Goal: Task Accomplishment & Management: Manage account settings

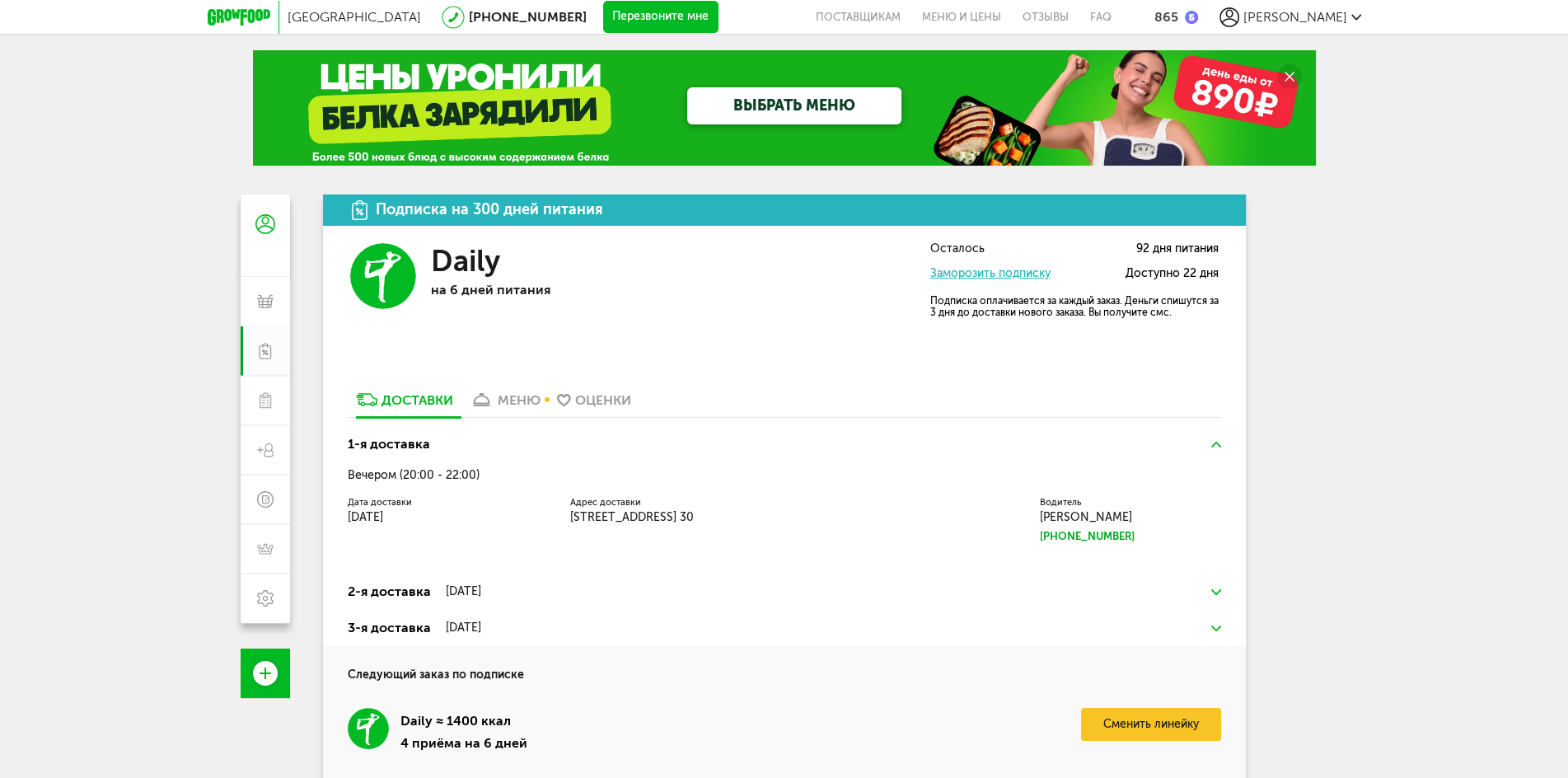
click at [594, 400] on div "Оценки" at bounding box center [603, 400] width 56 height 16
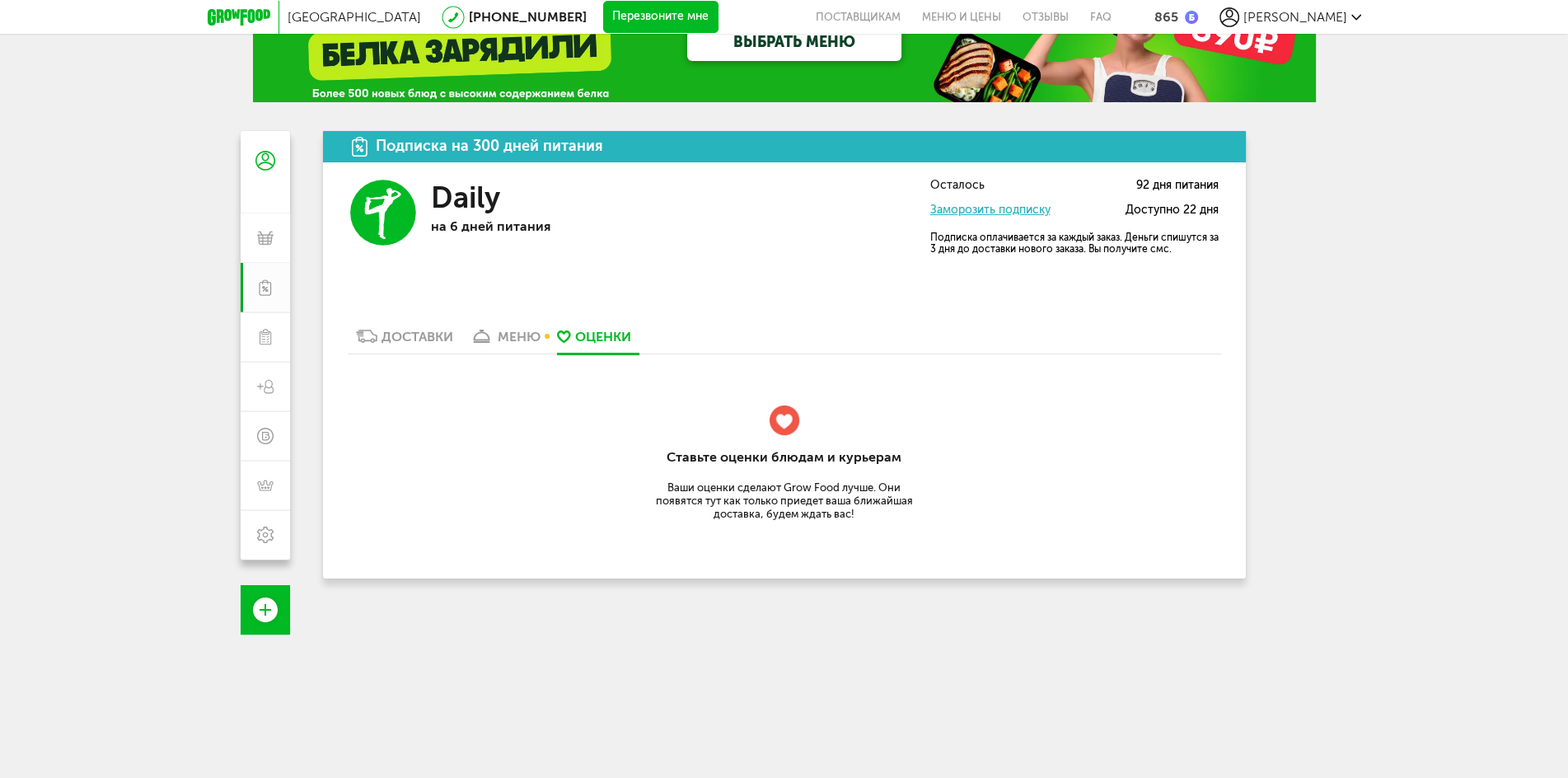
scroll to position [63, 0]
click at [414, 337] on div "Доставки" at bounding box center [418, 337] width 72 height 16
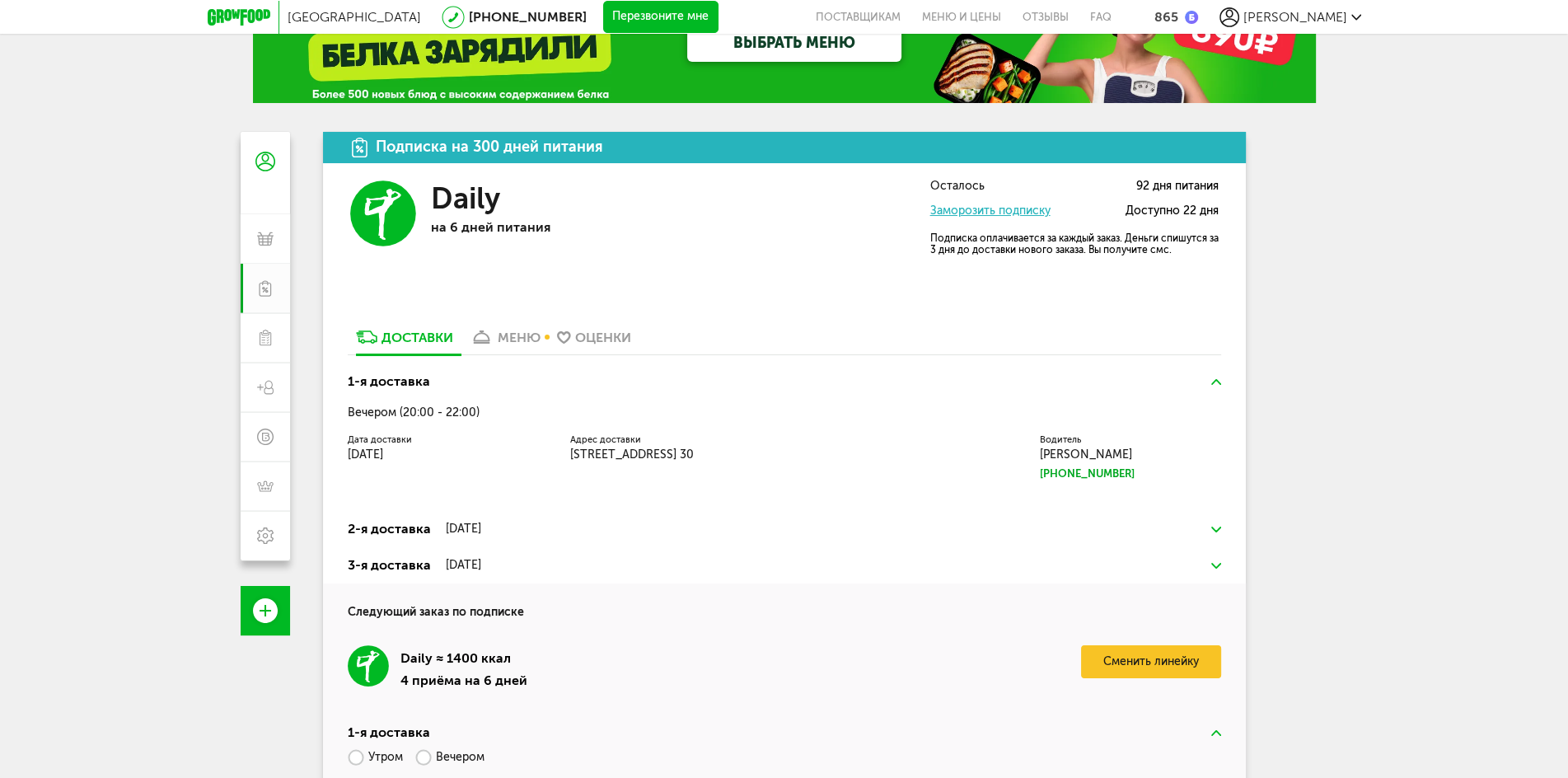
click at [505, 336] on div "меню" at bounding box center [519, 337] width 43 height 16
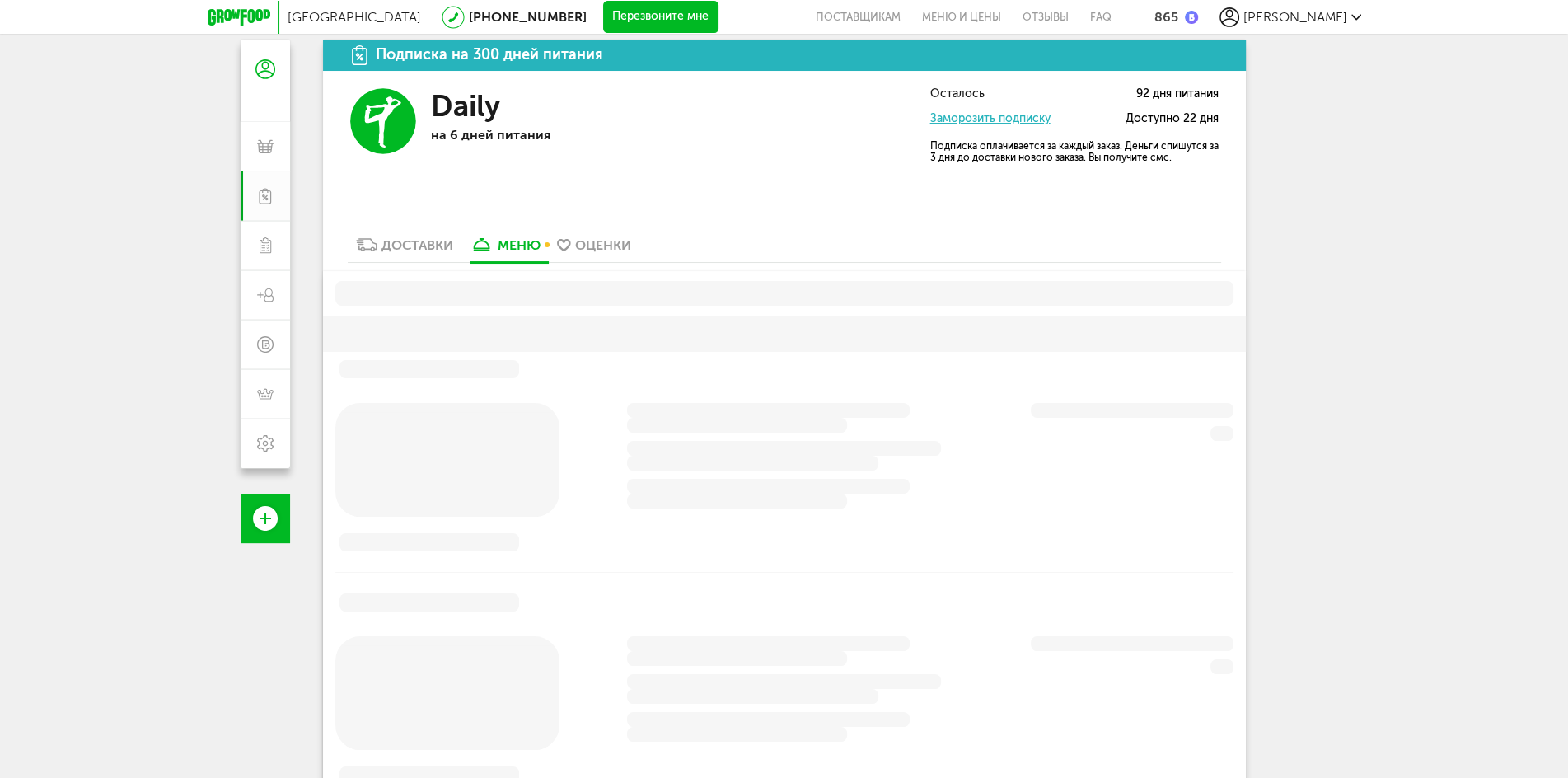
scroll to position [327, 0]
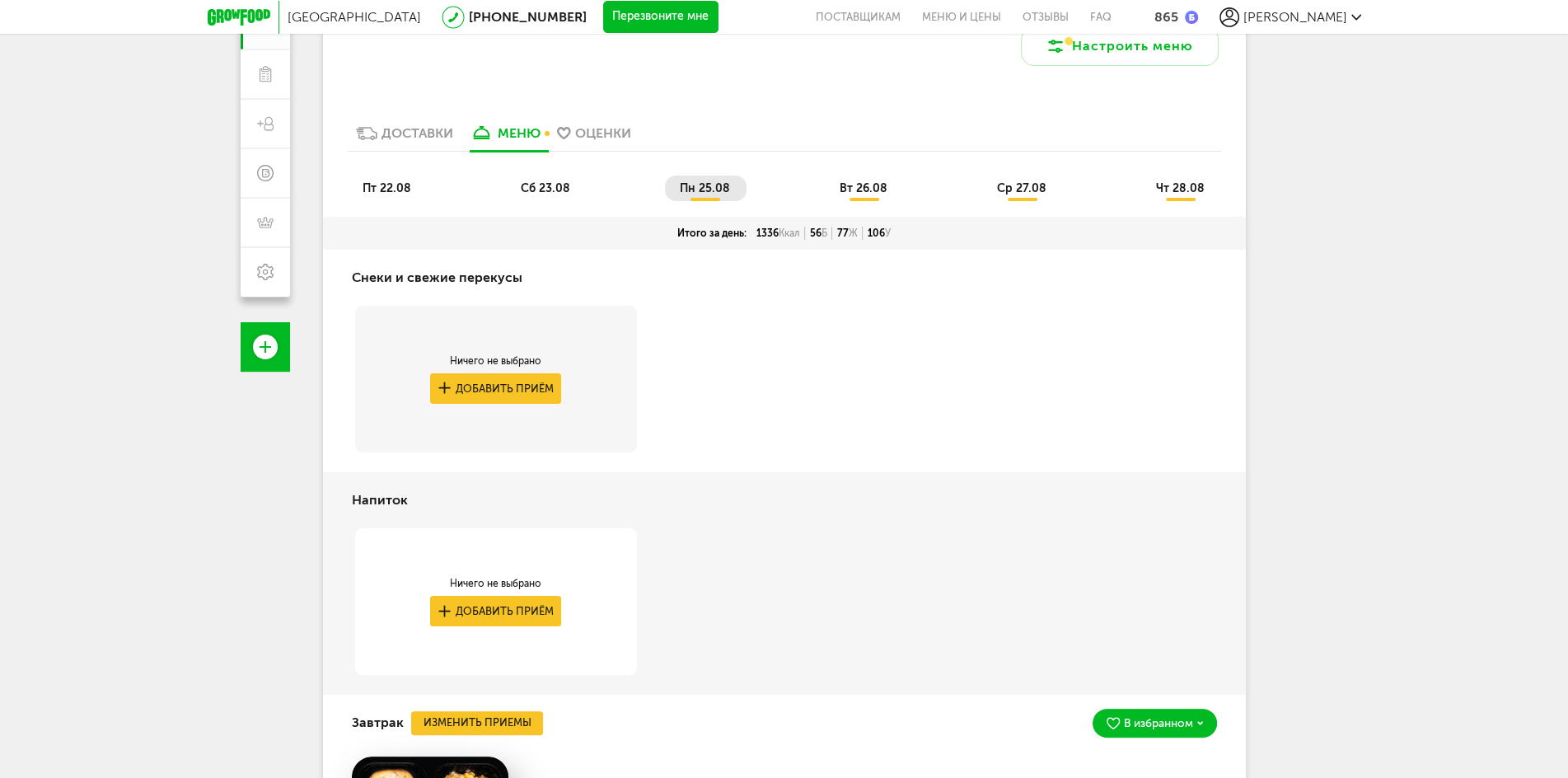
click at [711, 188] on span "пн 25.08" at bounding box center [705, 188] width 50 height 14
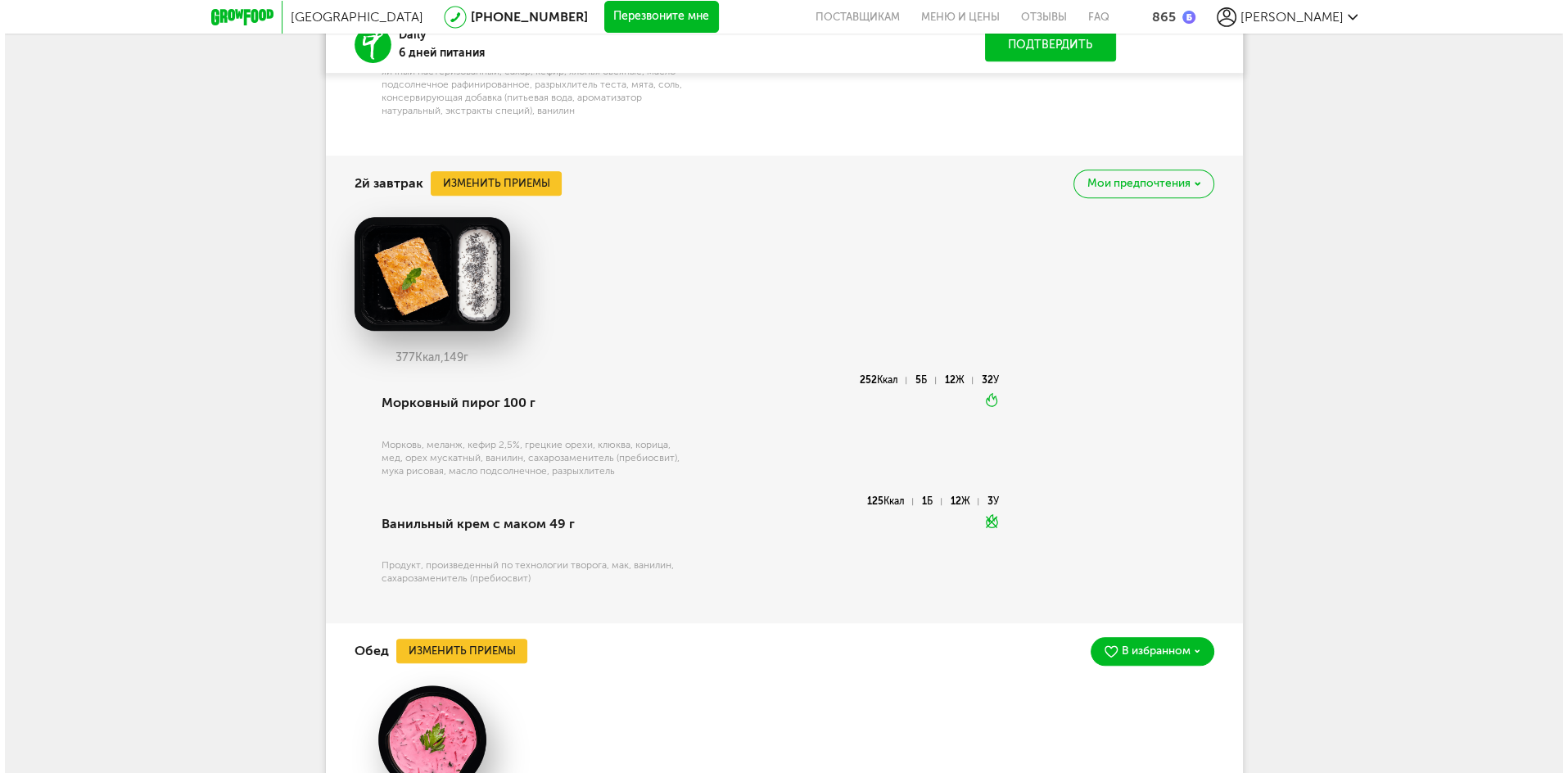
scroll to position [1373, 0]
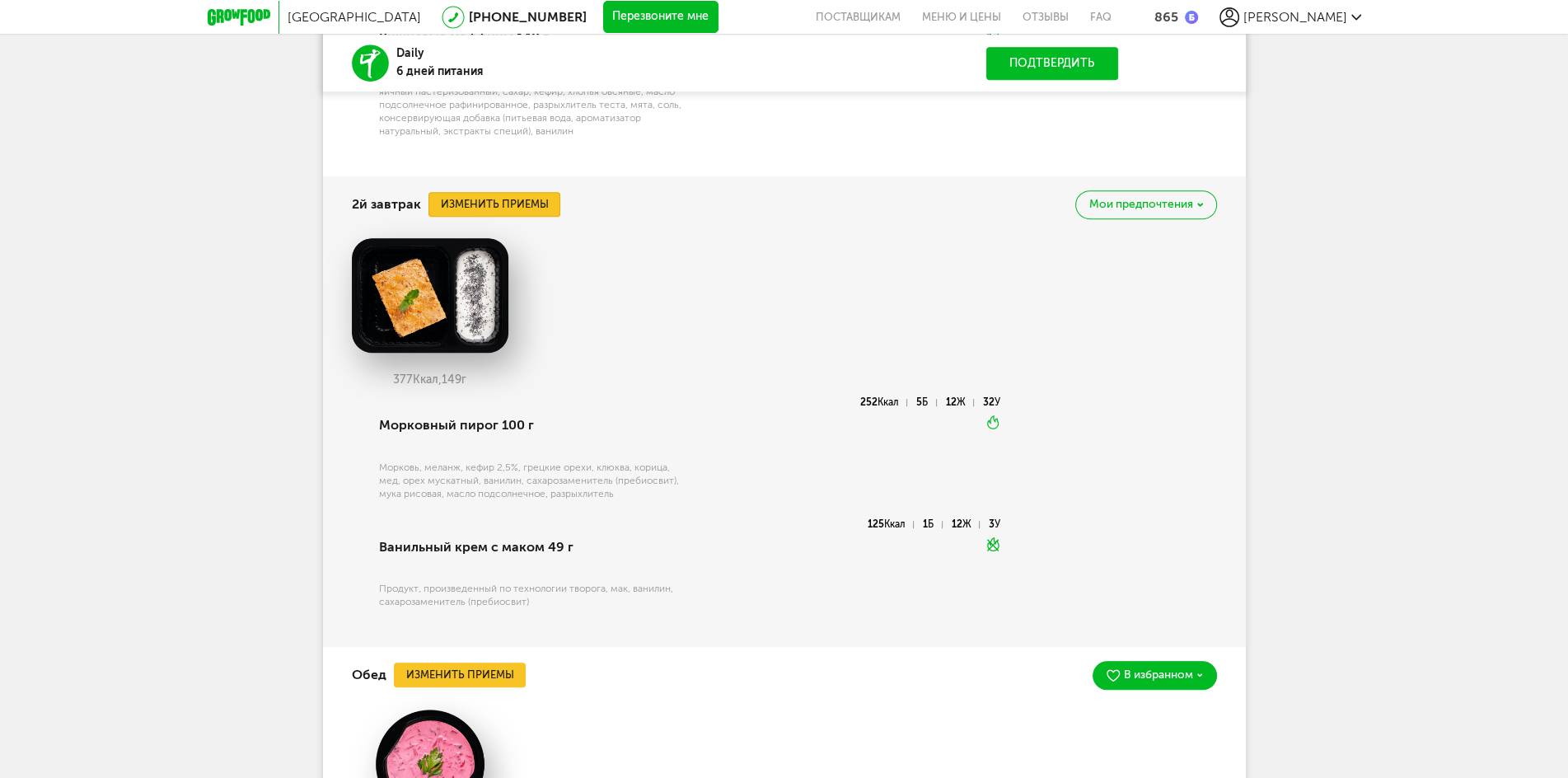
click at [464, 203] on button "Изменить приемы" at bounding box center [495, 204] width 132 height 25
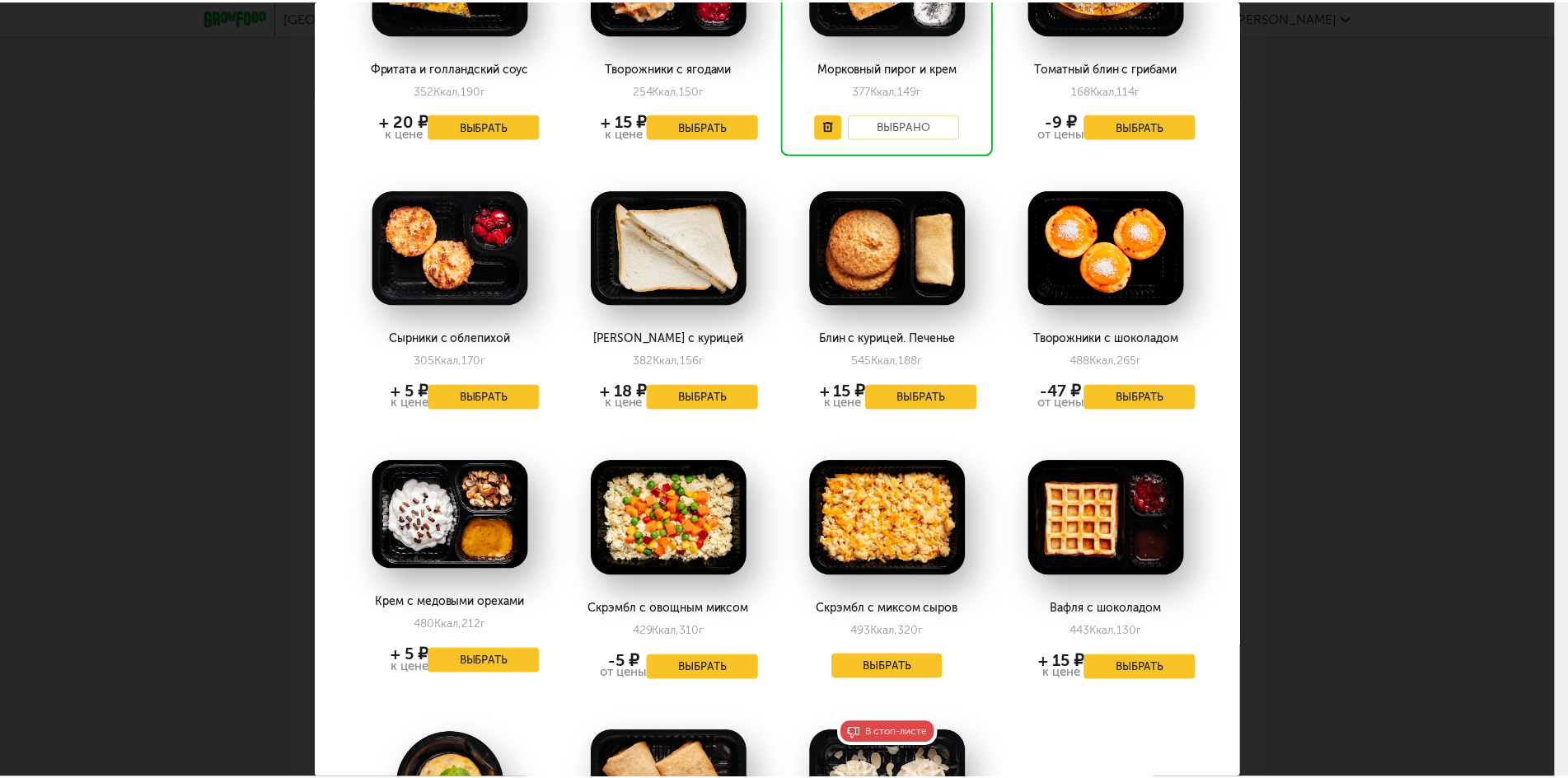
scroll to position [0, 0]
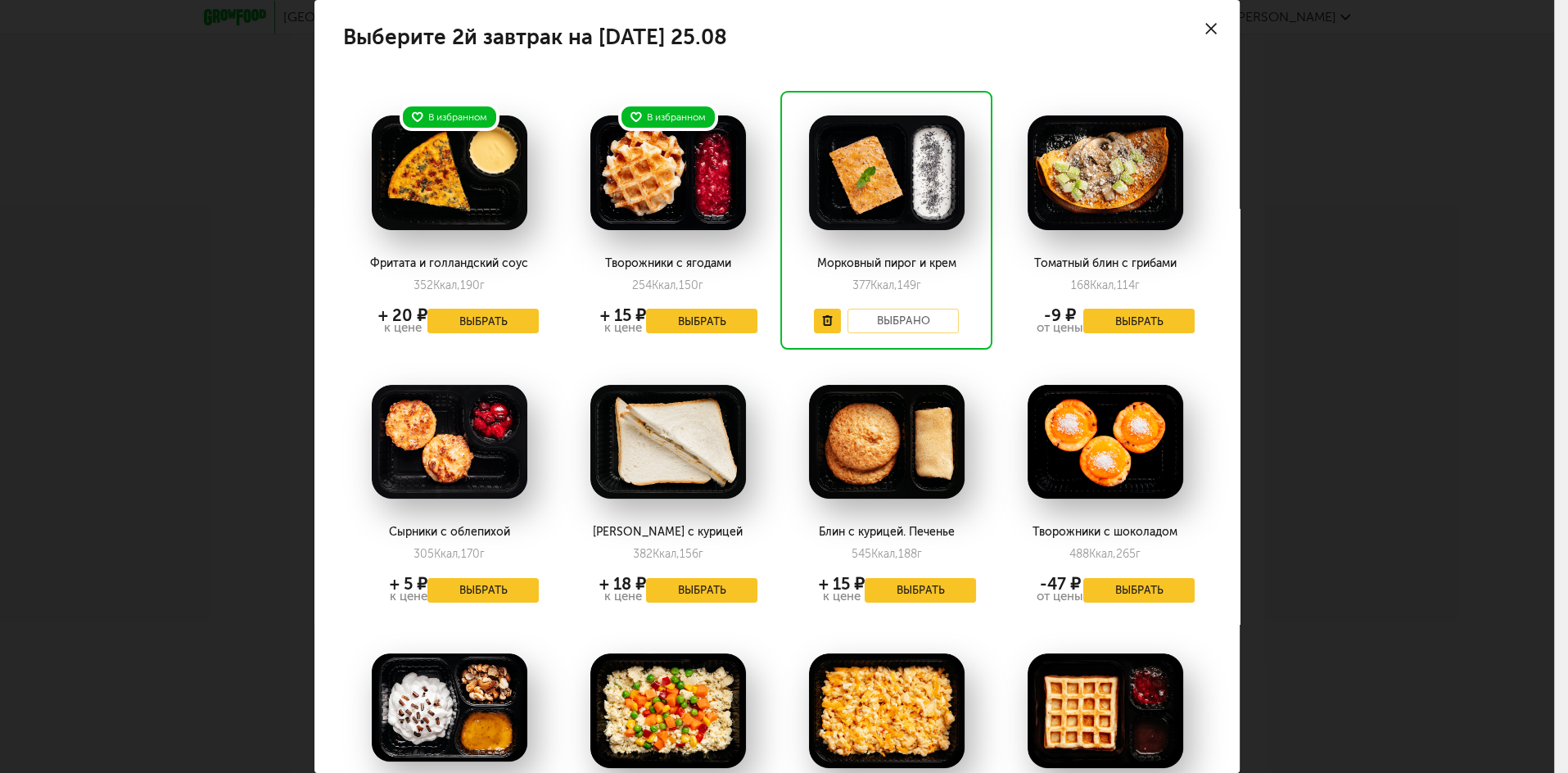
click at [1205, 28] on use at bounding box center [1211, 29] width 12 height 12
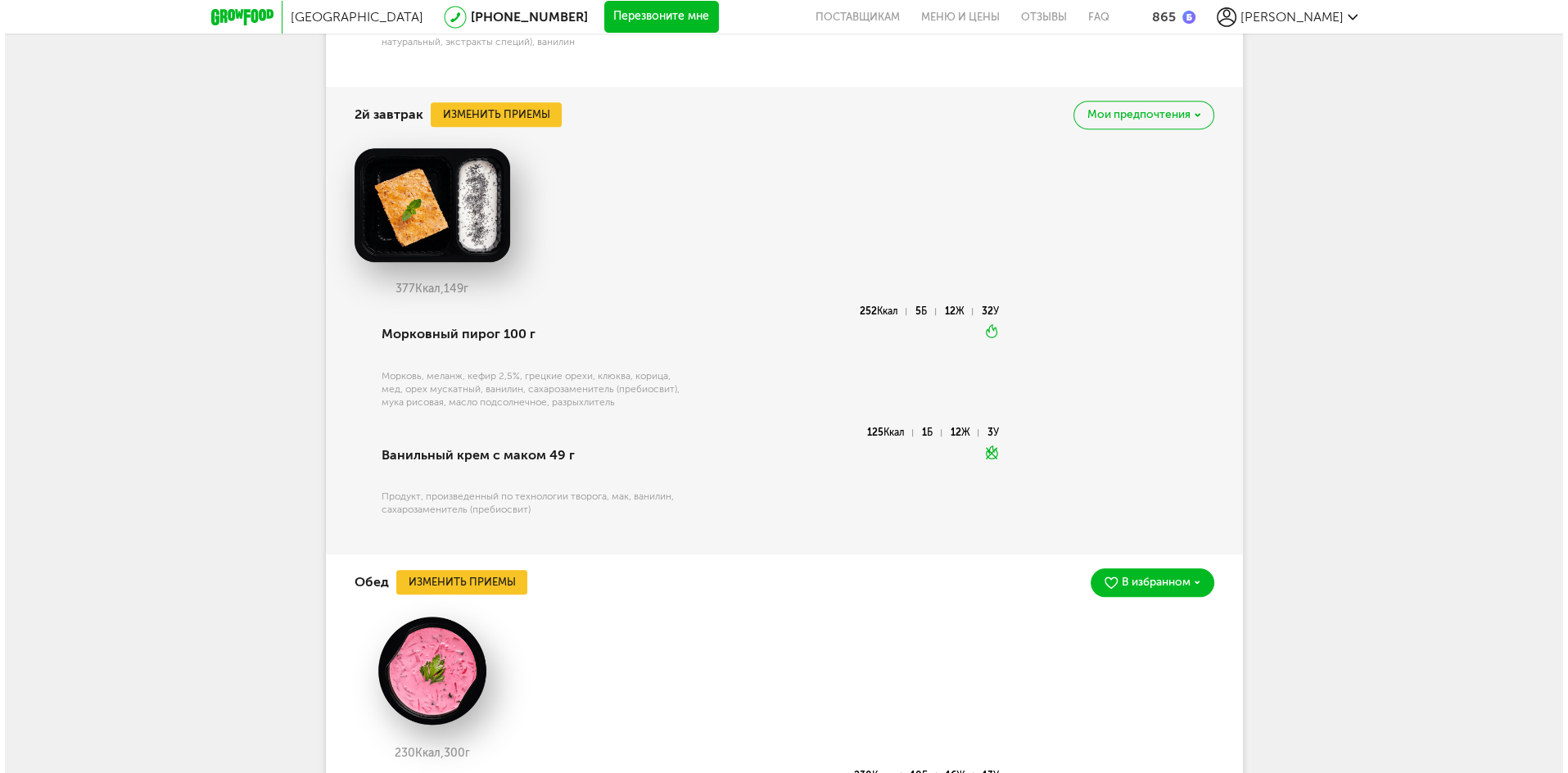
scroll to position [1373, 0]
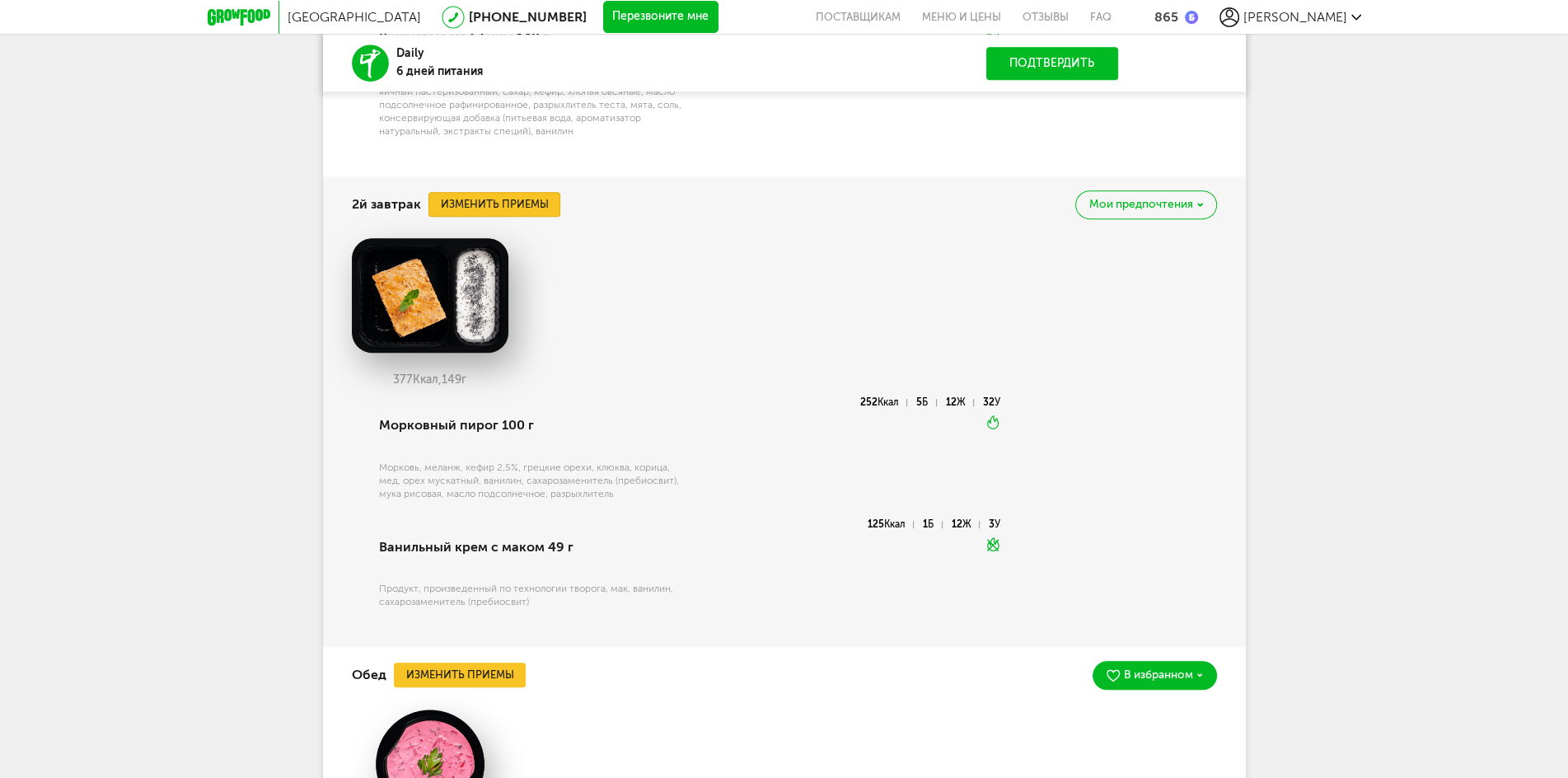
click at [533, 208] on button "Изменить приемы" at bounding box center [495, 204] width 132 height 25
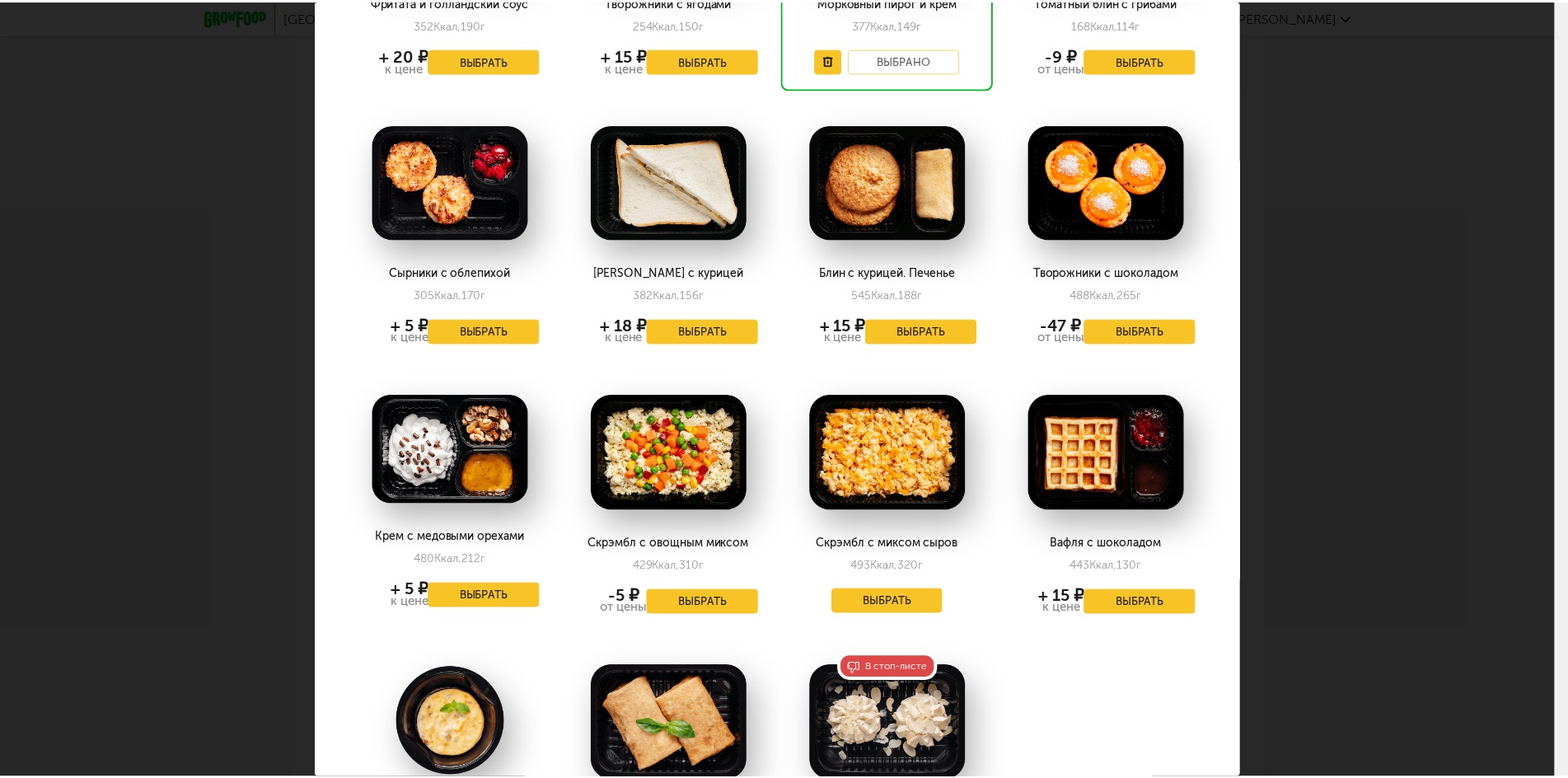
scroll to position [461, 0]
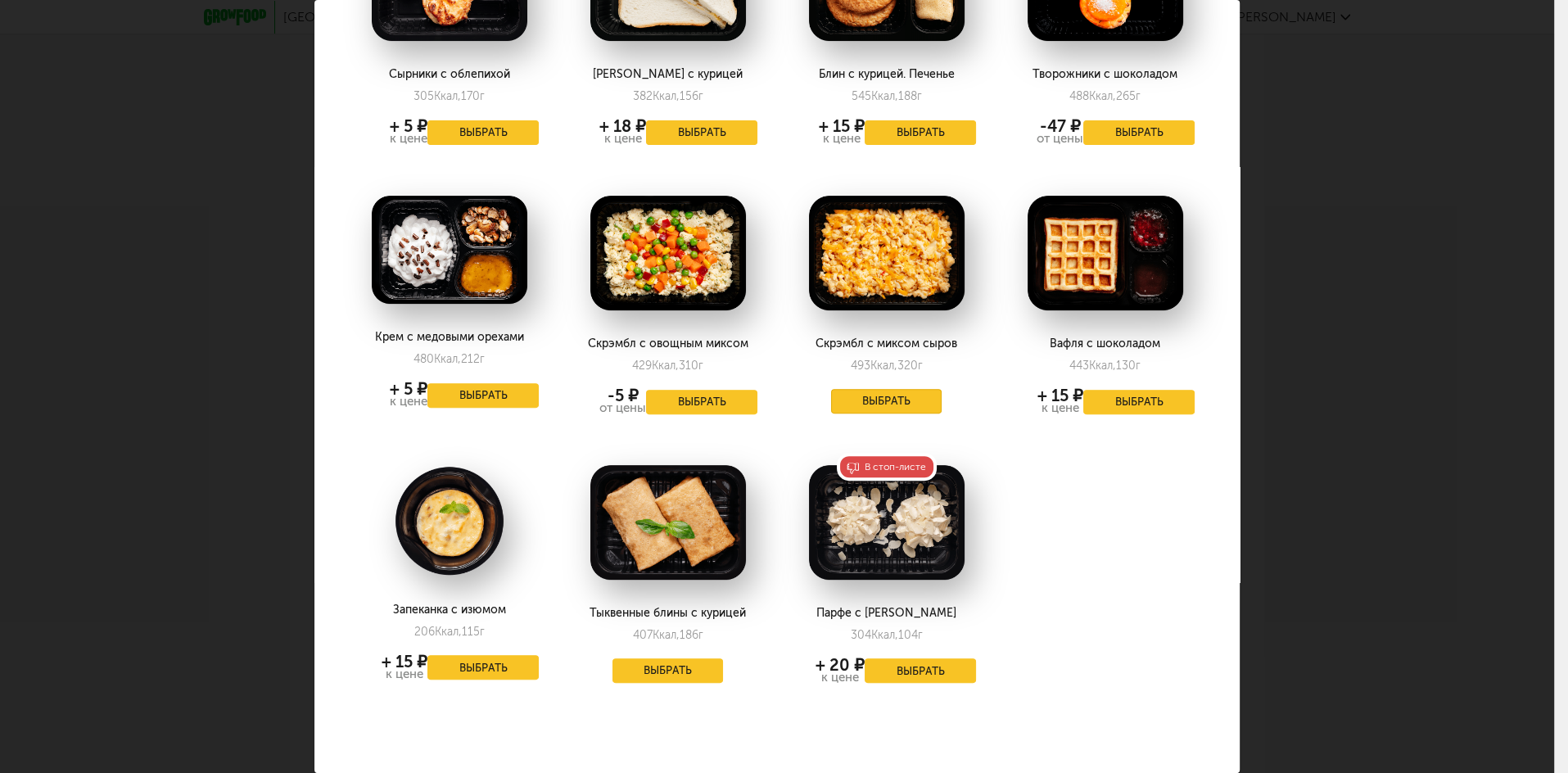
click at [913, 403] on button "Выбрать" at bounding box center [887, 402] width 111 height 25
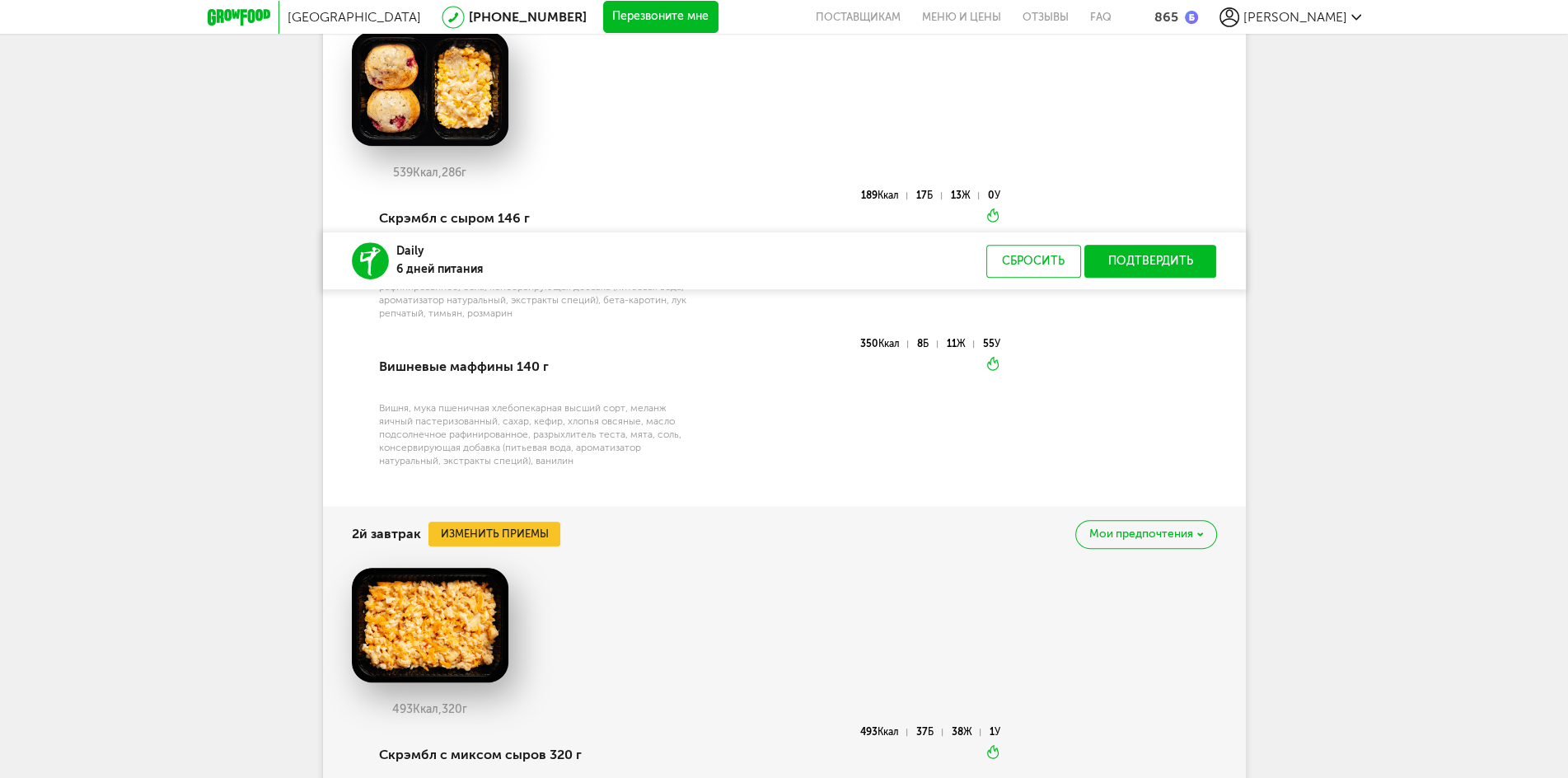
scroll to position [1249, 0]
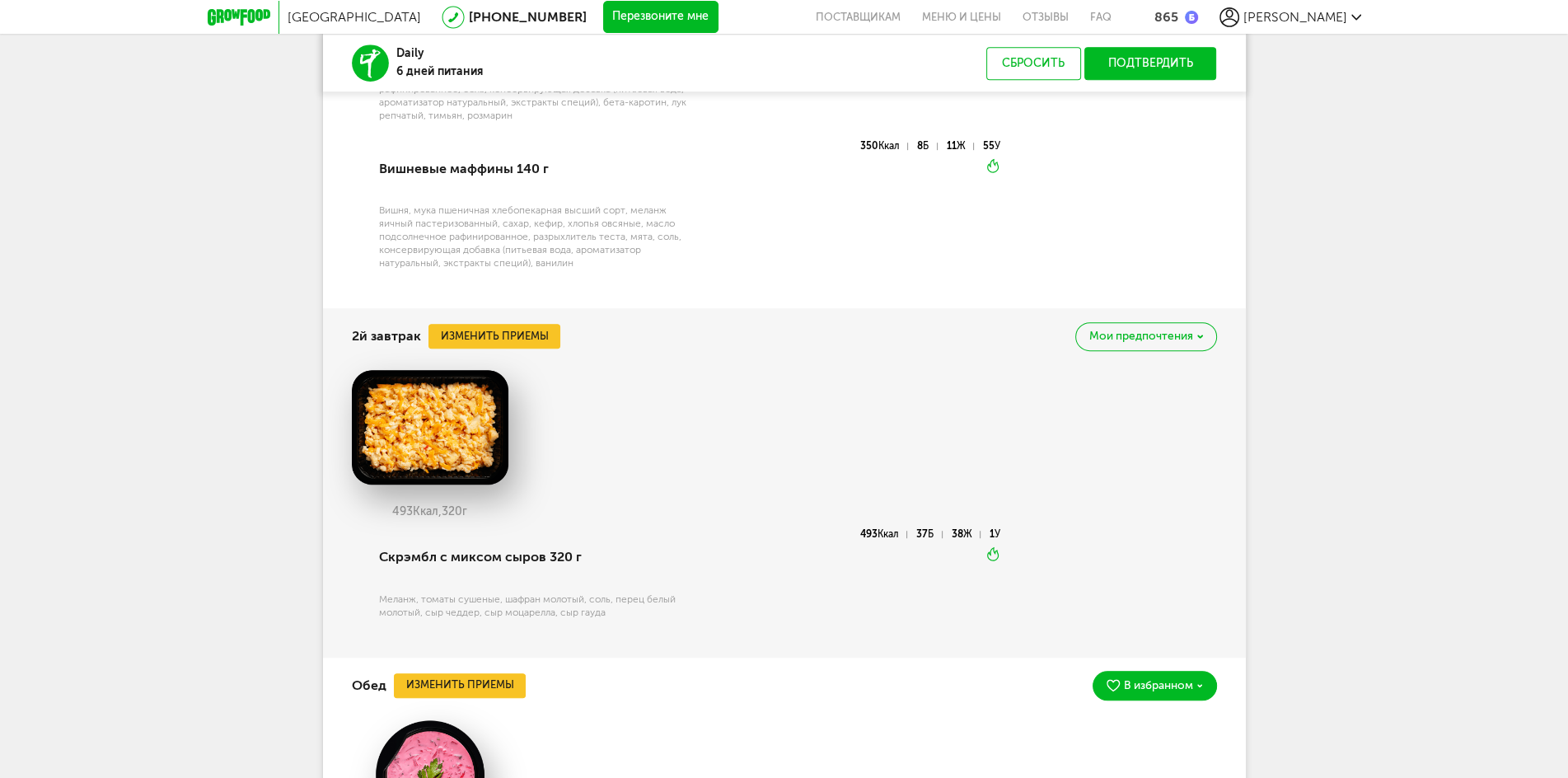
click at [1109, 343] on span "Мои предпочтения" at bounding box center [1141, 337] width 104 height 12
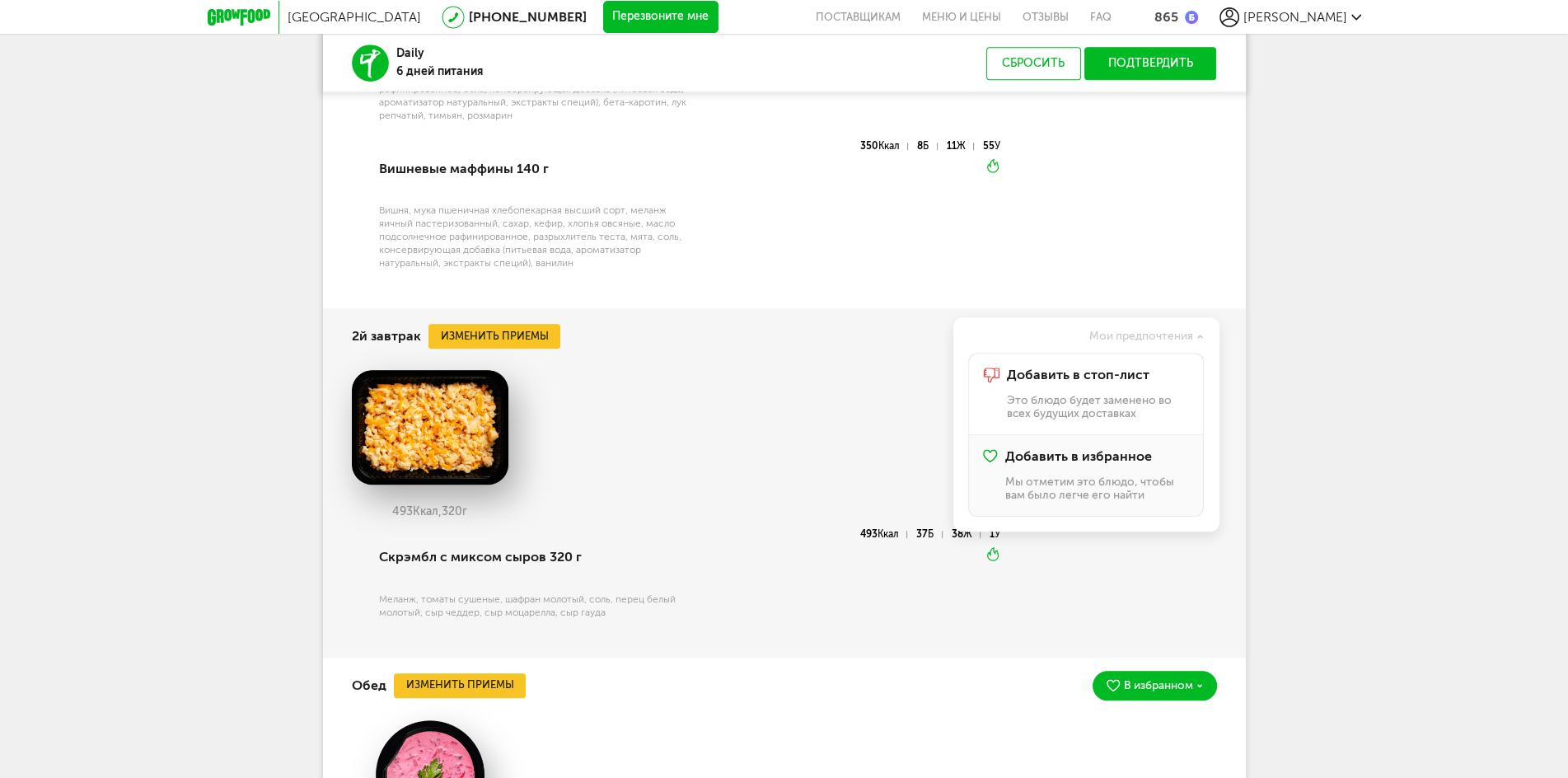
click at [1104, 448] on li "Добавить в избранное Мы отметим это блюдо, чтобы вам было легче его найти" at bounding box center [1087, 476] width 236 height 81
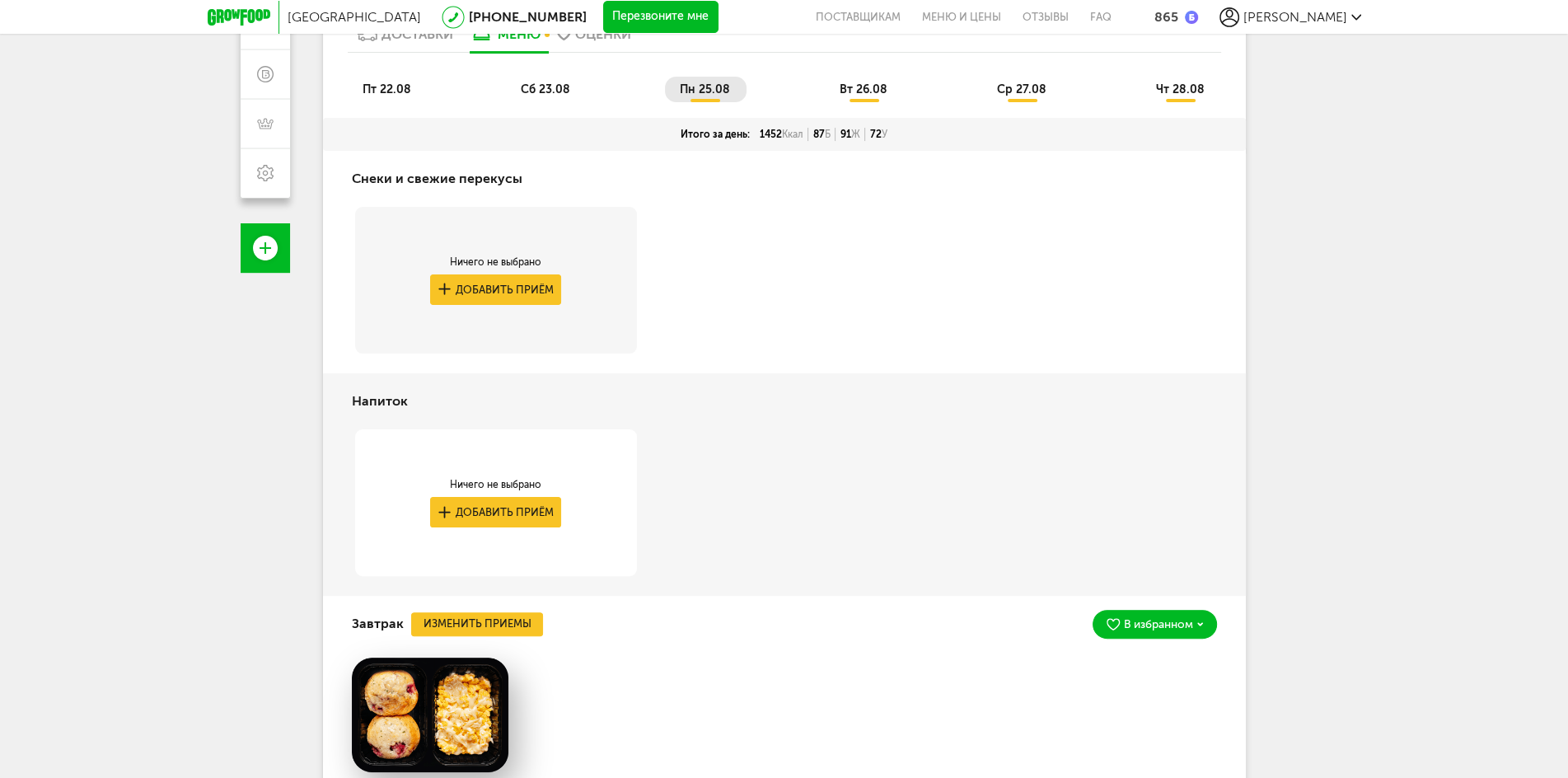
scroll to position [129, 0]
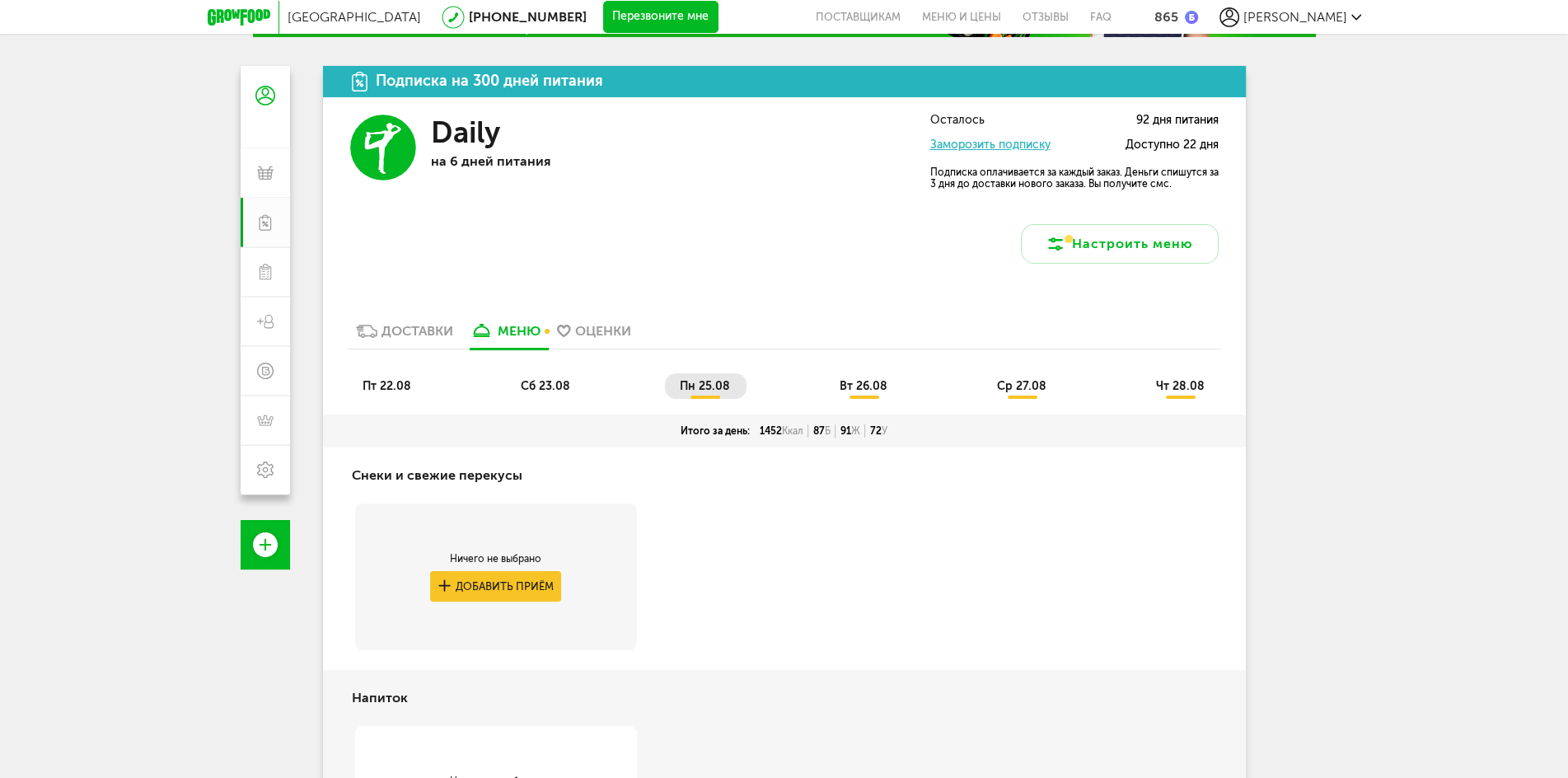
click at [880, 380] on span "вт 26.08" at bounding box center [863, 386] width 48 height 14
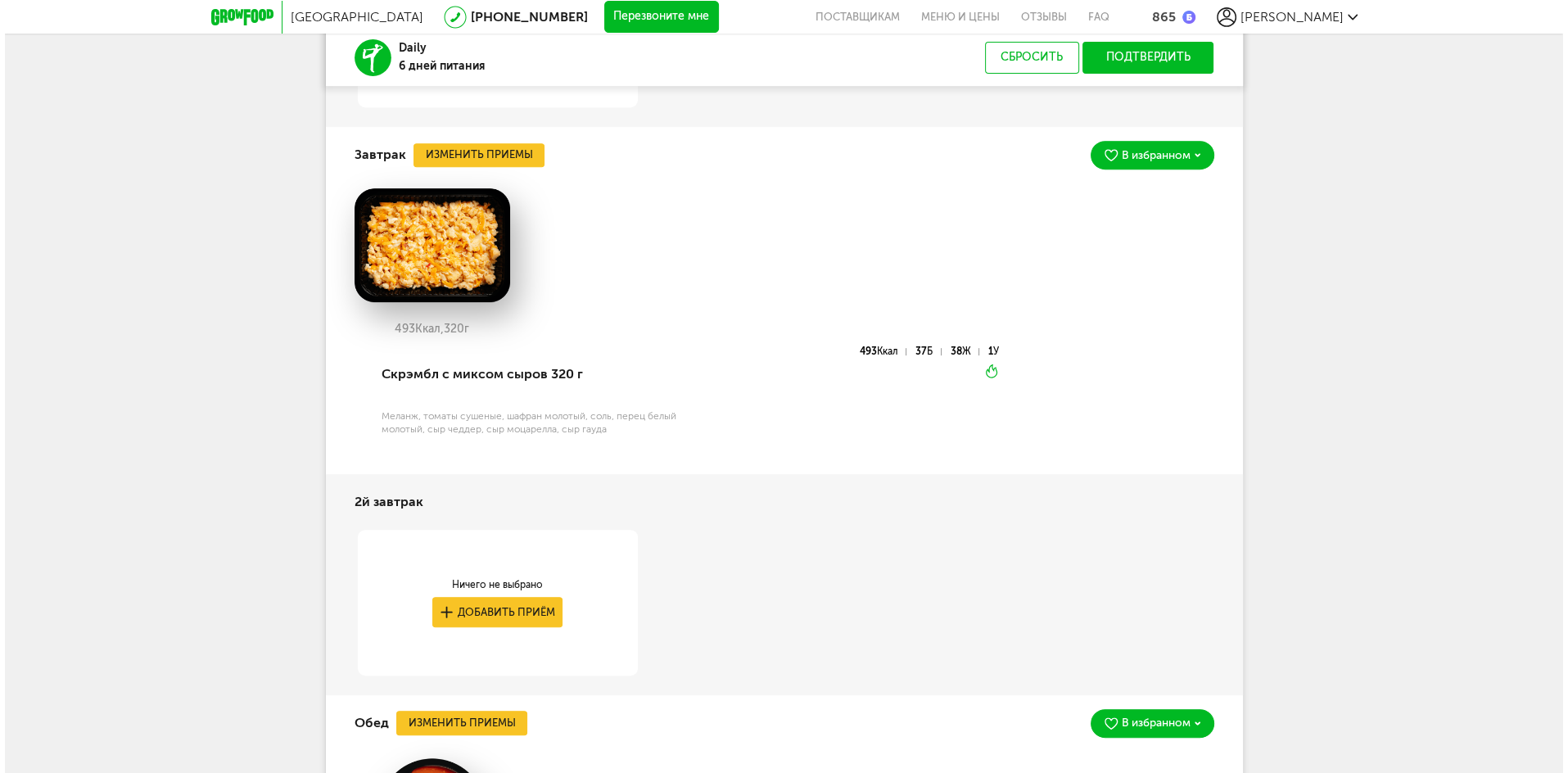
scroll to position [883, 0]
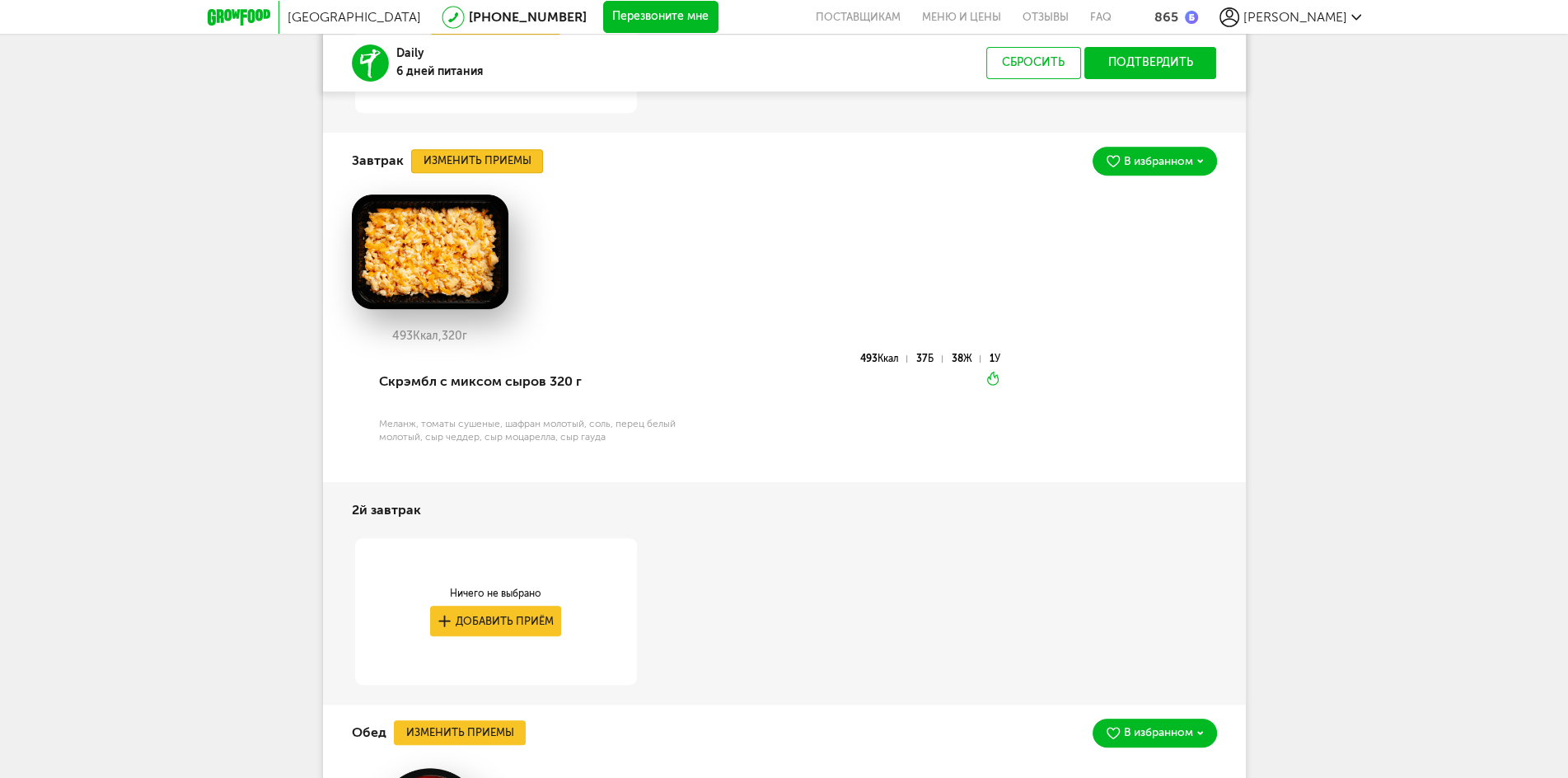
click at [475, 161] on button "Изменить приемы" at bounding box center [477, 162] width 132 height 25
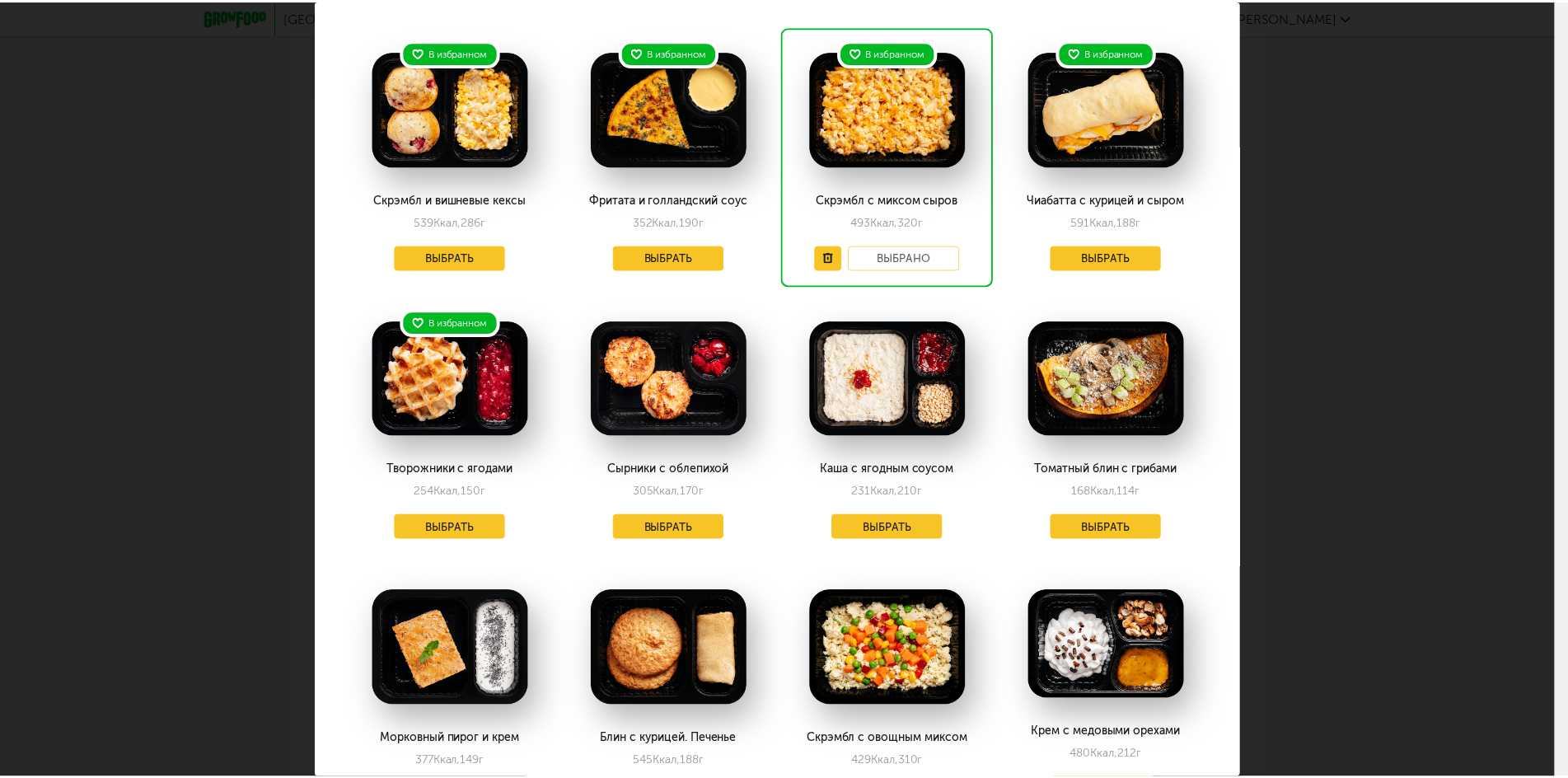
scroll to position [0, 0]
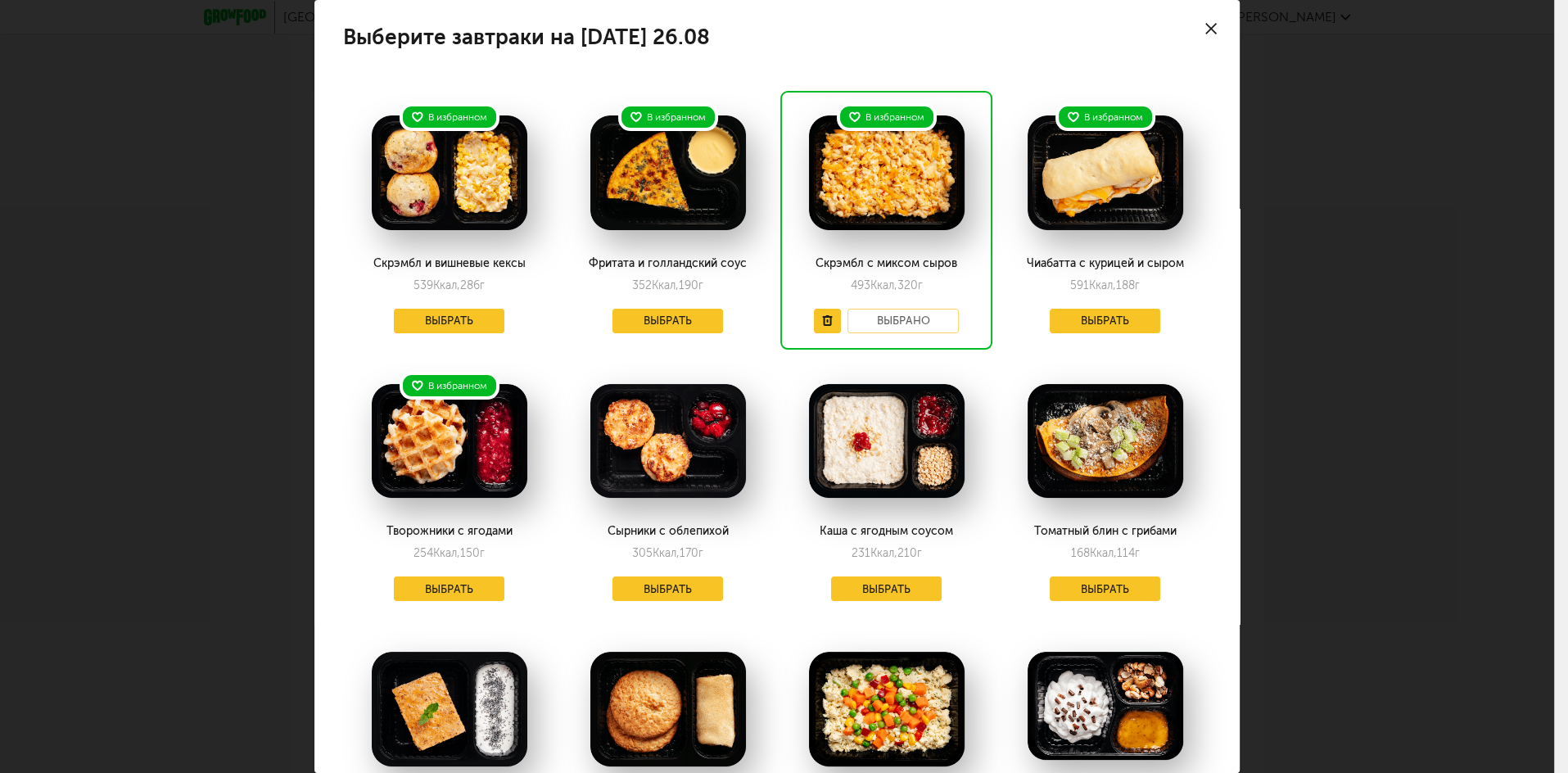
click at [1205, 27] on use at bounding box center [1211, 29] width 12 height 12
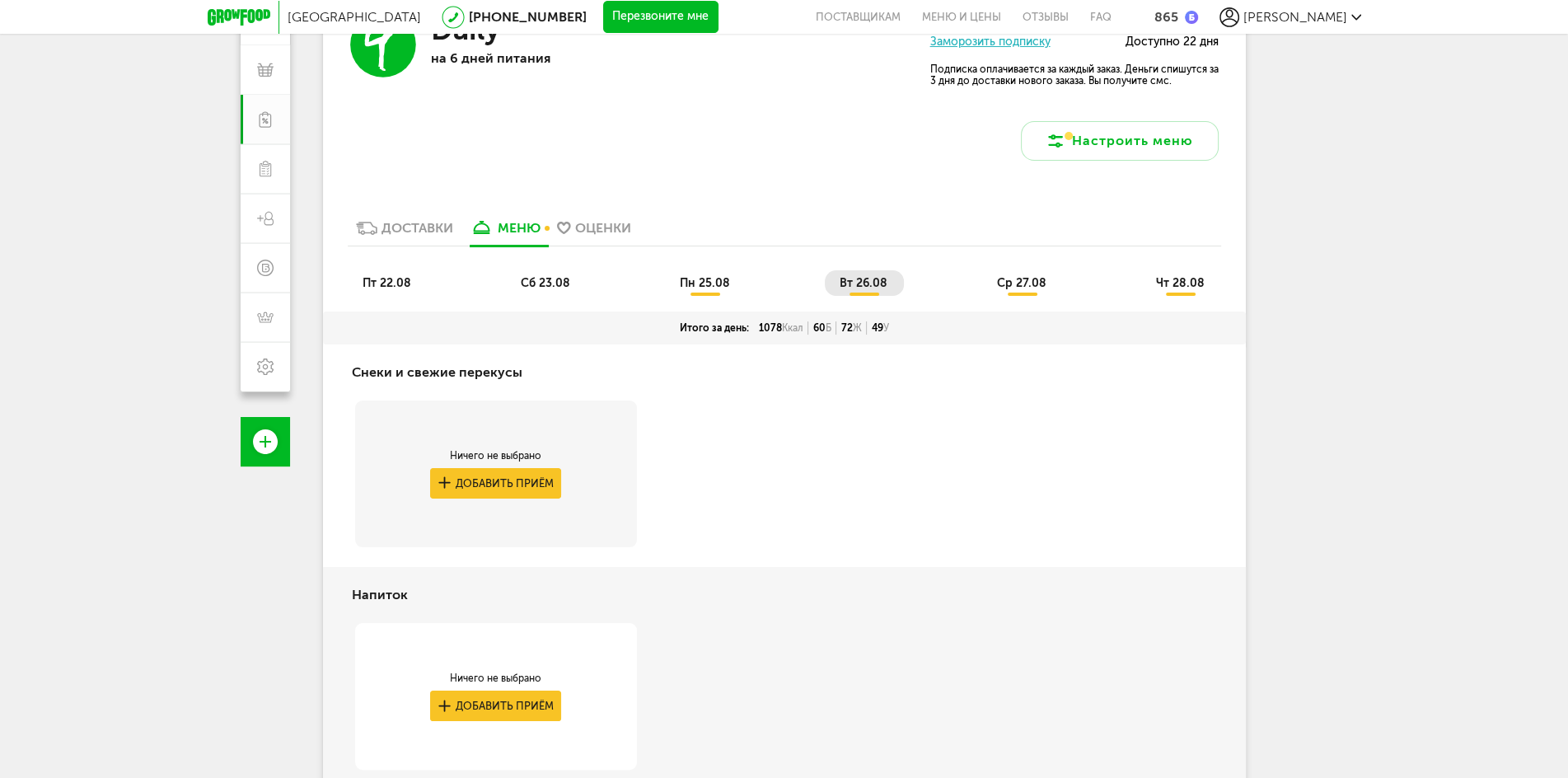
scroll to position [229, 0]
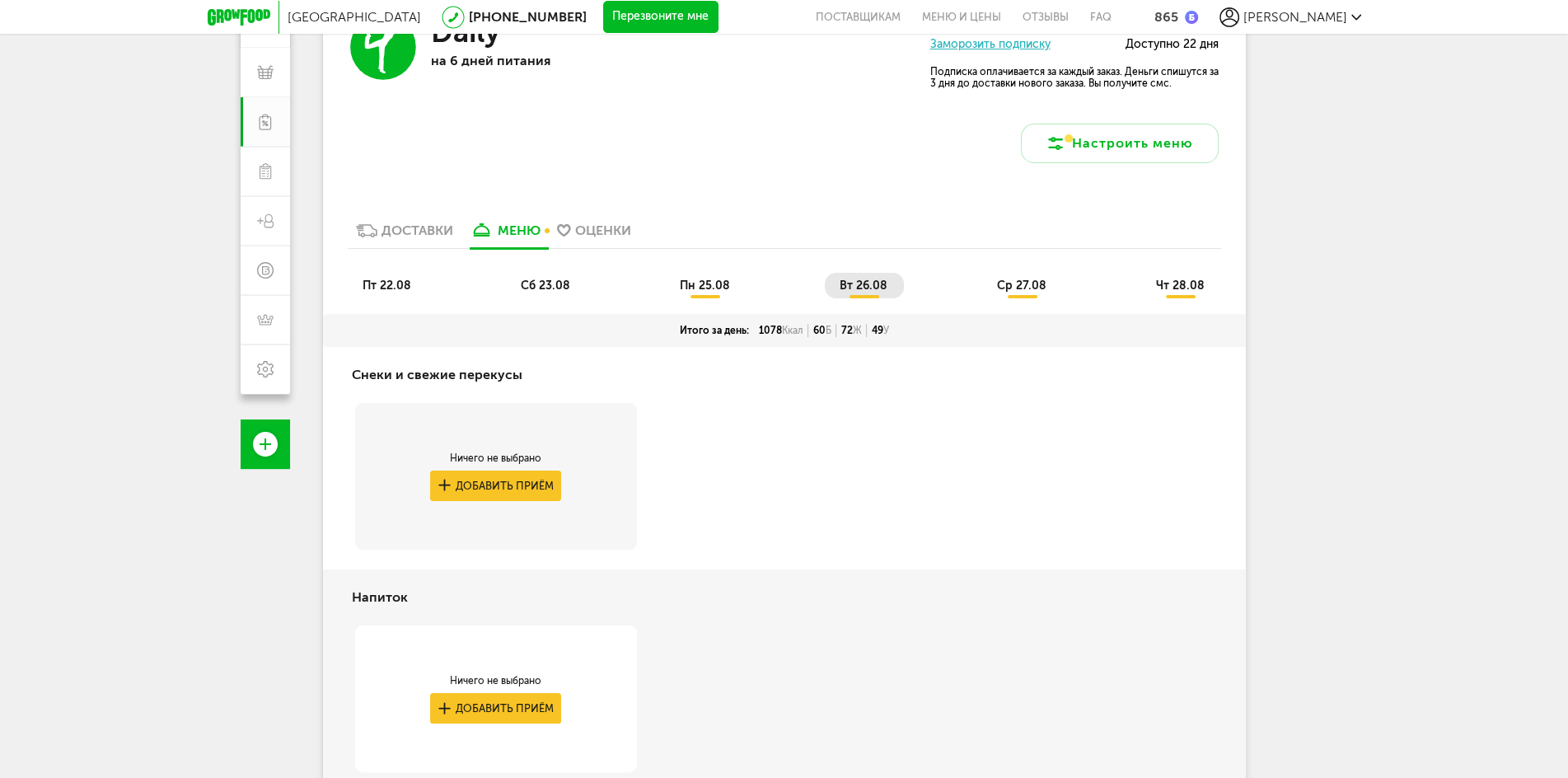
click at [1012, 282] on span "ср 27.08" at bounding box center [1021, 286] width 49 height 14
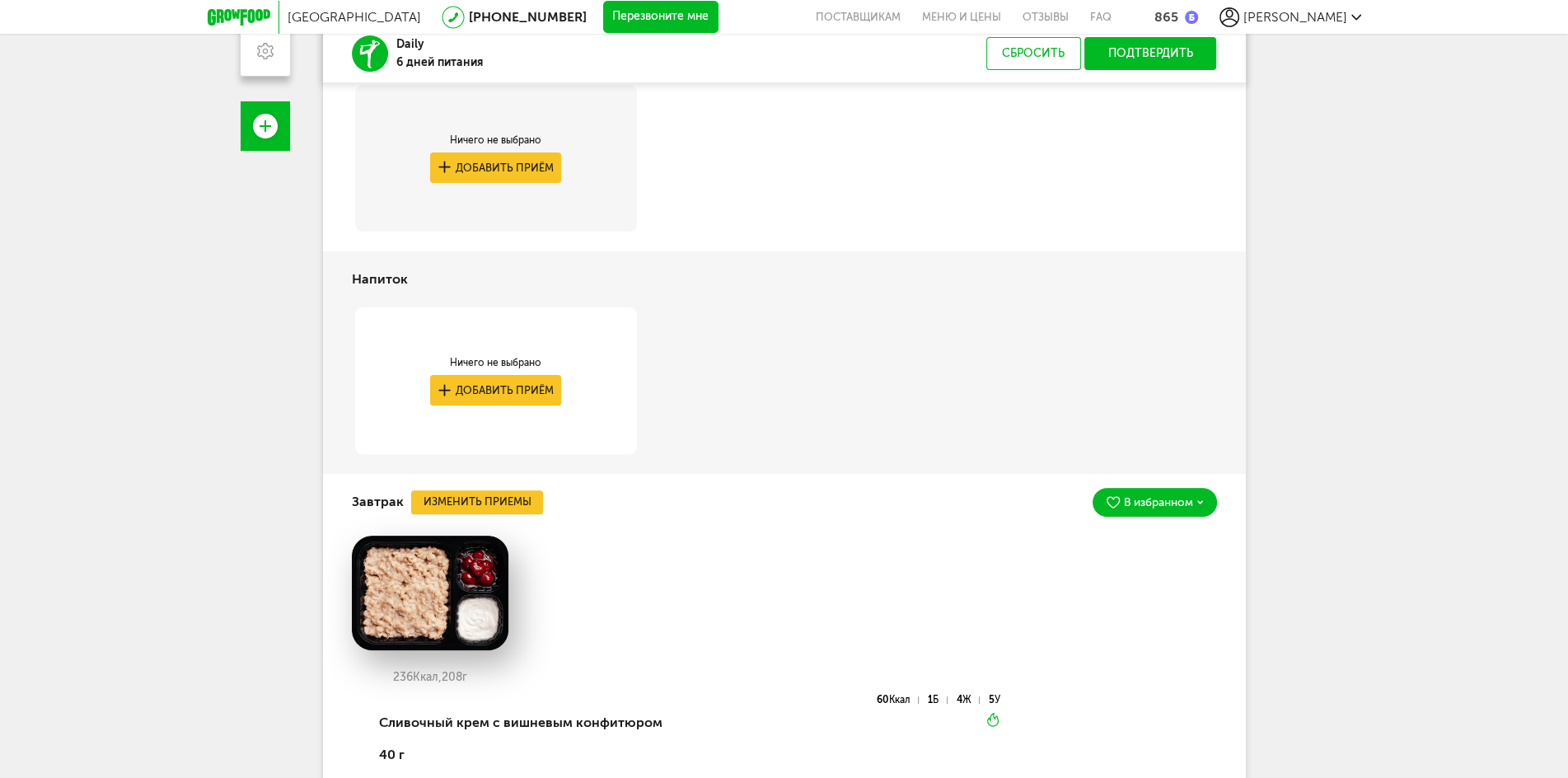
scroll to position [284, 0]
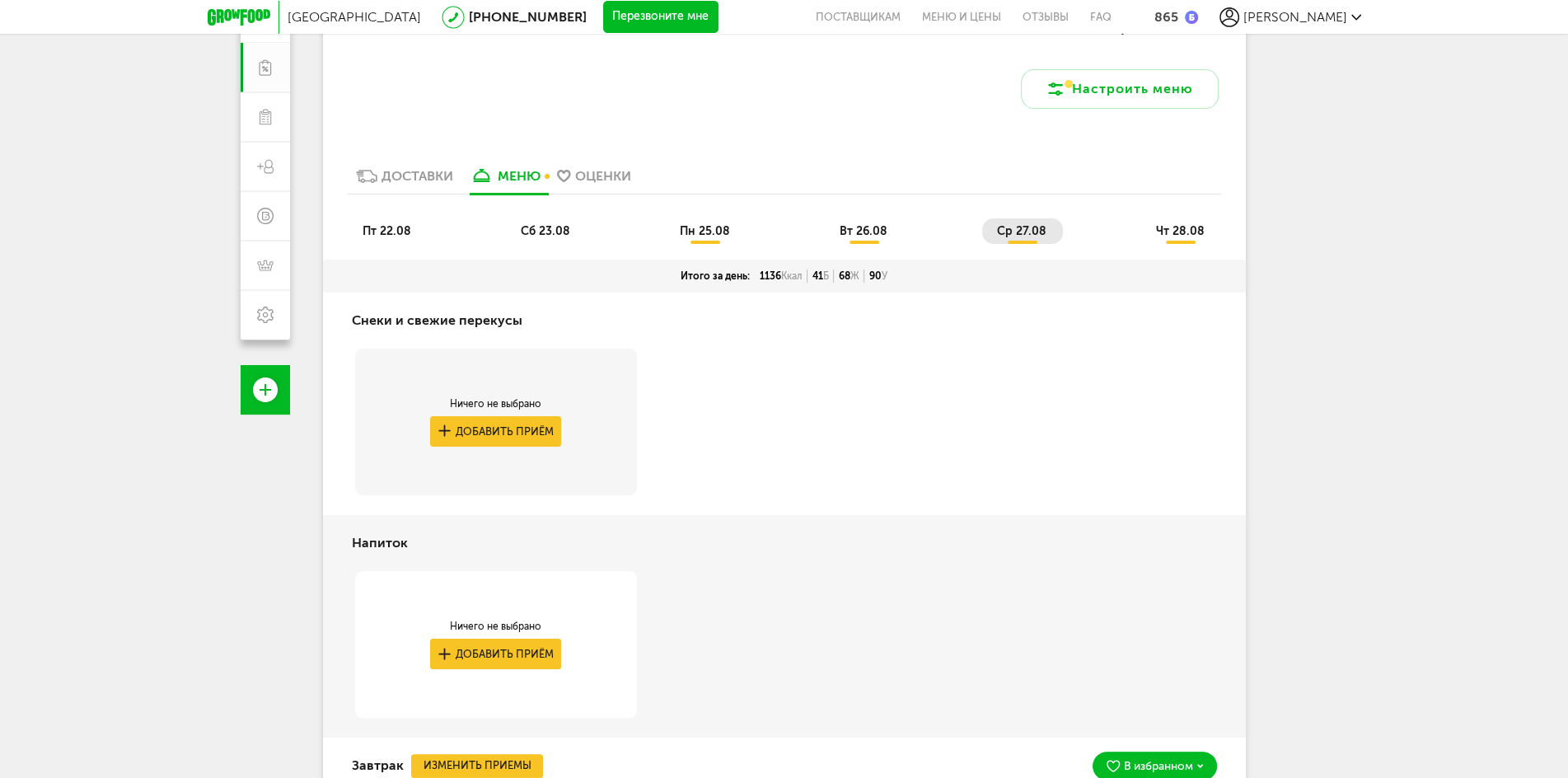
click at [1172, 229] on span "чт 28.08" at bounding box center [1180, 231] width 49 height 14
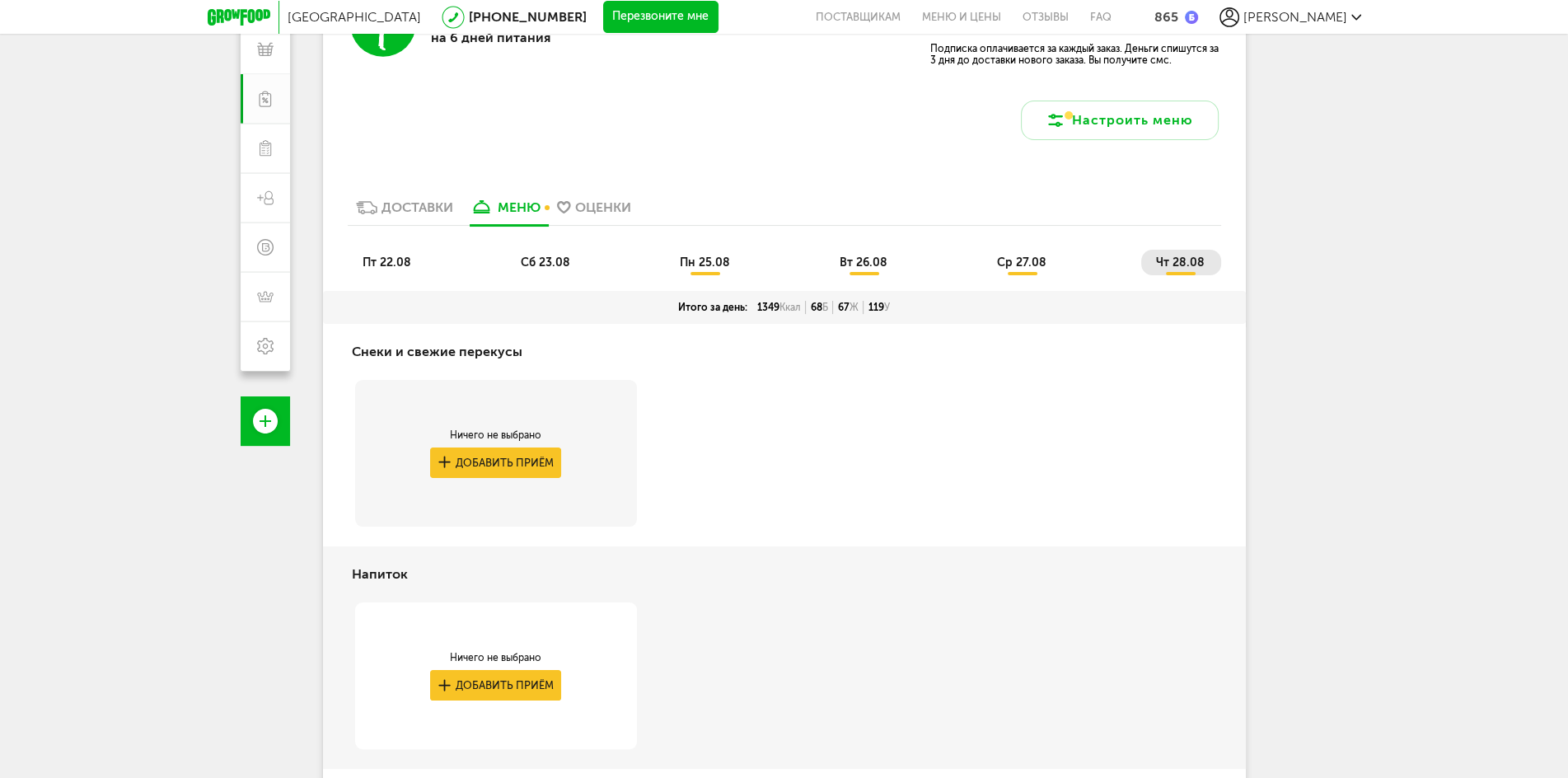
scroll to position [0, 0]
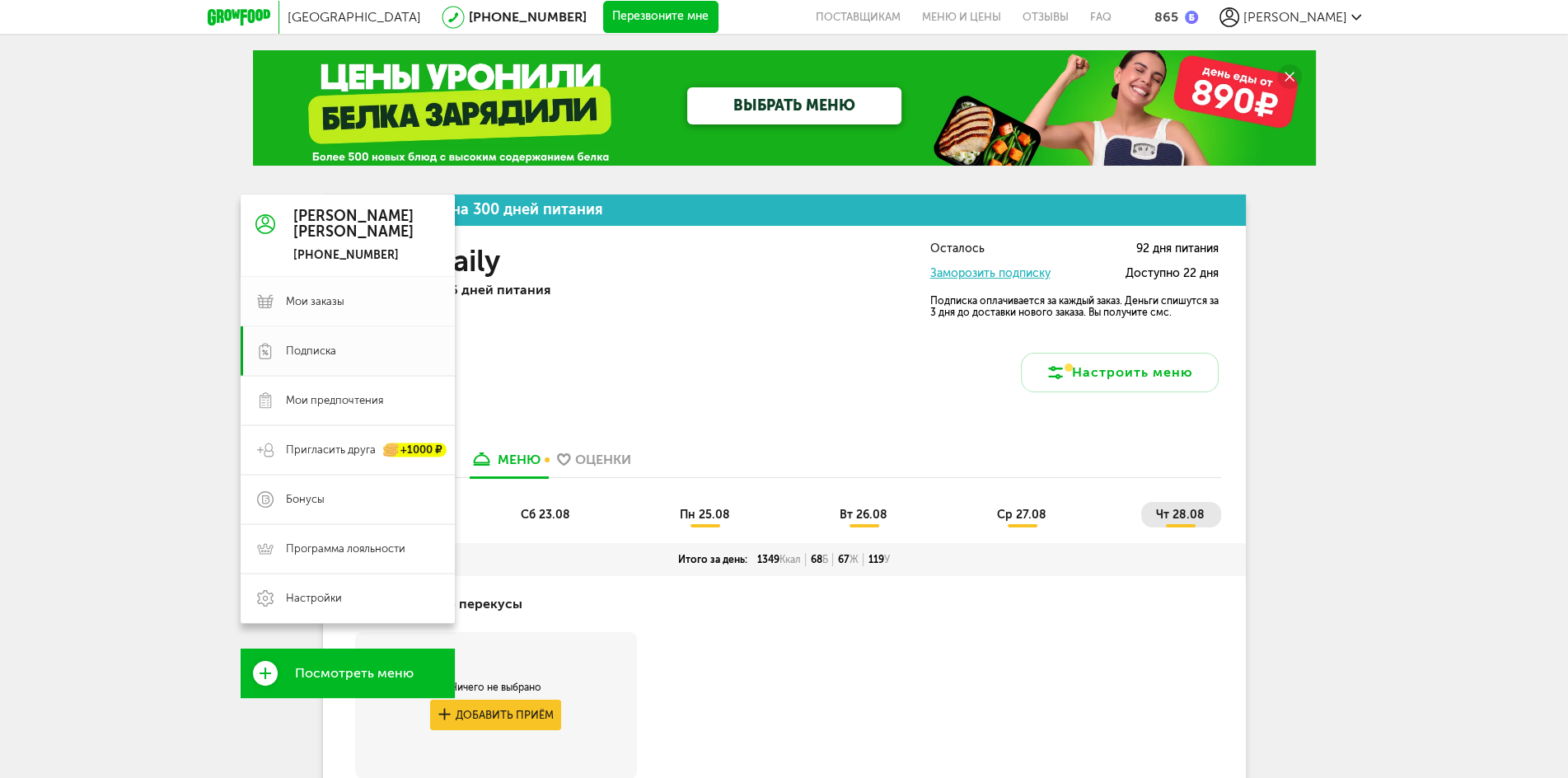
click at [328, 303] on span "Мои заказы" at bounding box center [316, 301] width 59 height 15
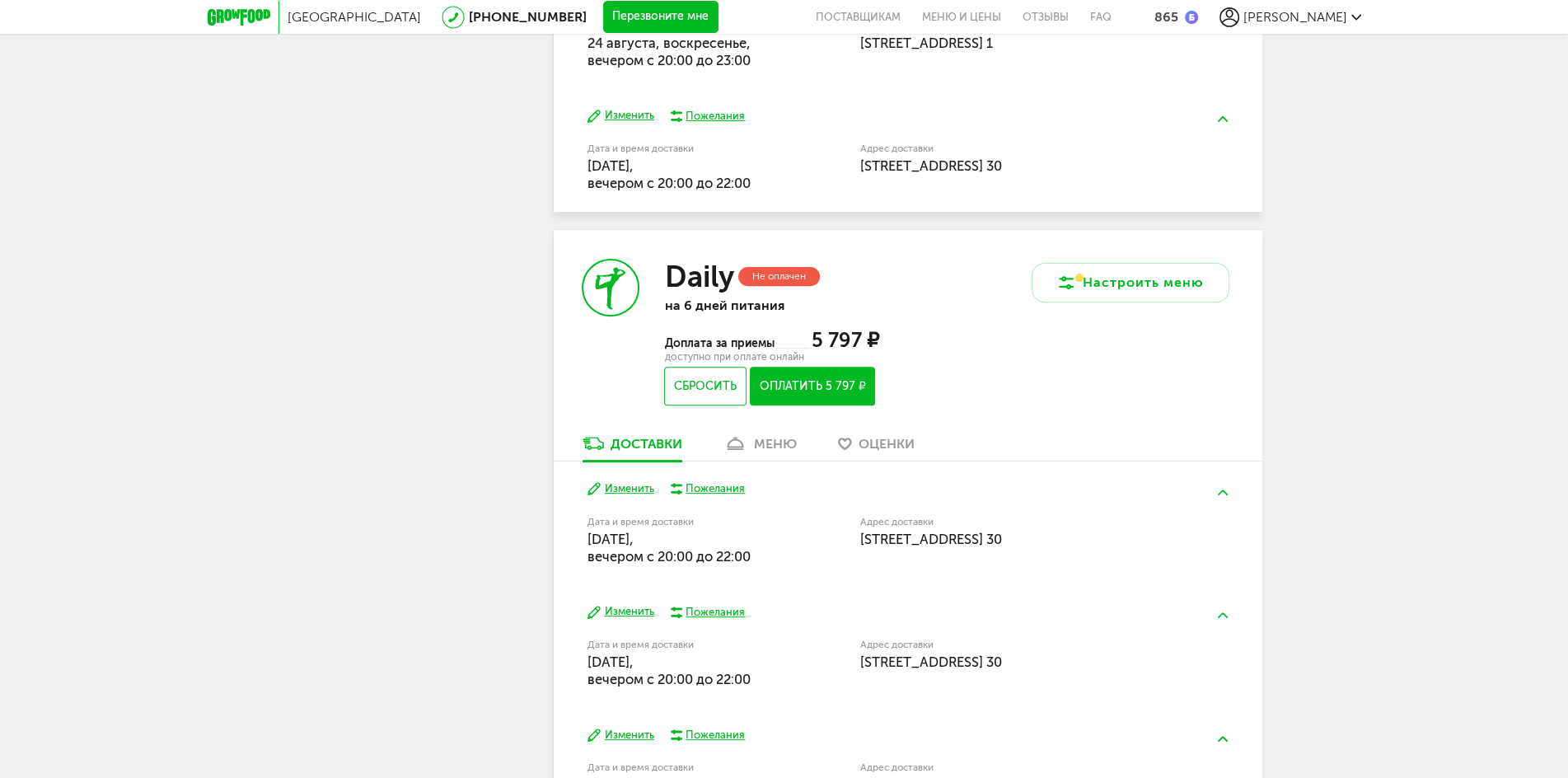
scroll to position [852, 0]
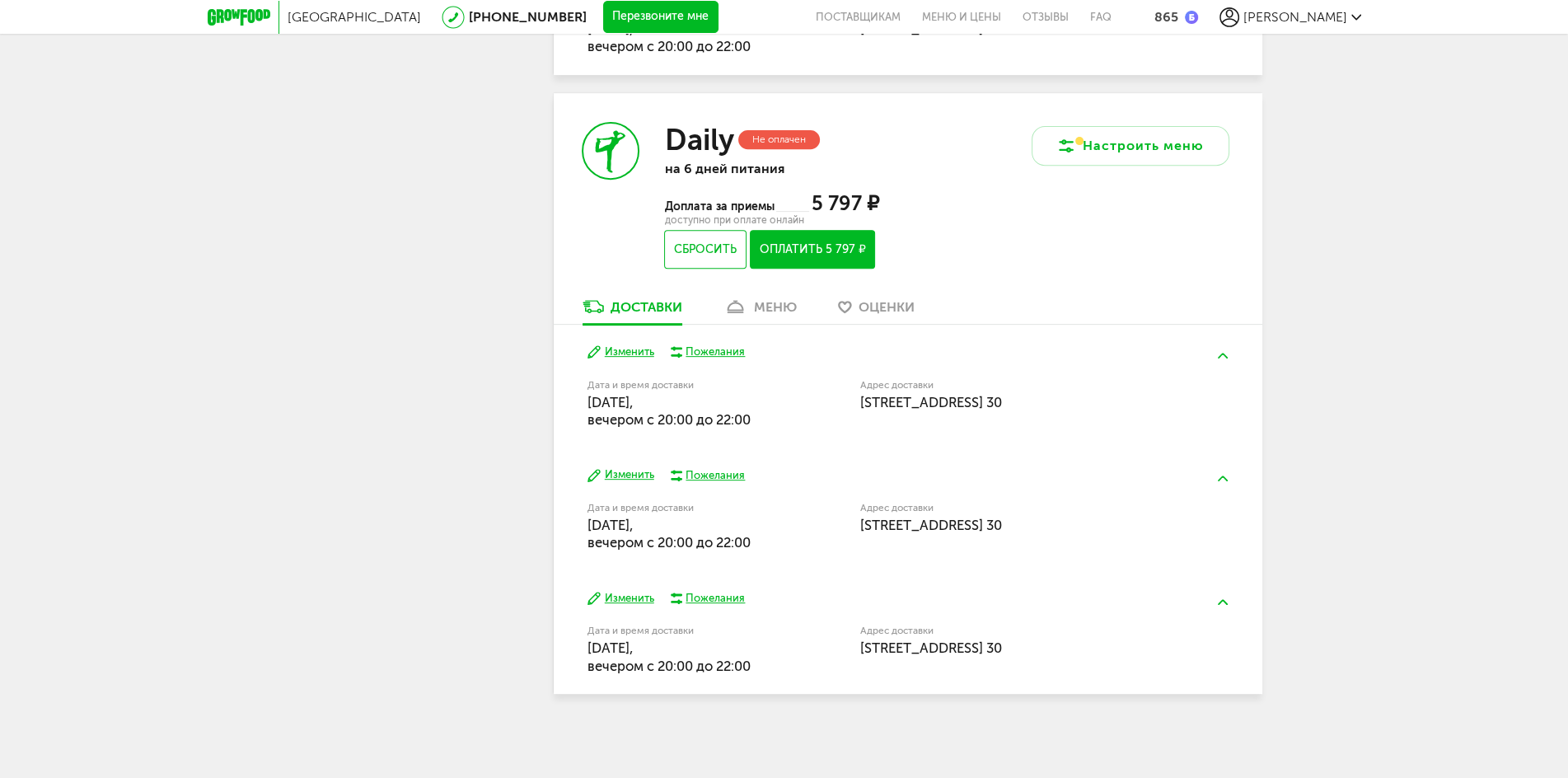
click at [762, 316] on link "меню" at bounding box center [760, 311] width 90 height 27
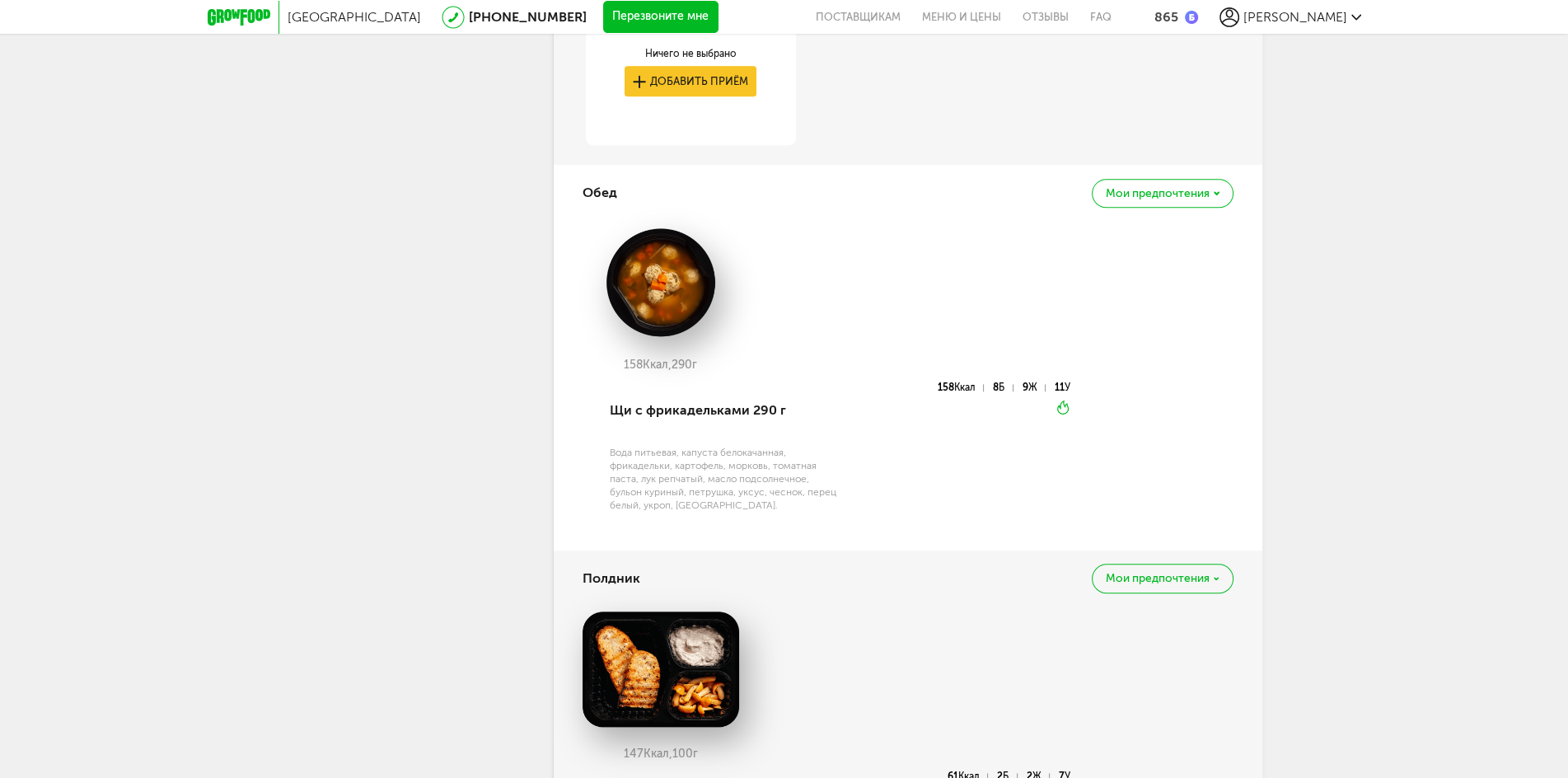
scroll to position [2254, 0]
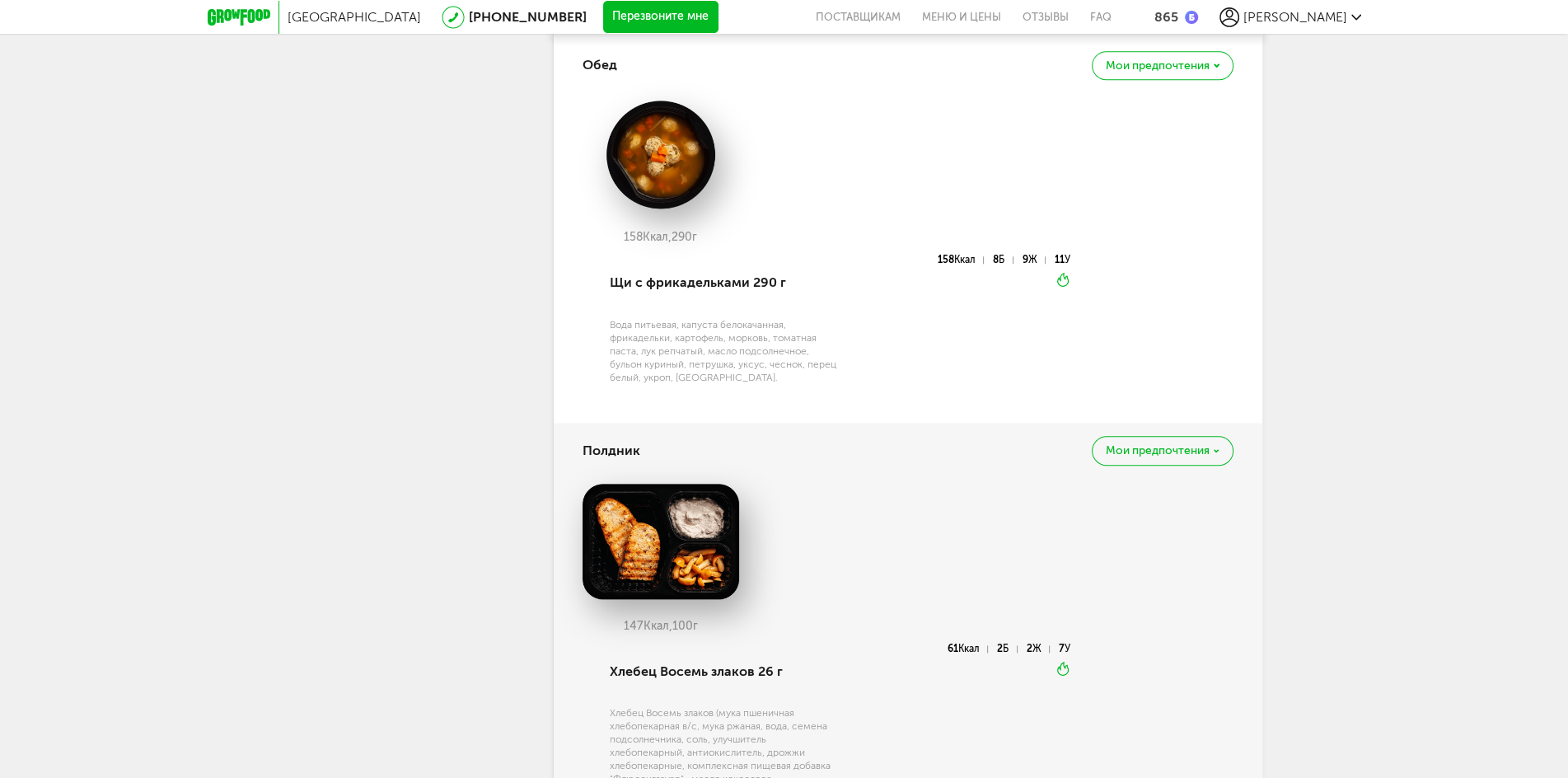
click at [1118, 451] on span "Мои предпочтения" at bounding box center [1158, 451] width 104 height 12
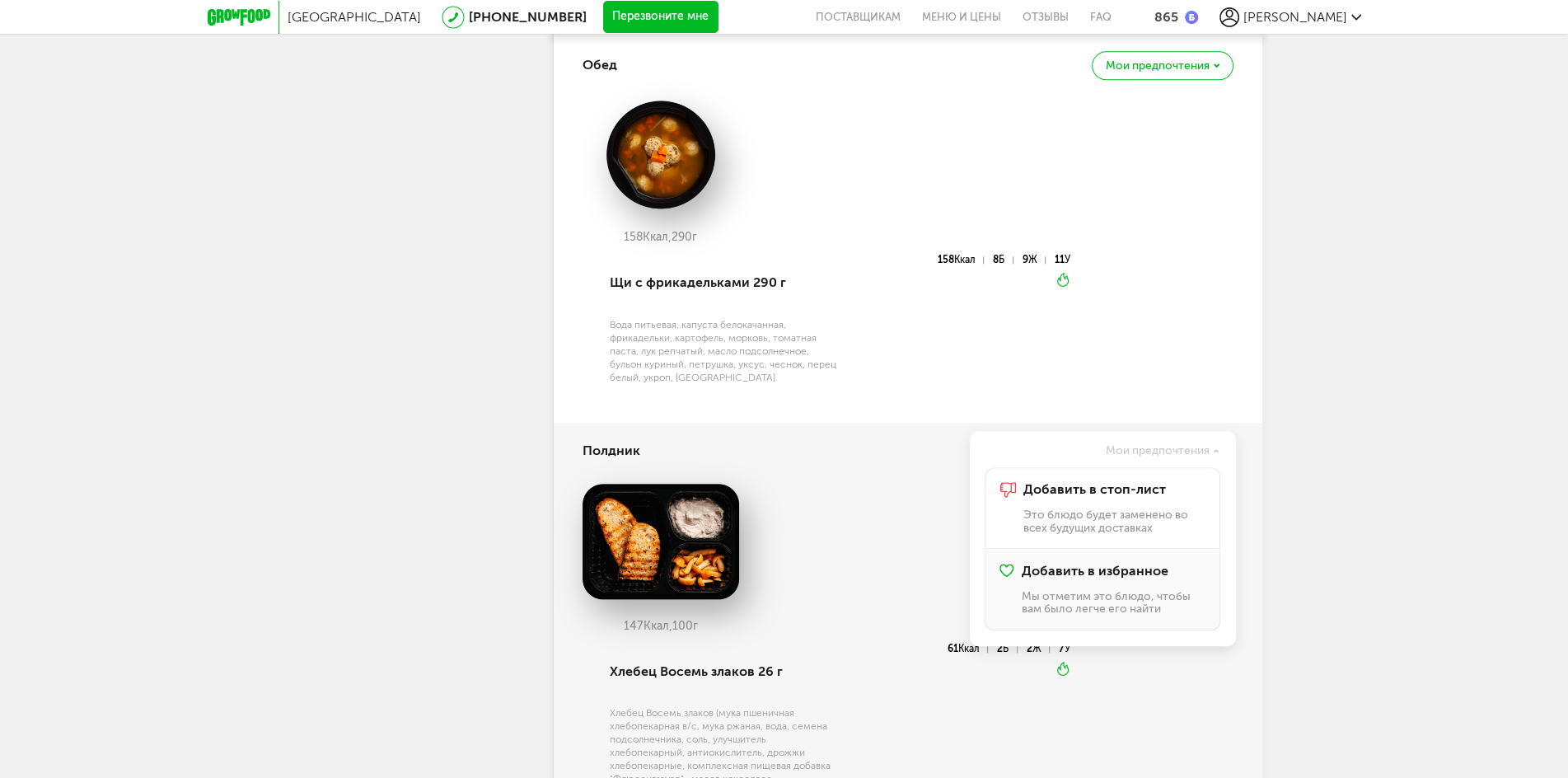
click at [1131, 573] on span "Добавить в избранное" at bounding box center [1095, 571] width 147 height 15
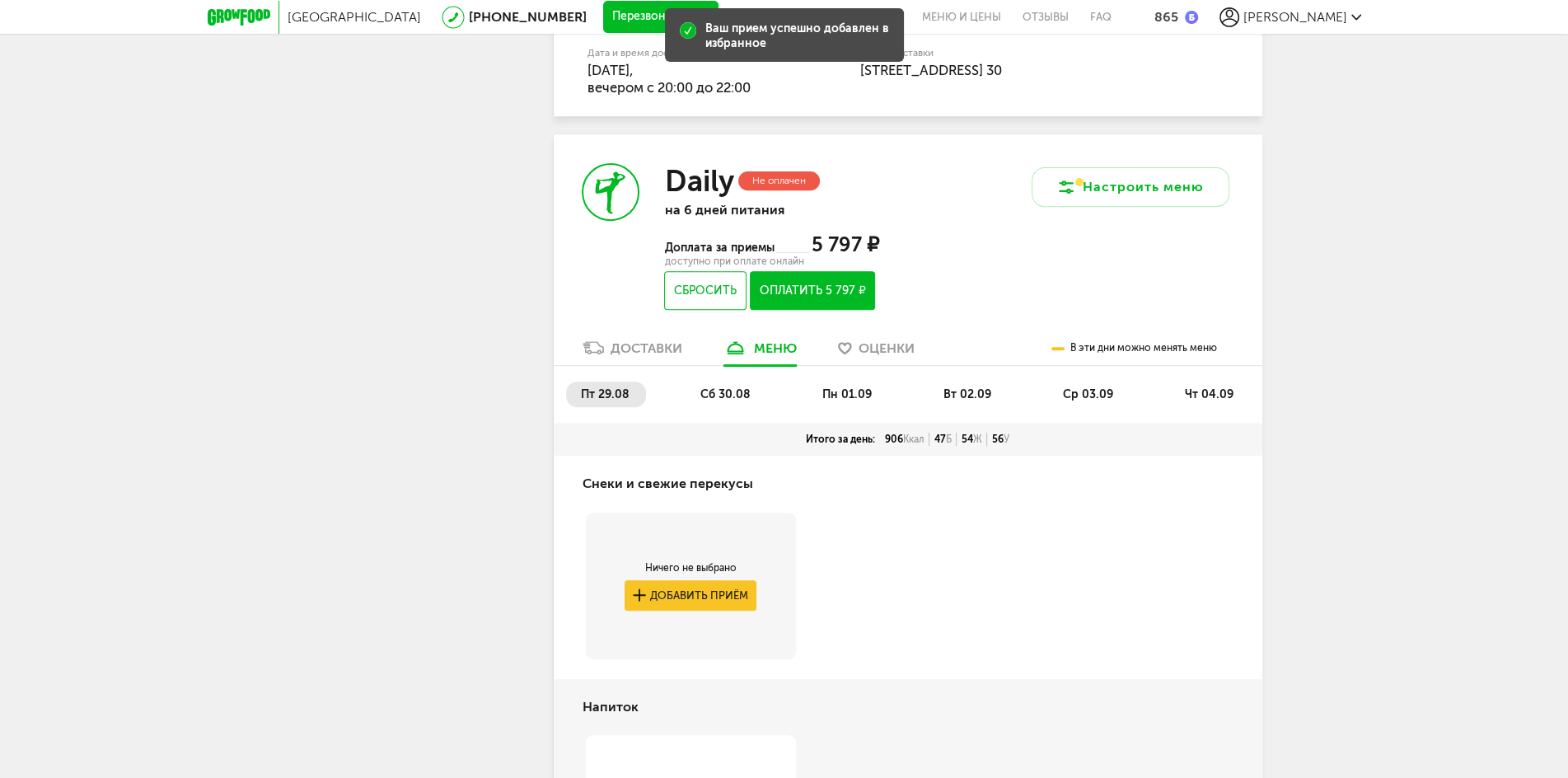
scroll to position [803, 0]
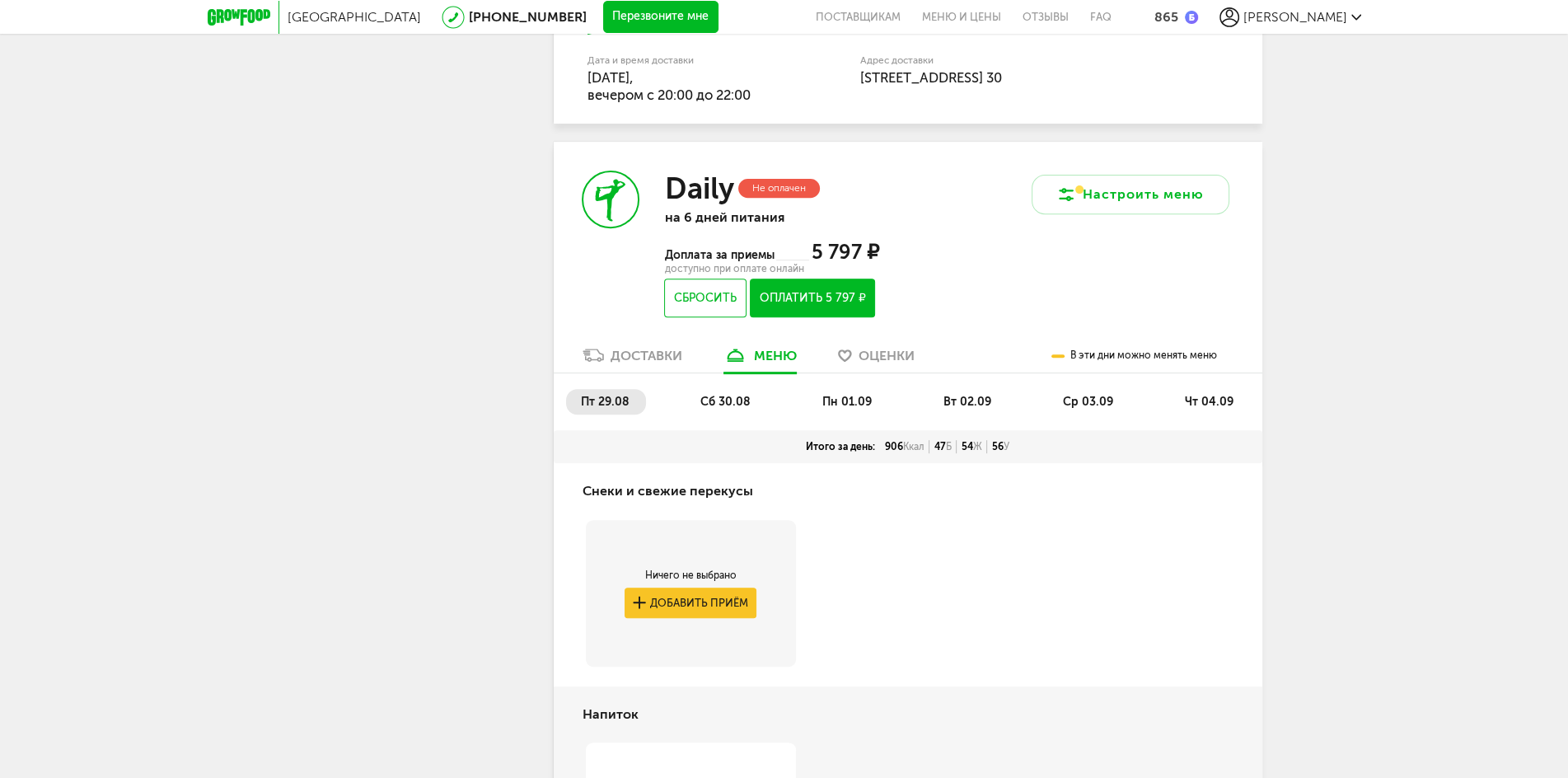
click at [726, 395] on span "сб 30.08" at bounding box center [726, 402] width 50 height 14
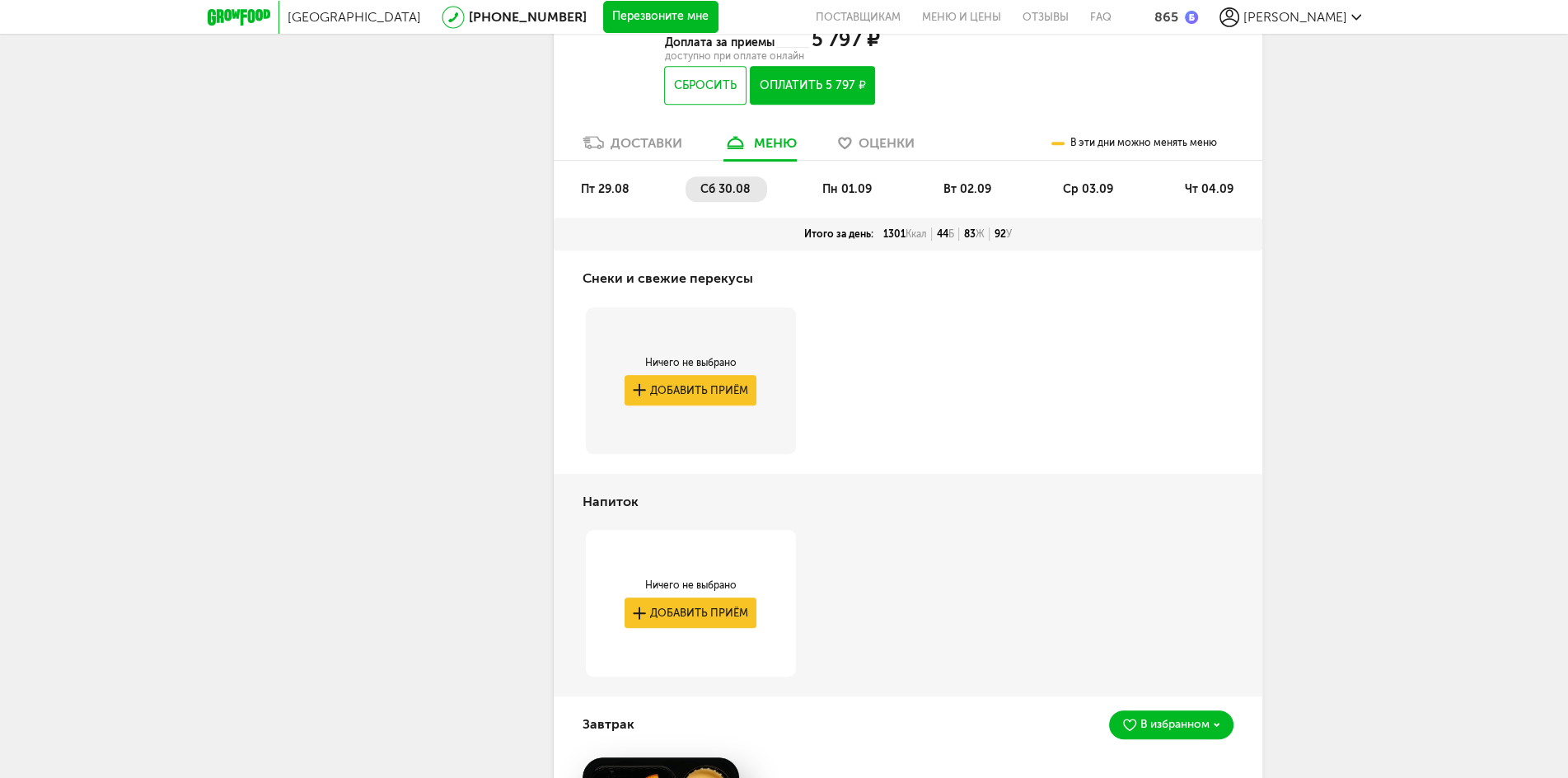
scroll to position [1001, 0]
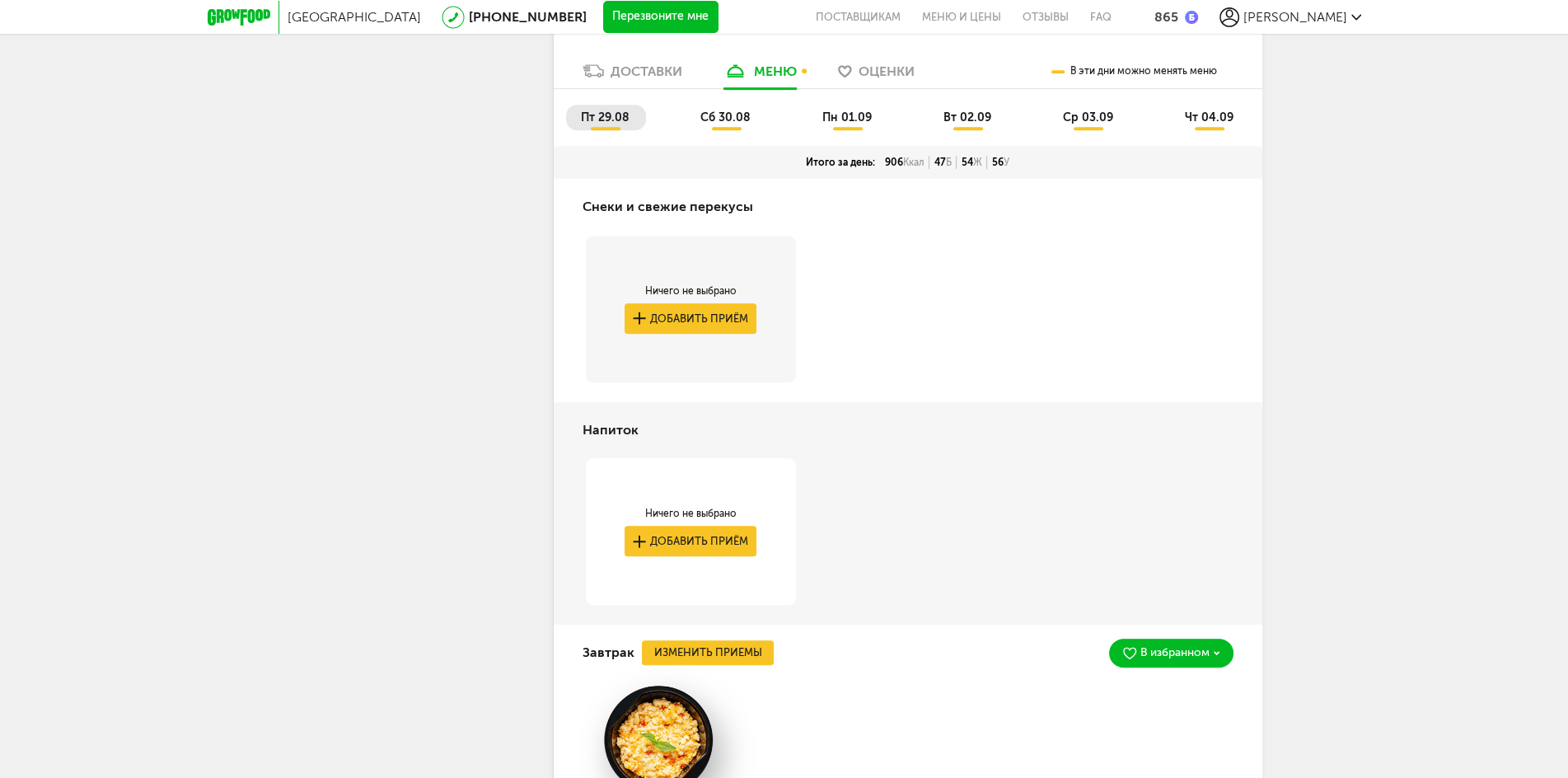
scroll to position [904, 0]
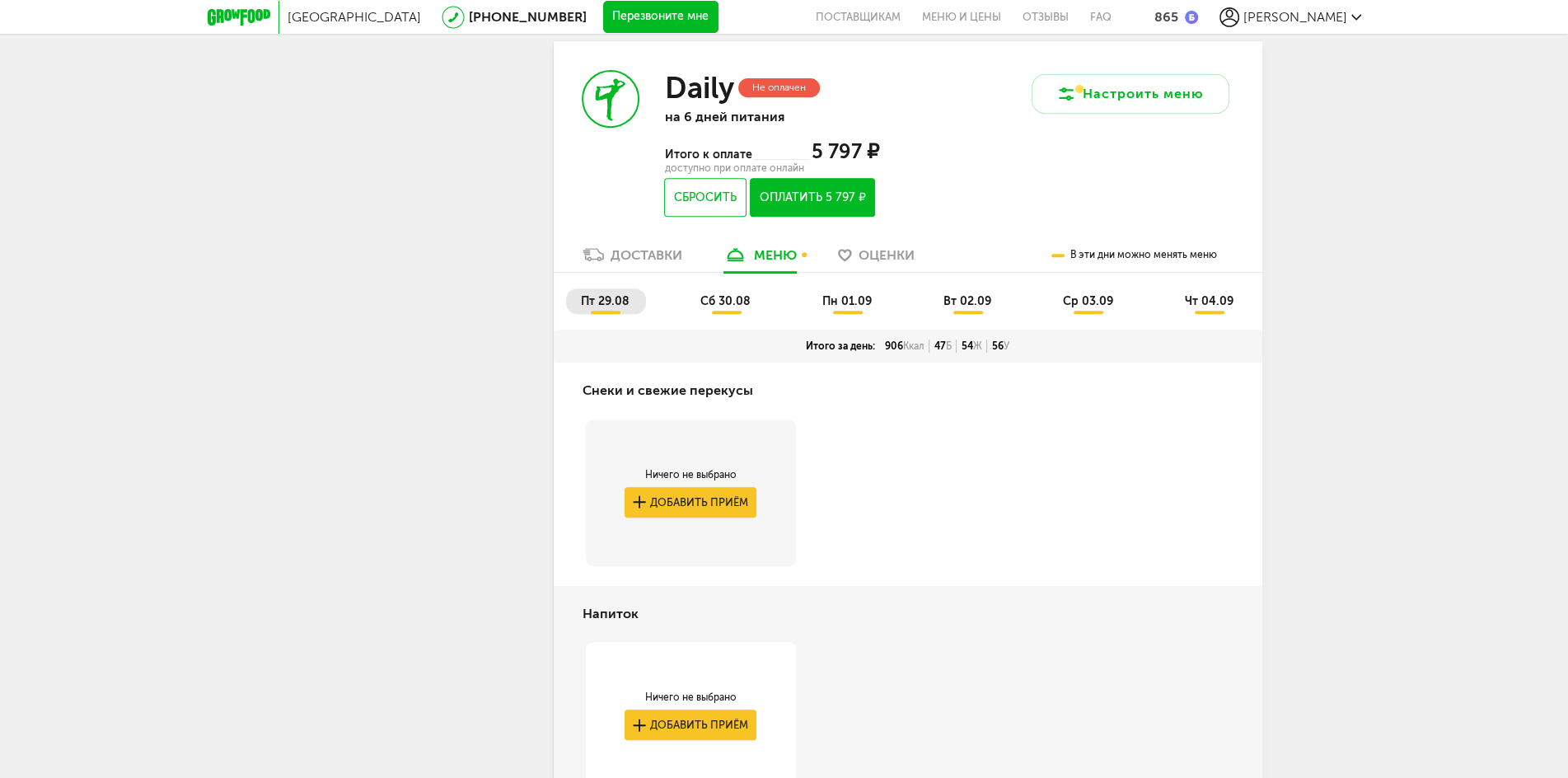
click at [725, 305] on span "сб 30.08" at bounding box center [726, 301] width 50 height 14
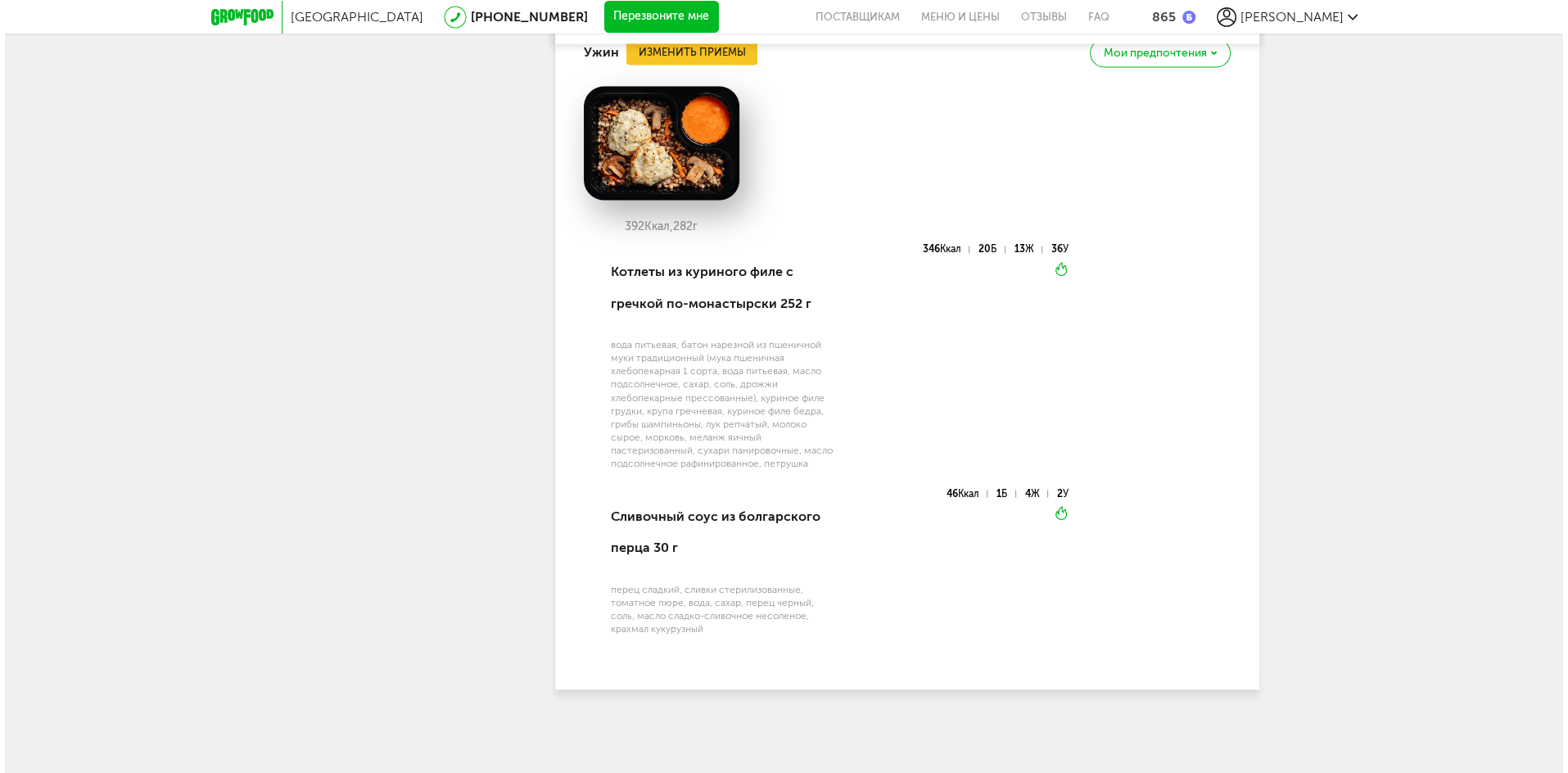
scroll to position [3182, 0]
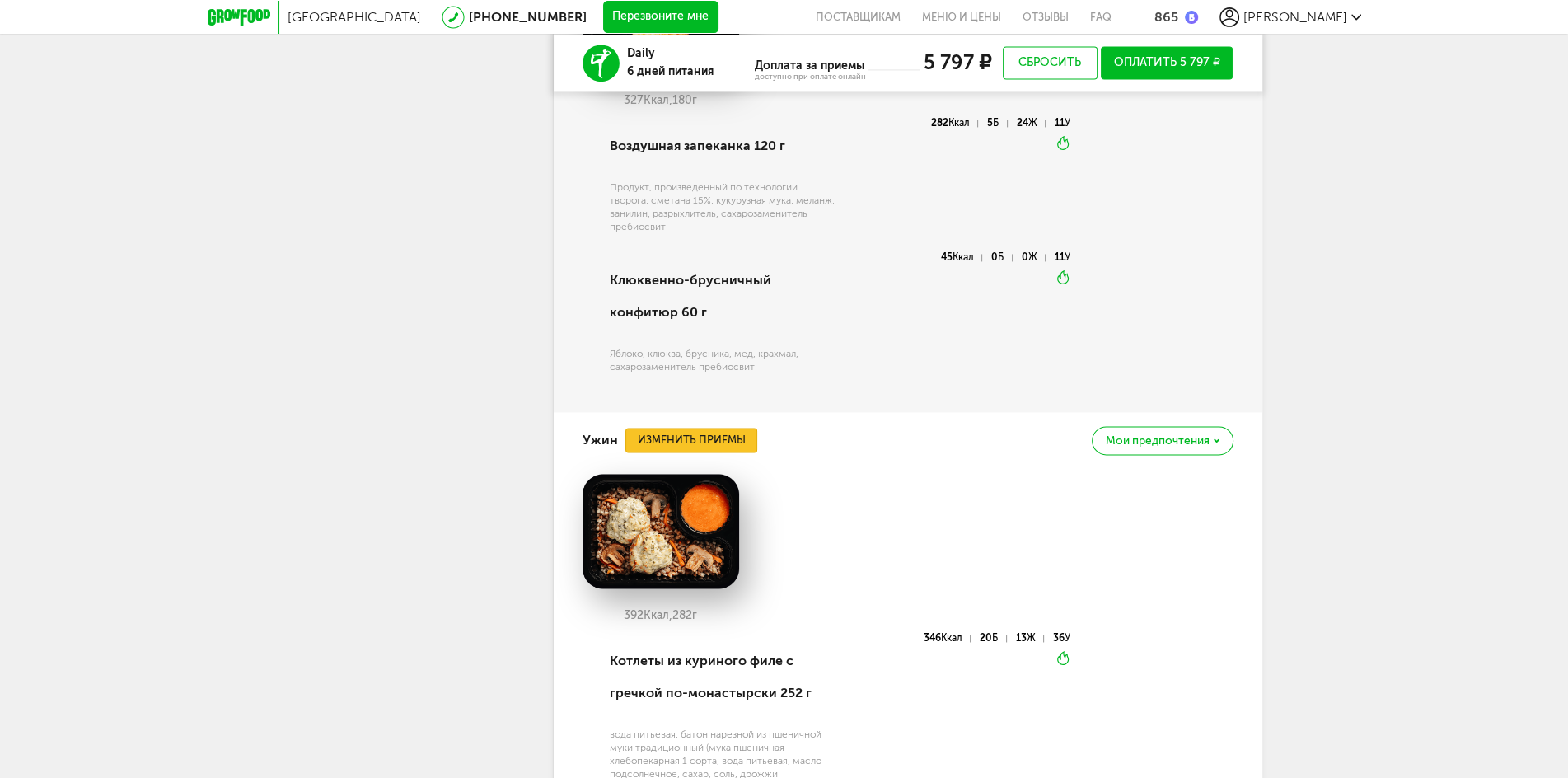
click at [707, 441] on button "Изменить приемы" at bounding box center [691, 441] width 132 height 25
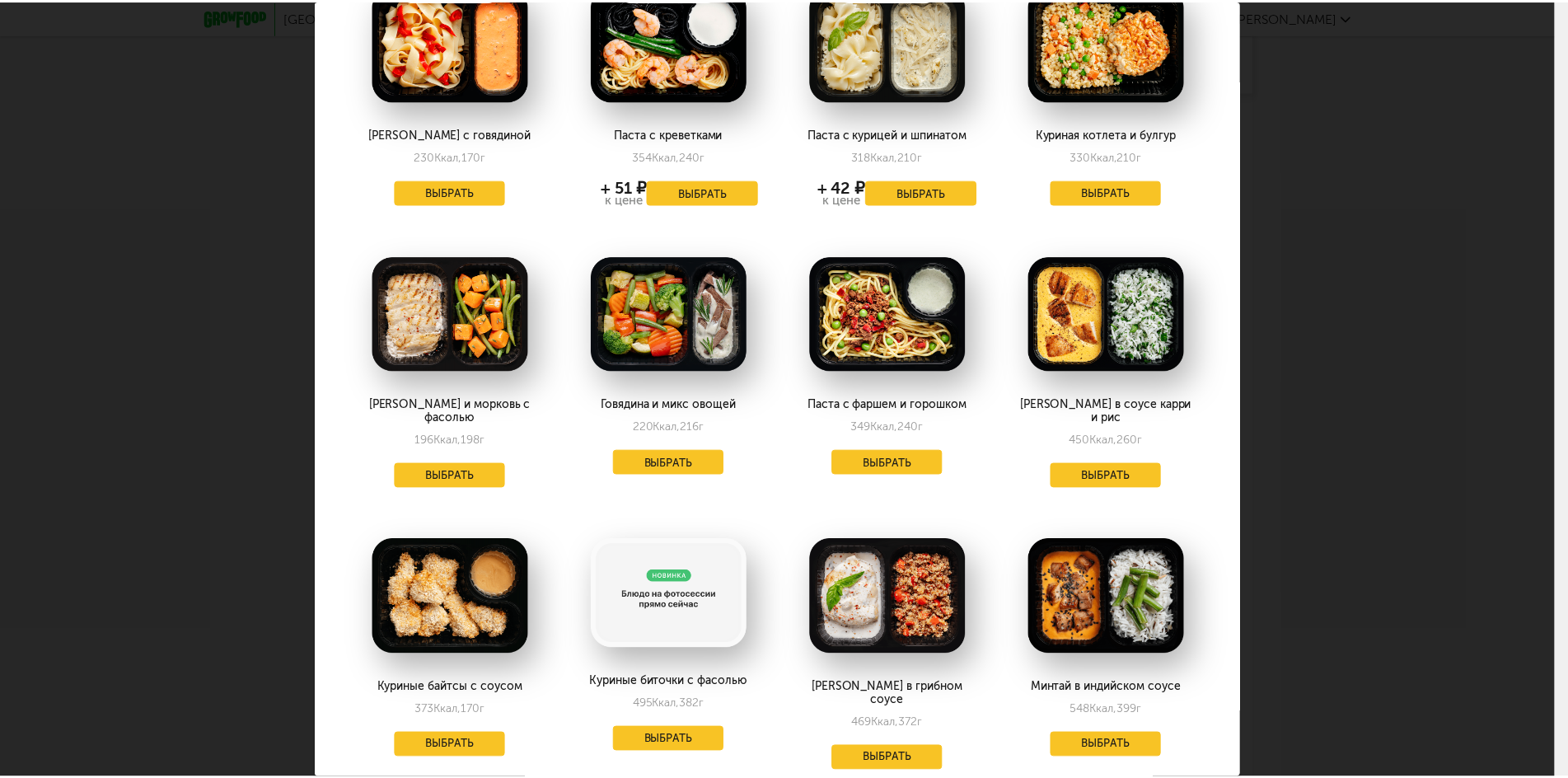
scroll to position [0, 0]
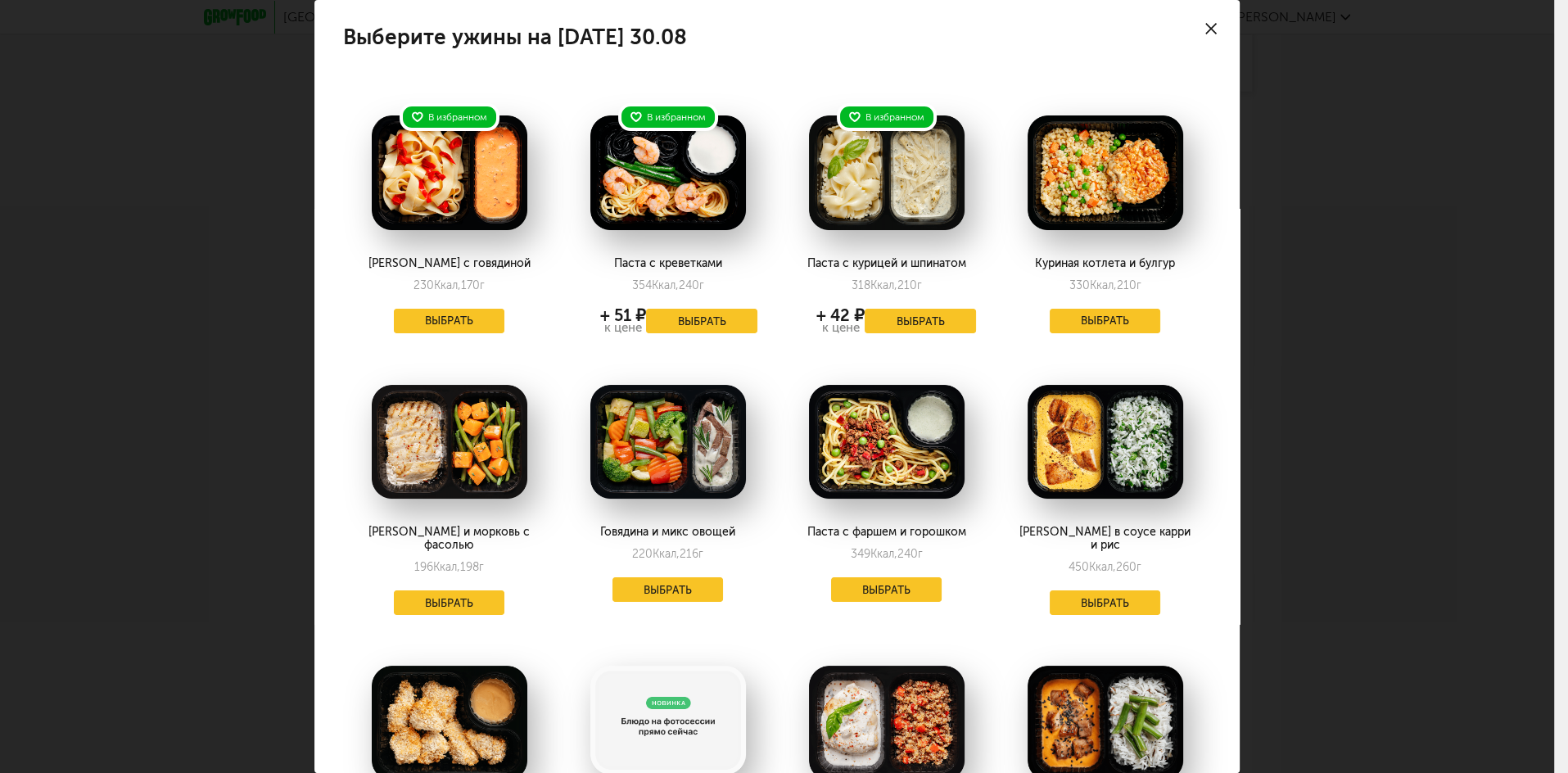
click at [1193, 27] on div at bounding box center [1211, 28] width 57 height 57
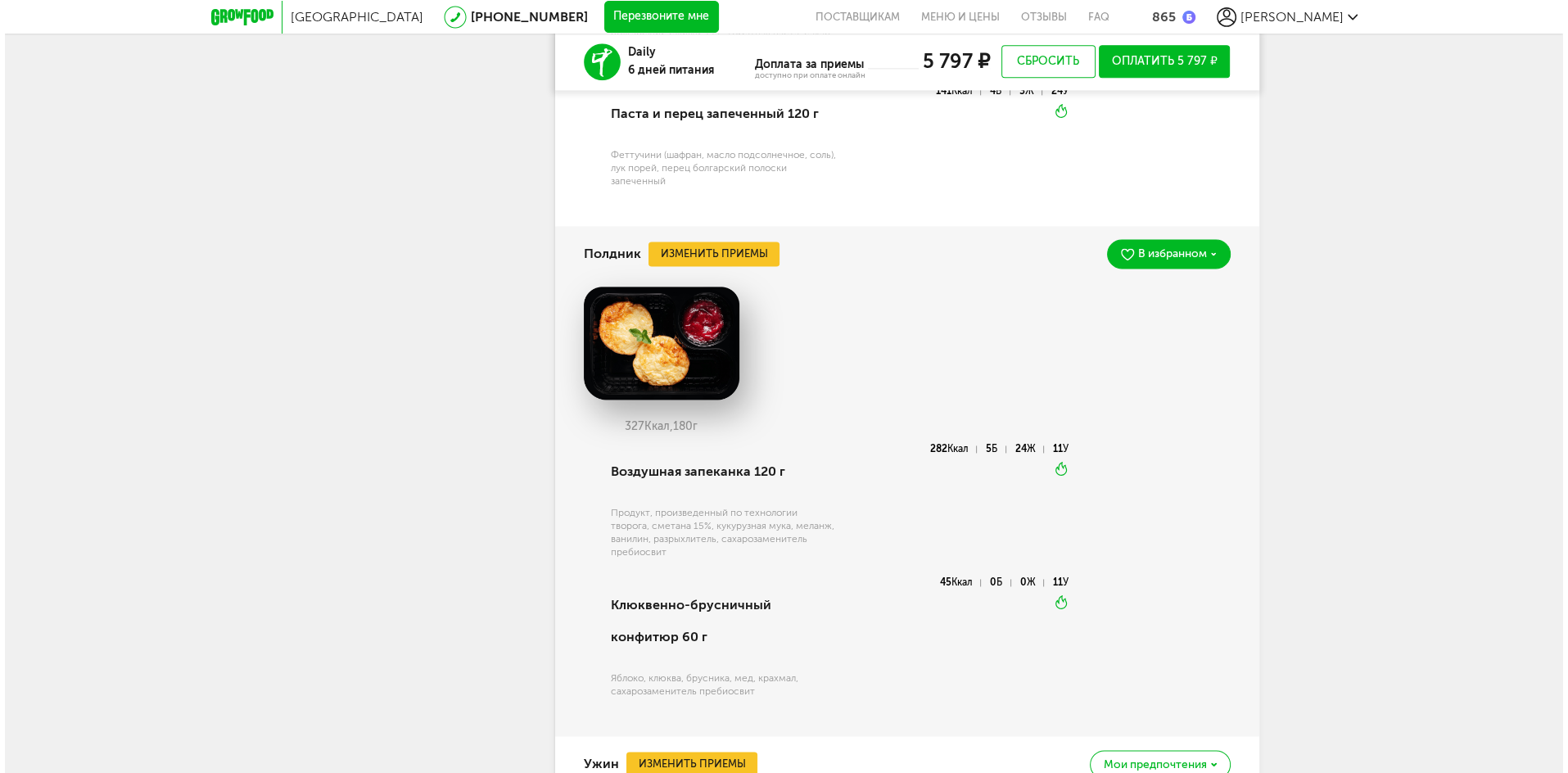
scroll to position [2854, 0]
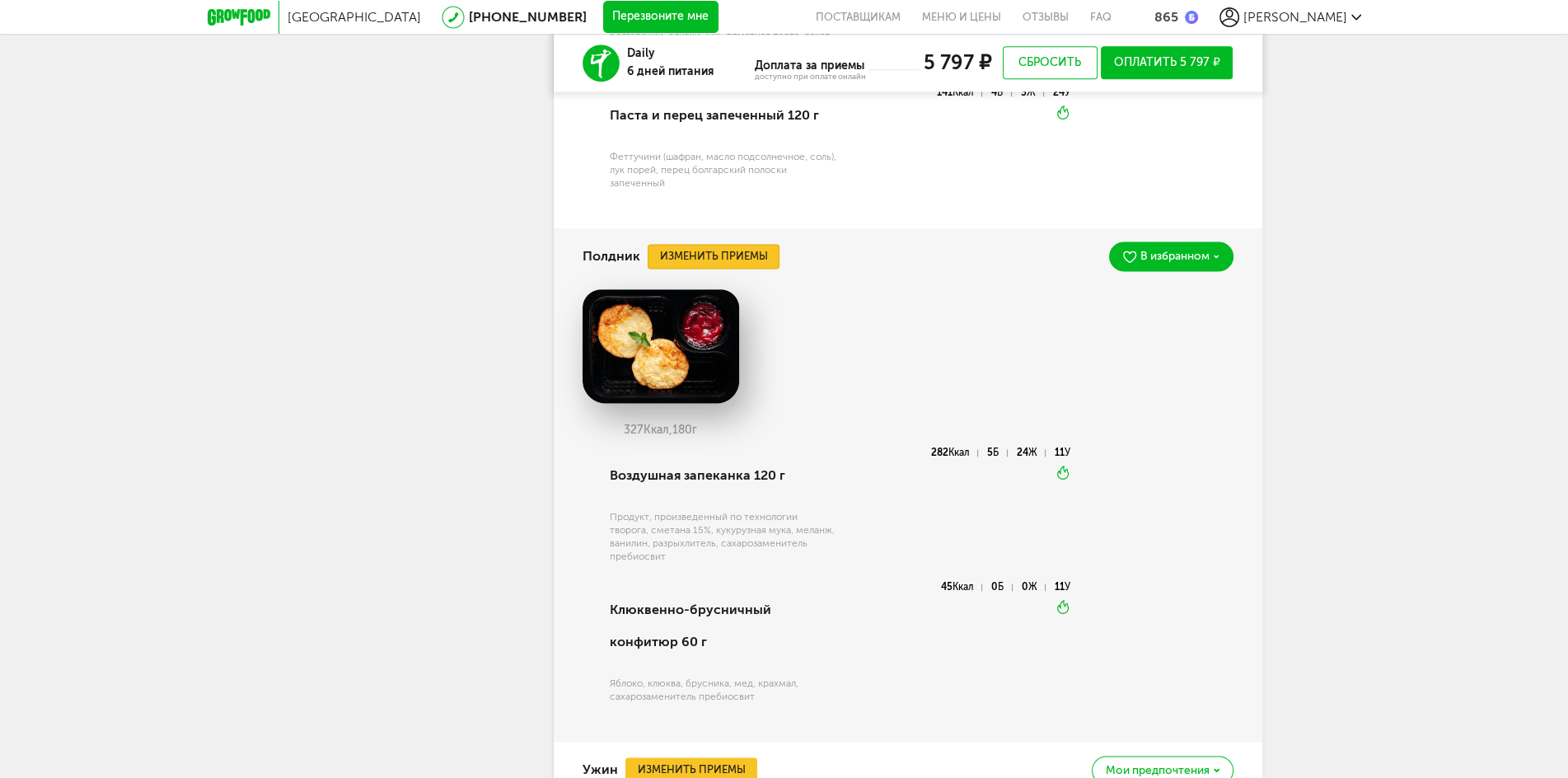
click at [756, 258] on button "Изменить приемы" at bounding box center [714, 256] width 132 height 25
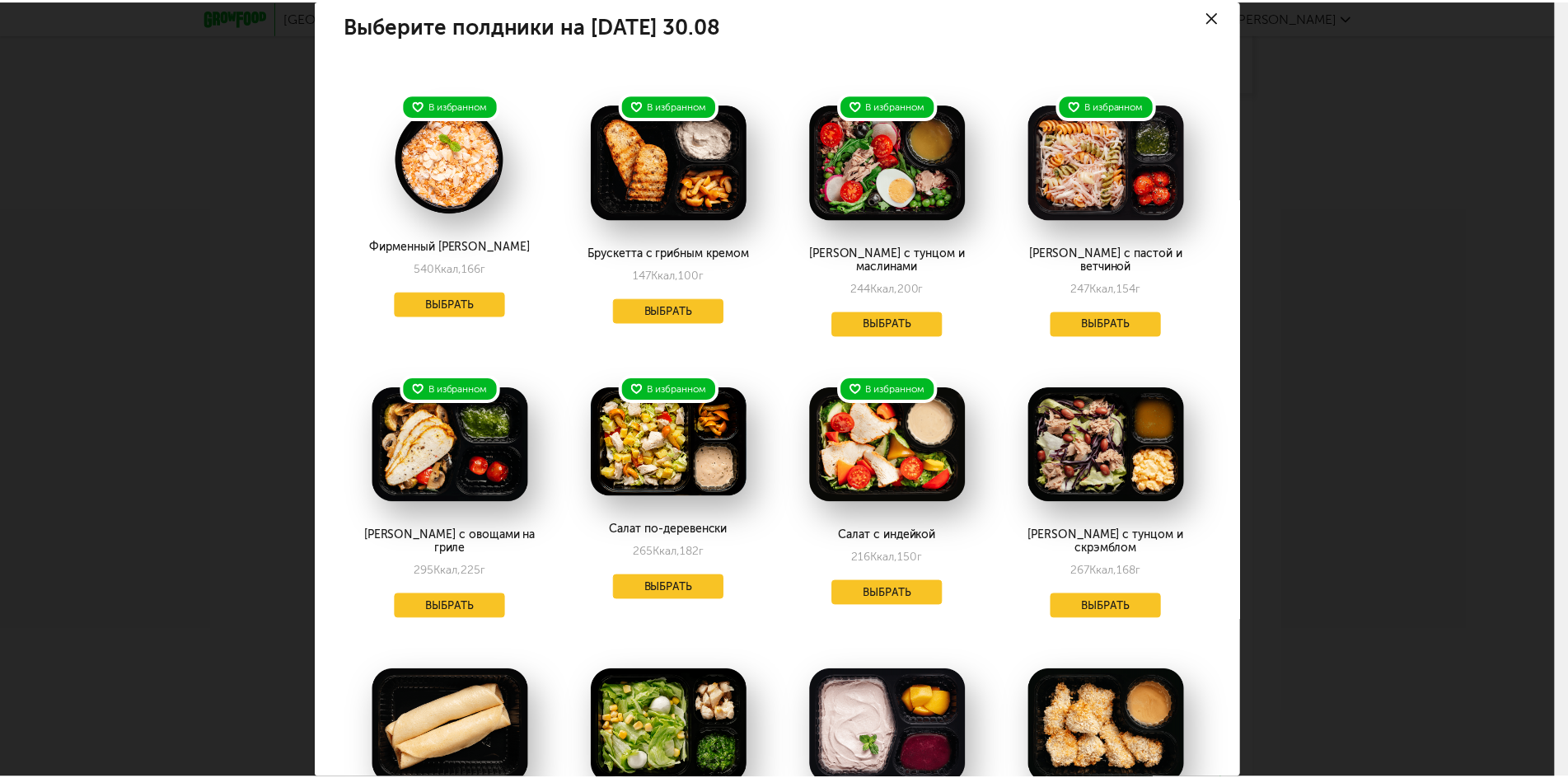
scroll to position [0, 0]
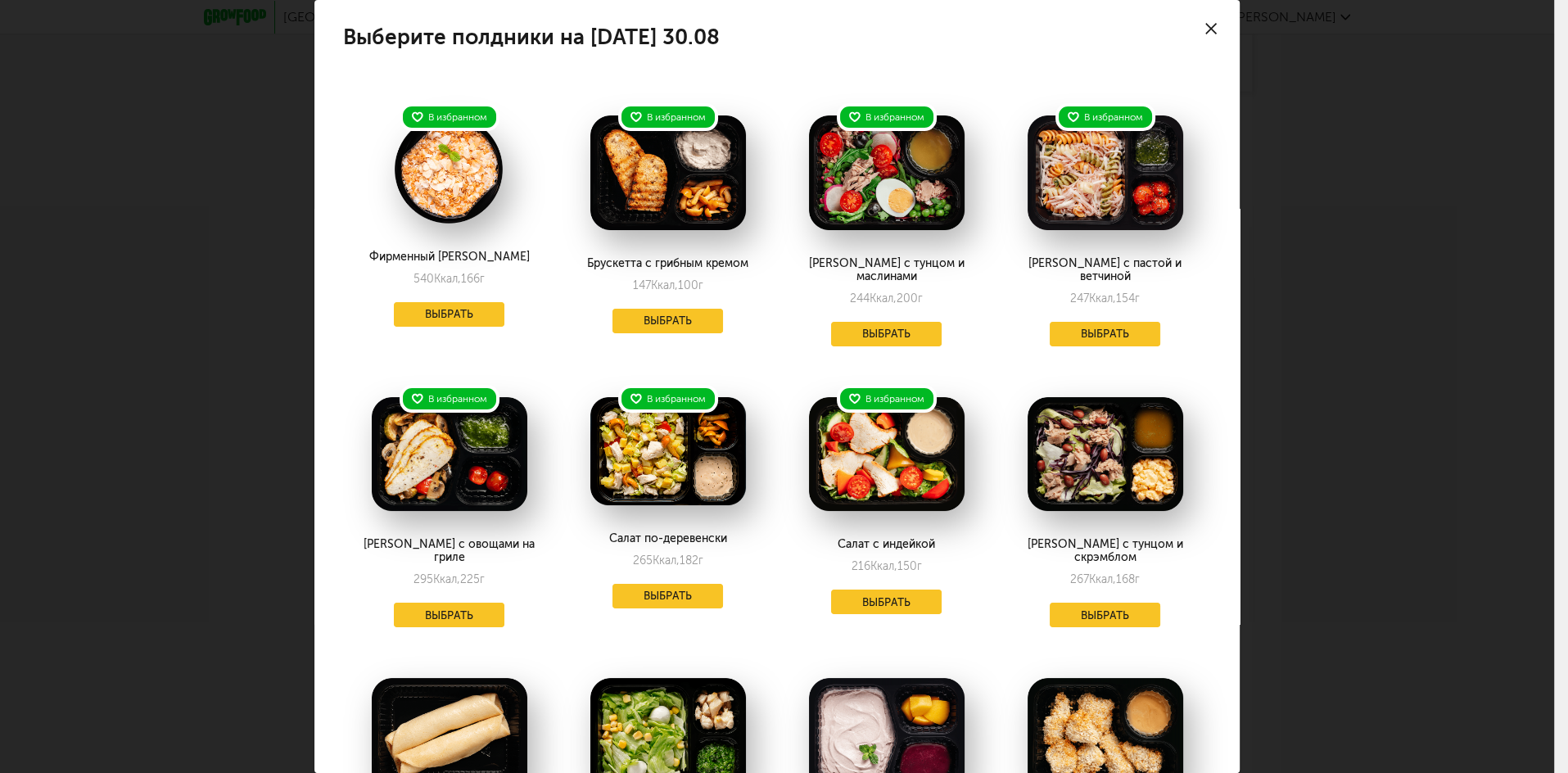
click at [1205, 32] on icon at bounding box center [1211, 29] width 12 height 12
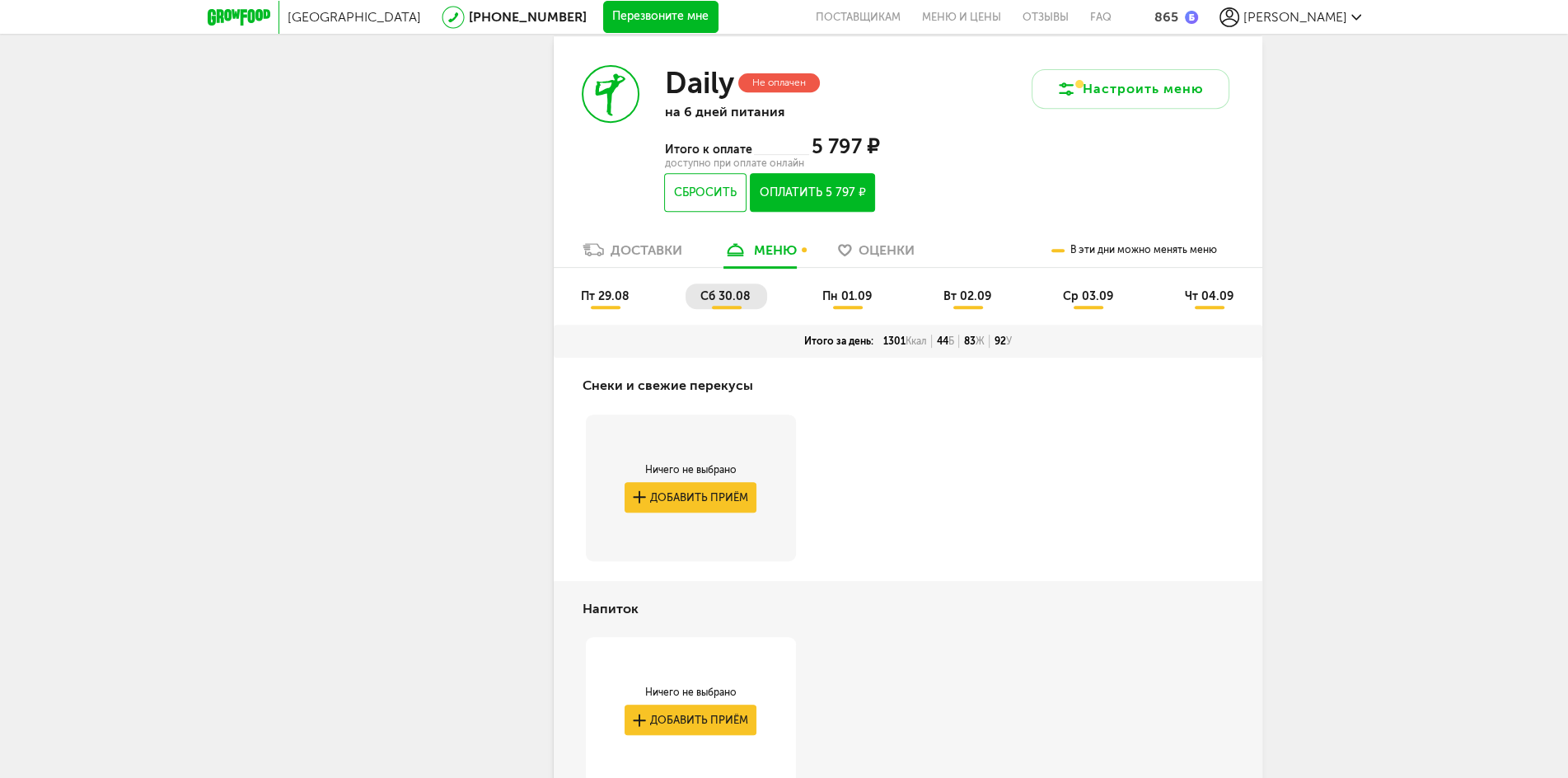
scroll to position [894, 0]
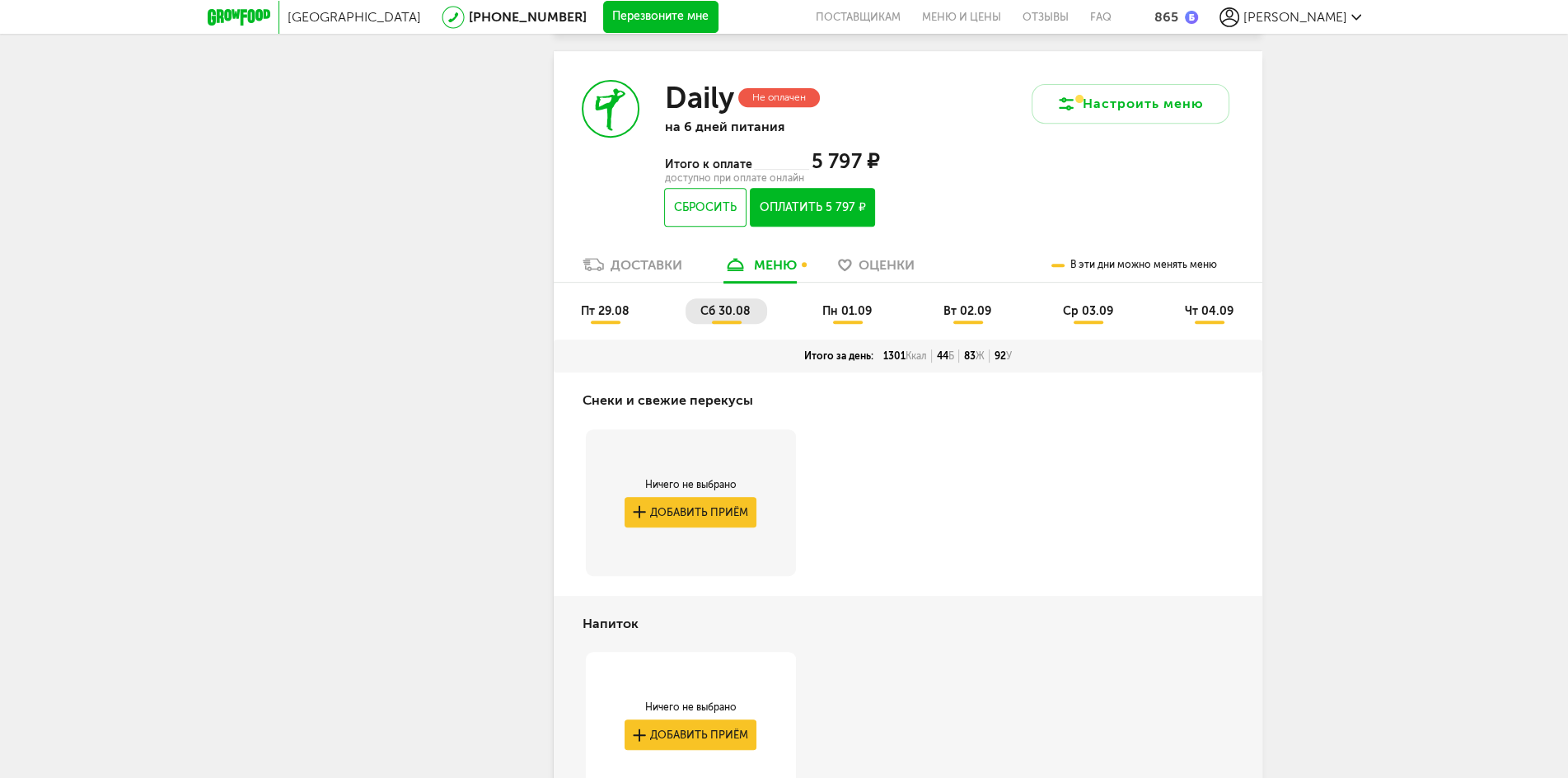
click at [845, 306] on span "пн 01.09" at bounding box center [847, 311] width 49 height 14
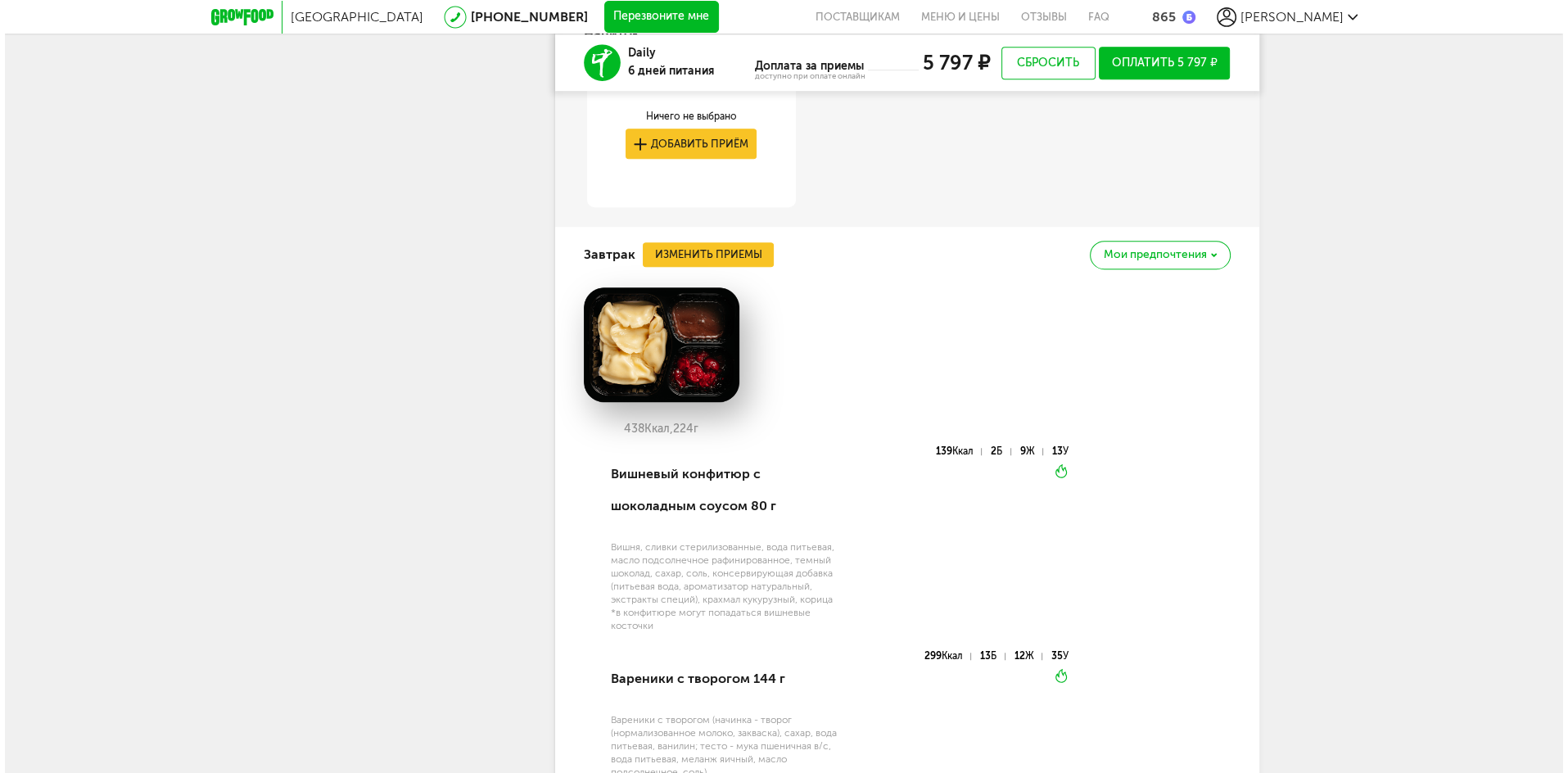
scroll to position [1478, 0]
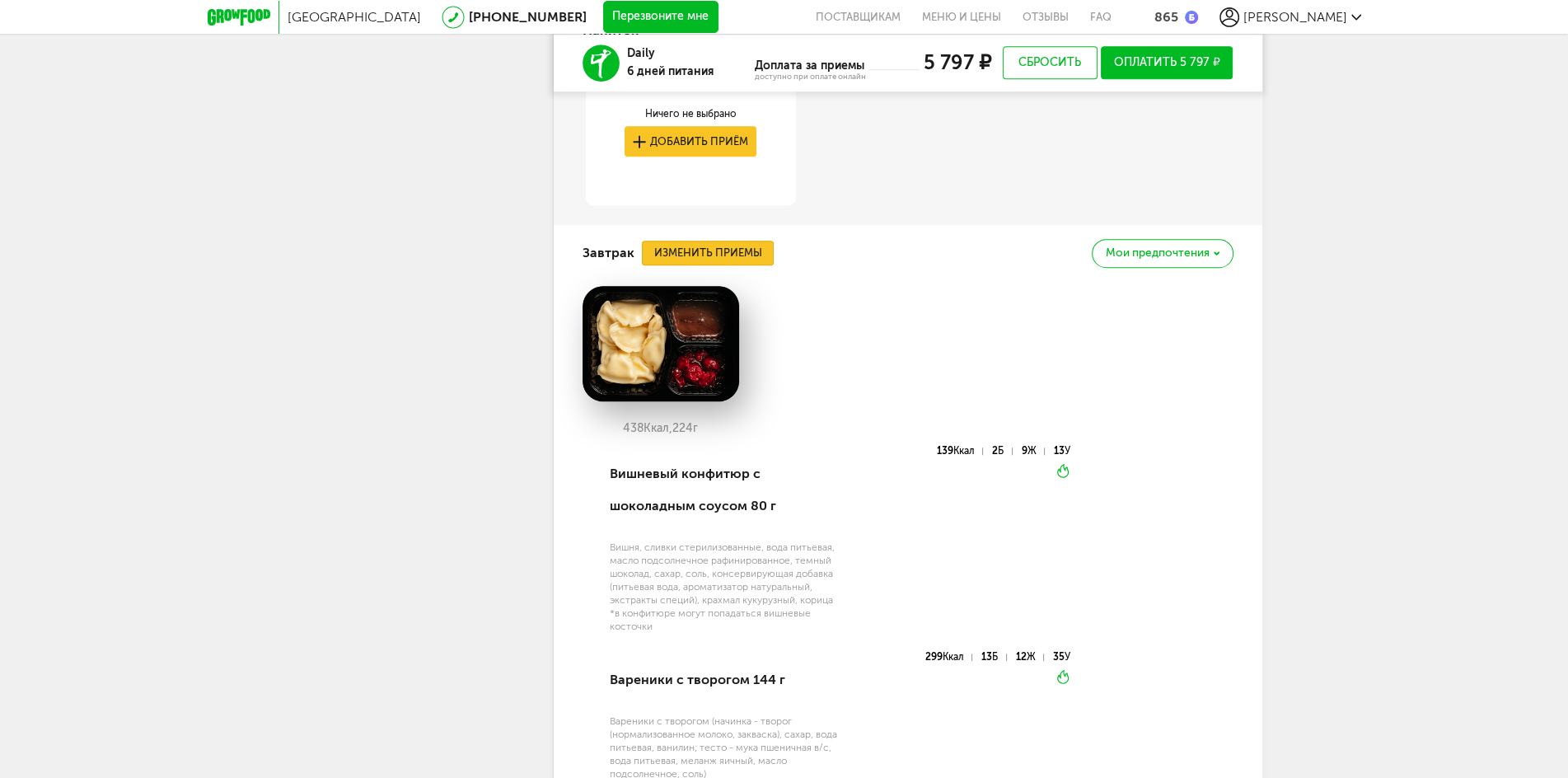
click at [729, 250] on button "Изменить приемы" at bounding box center [708, 253] width 132 height 25
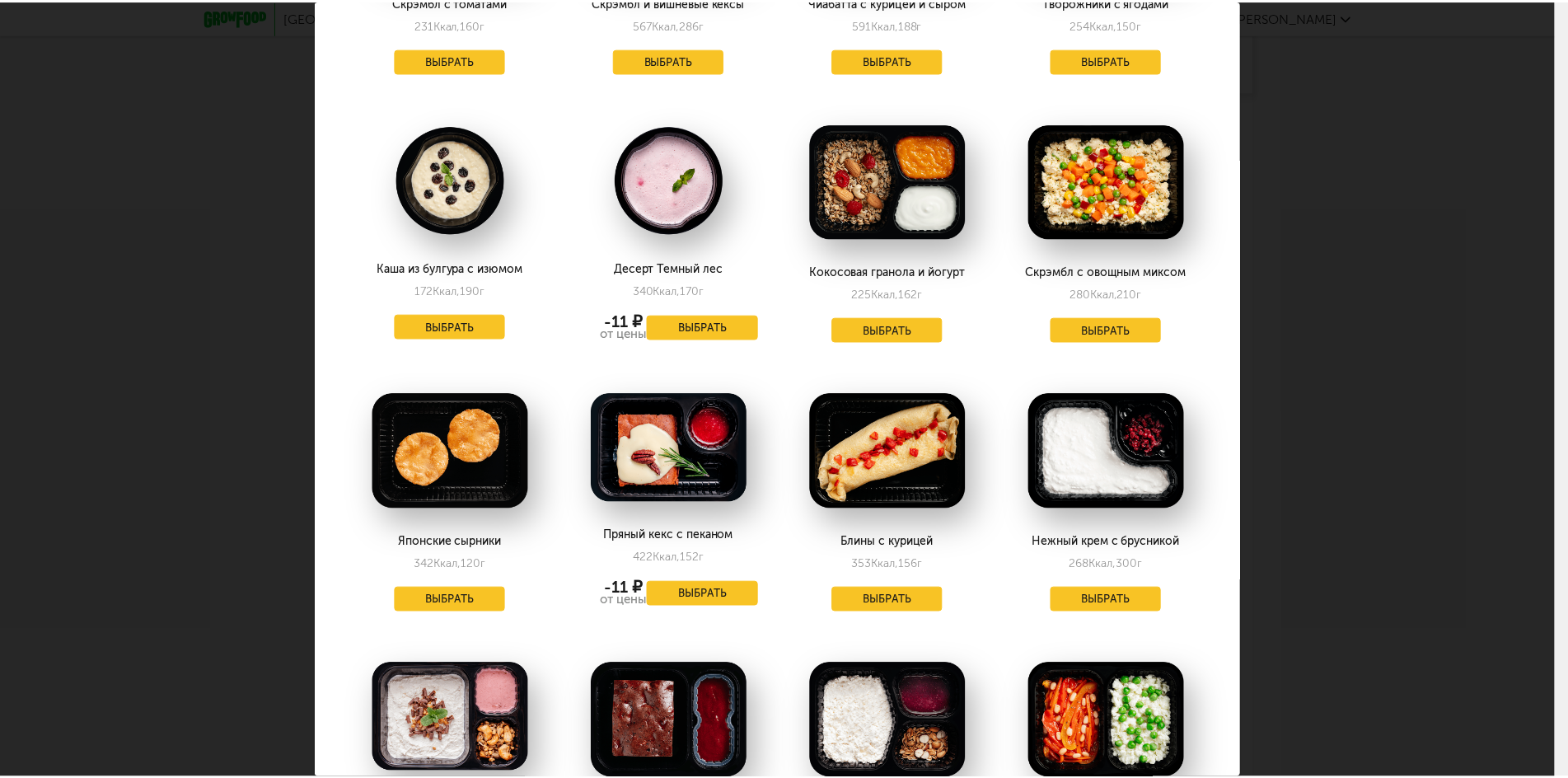
scroll to position [0, 0]
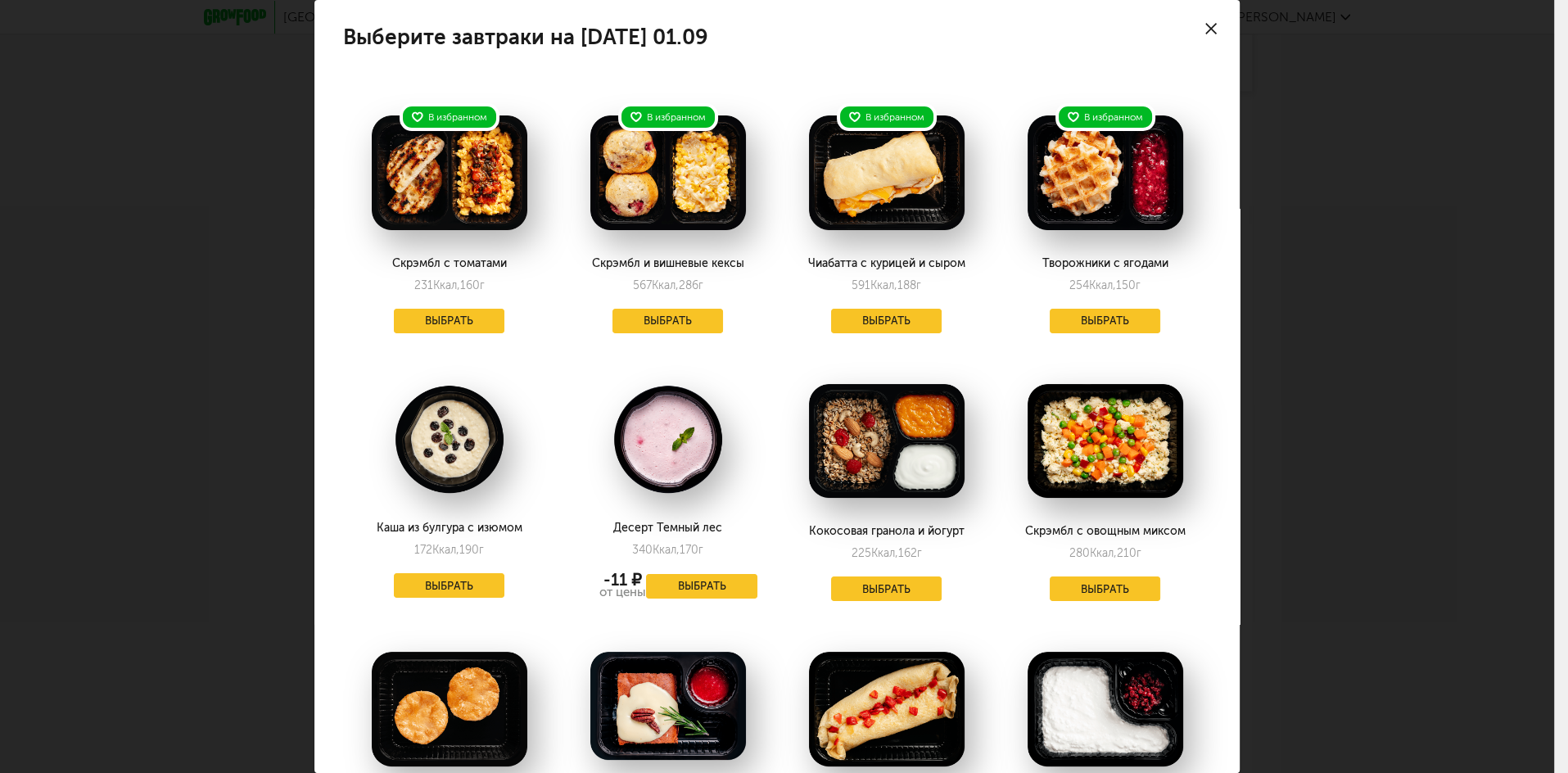
click at [1192, 27] on div at bounding box center [1211, 28] width 57 height 57
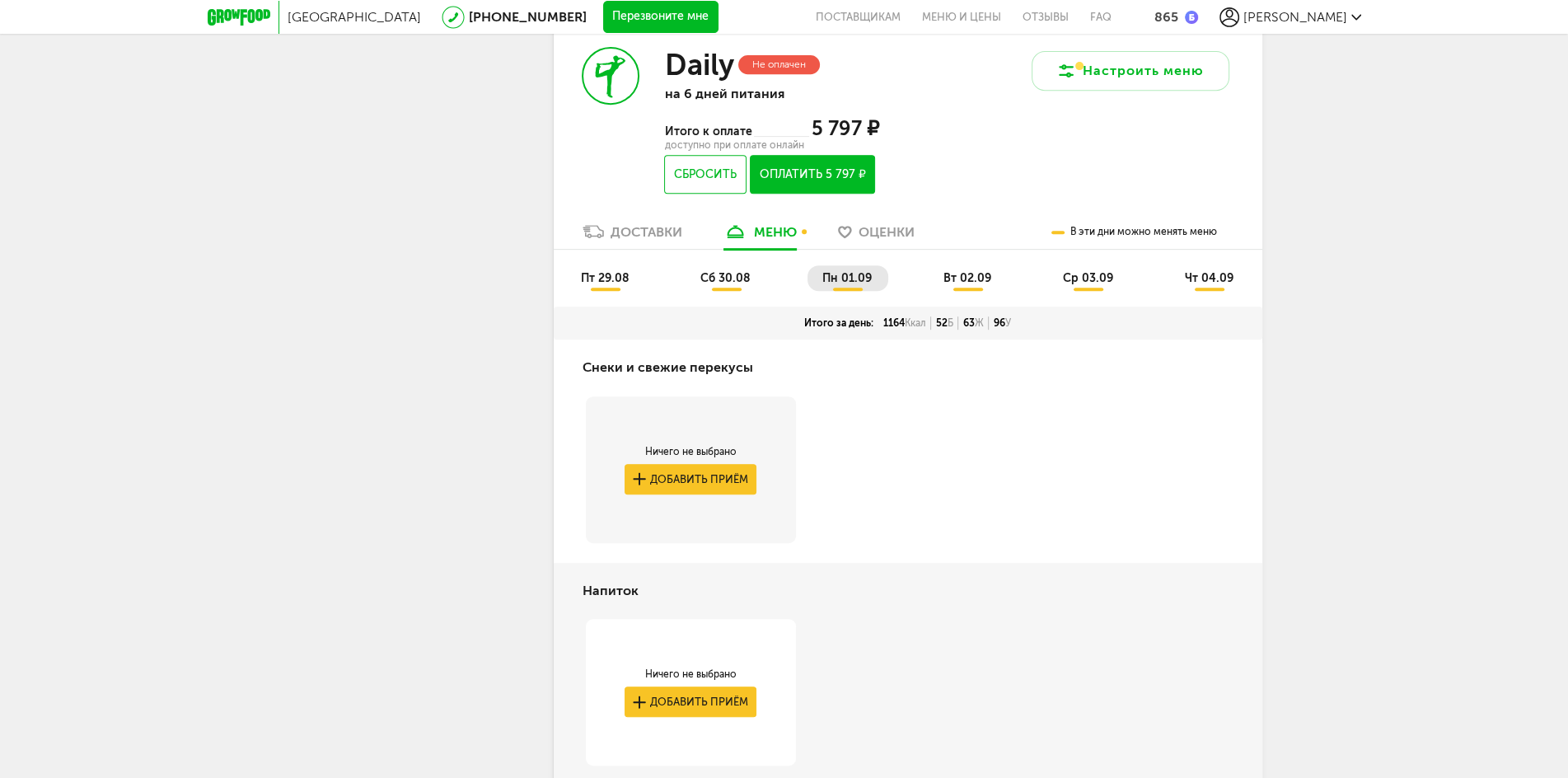
scroll to position [924, 0]
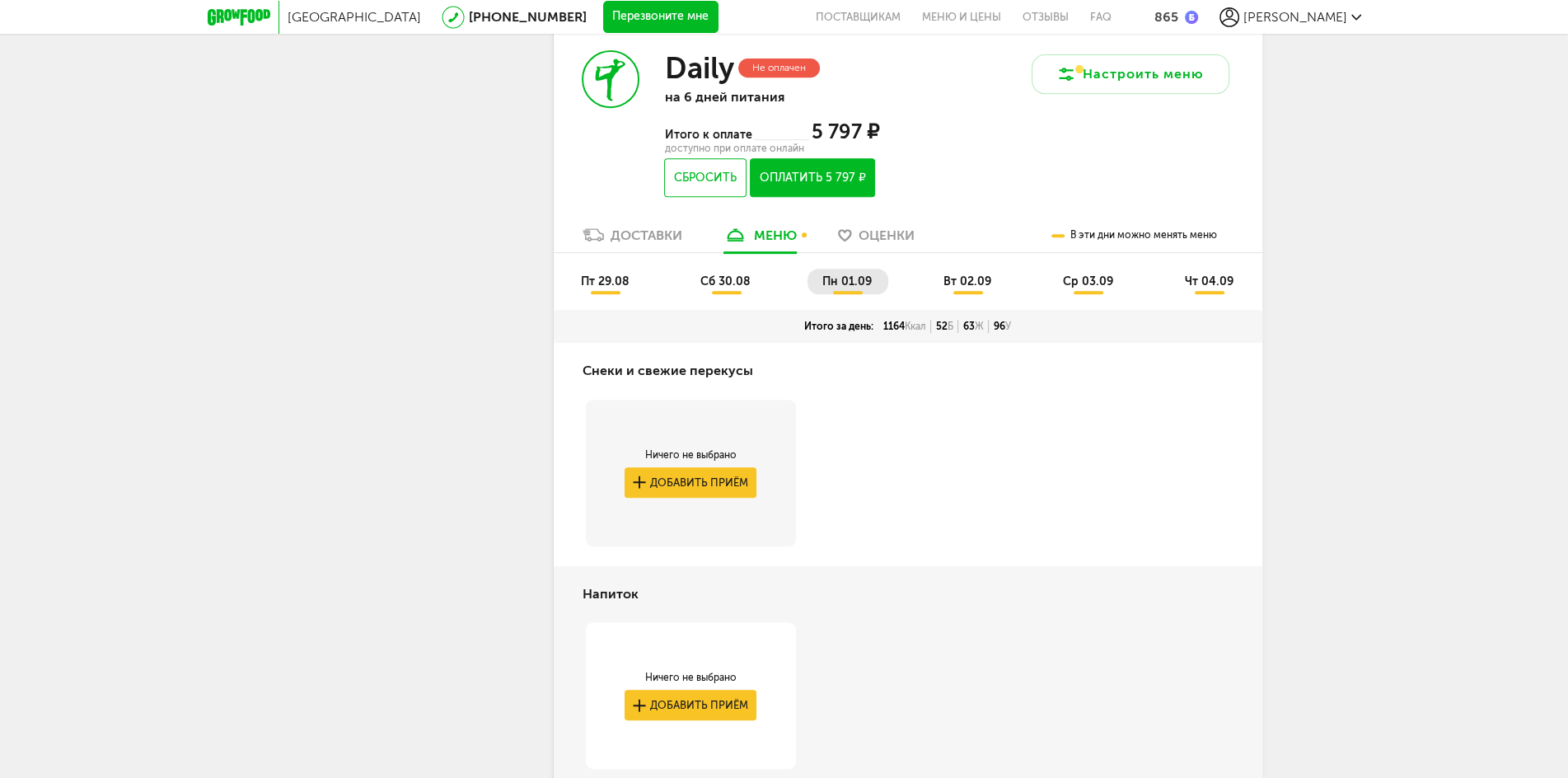
click at [954, 281] on span "вт 02.09" at bounding box center [967, 281] width 48 height 14
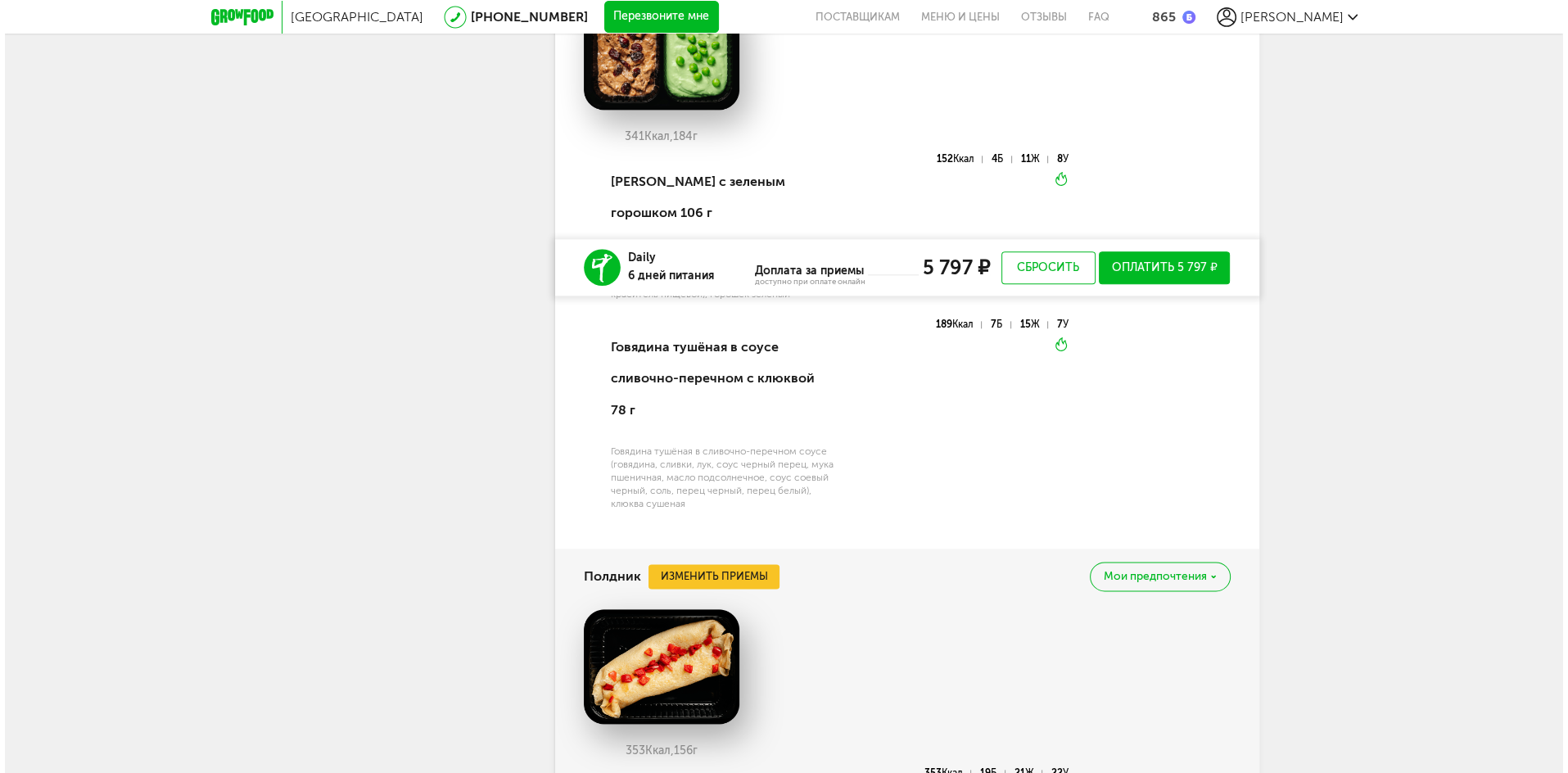
scroll to position [2687, 0]
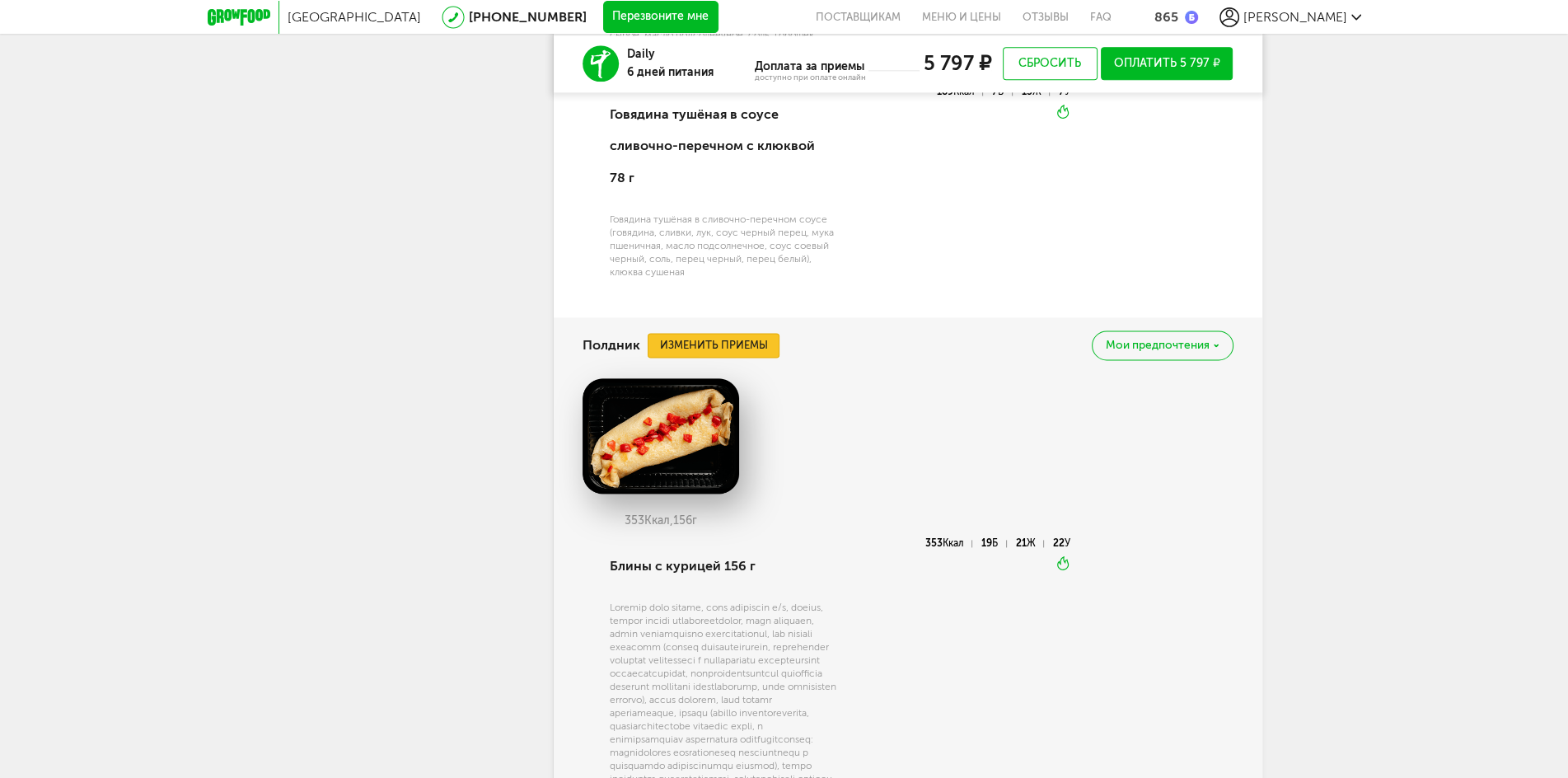
click at [735, 333] on button "Изменить приемы" at bounding box center [714, 346] width 132 height 25
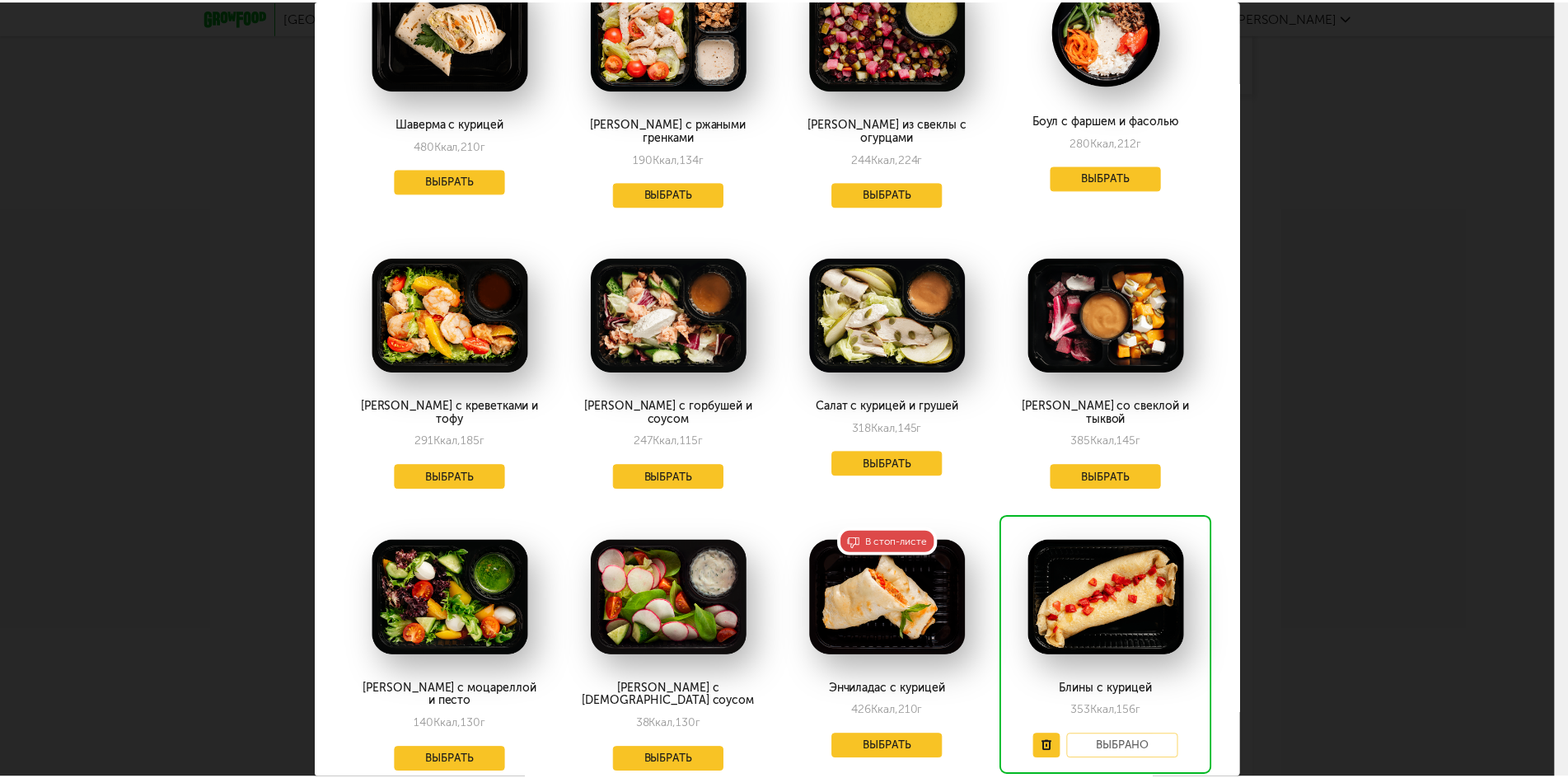
scroll to position [1024, 0]
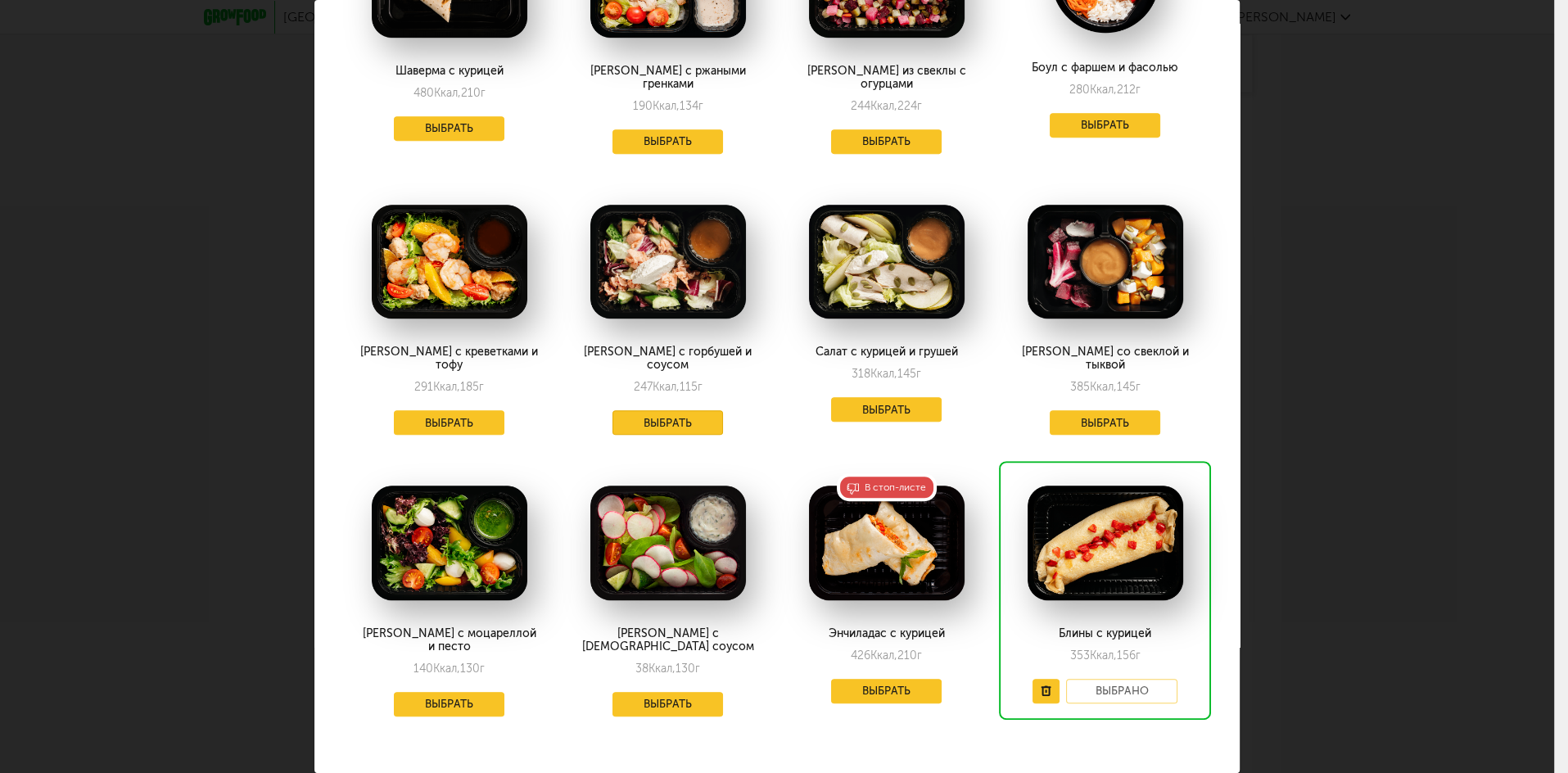
click at [650, 410] on button "Выбрать" at bounding box center [668, 423] width 111 height 25
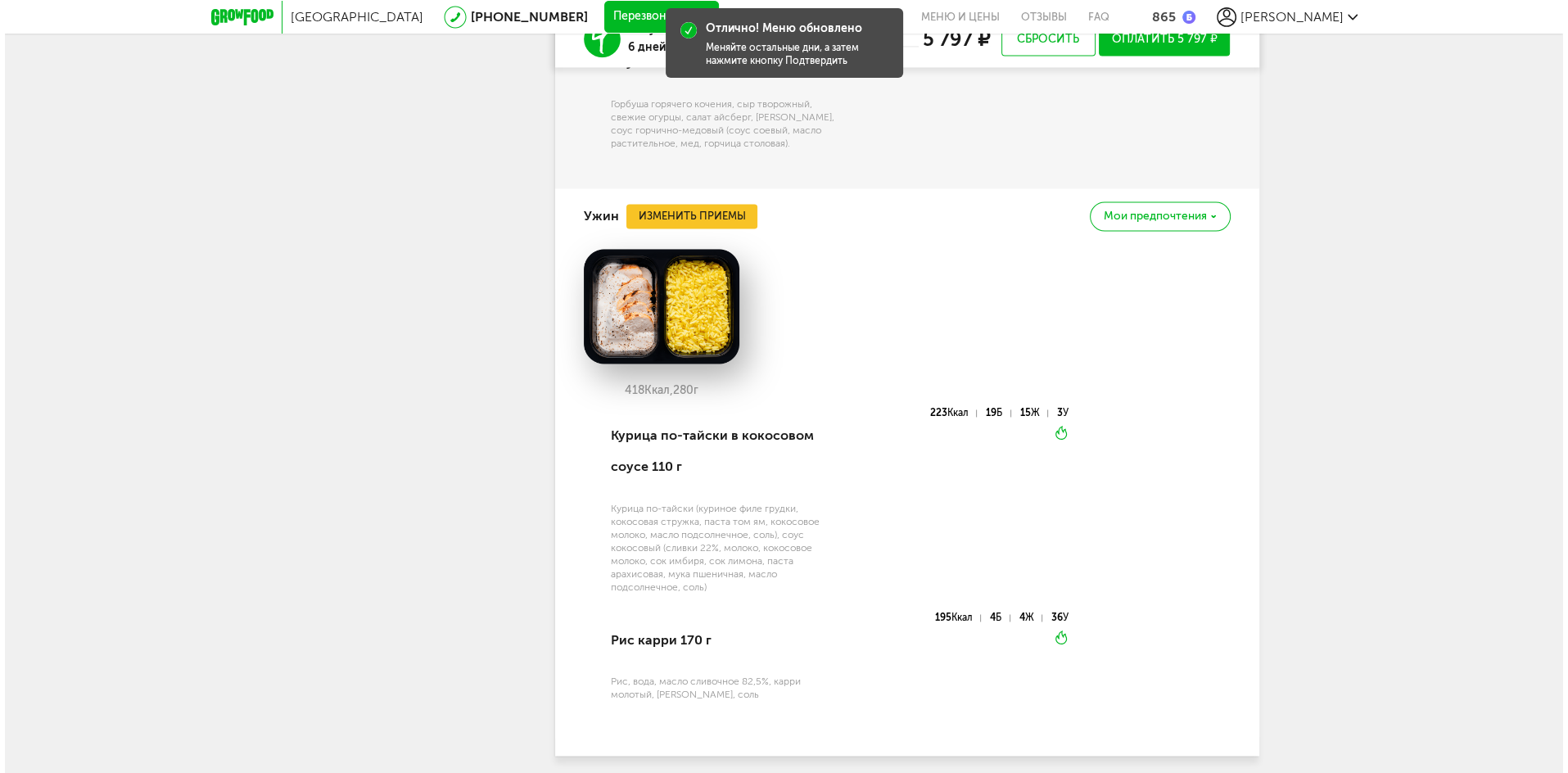
scroll to position [3222, 0]
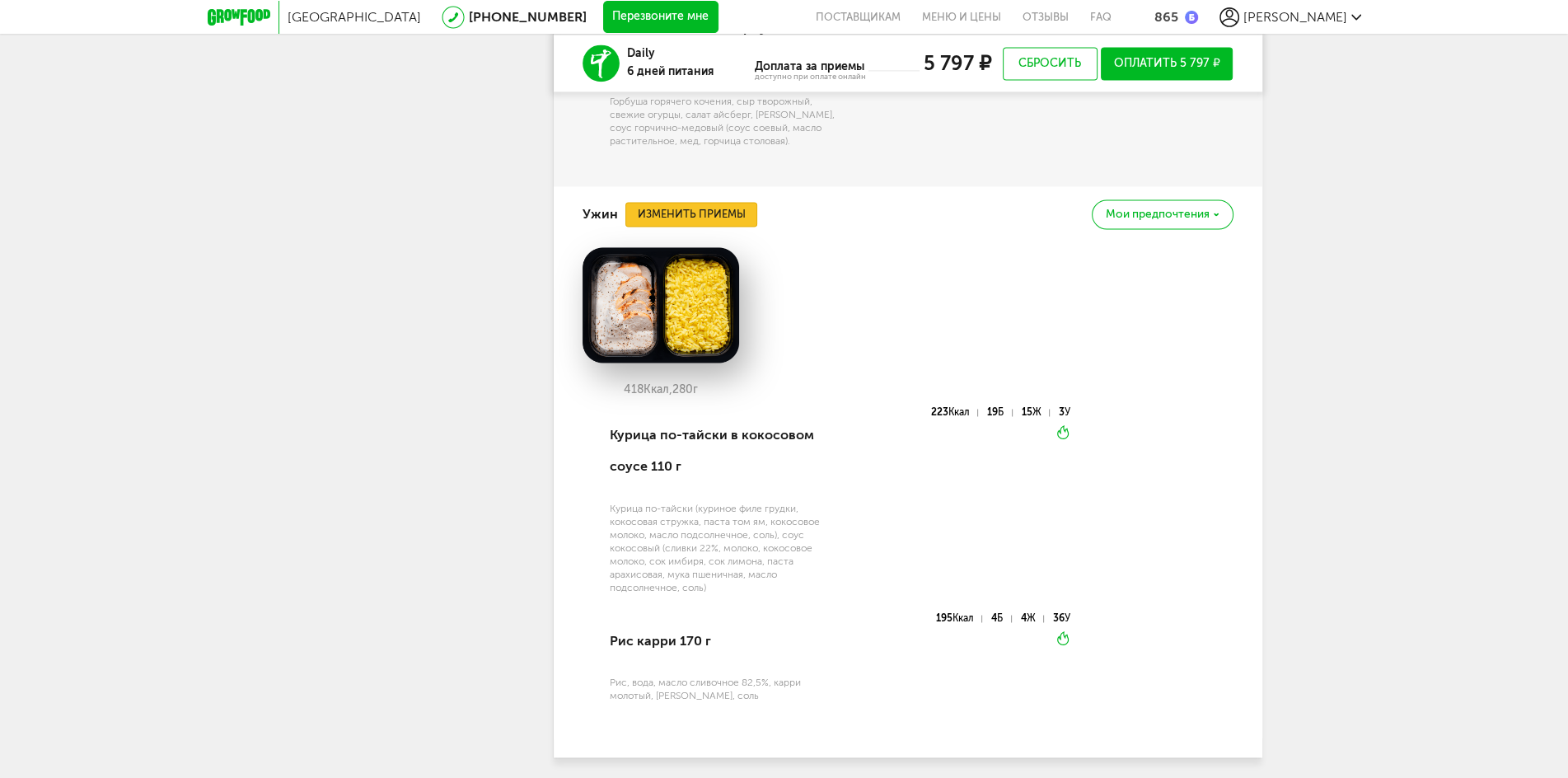
click at [681, 202] on button "Изменить приемы" at bounding box center [691, 214] width 132 height 25
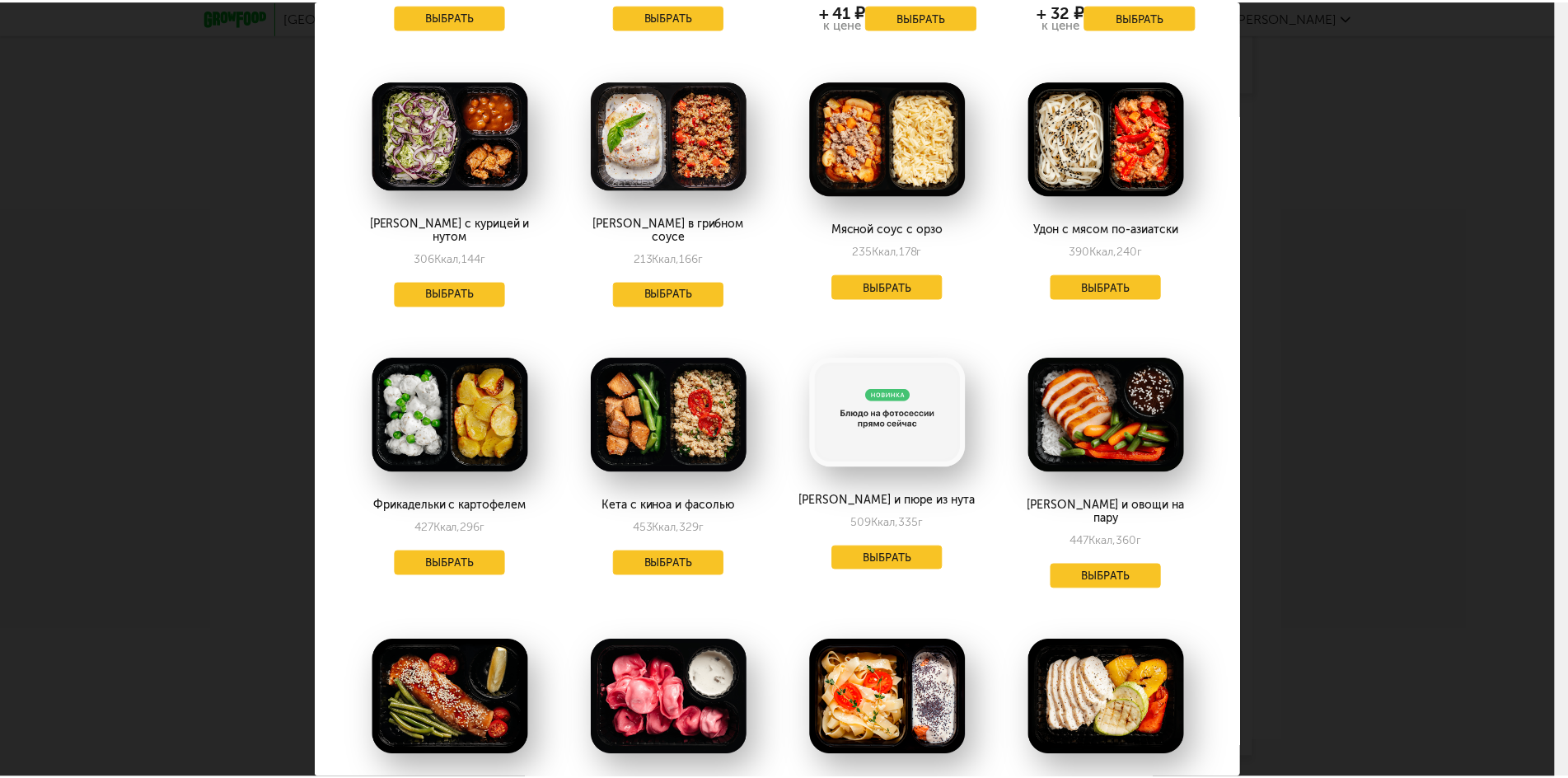
scroll to position [0, 0]
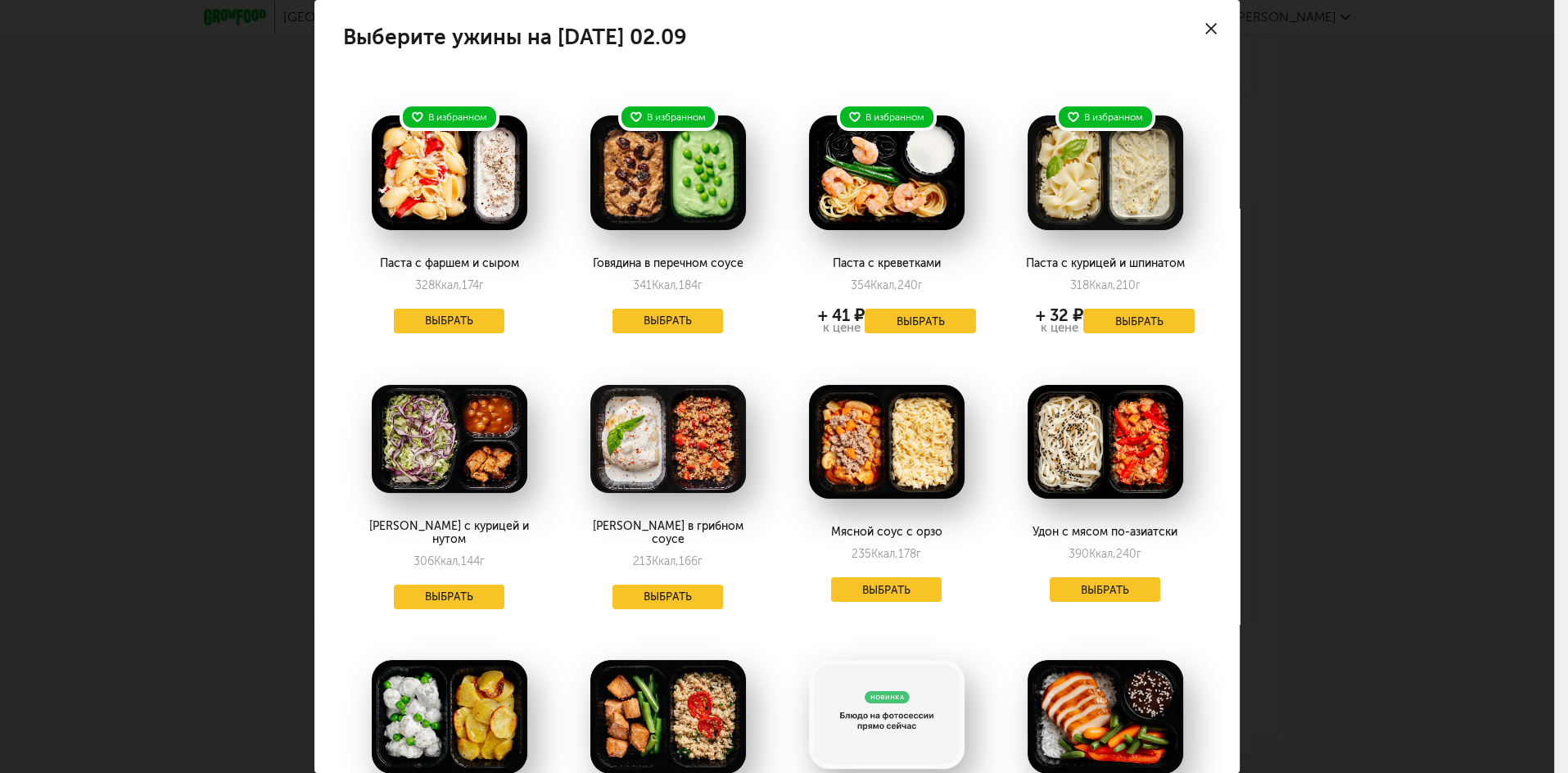
click at [1205, 30] on icon at bounding box center [1211, 29] width 12 height 12
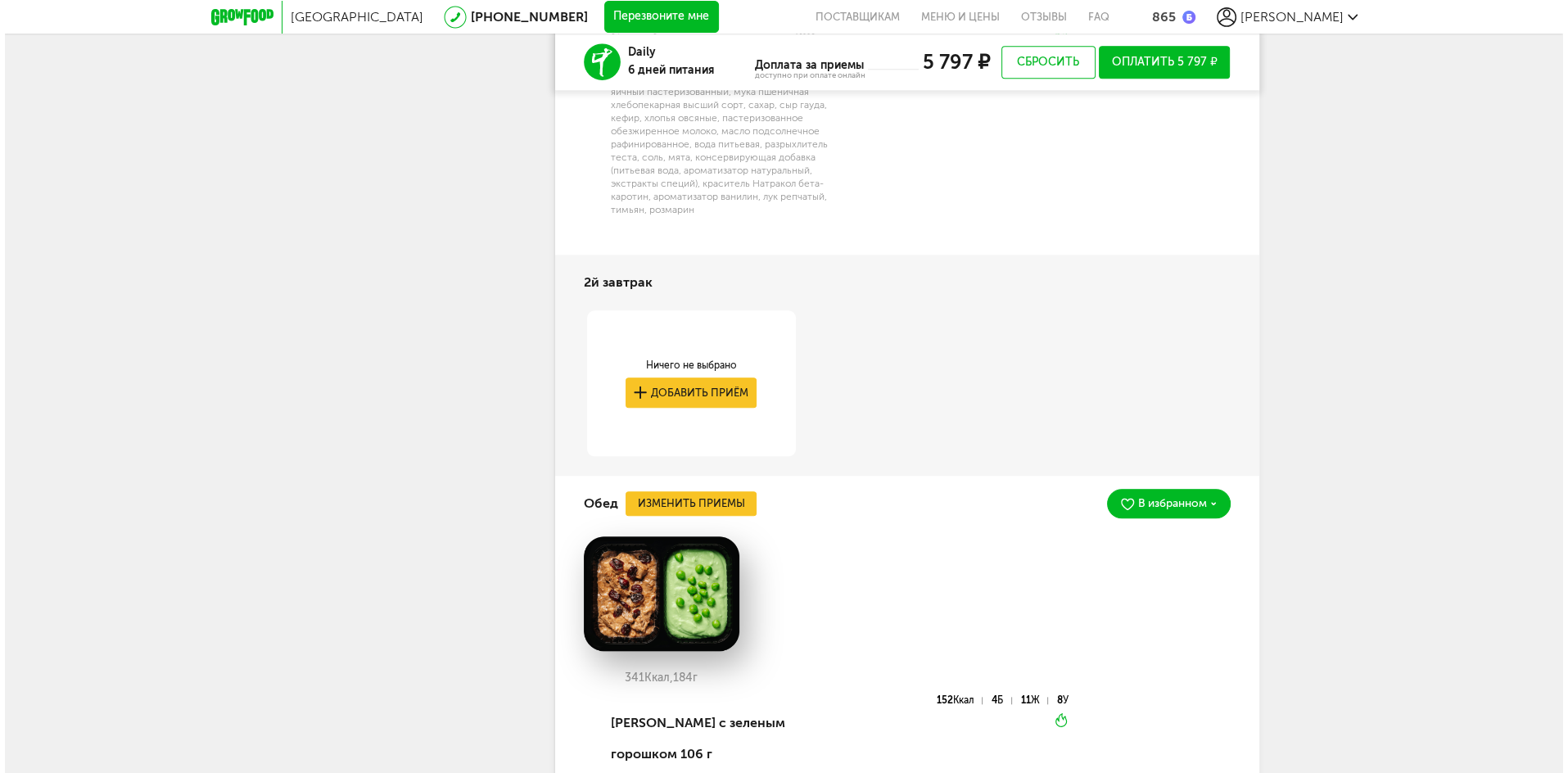
scroll to position [1911, 0]
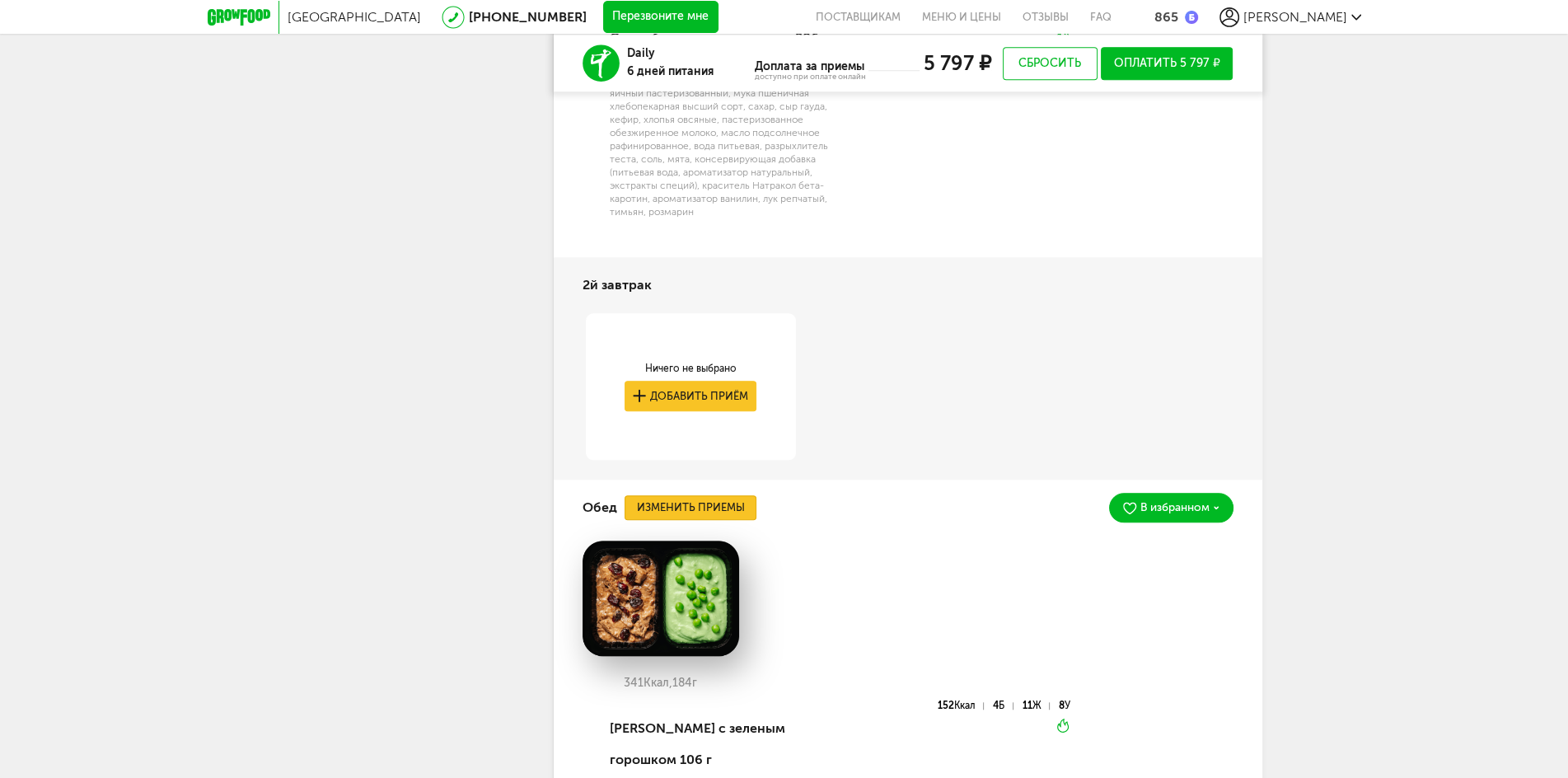
click at [726, 506] on button "Изменить приемы" at bounding box center [691, 508] width 132 height 25
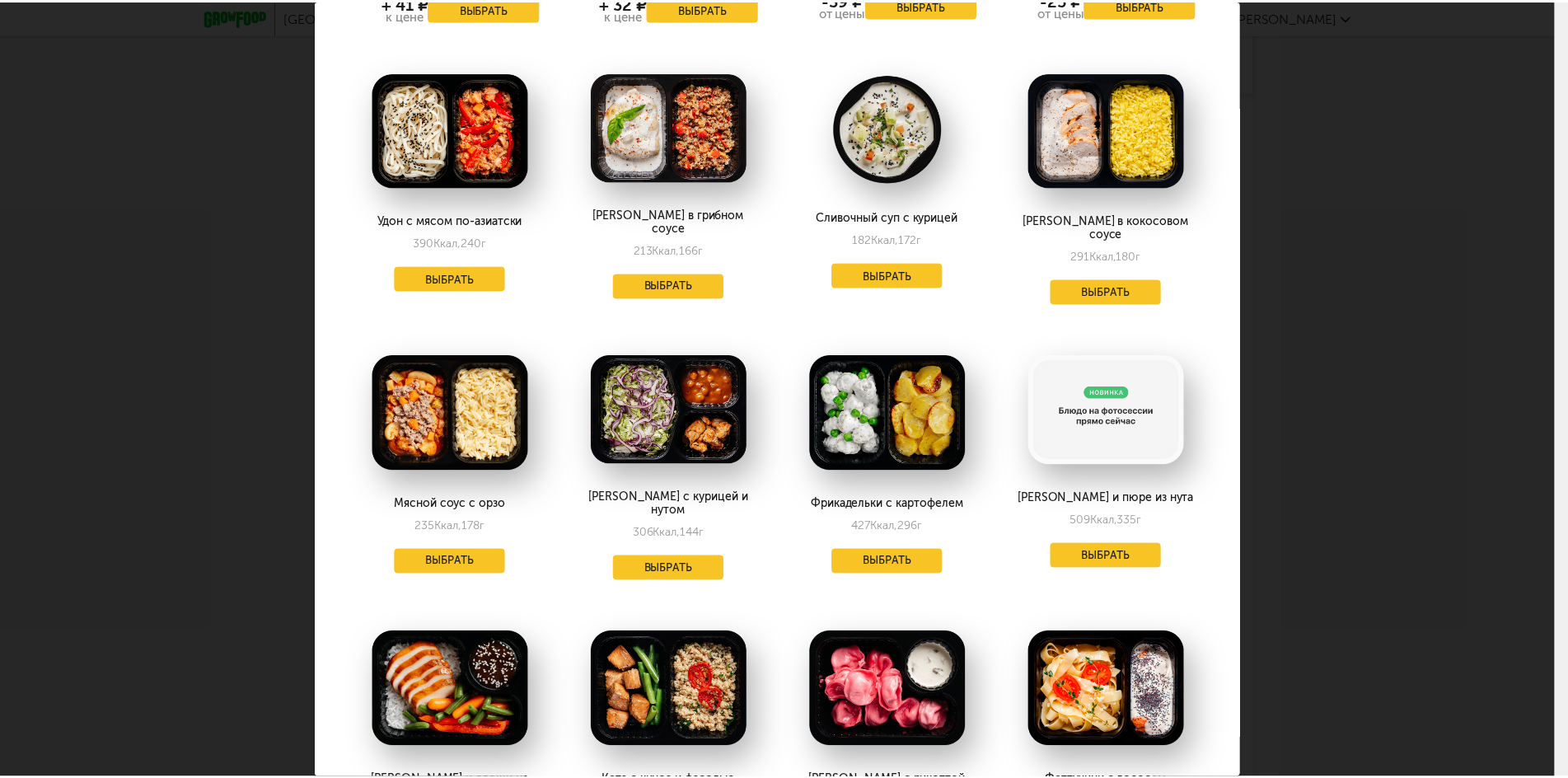
scroll to position [0, 0]
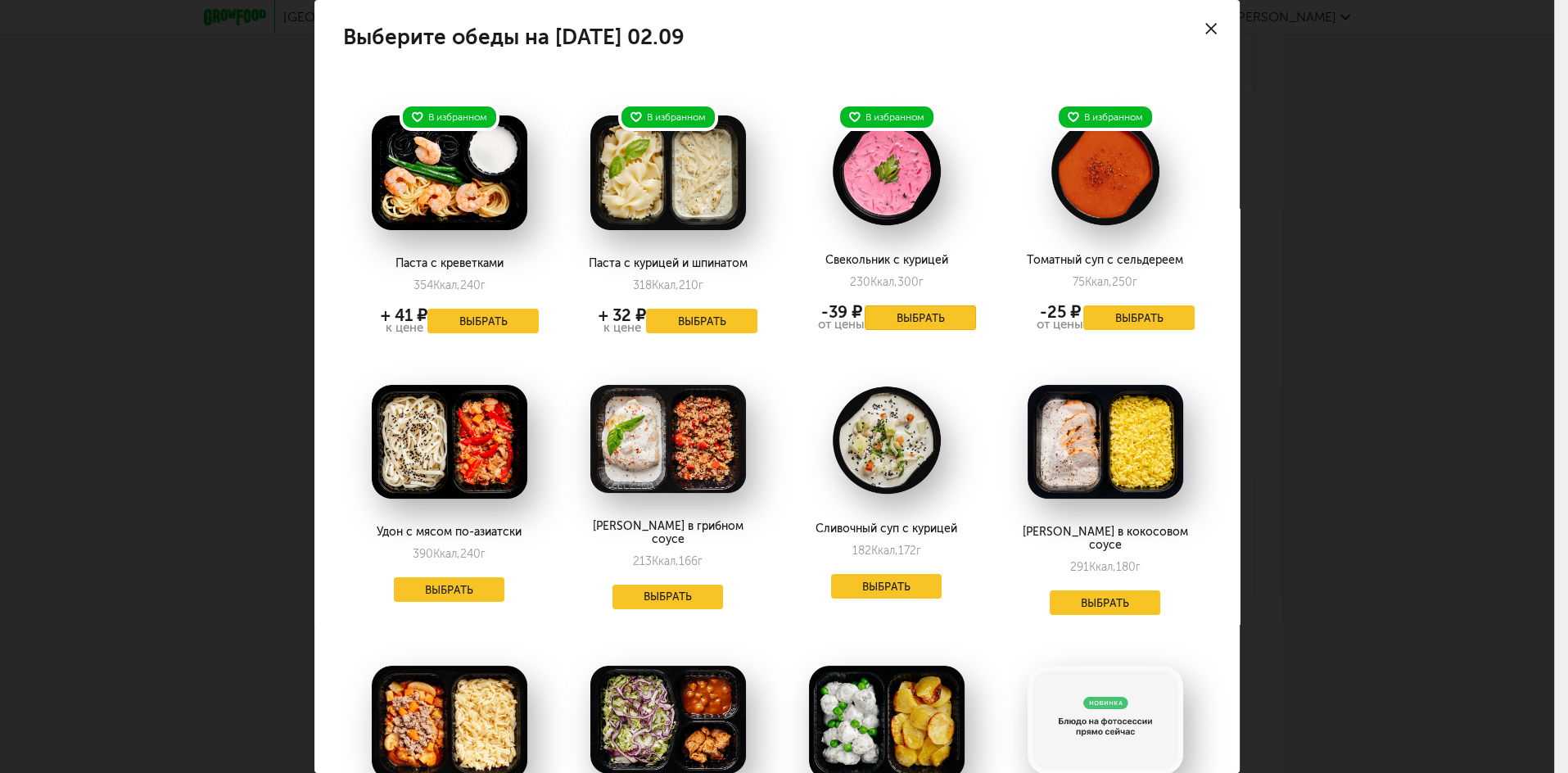
click at [901, 316] on button "Выбрать" at bounding box center [921, 318] width 111 height 25
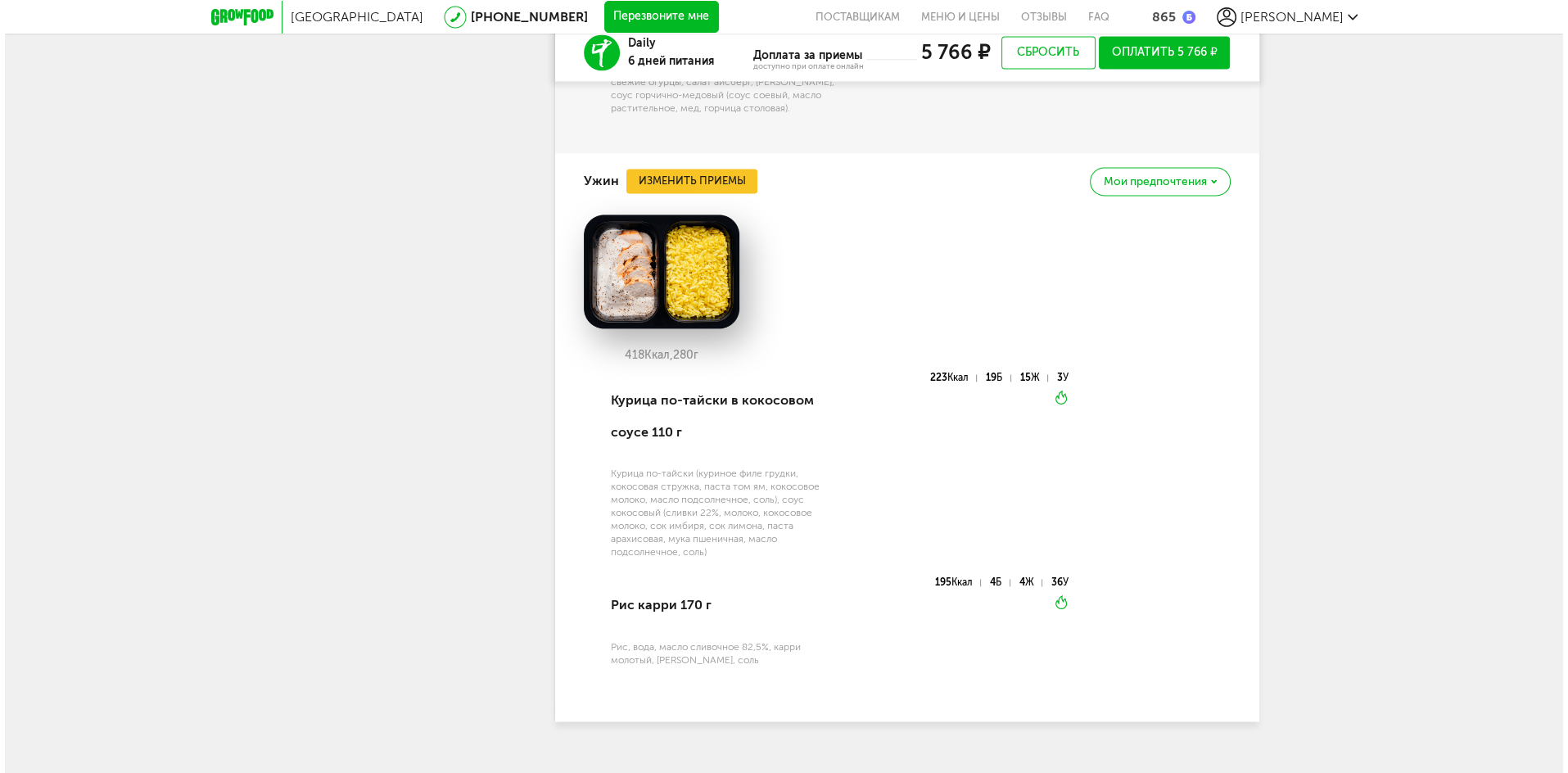
scroll to position [2799, 0]
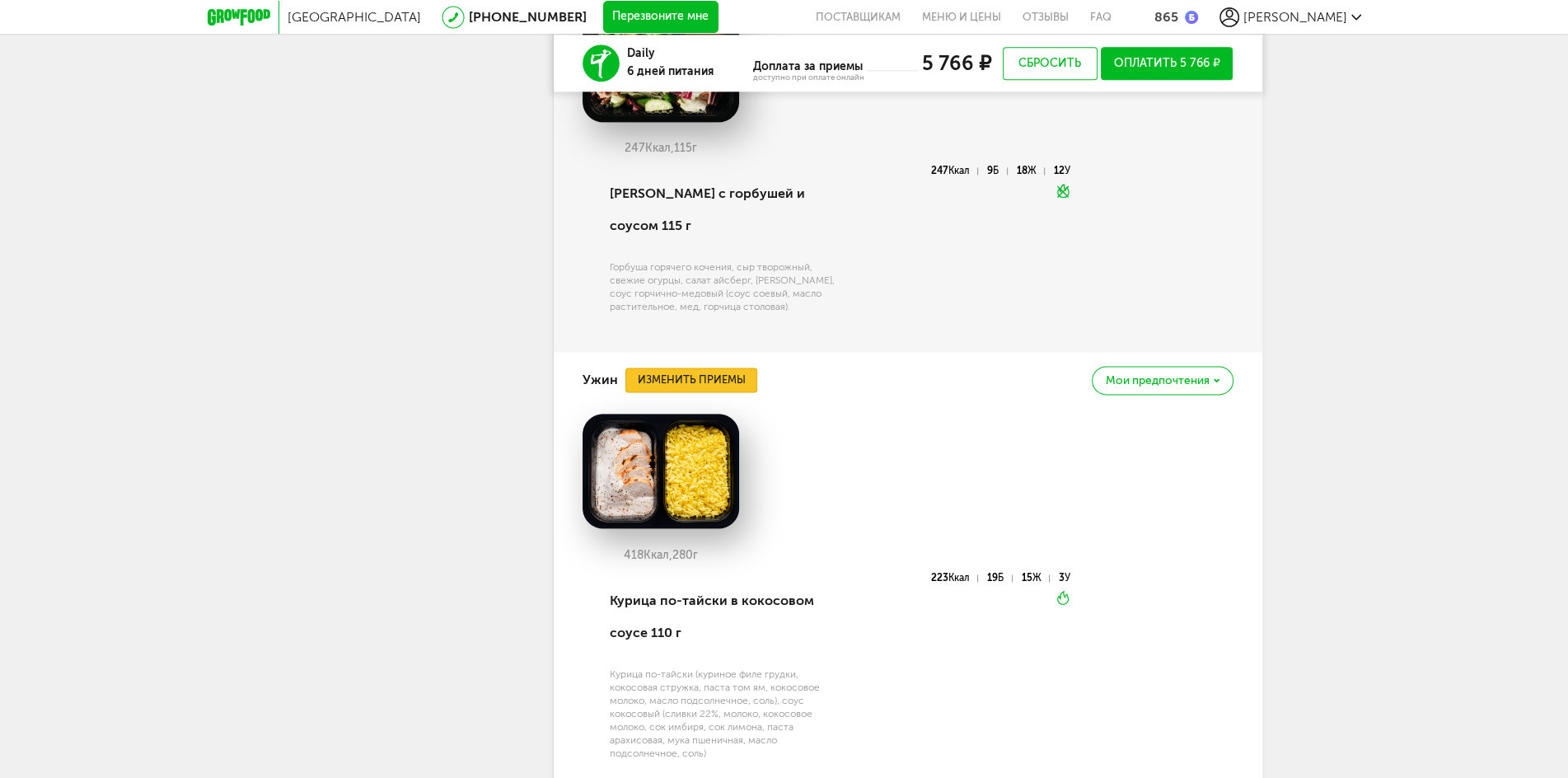
click at [717, 368] on button "Изменить приемы" at bounding box center [691, 380] width 132 height 25
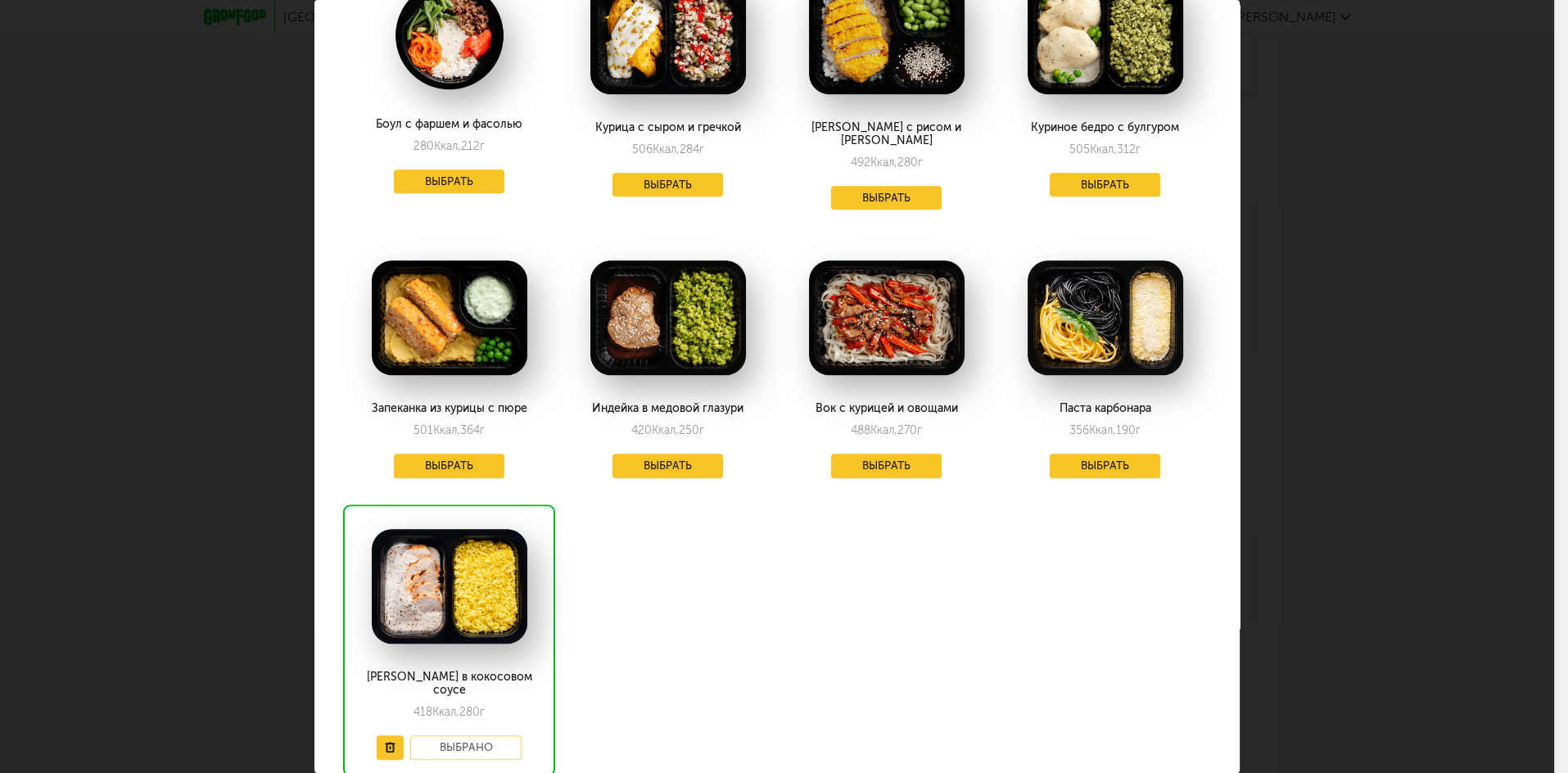
scroll to position [1288, 0]
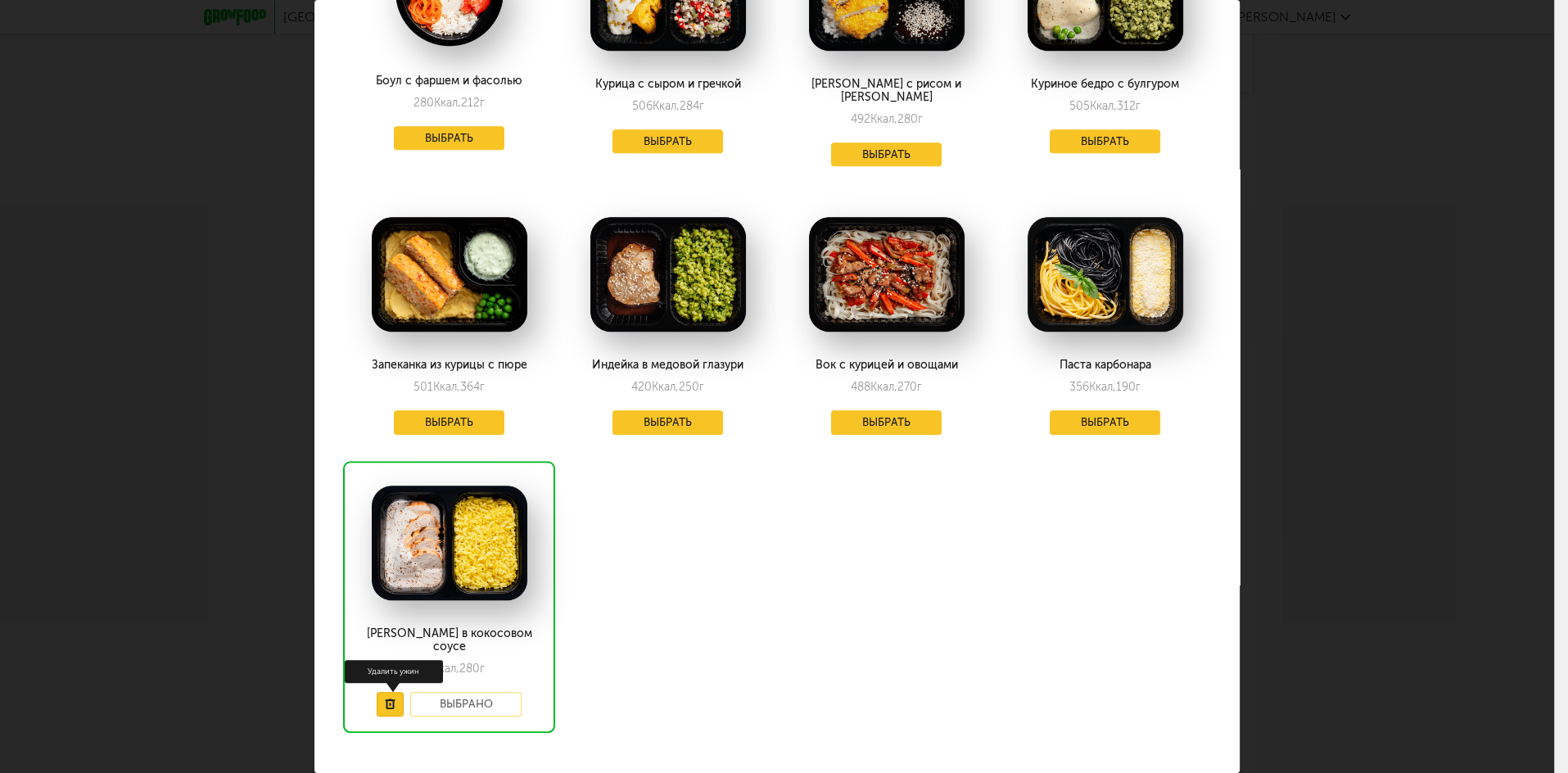
click at [393, 699] on use at bounding box center [391, 704] width 10 height 11
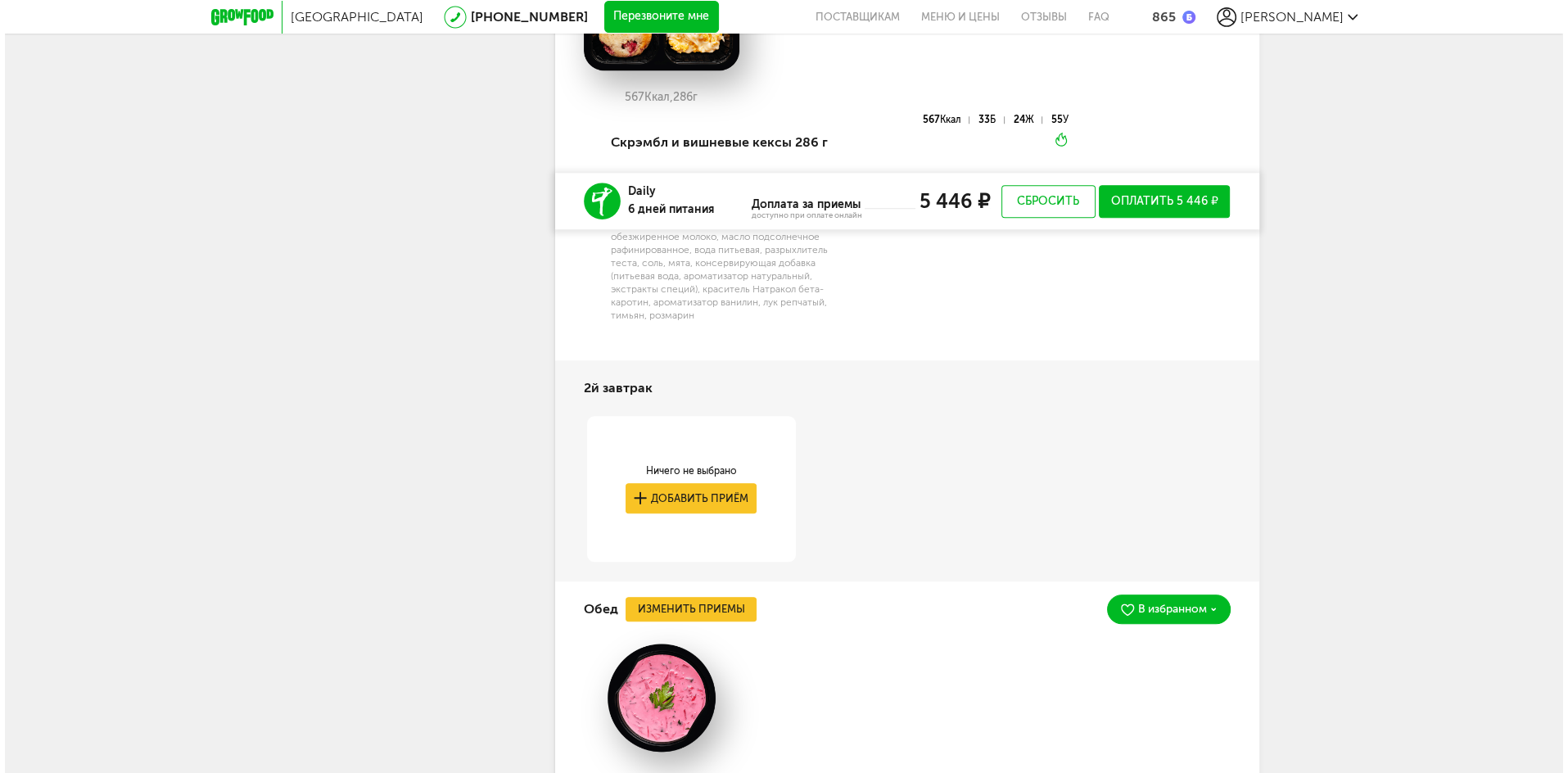
scroll to position [1945, 0]
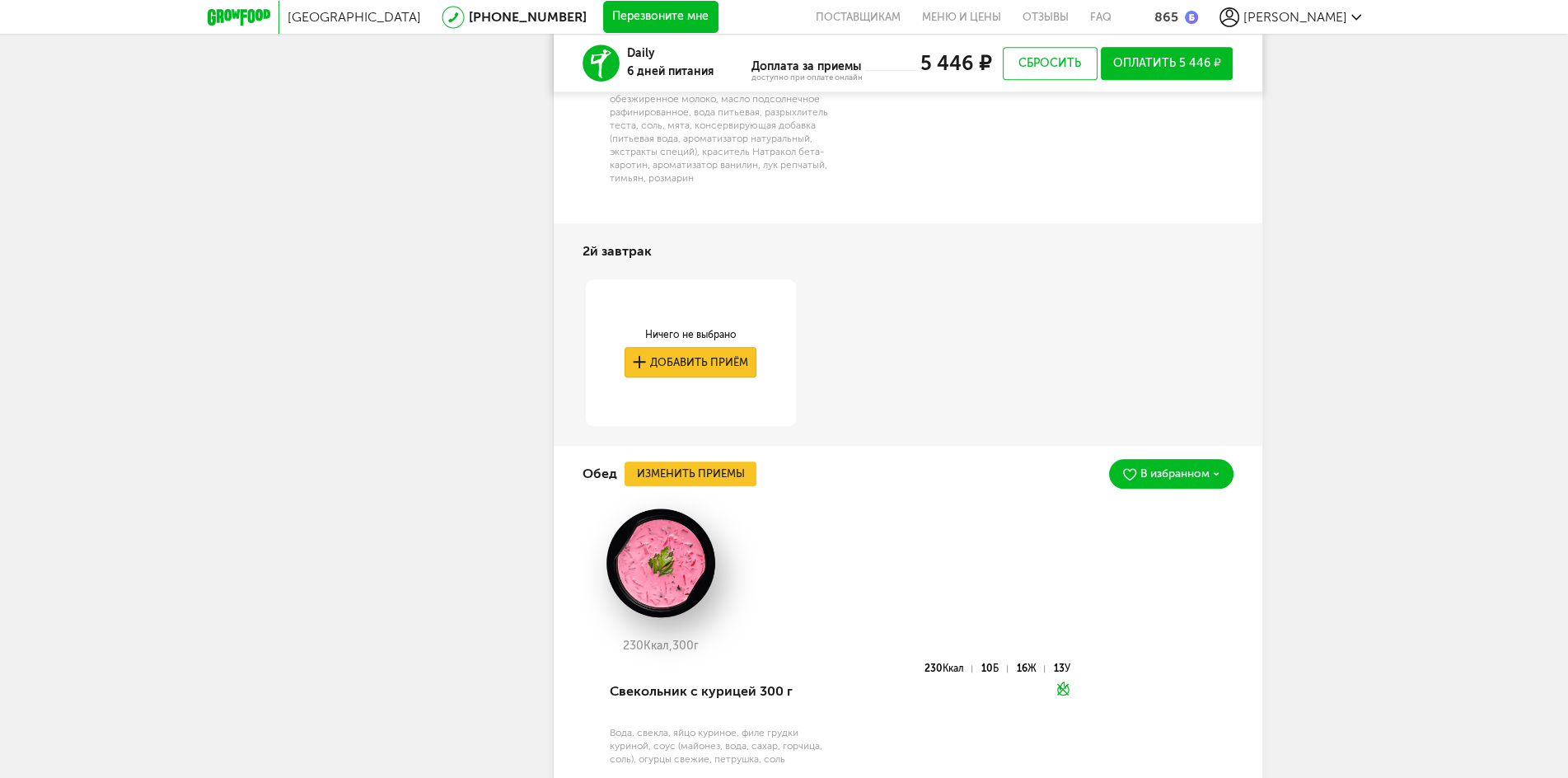
click at [717, 361] on button "Добавить приём" at bounding box center [691, 362] width 132 height 30
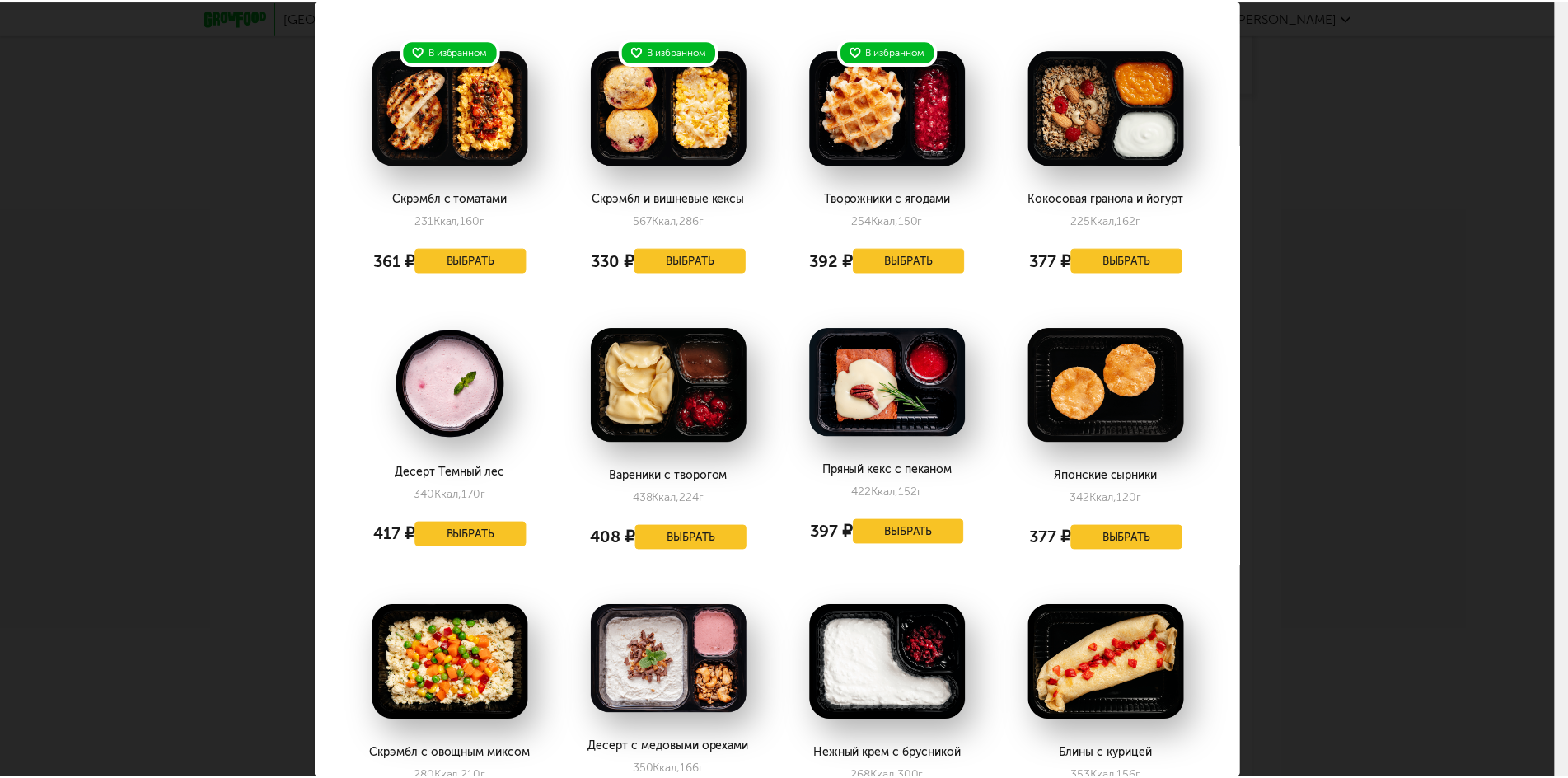
scroll to position [0, 0]
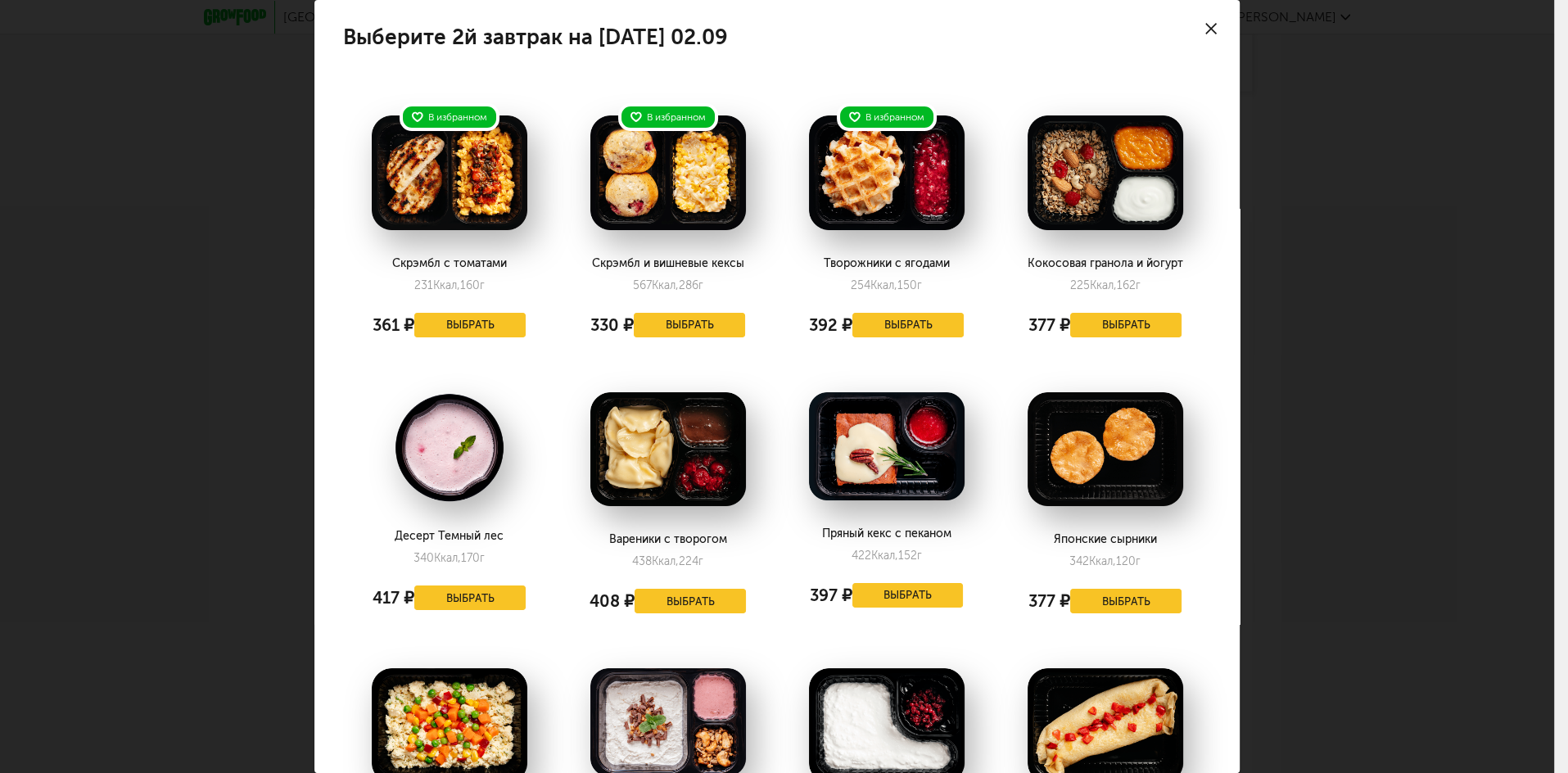
click at [1205, 30] on use at bounding box center [1211, 29] width 12 height 12
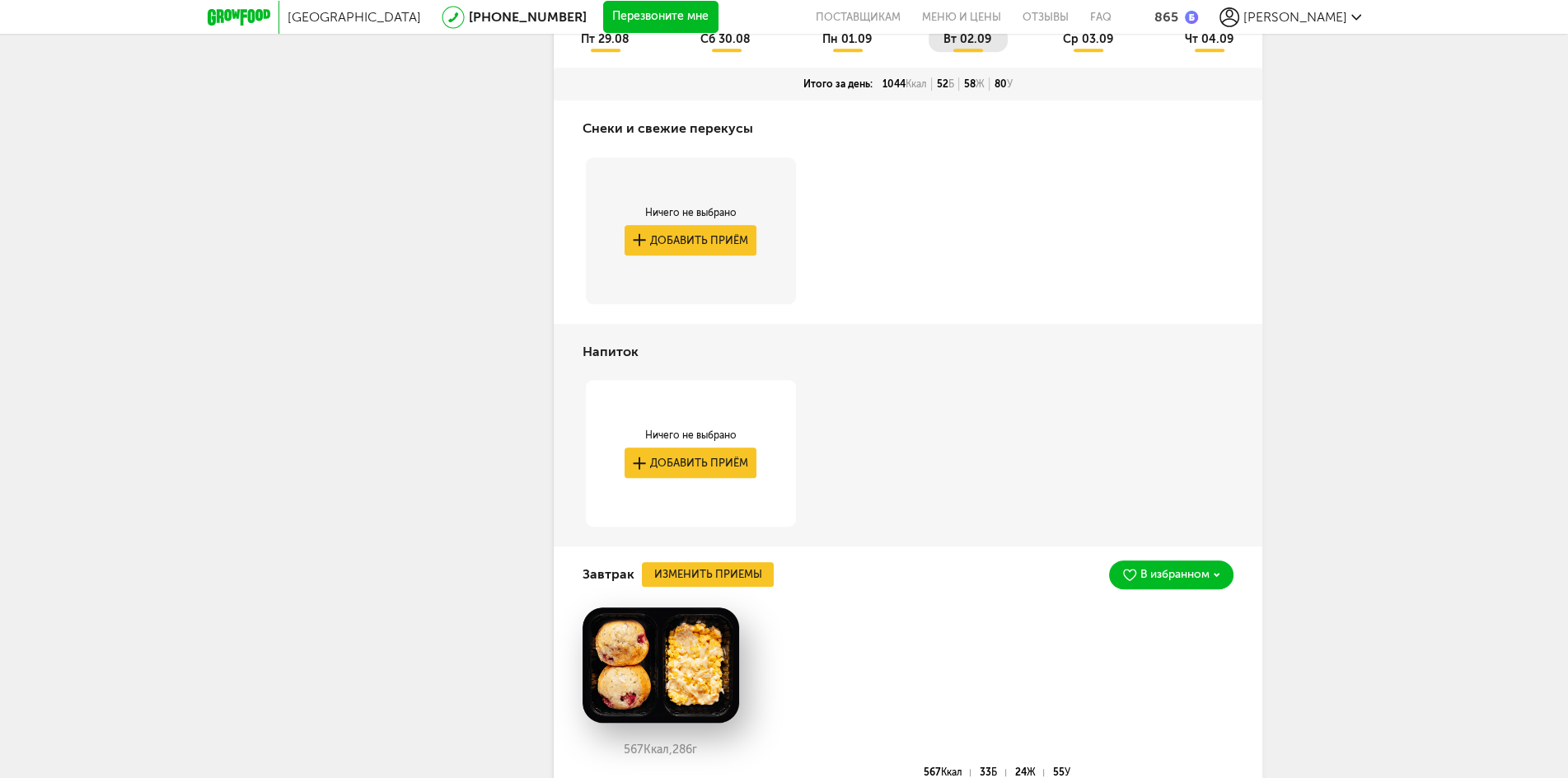
scroll to position [836, 0]
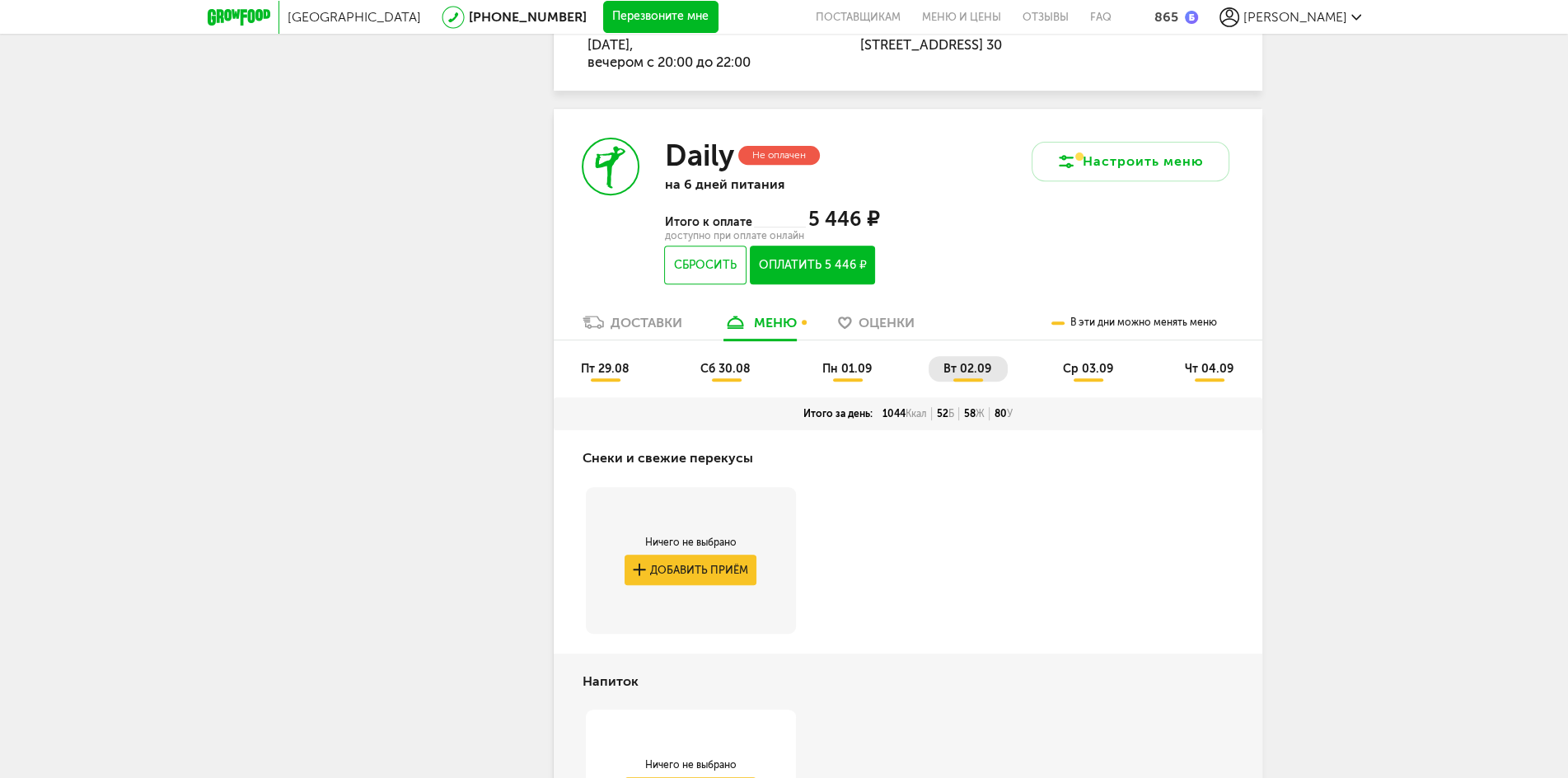
click at [1080, 368] on span "ср 03.09" at bounding box center [1088, 368] width 50 height 14
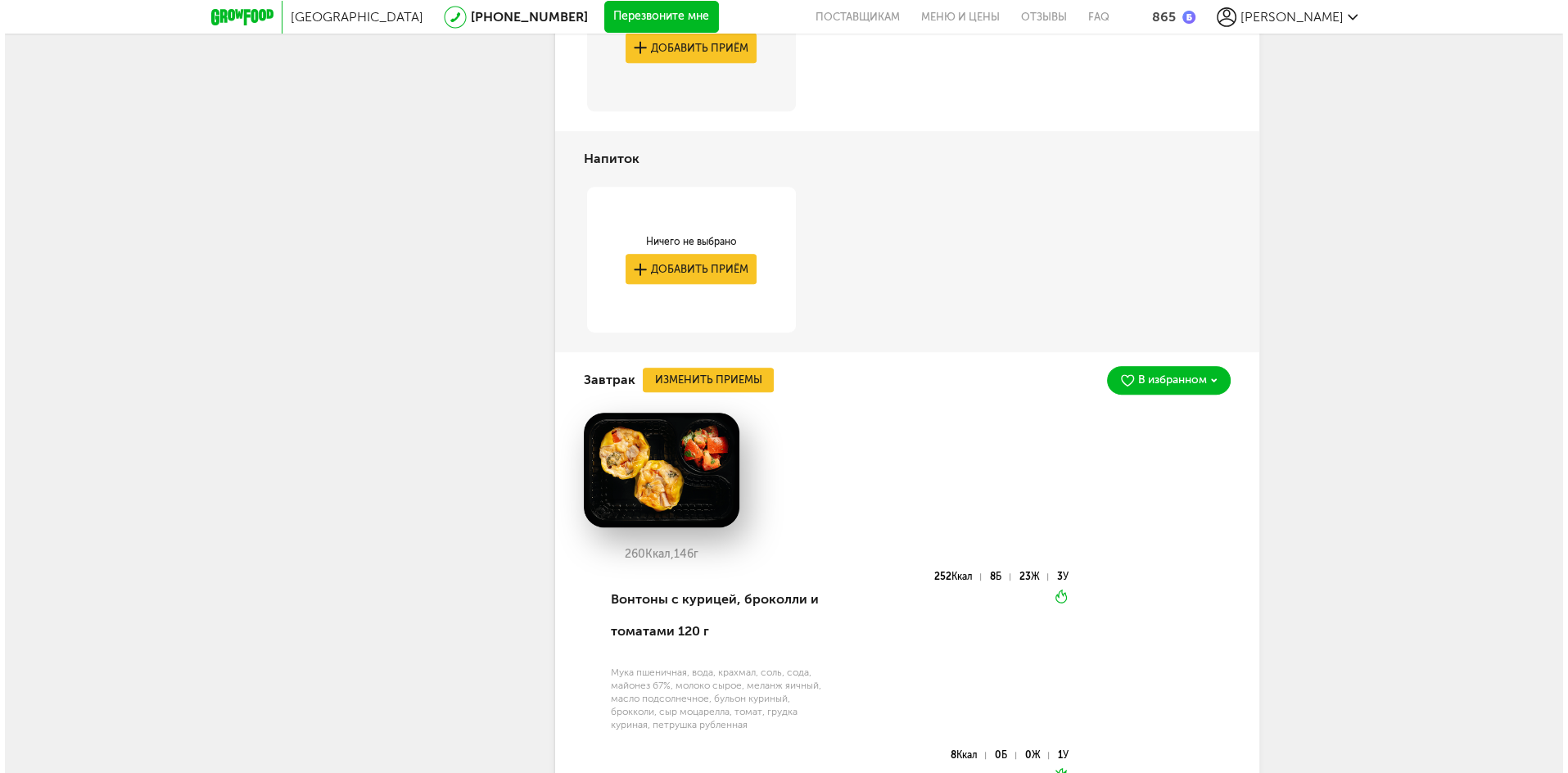
scroll to position [1355, 0]
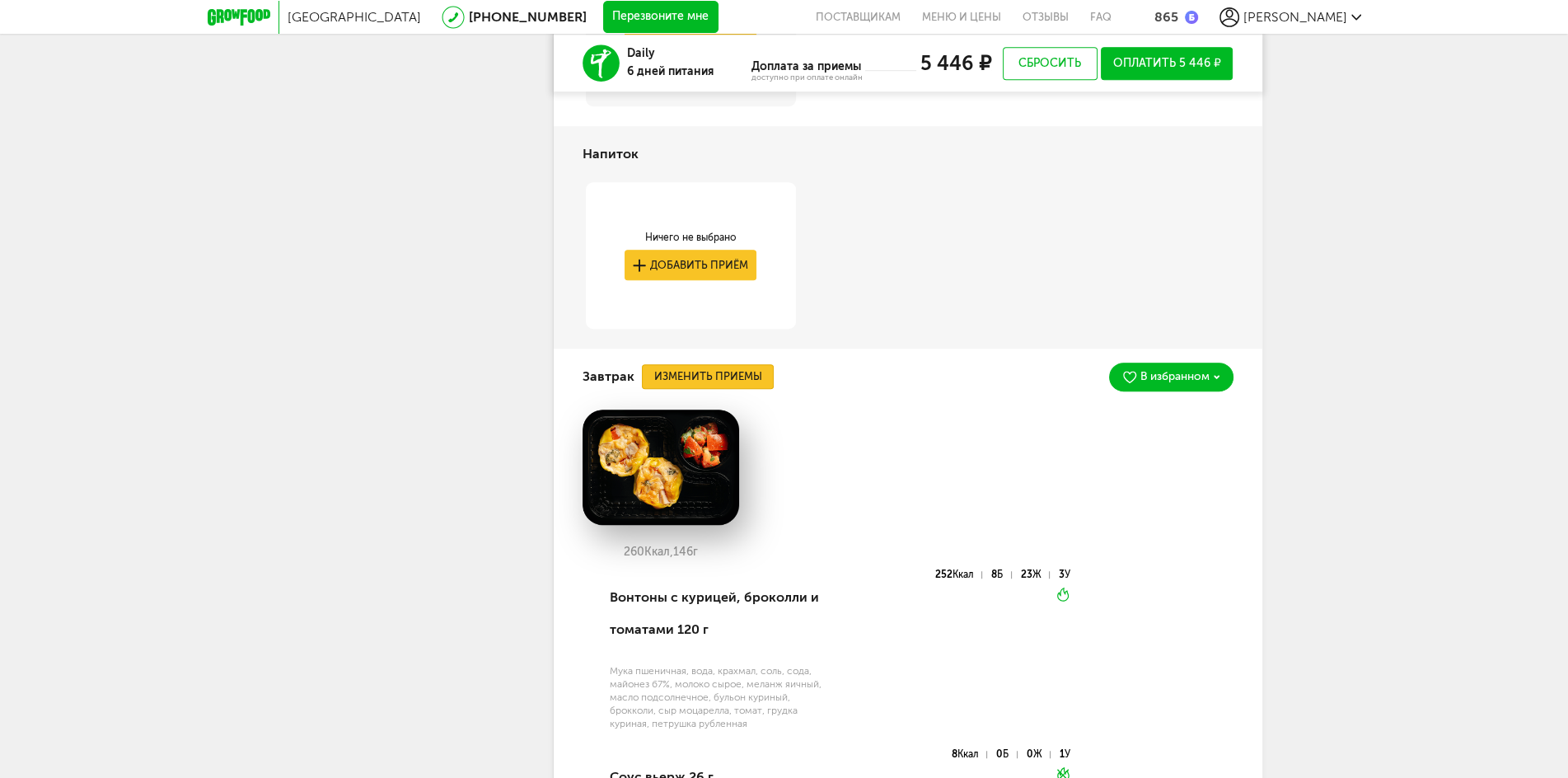
click at [750, 369] on button "Изменить приемы" at bounding box center [708, 377] width 132 height 25
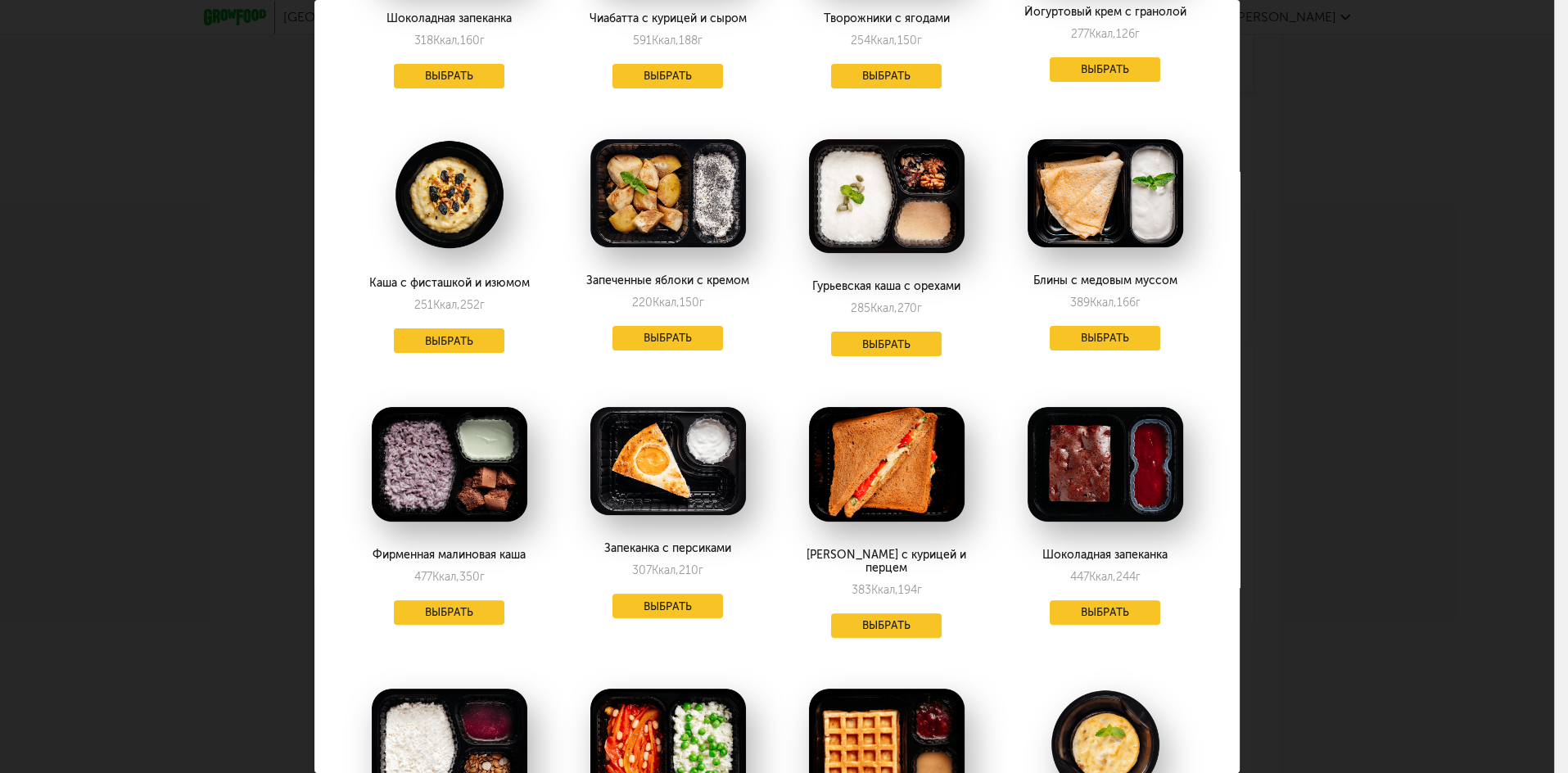
scroll to position [327, 0]
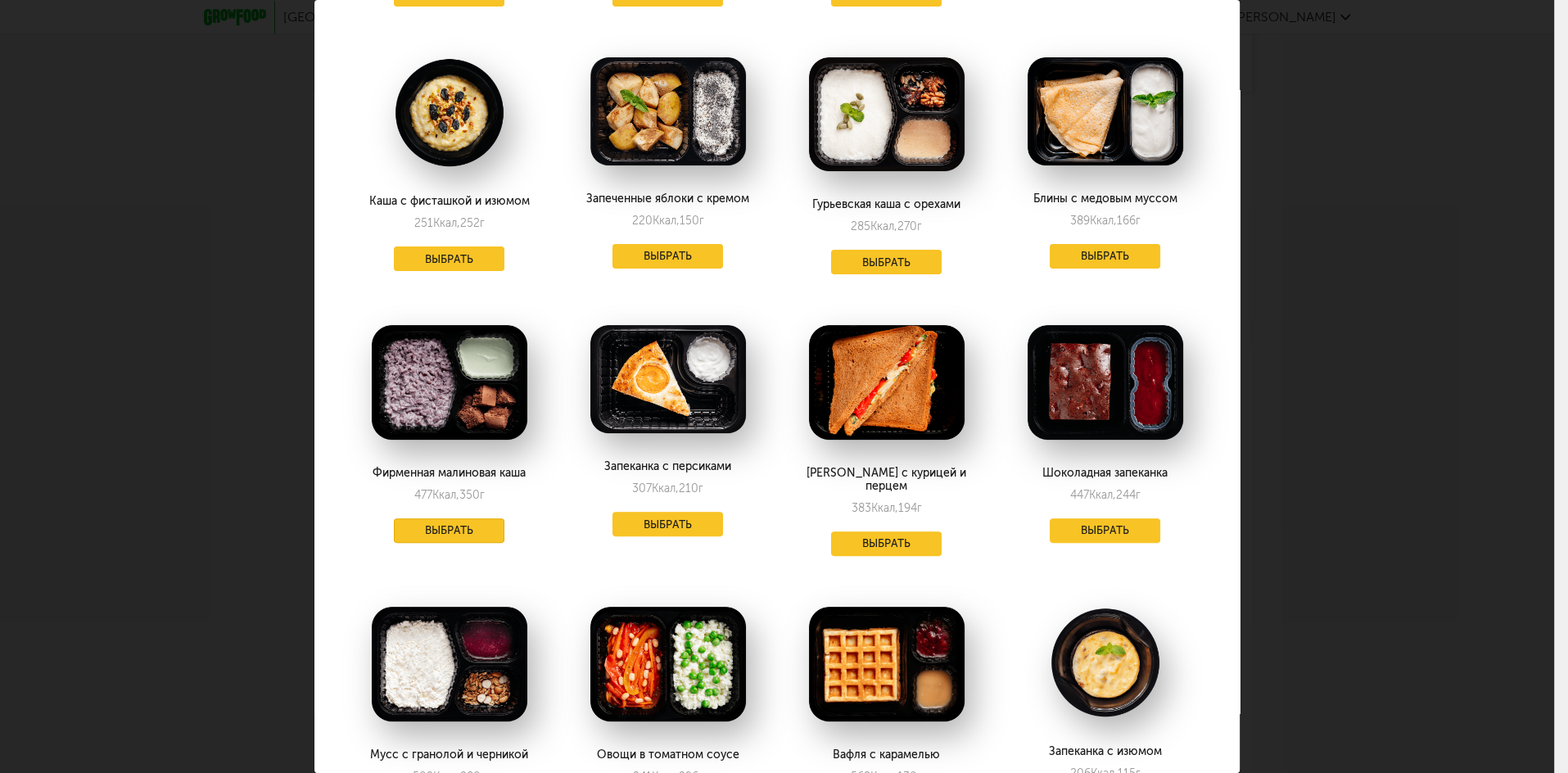
click at [462, 530] on button "Выбрать" at bounding box center [450, 531] width 111 height 25
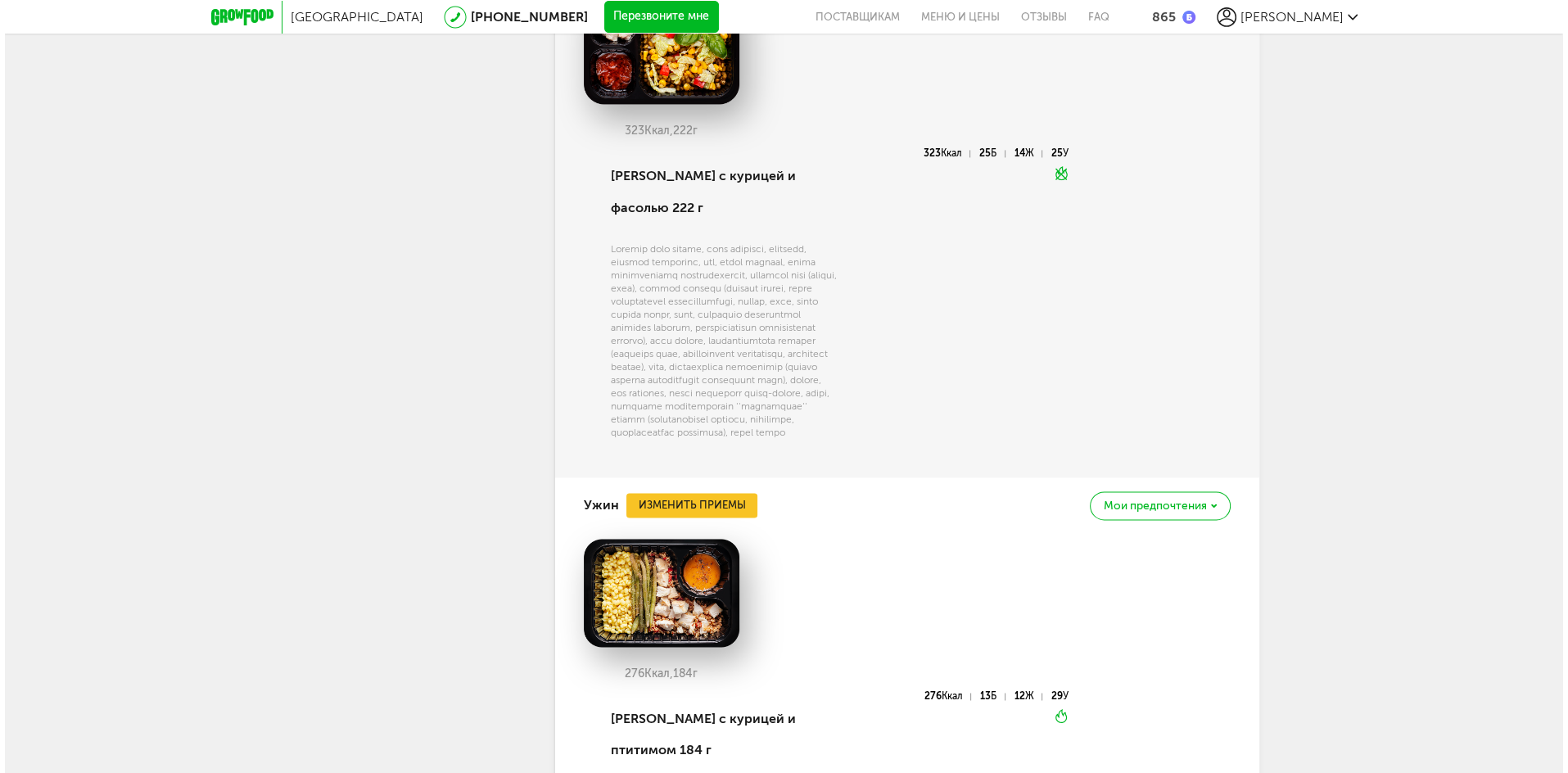
scroll to position [3255, 0]
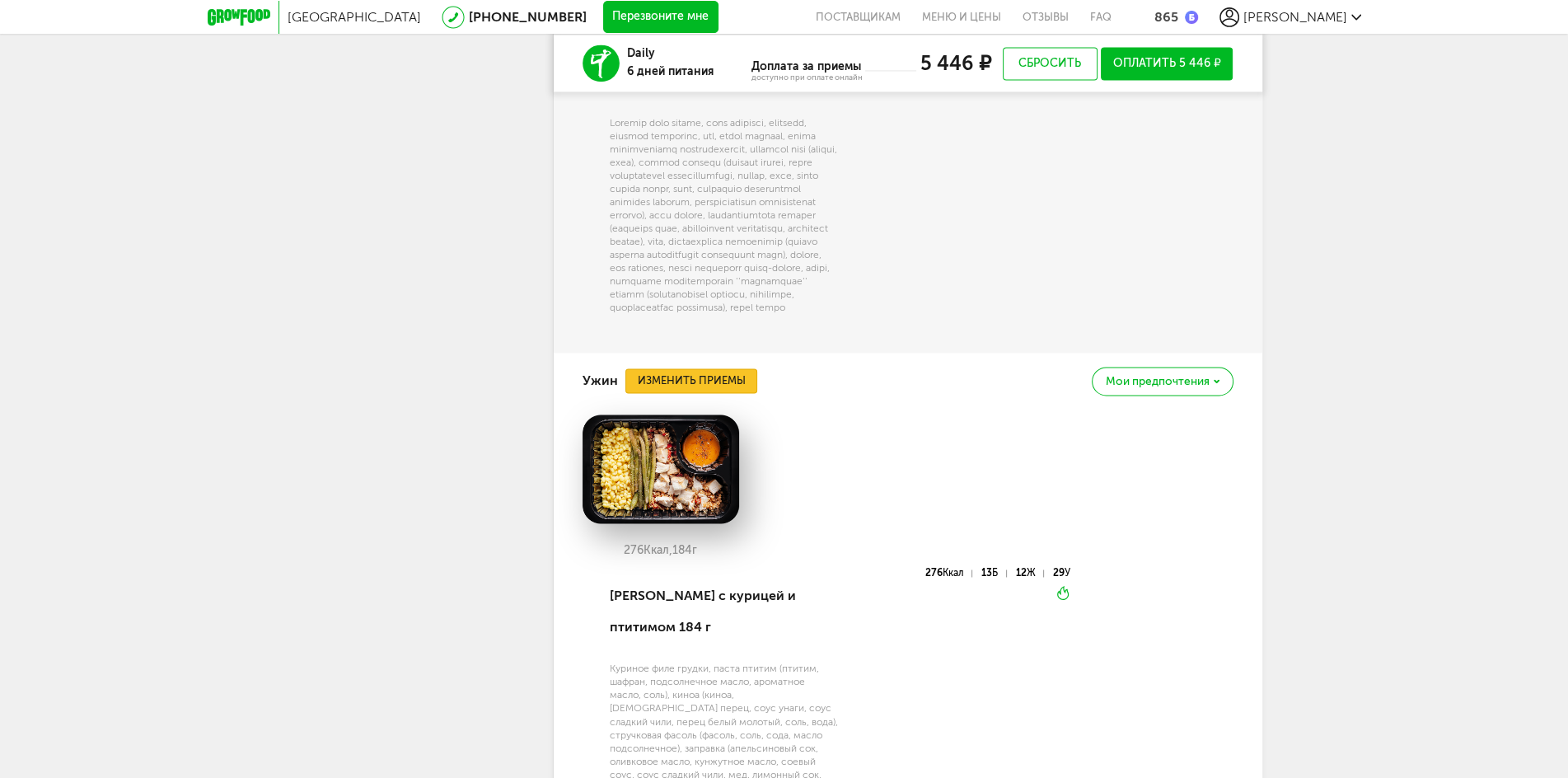
click at [722, 368] on button "Изменить приемы" at bounding box center [691, 381] width 132 height 25
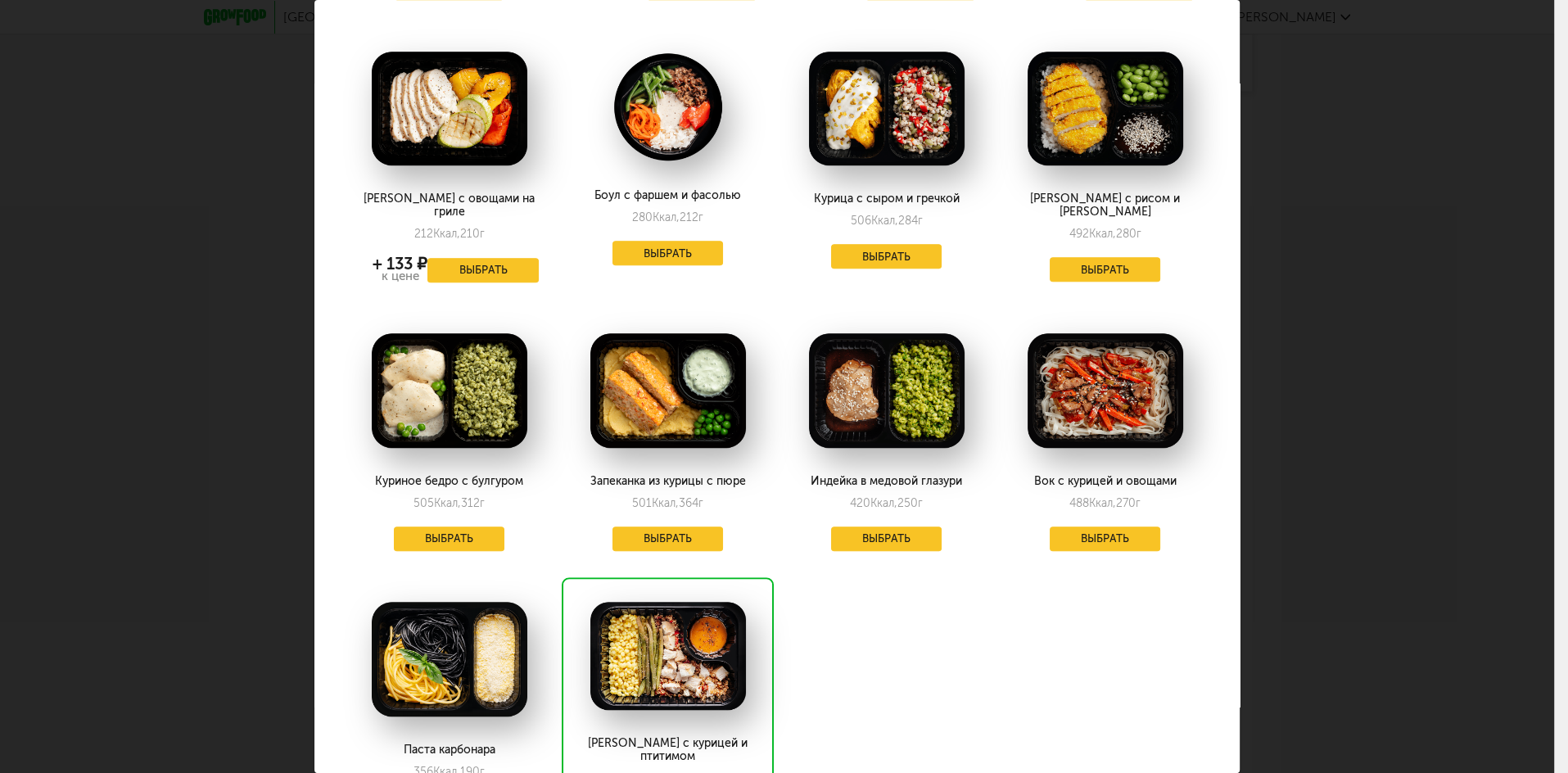
scroll to position [1289, 0]
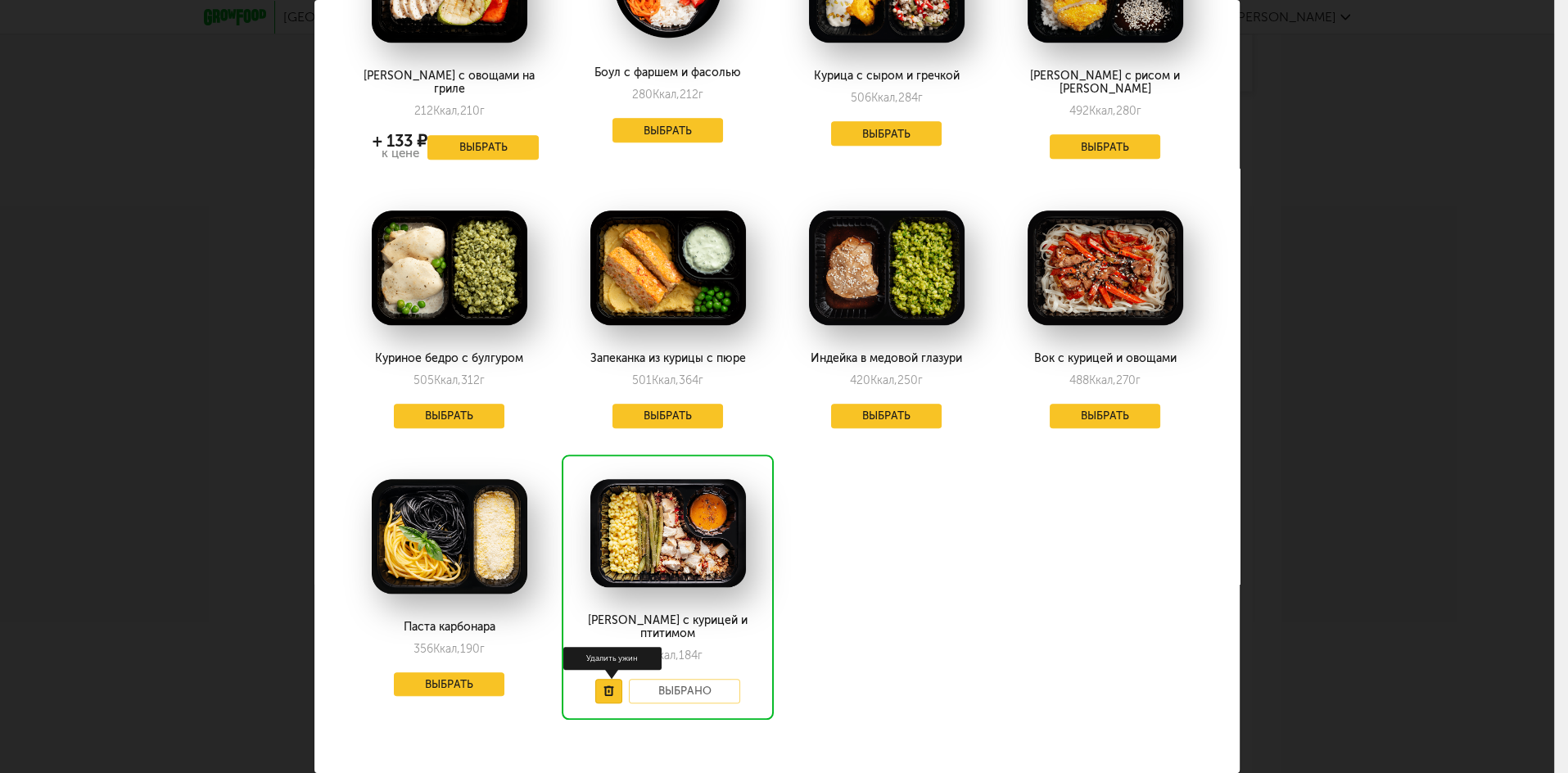
click at [604, 679] on button at bounding box center [609, 691] width 27 height 25
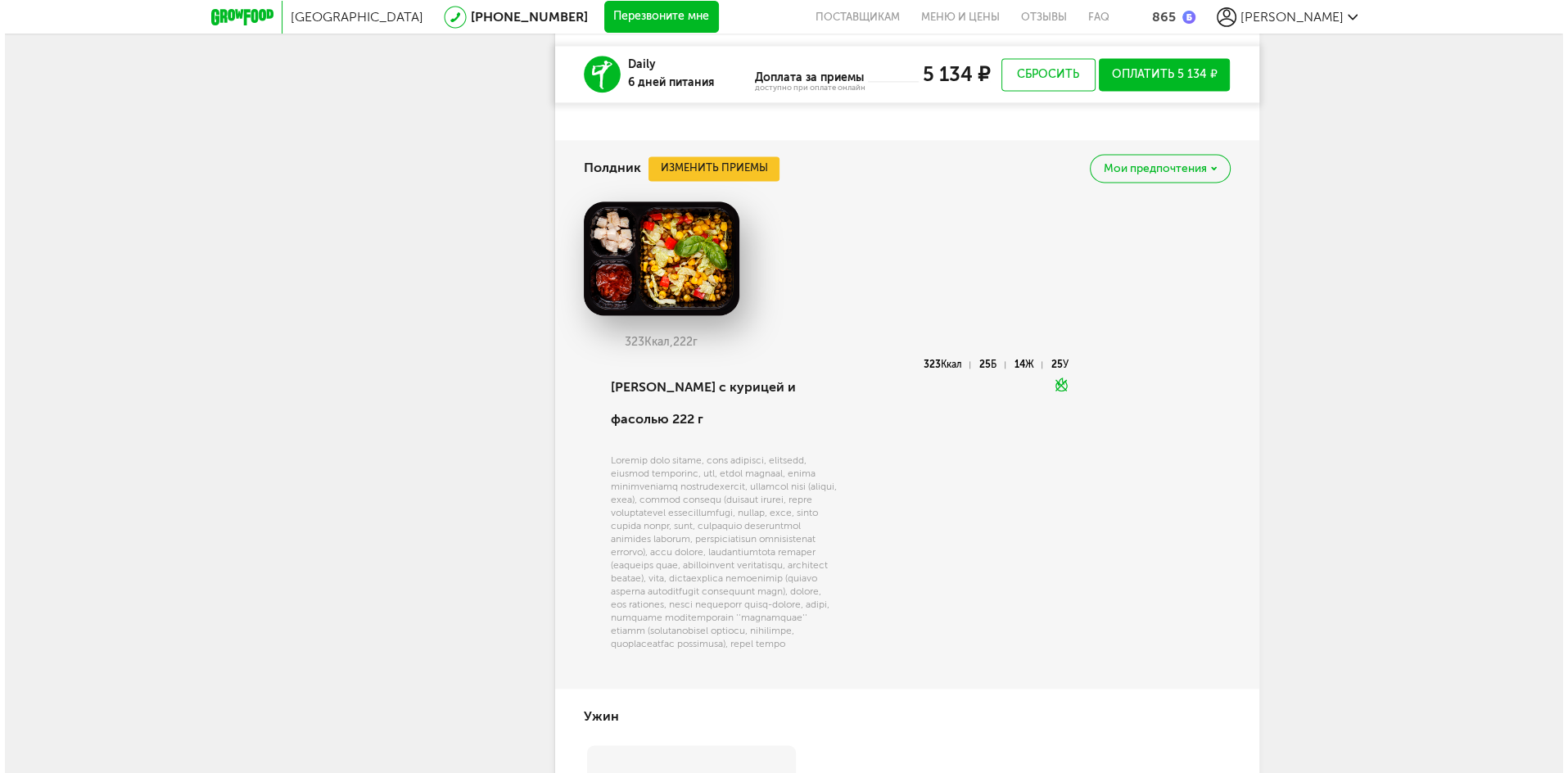
scroll to position [2907, 0]
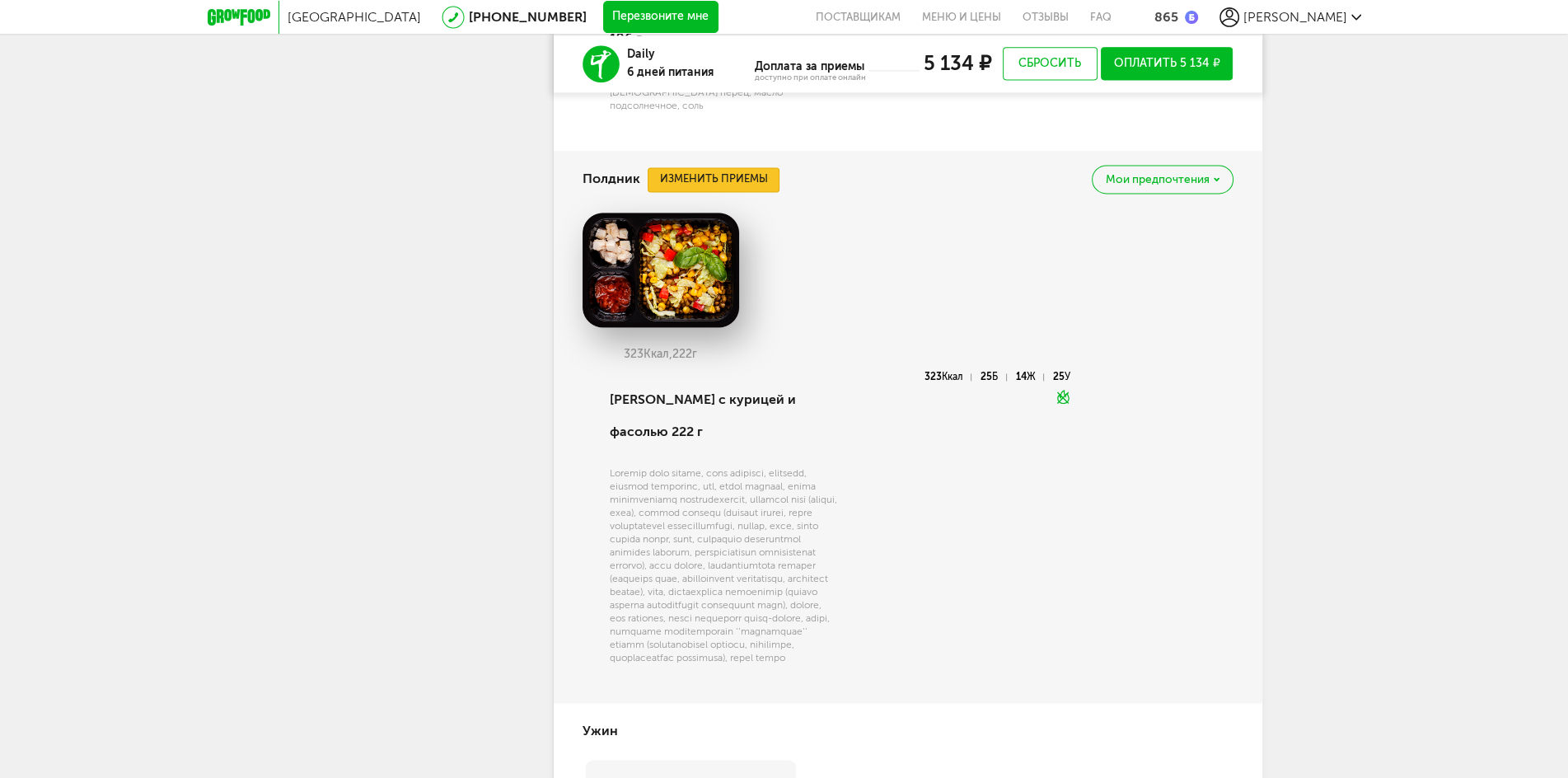
click at [705, 167] on button "Изменить приемы" at bounding box center [714, 180] width 132 height 25
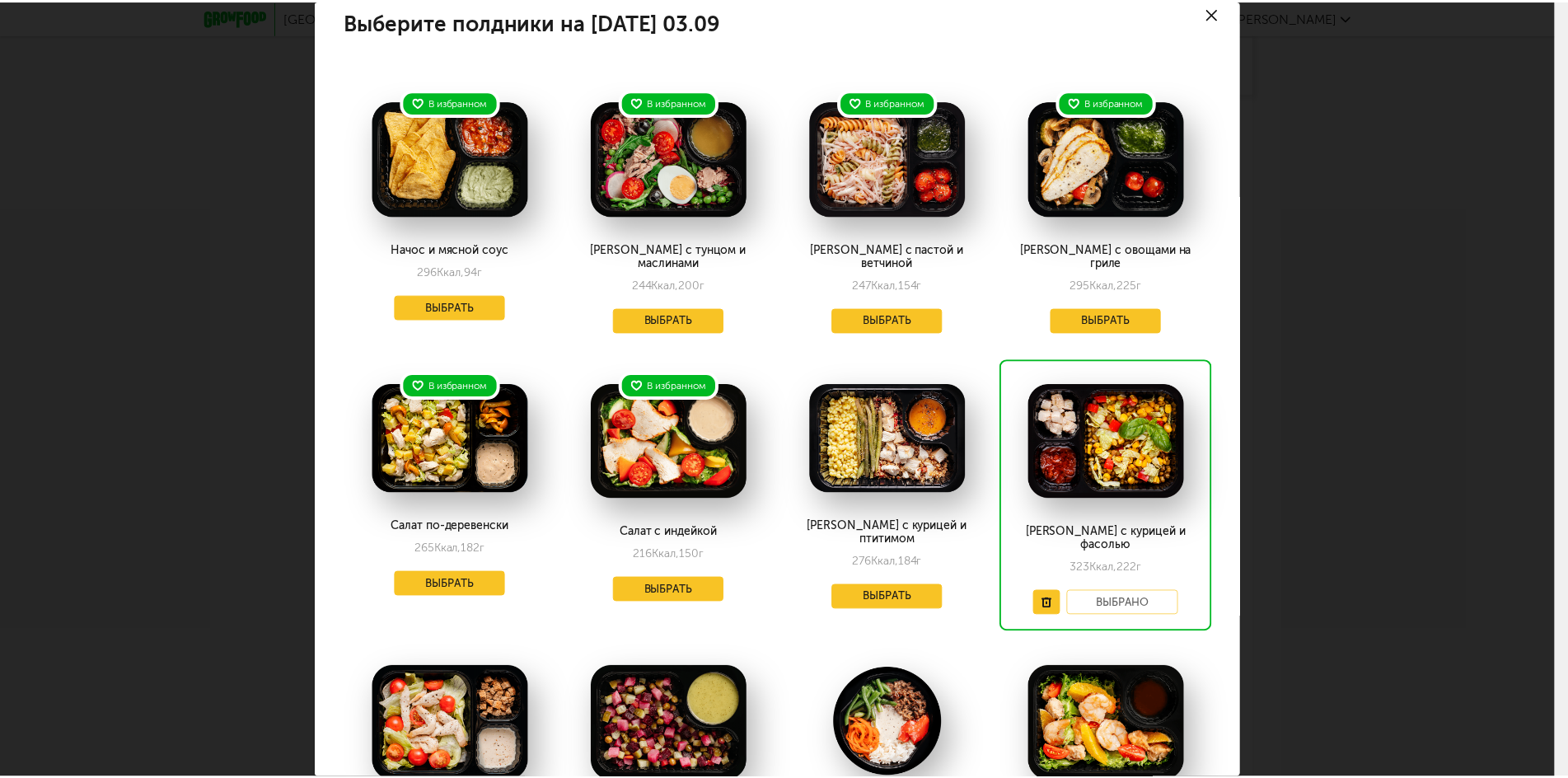
scroll to position [0, 0]
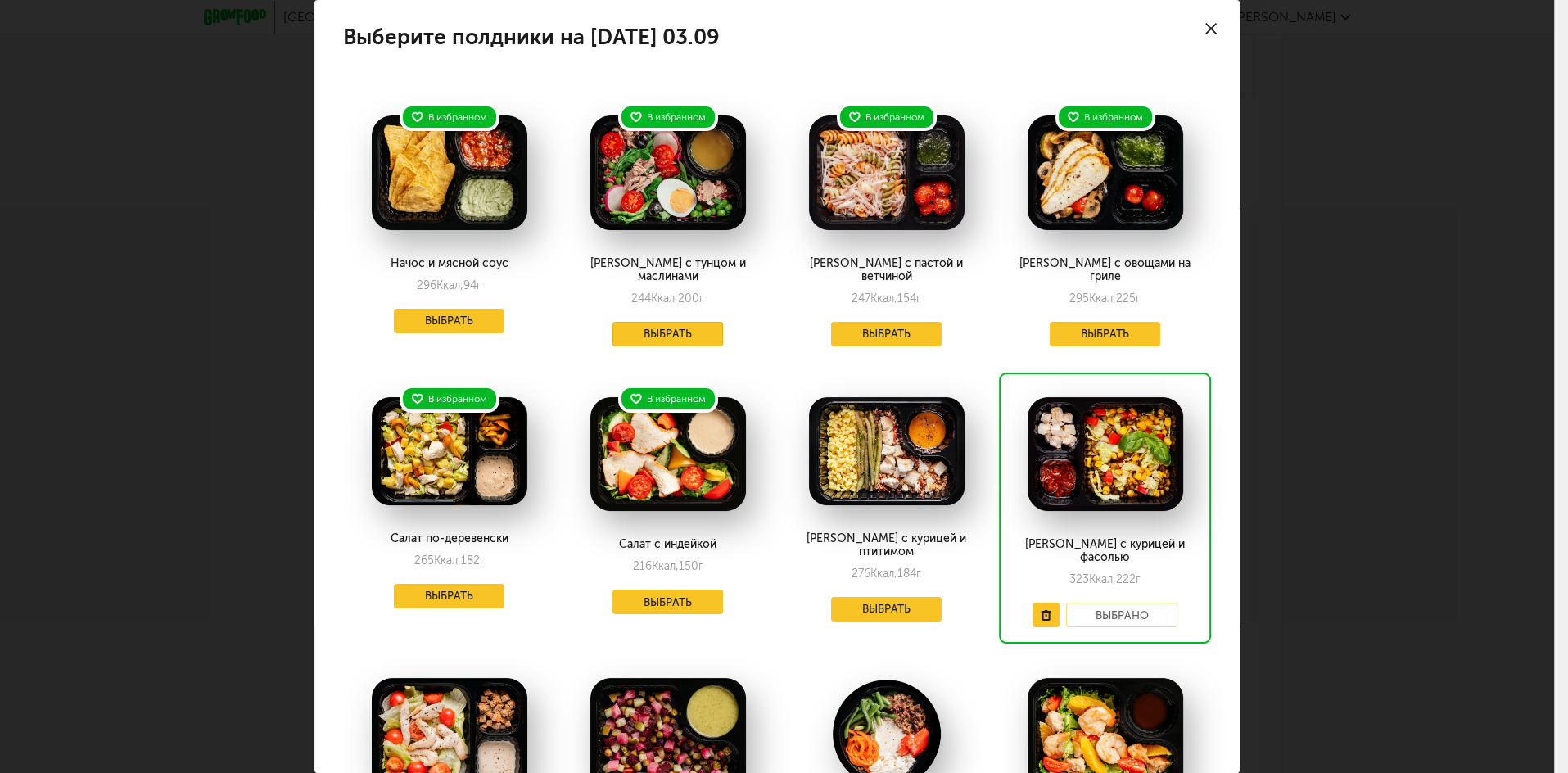
click at [688, 330] on button "Выбрать" at bounding box center [668, 334] width 111 height 25
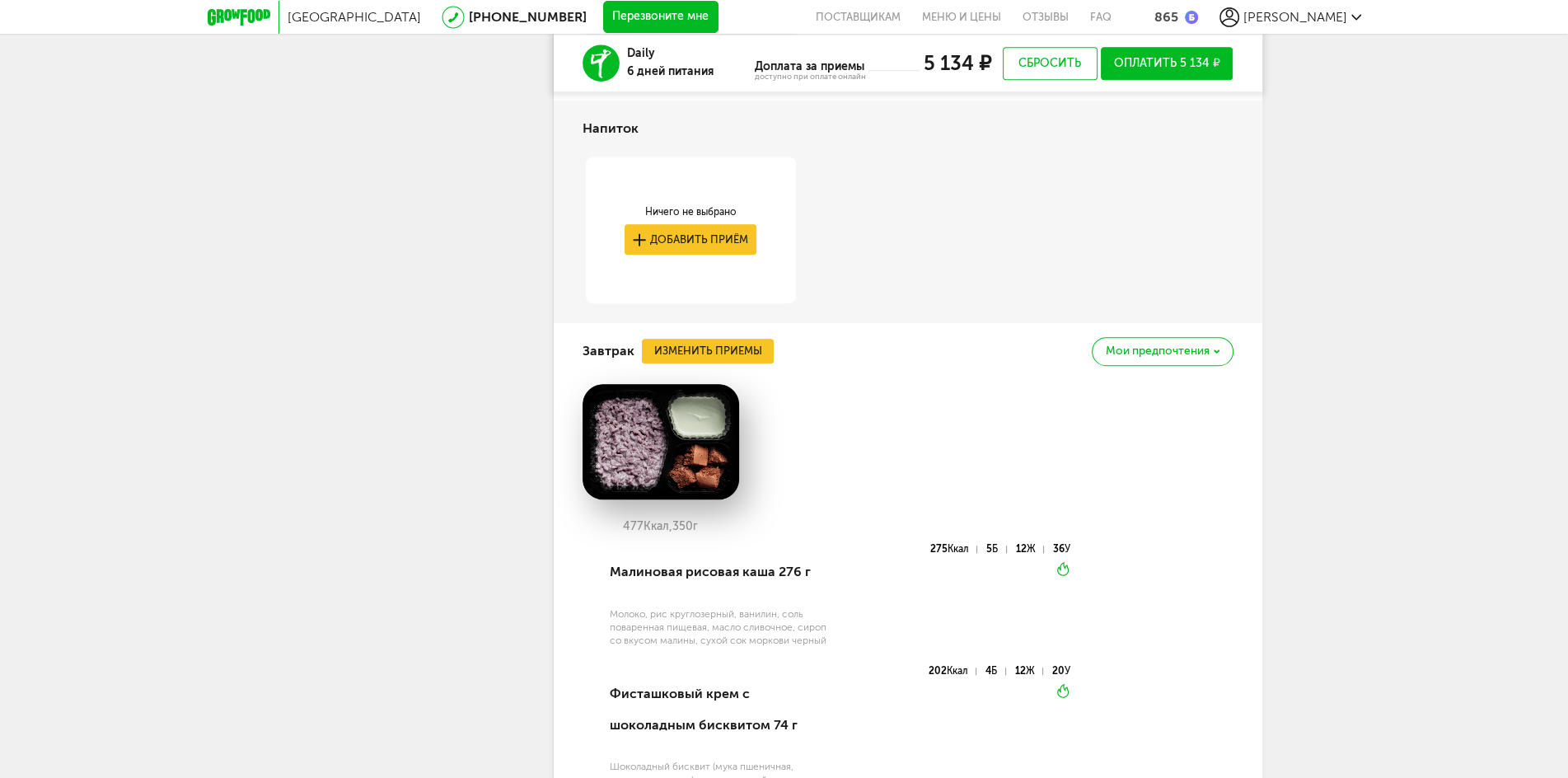
scroll to position [1225, 0]
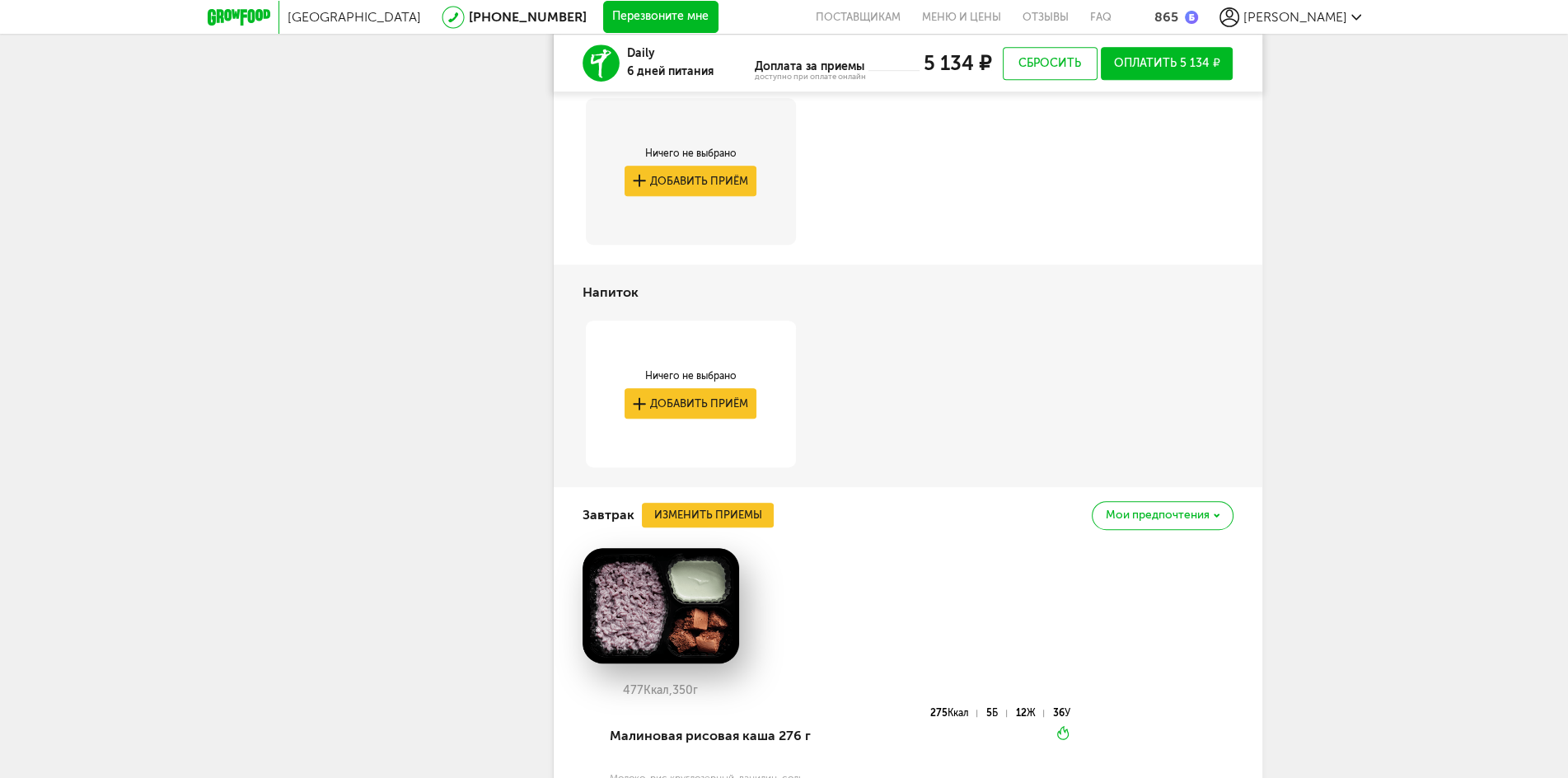
click at [1162, 518] on span "Мои предпочтения" at bounding box center [1158, 515] width 104 height 12
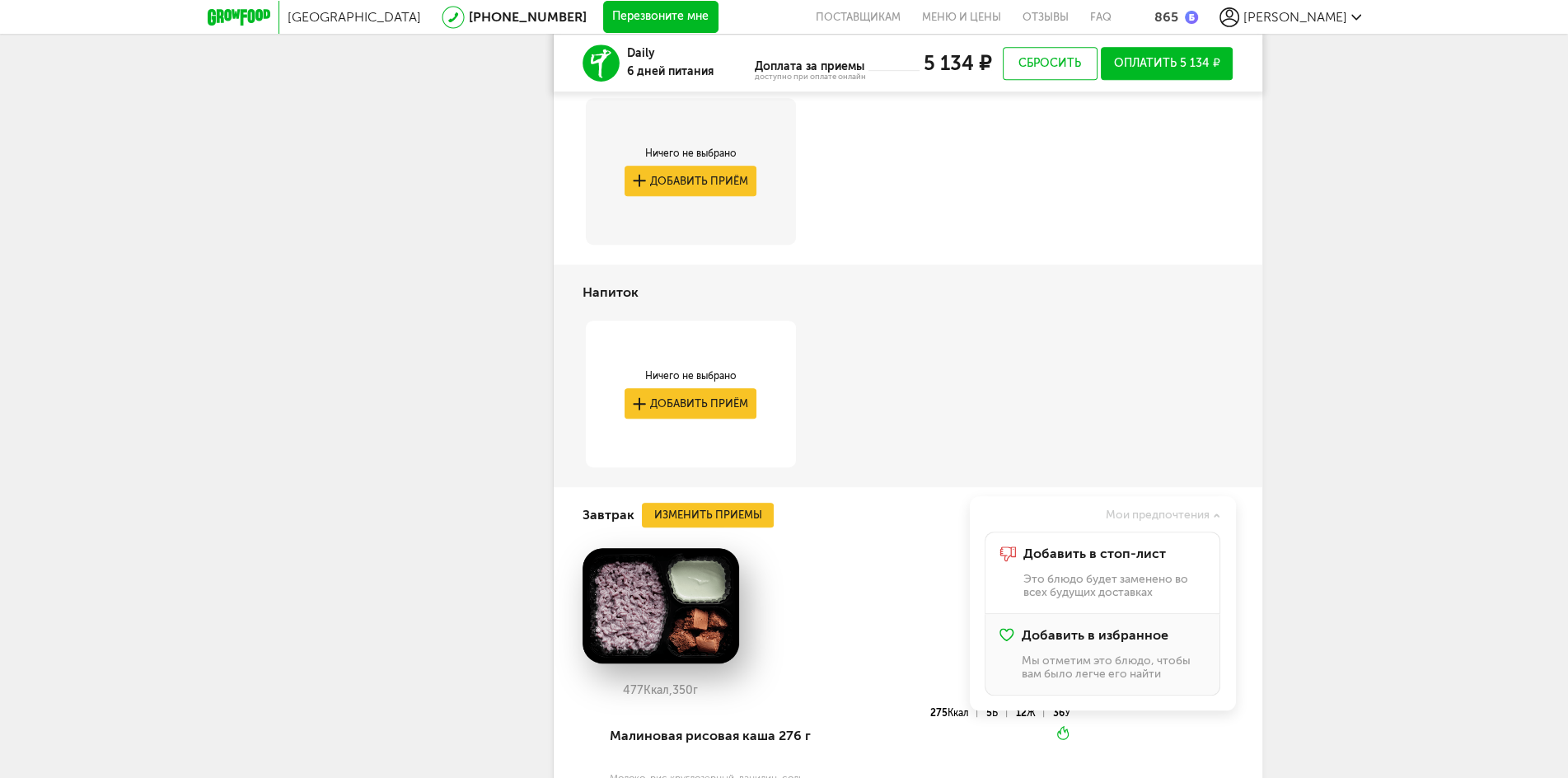
click at [1157, 648] on div "Добавить в избранное Мы отметим это блюдо, чтобы вам было легче его найти" at bounding box center [1113, 654] width 183 height 52
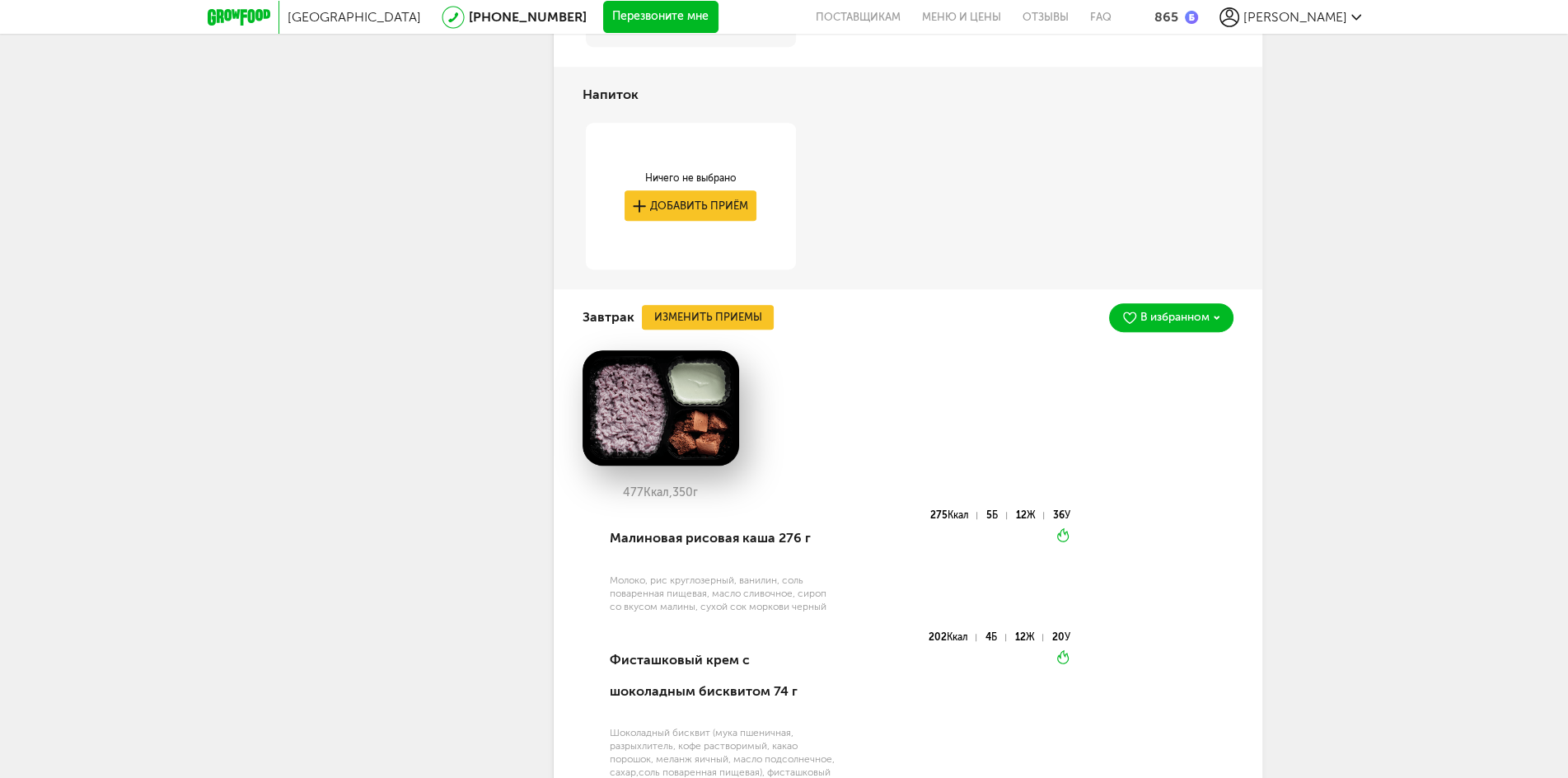
scroll to position [1093, 0]
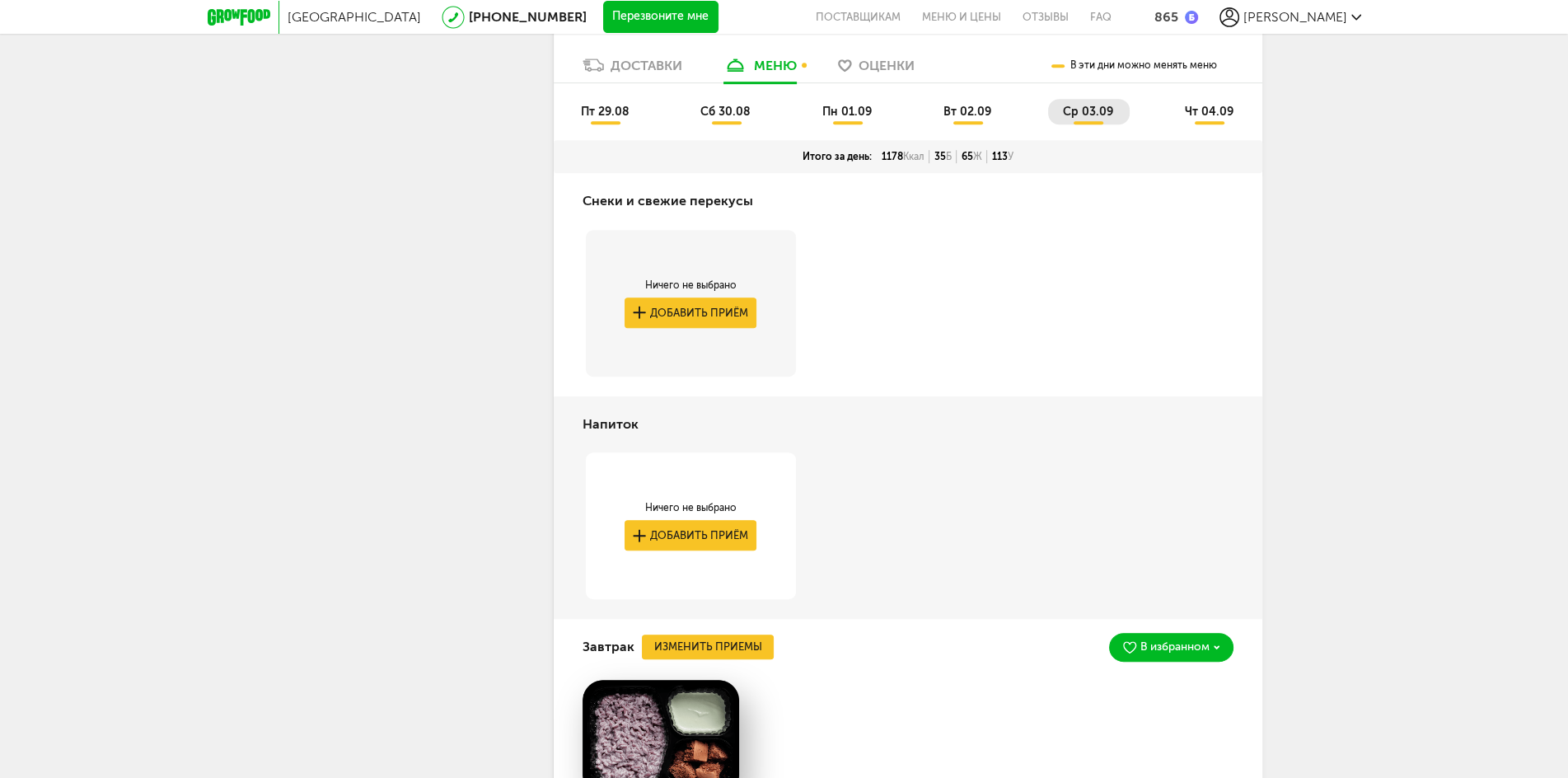
click at [1206, 114] on span "чт 04.09" at bounding box center [1209, 111] width 49 height 14
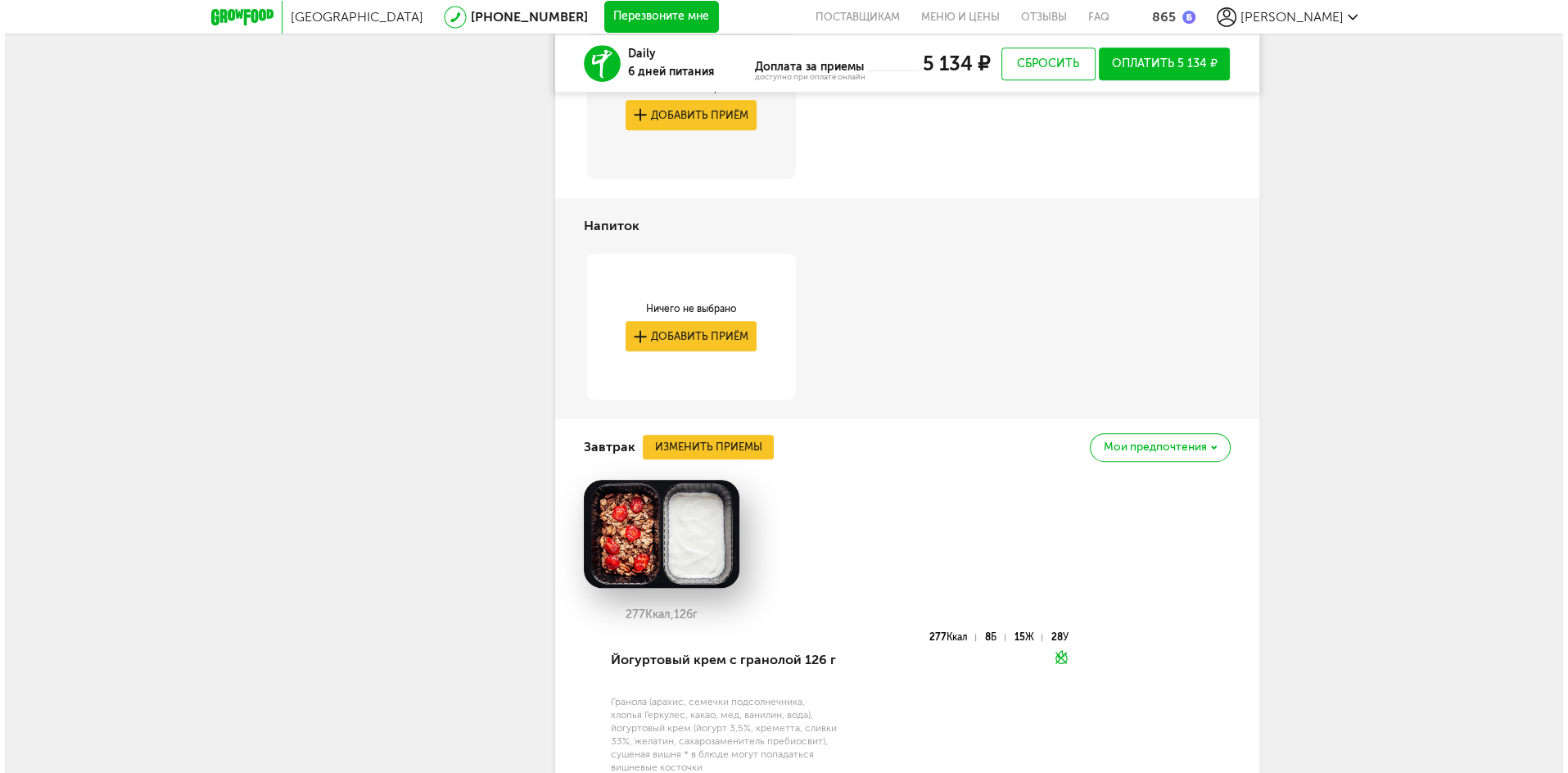
scroll to position [1283, 0]
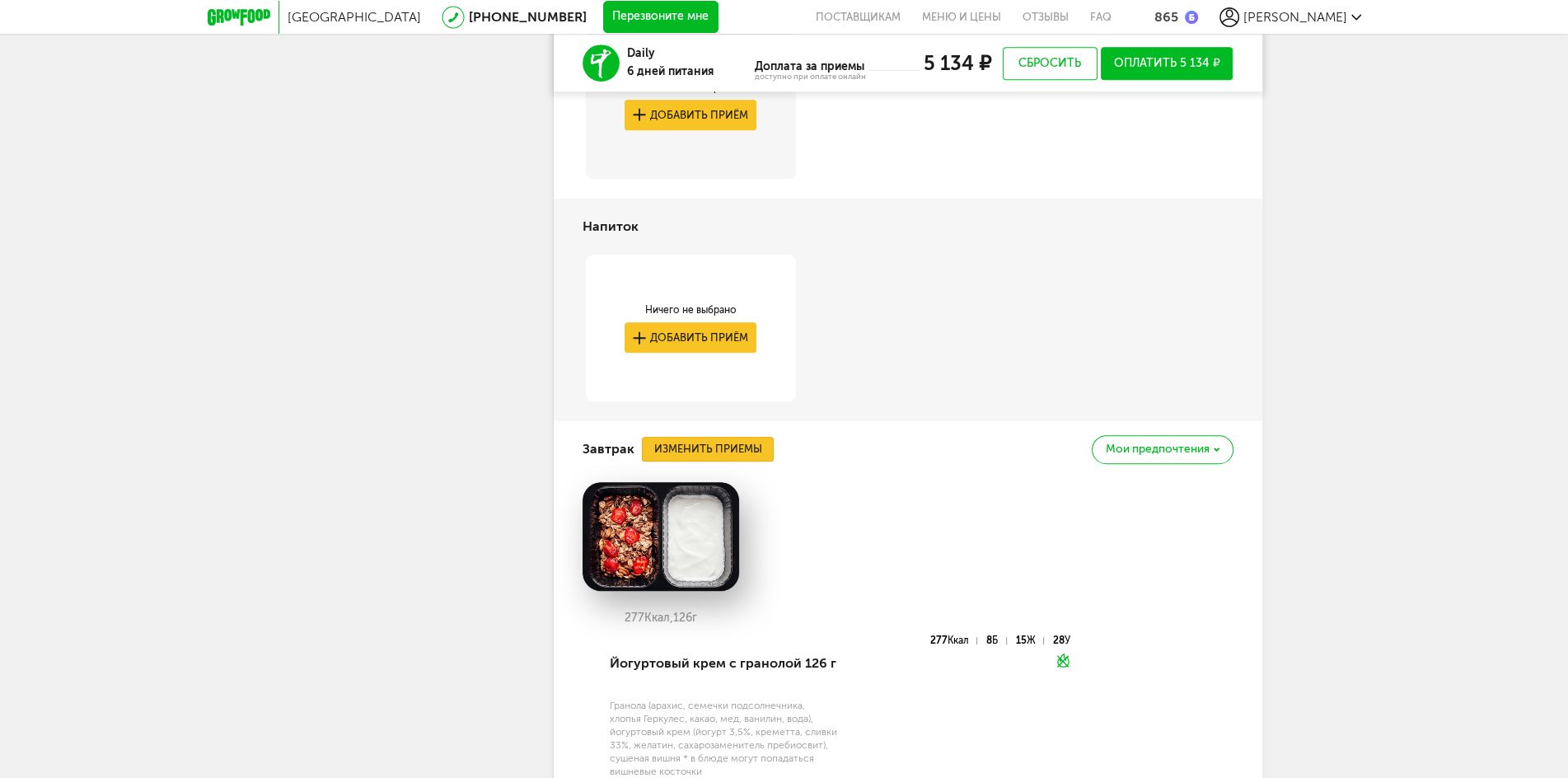
click at [733, 447] on button "Изменить приемы" at bounding box center [708, 450] width 132 height 25
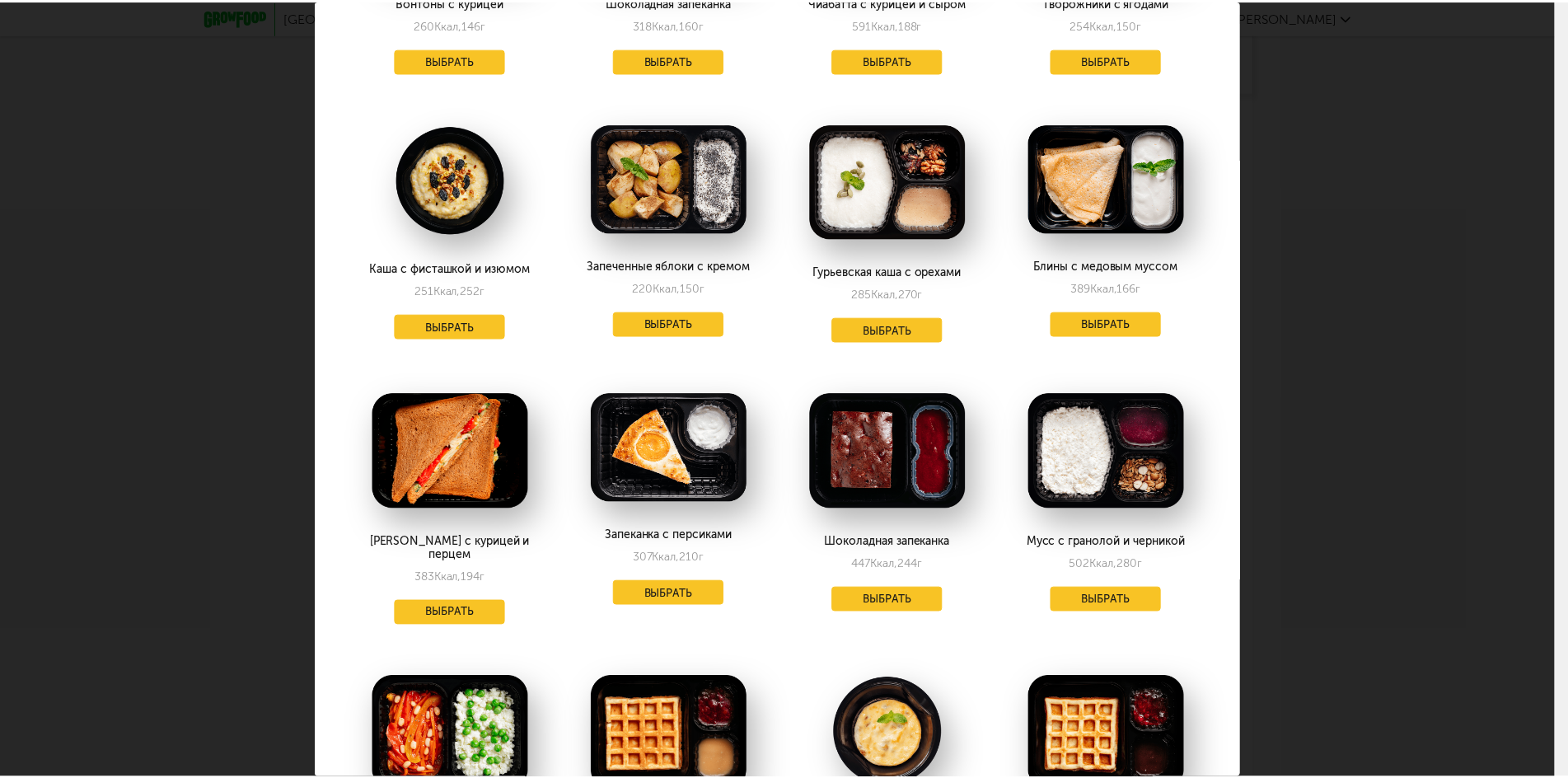
scroll to position [527, 0]
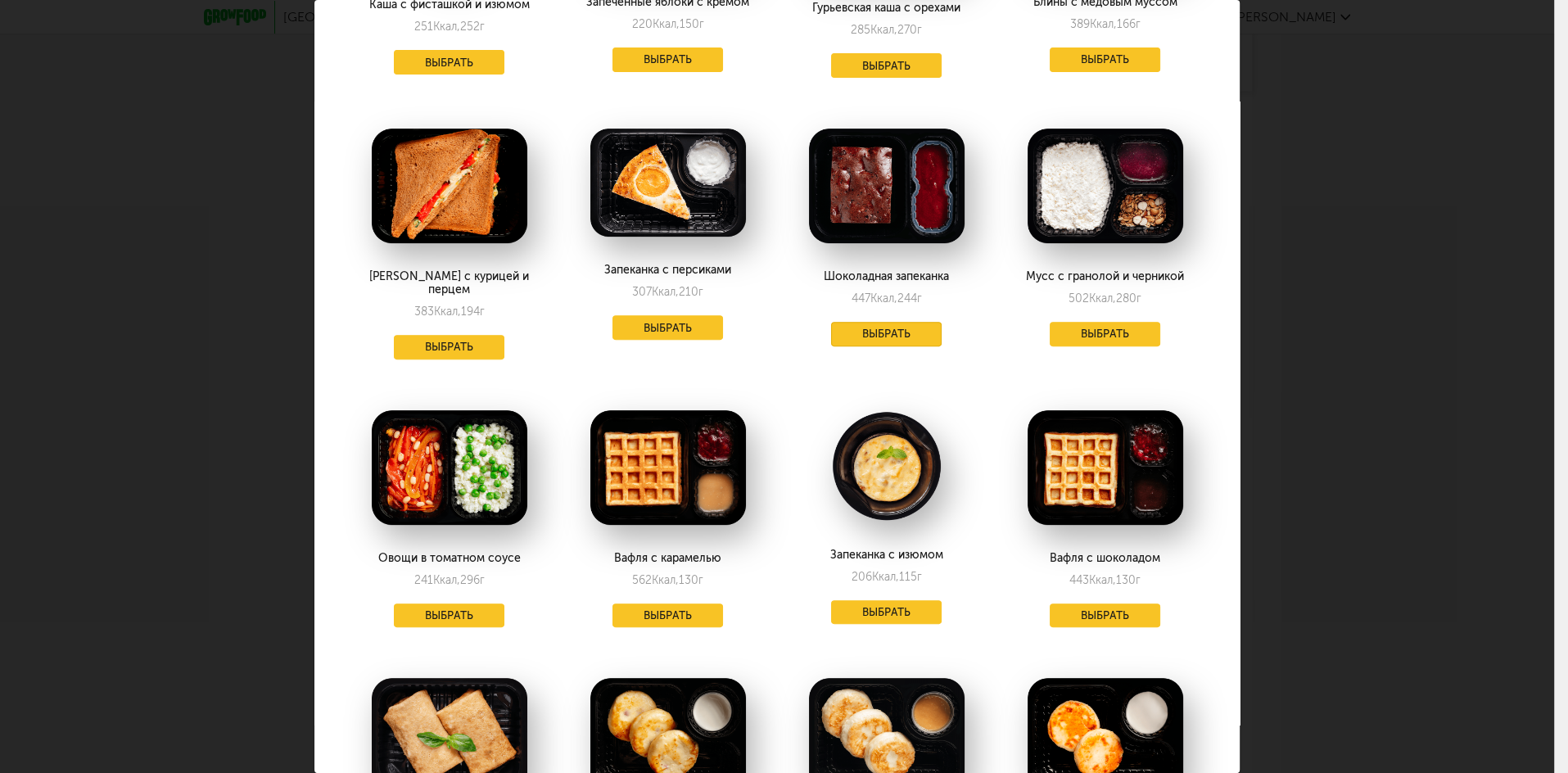
click at [888, 339] on button "Выбрать" at bounding box center [887, 334] width 111 height 25
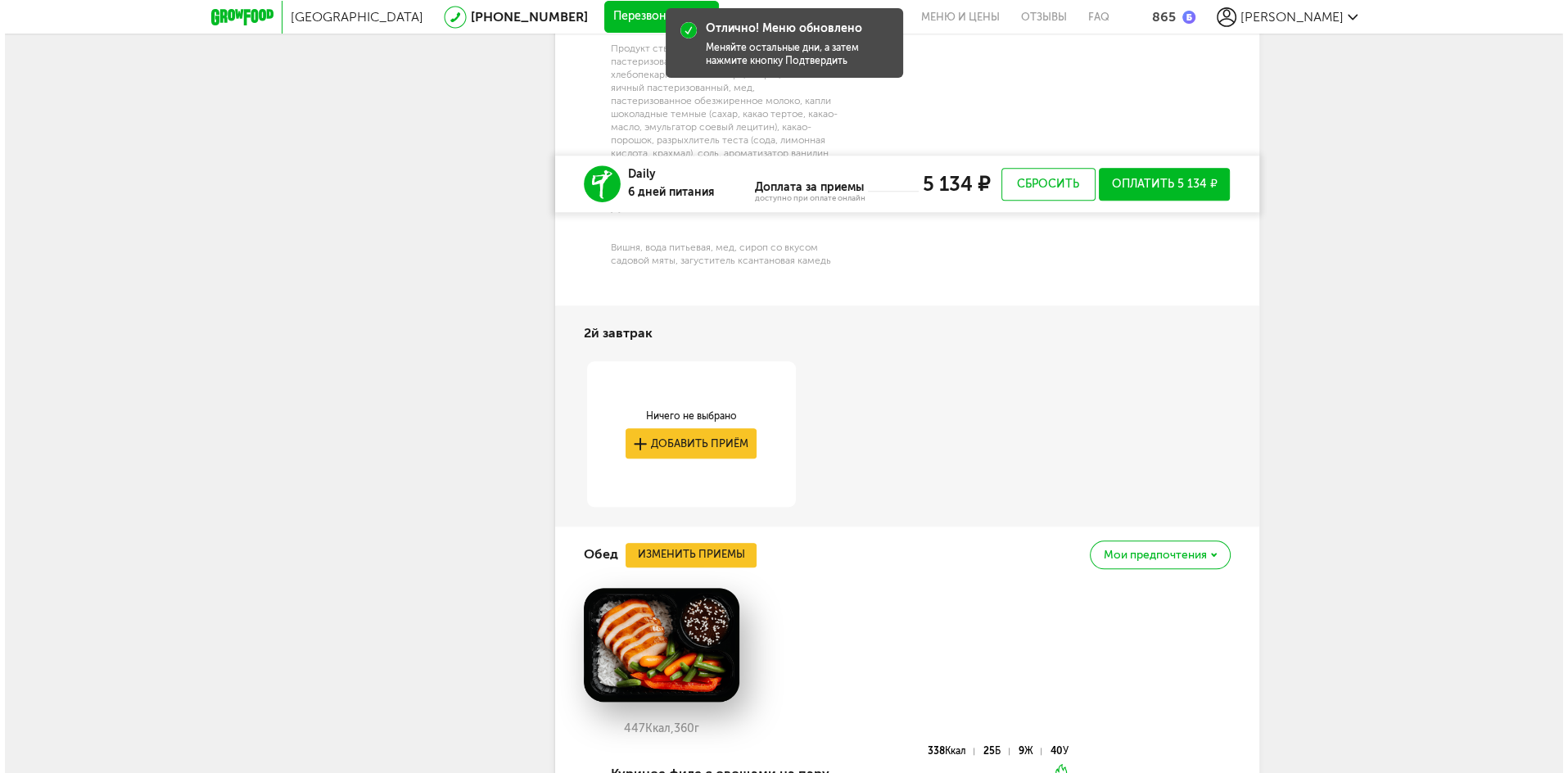
scroll to position [2135, 0]
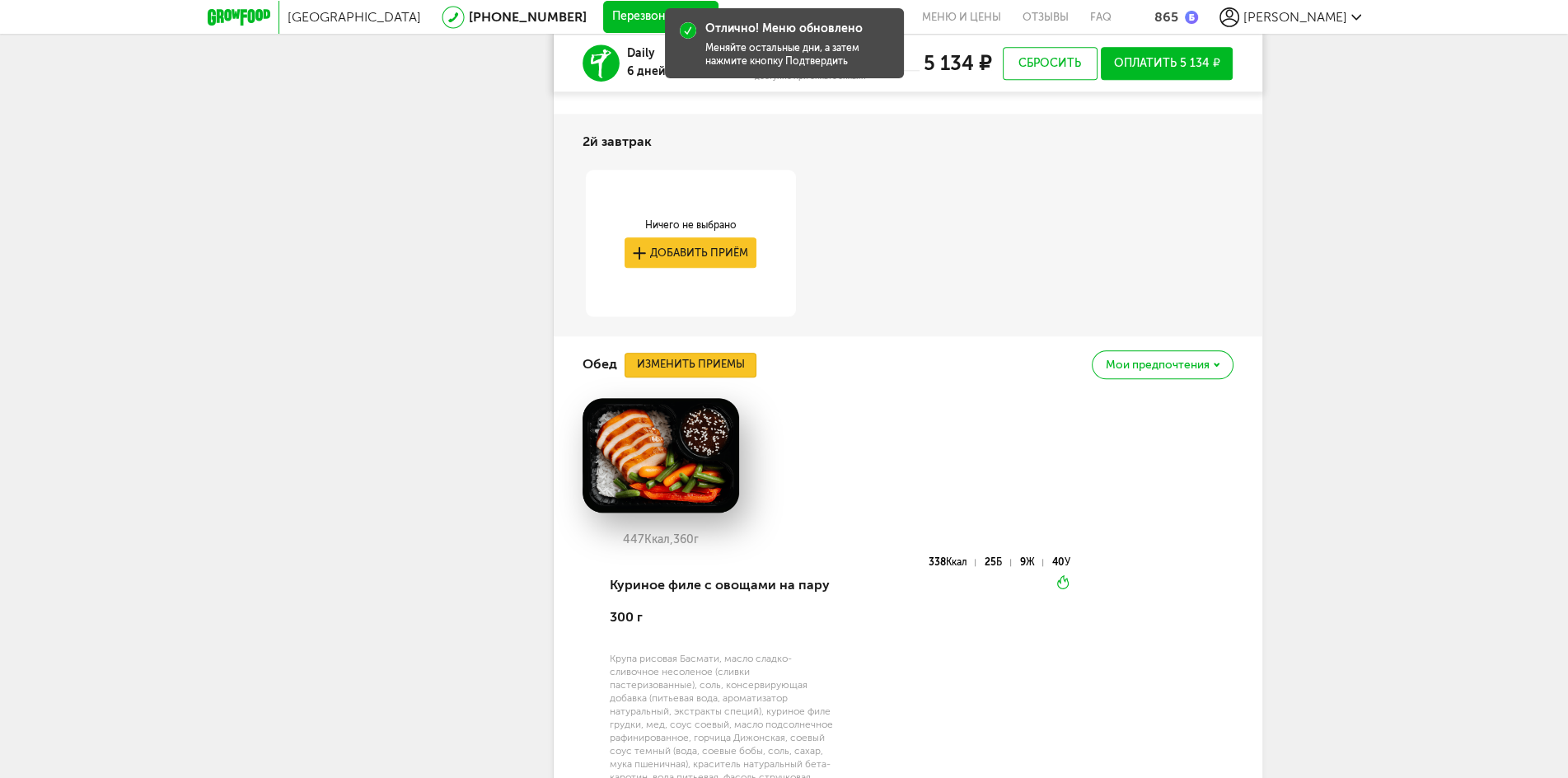
click at [719, 371] on button "Изменить приемы" at bounding box center [691, 365] width 132 height 25
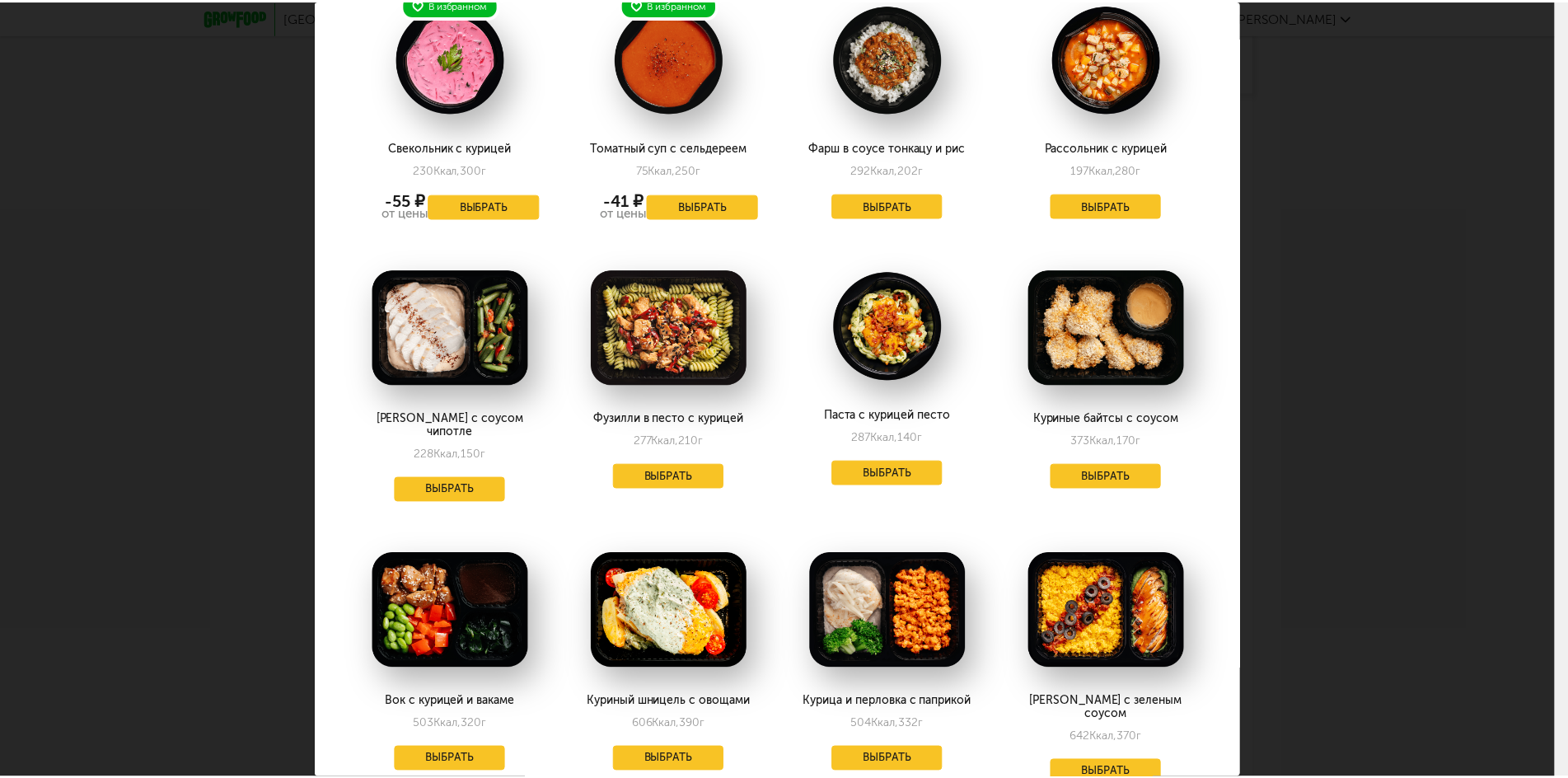
scroll to position [253, 0]
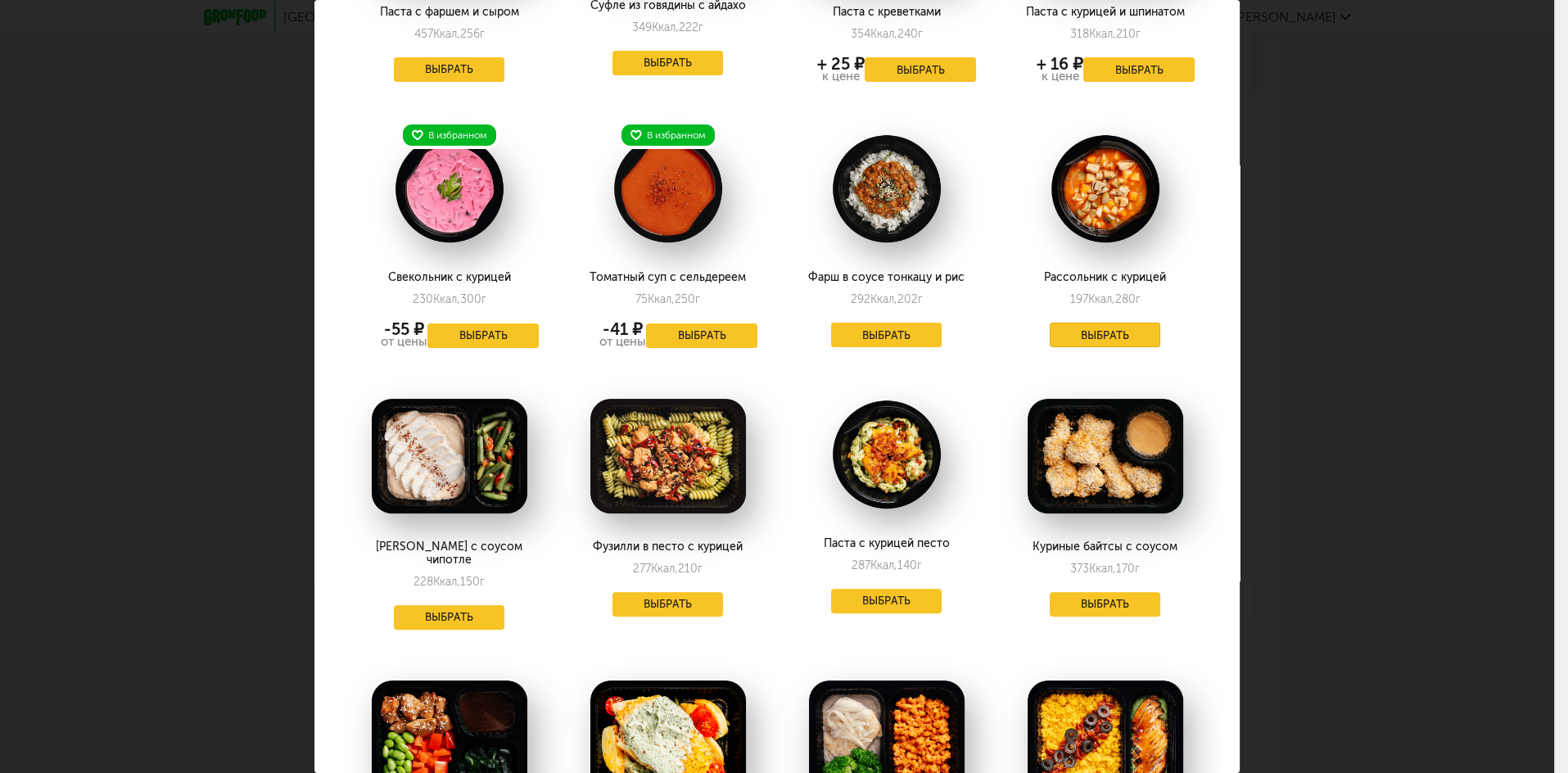
click at [1084, 331] on button "Выбрать" at bounding box center [1106, 335] width 111 height 25
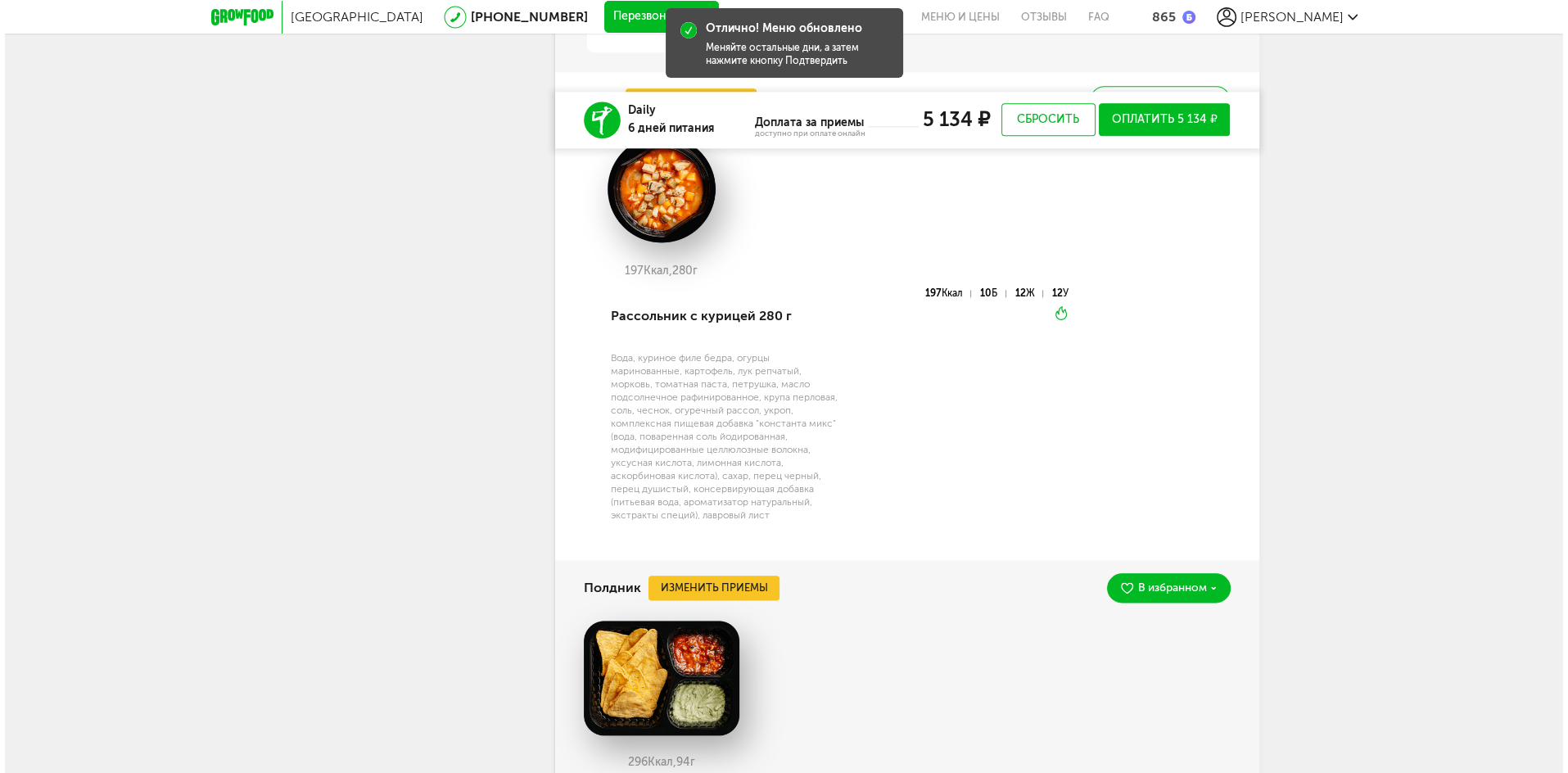
scroll to position [2594, 0]
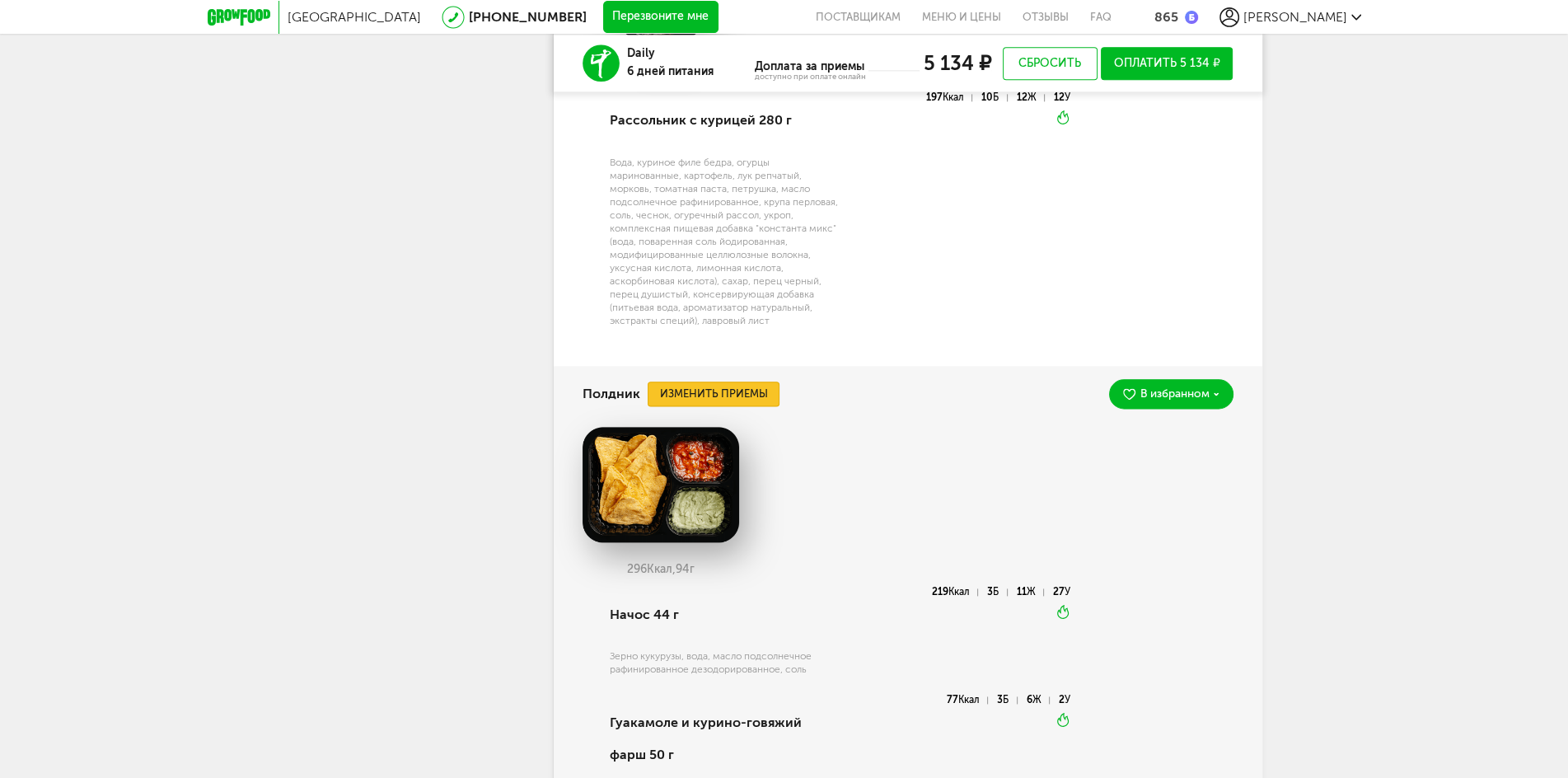
click at [758, 405] on button "Изменить приемы" at bounding box center [714, 394] width 132 height 25
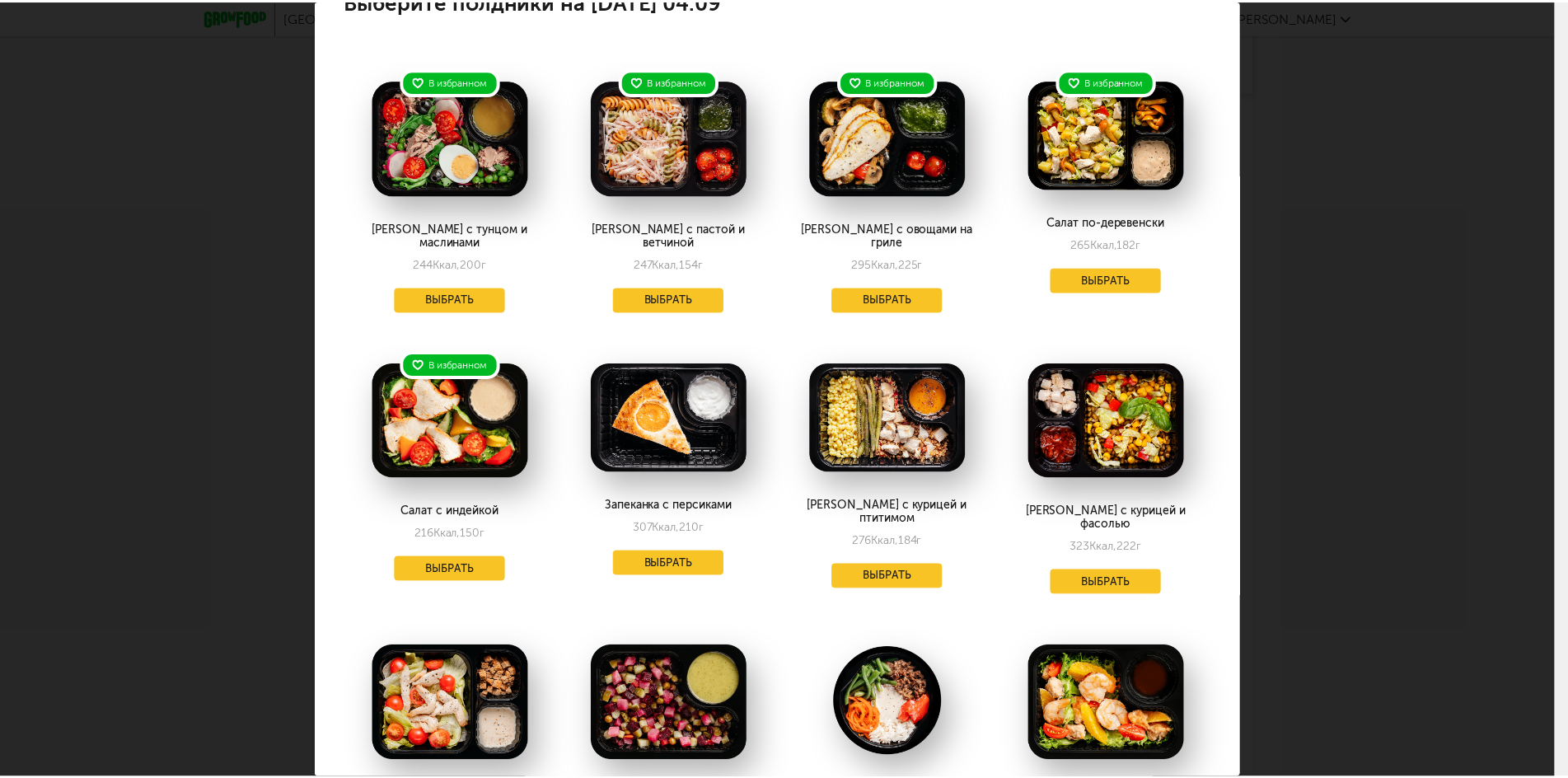
scroll to position [0, 0]
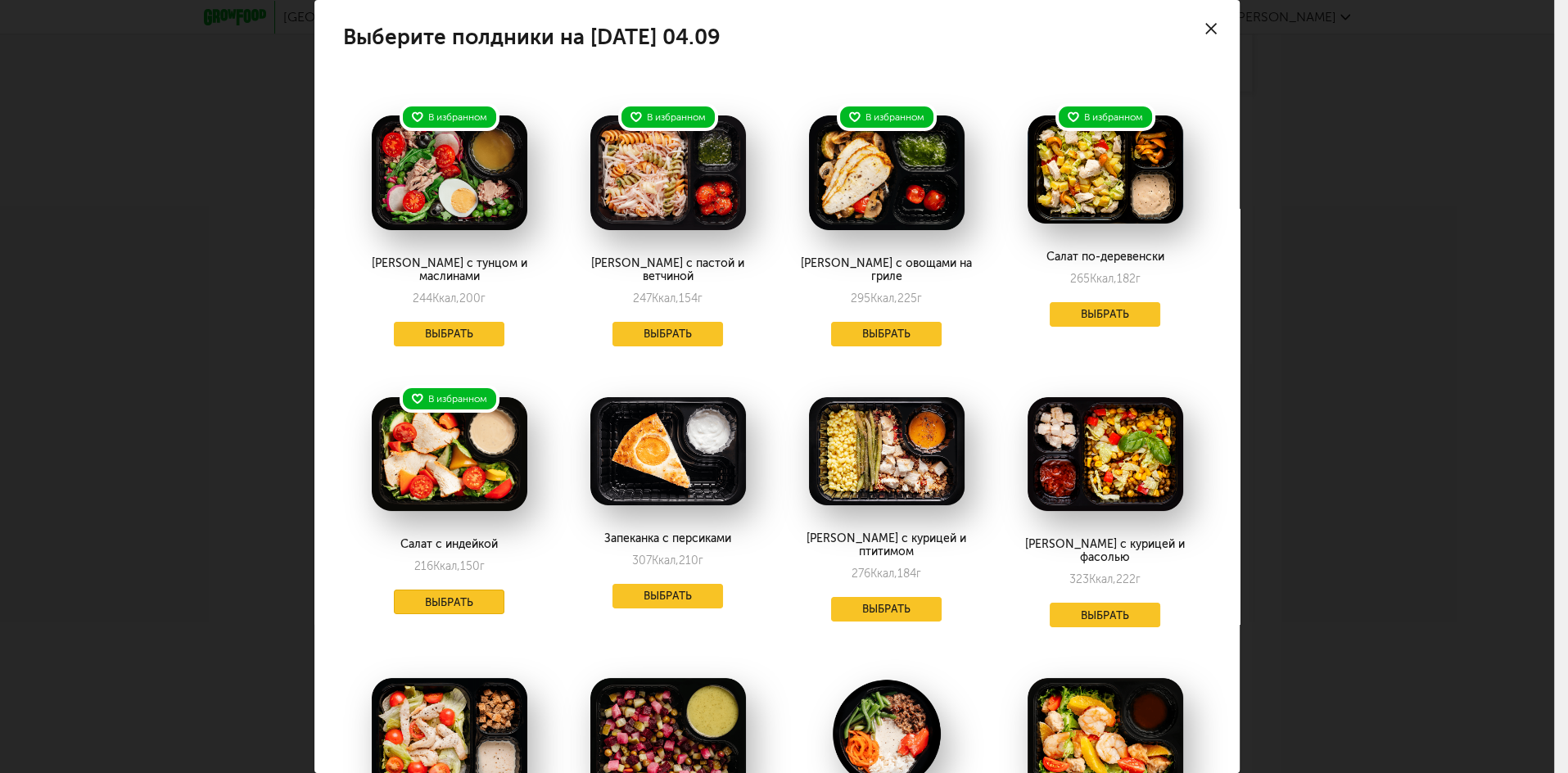
click at [482, 596] on button "Выбрать" at bounding box center [450, 602] width 111 height 25
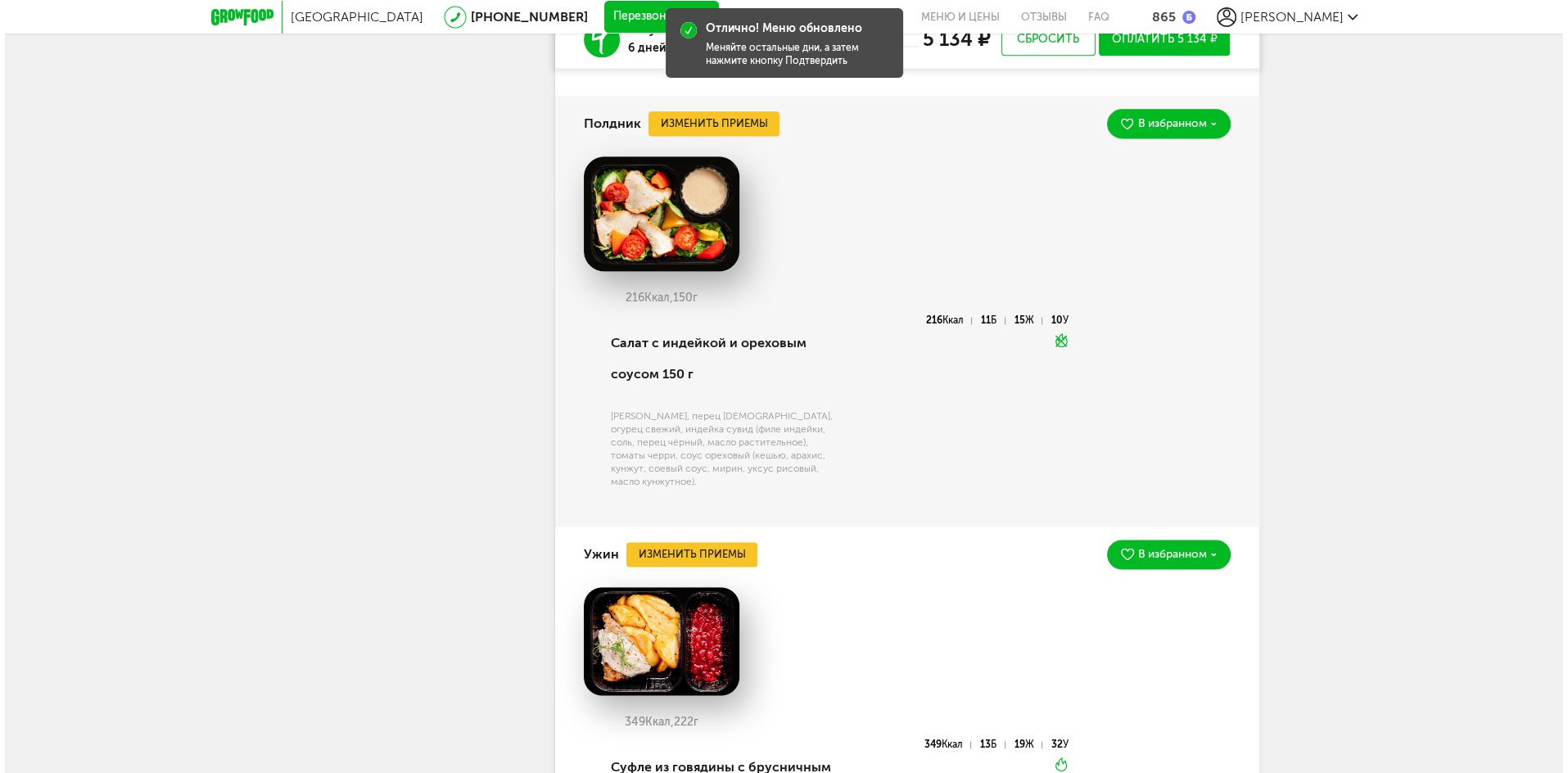
scroll to position [2986, 0]
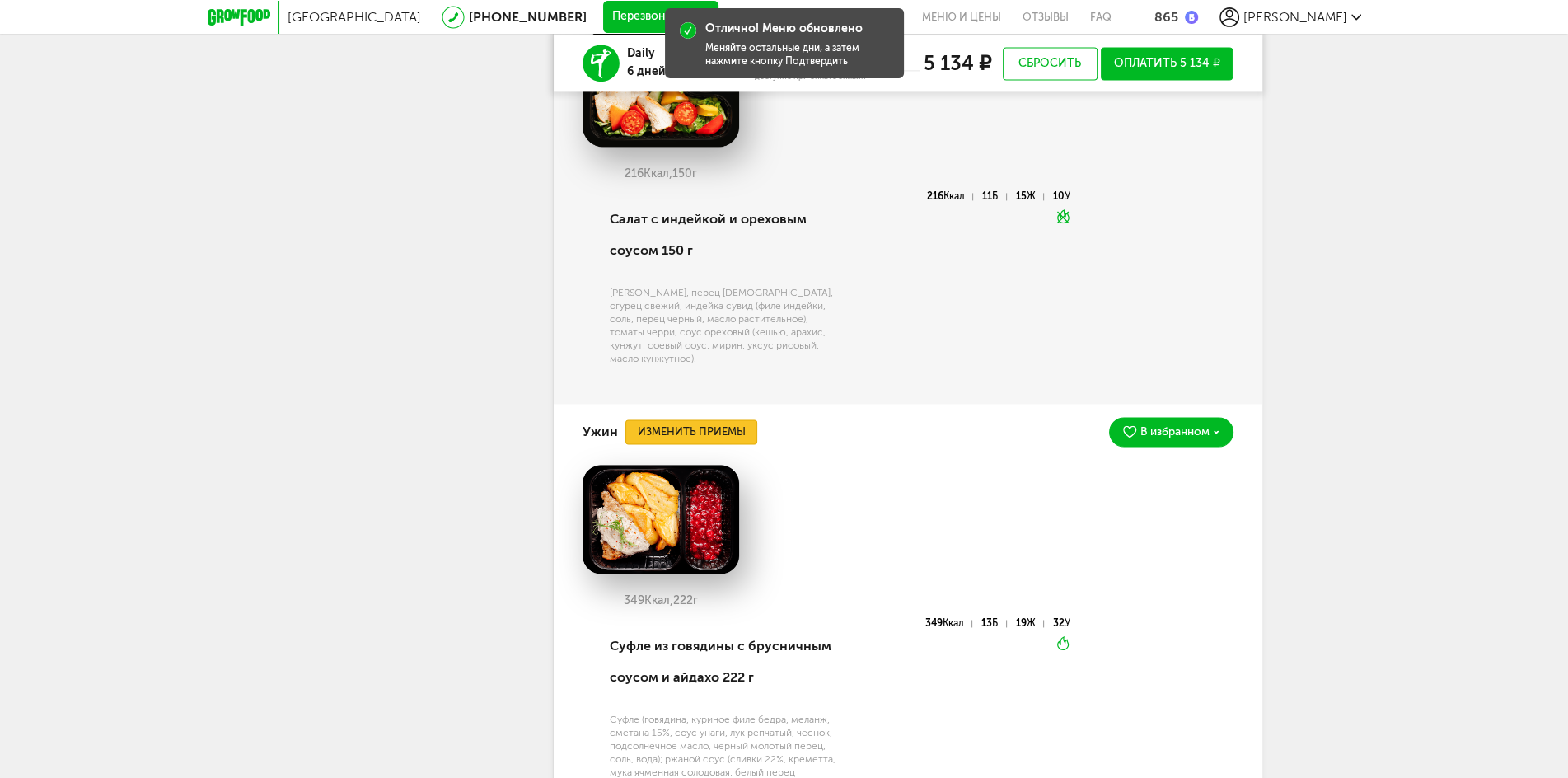
click at [692, 445] on button "Изменить приемы" at bounding box center [691, 432] width 132 height 25
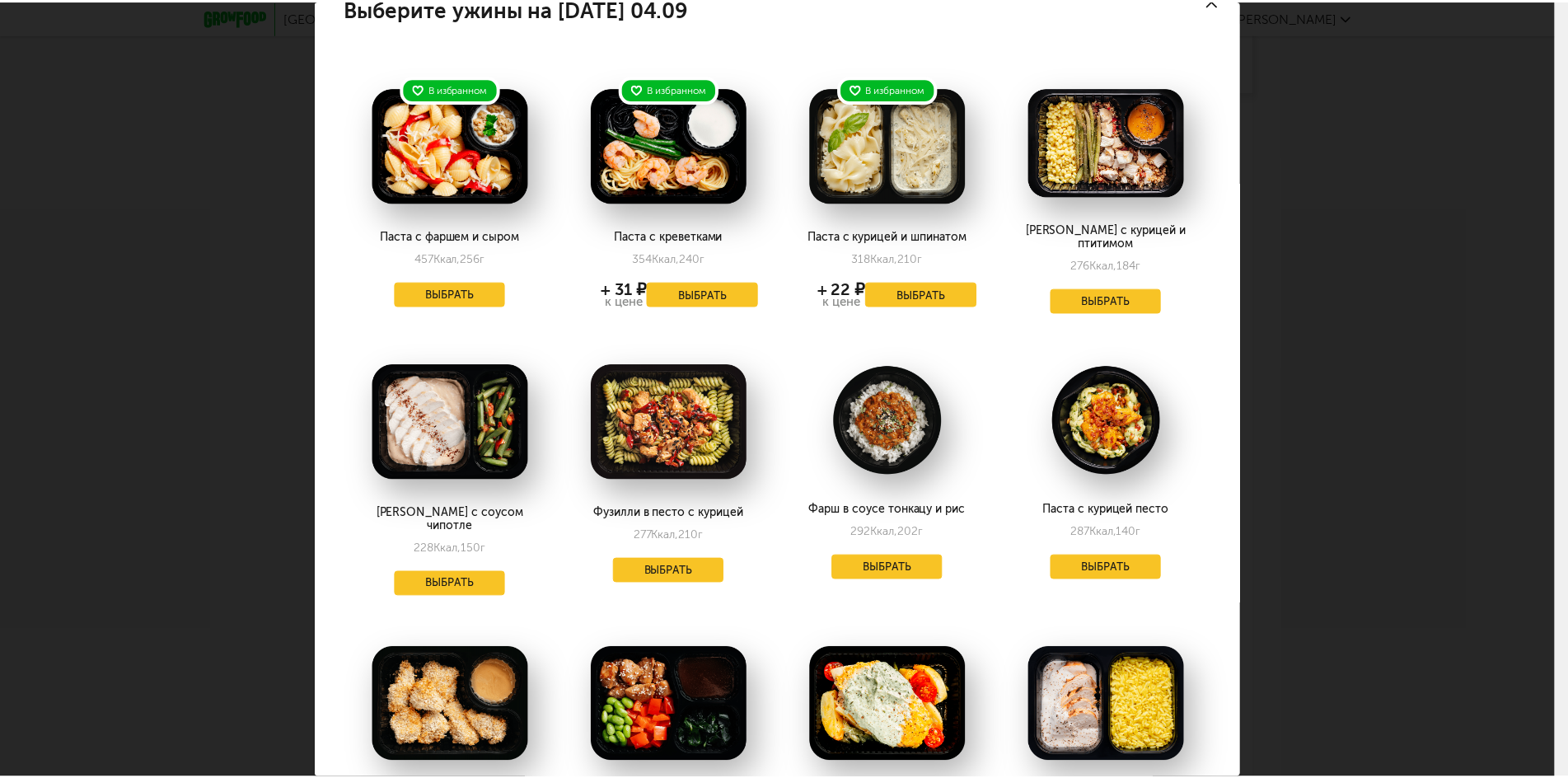
scroll to position [0, 0]
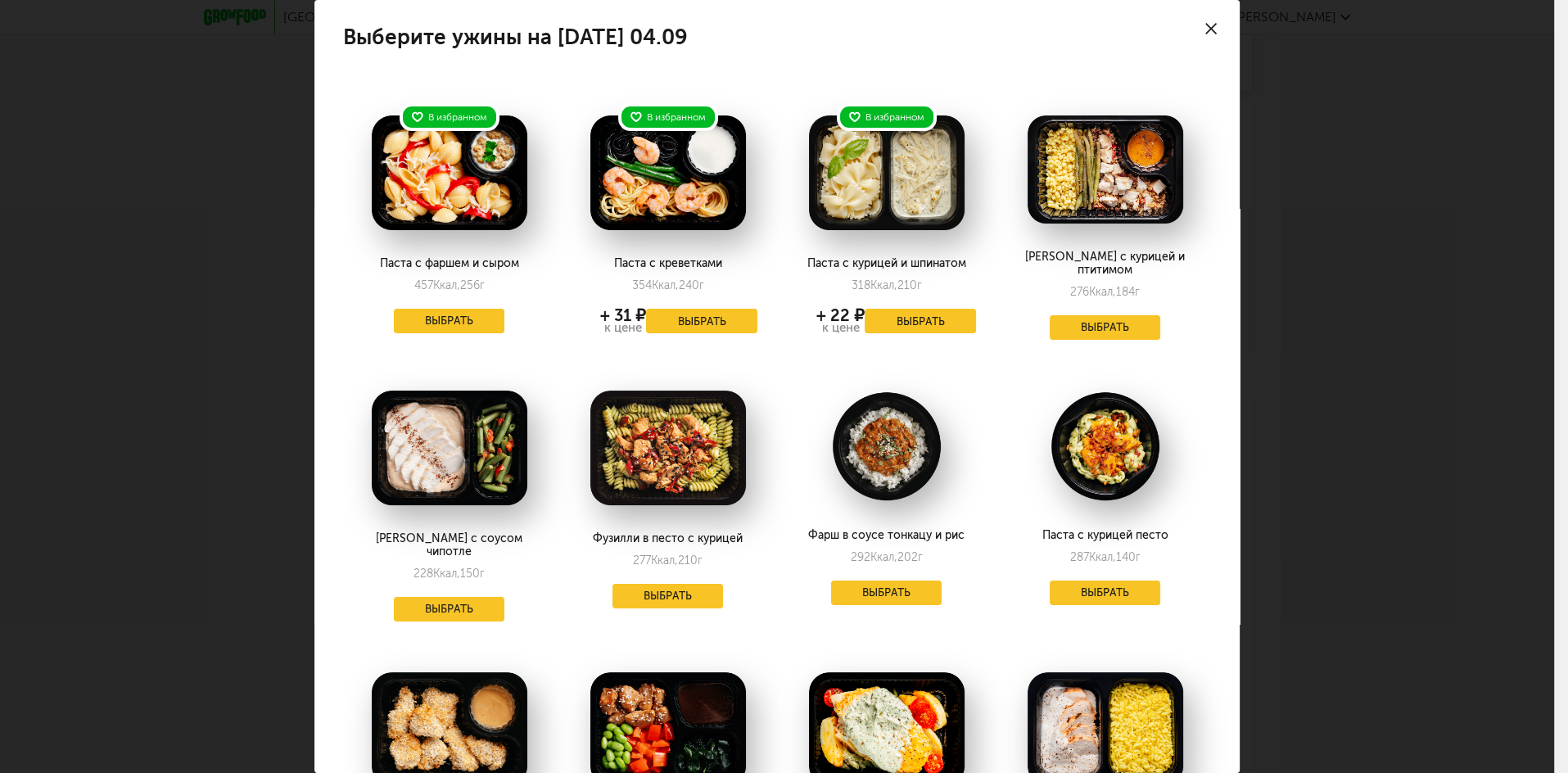
click at [1205, 28] on icon at bounding box center [1211, 29] width 12 height 12
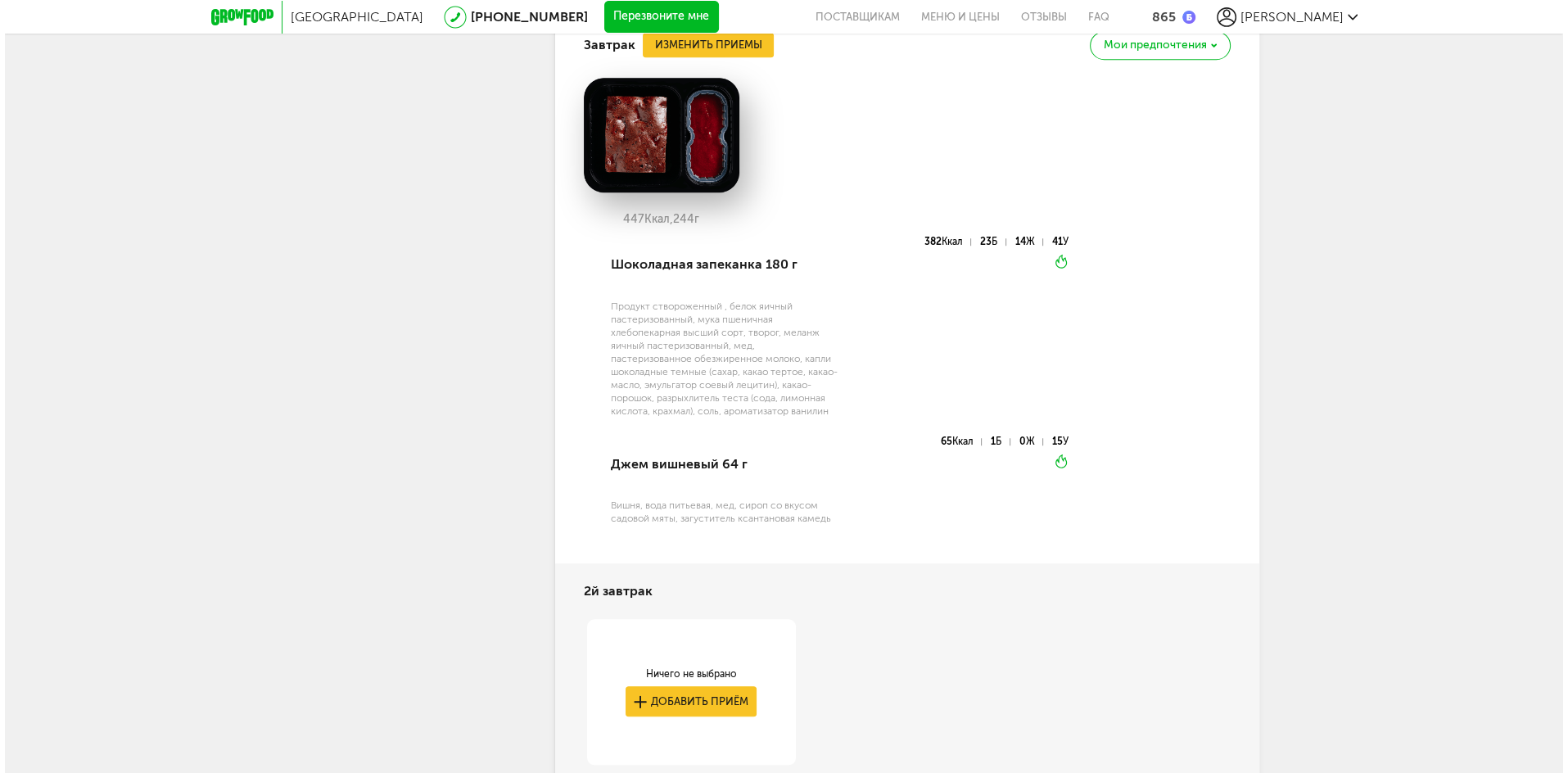
scroll to position [1873, 0]
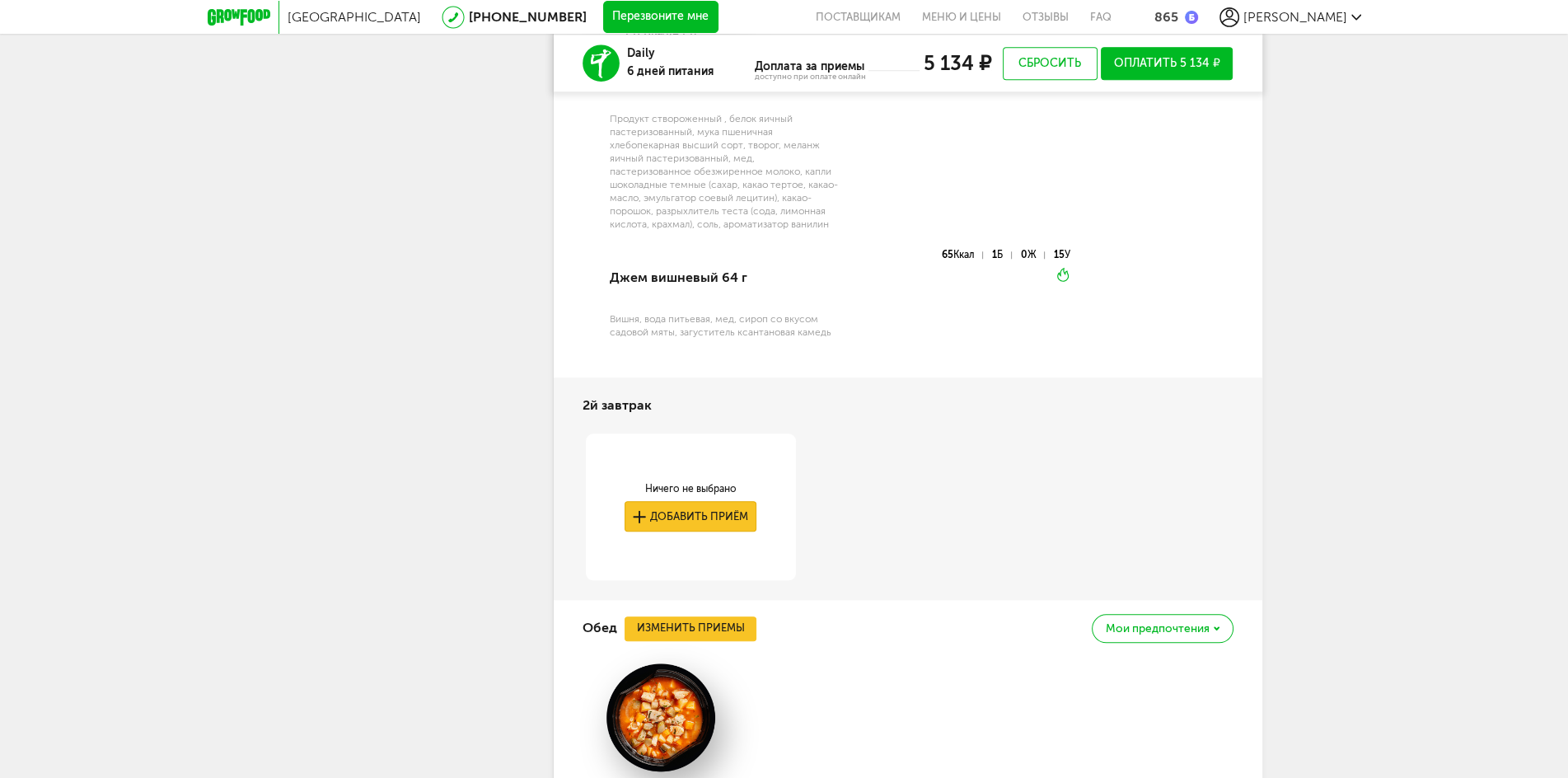
click at [734, 514] on button "Добавить приём" at bounding box center [691, 517] width 132 height 30
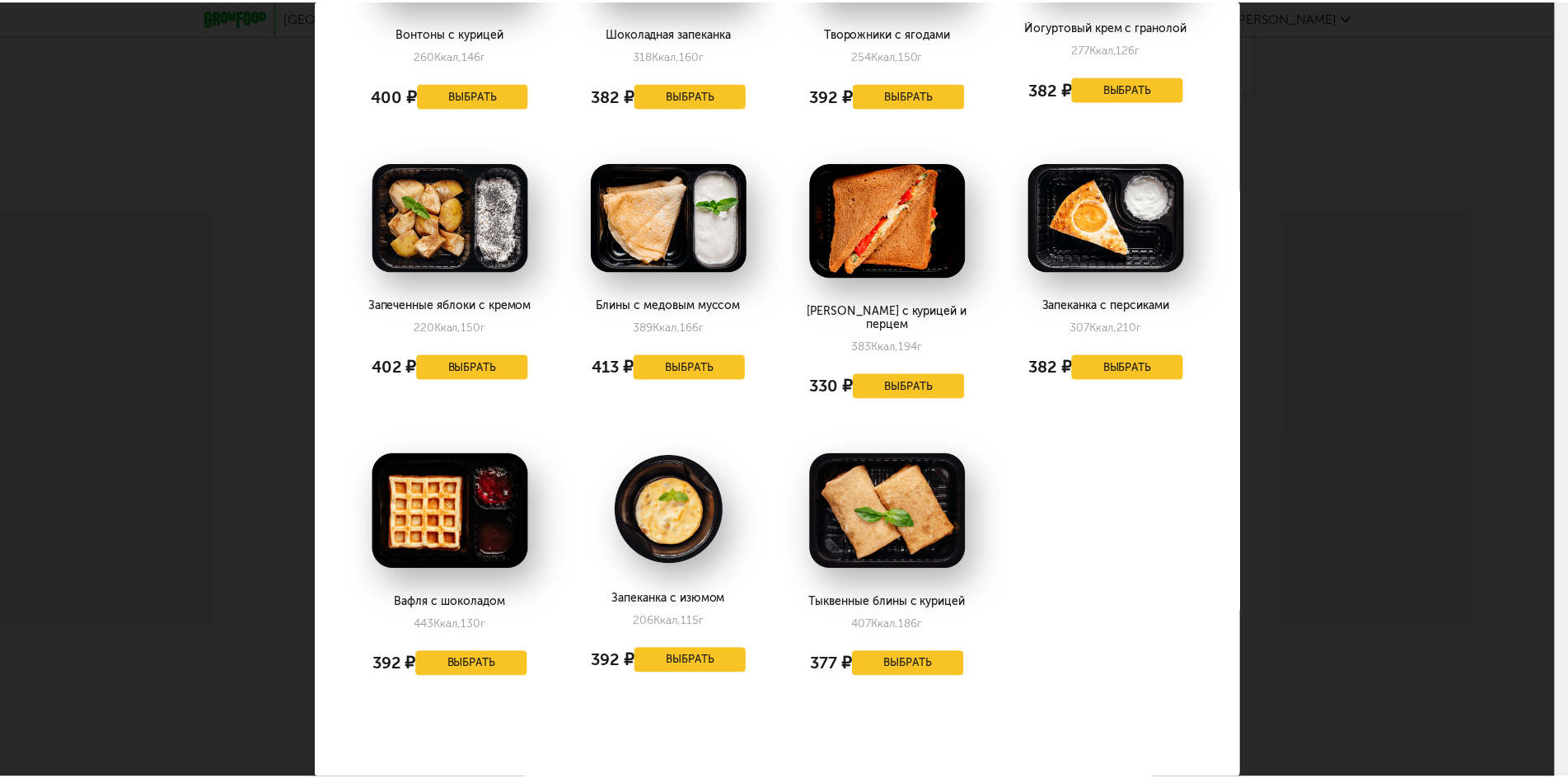
scroll to position [239, 0]
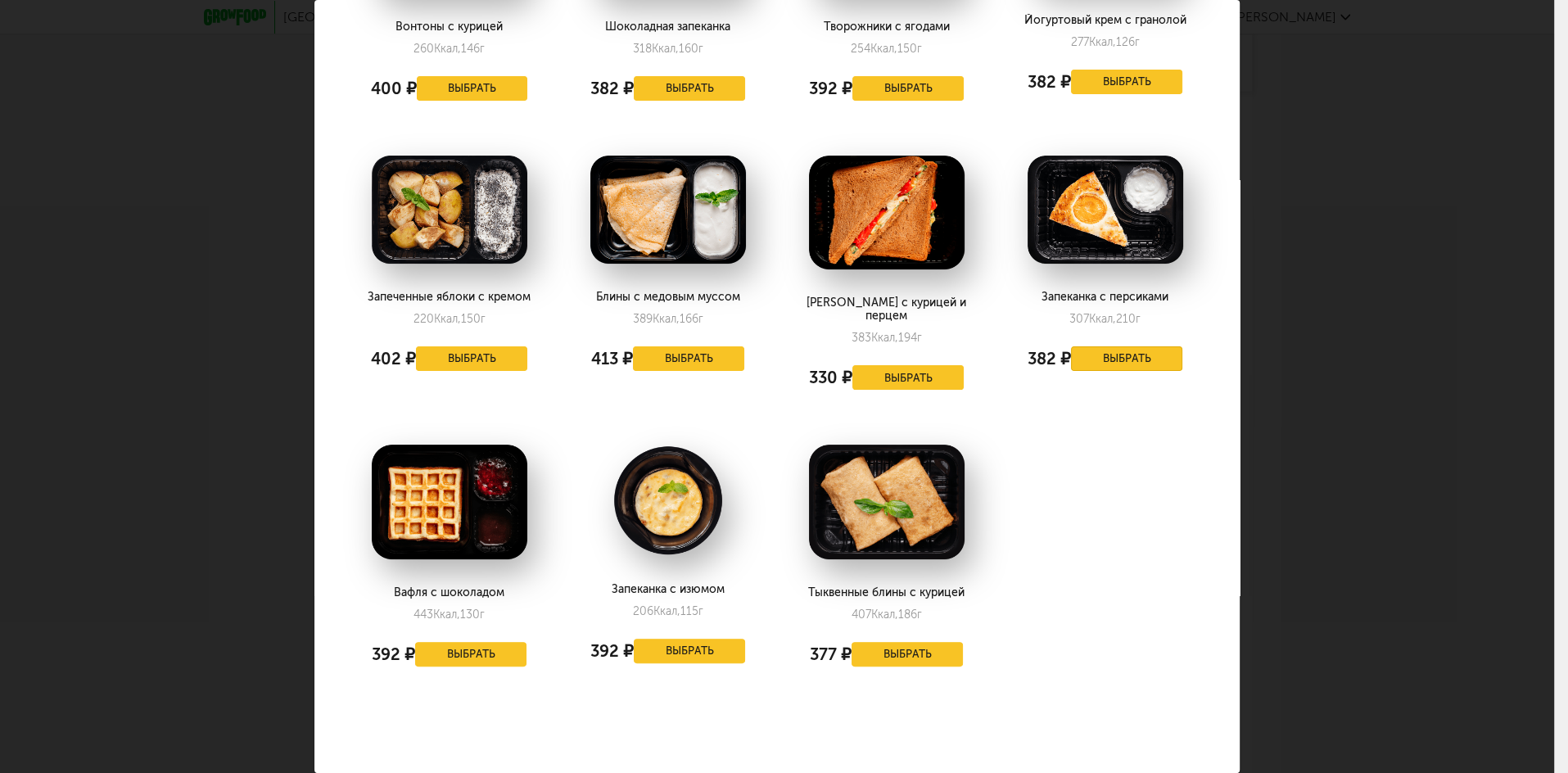
click at [1112, 362] on button "Выбрать" at bounding box center [1127, 359] width 111 height 25
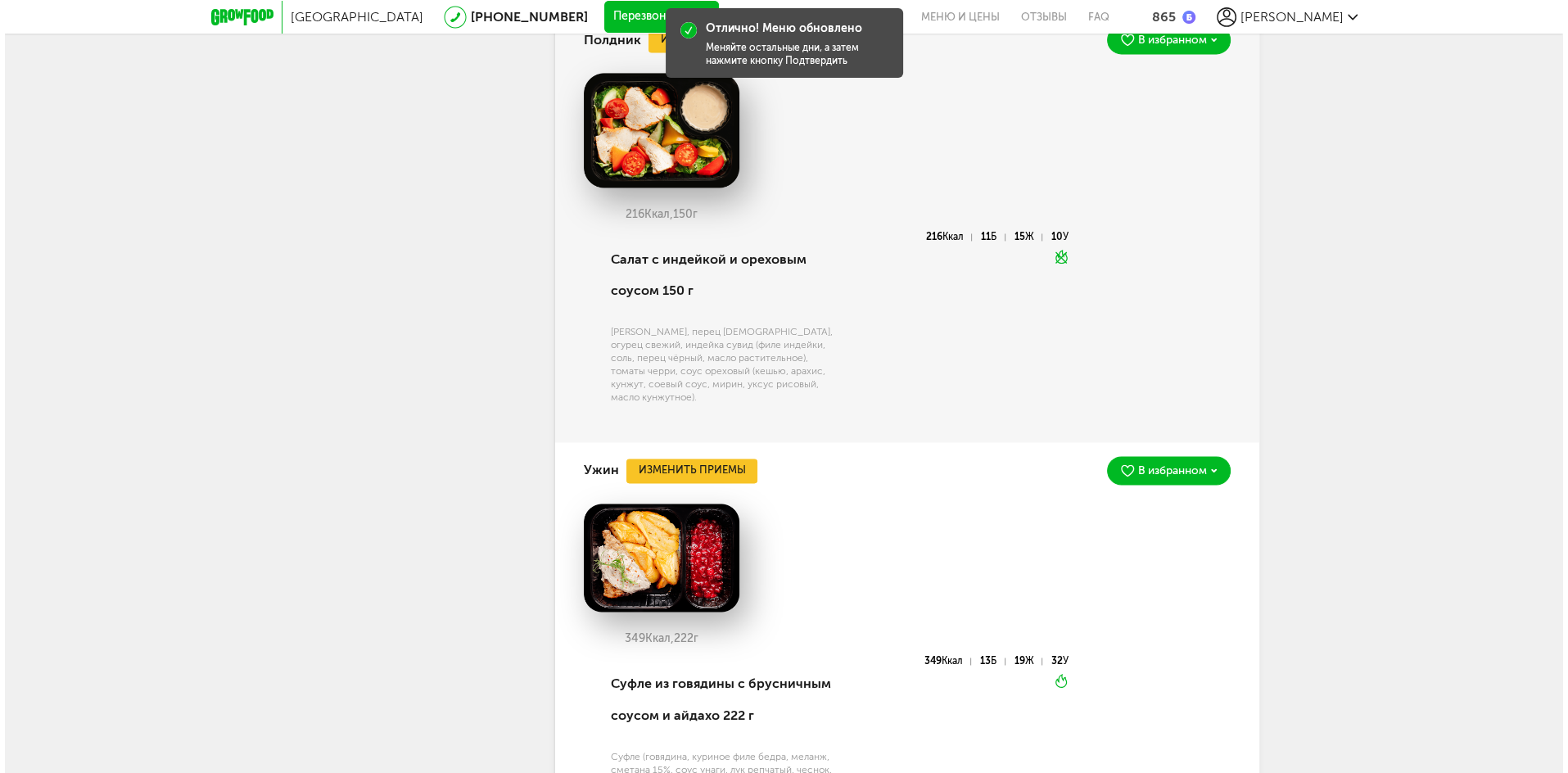
scroll to position [3446, 0]
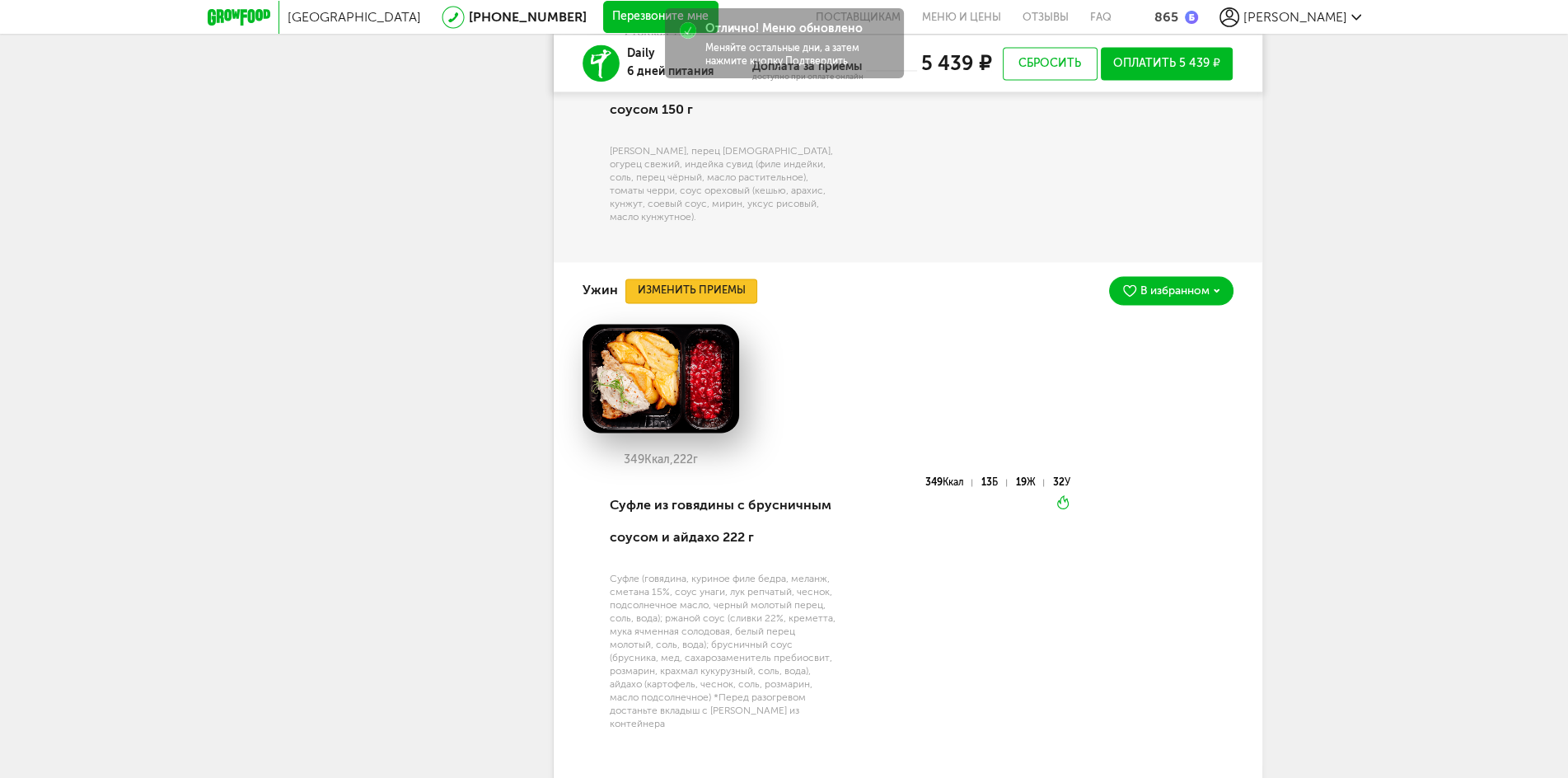
click at [702, 303] on button "Изменить приемы" at bounding box center [691, 291] width 132 height 25
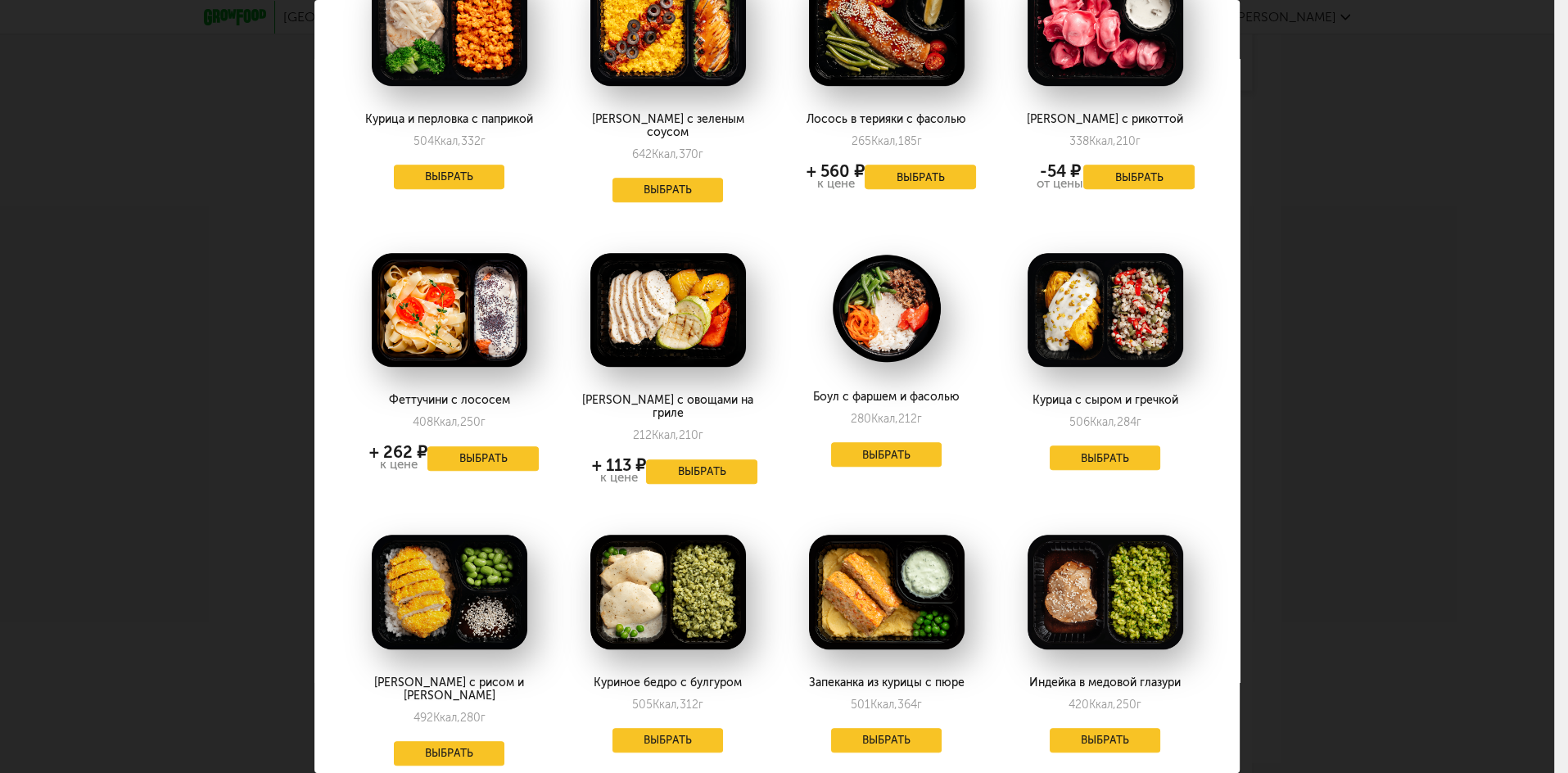
scroll to position [1289, 0]
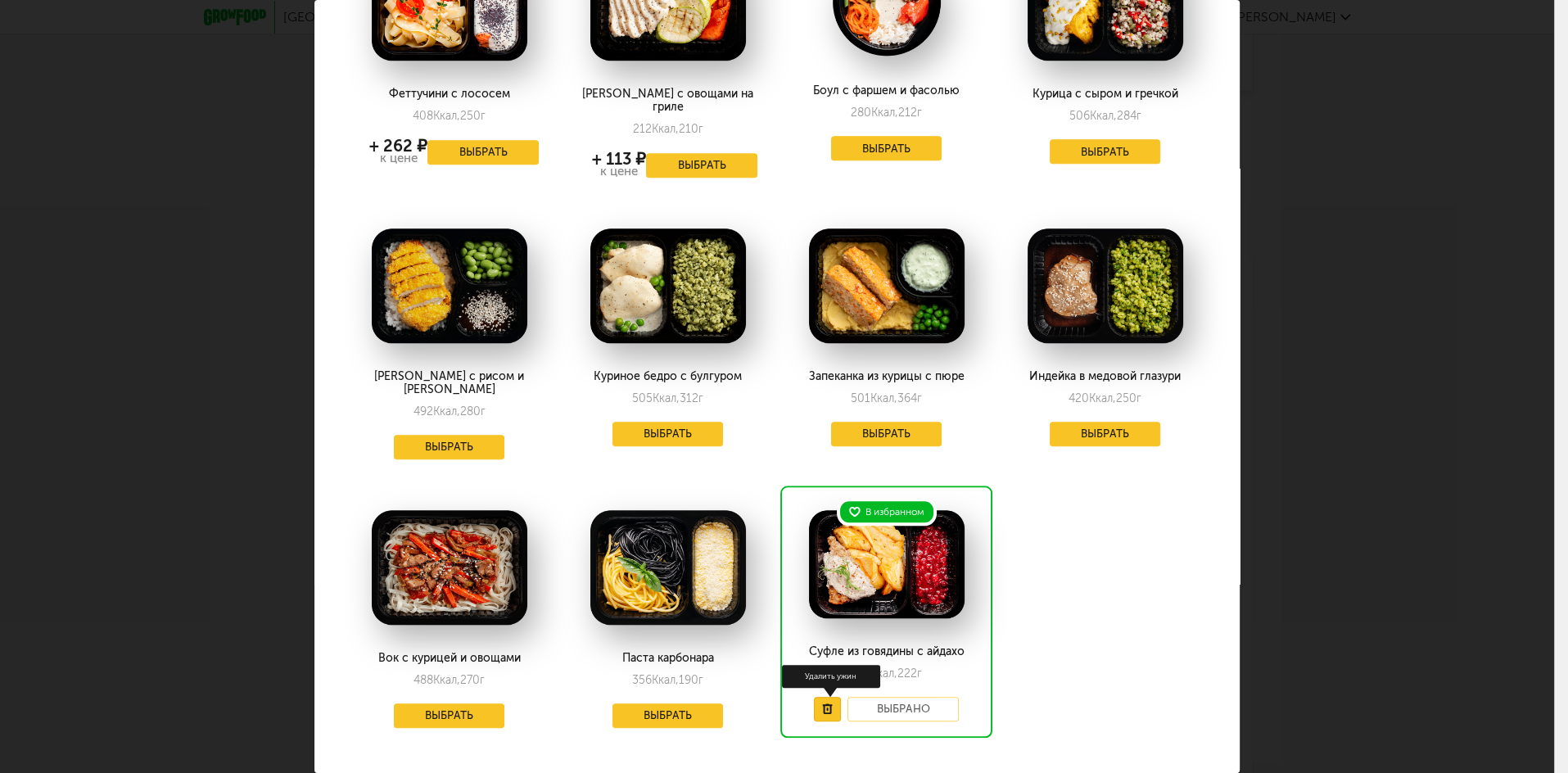
click at [822, 704] on icon at bounding box center [827, 709] width 11 height 11
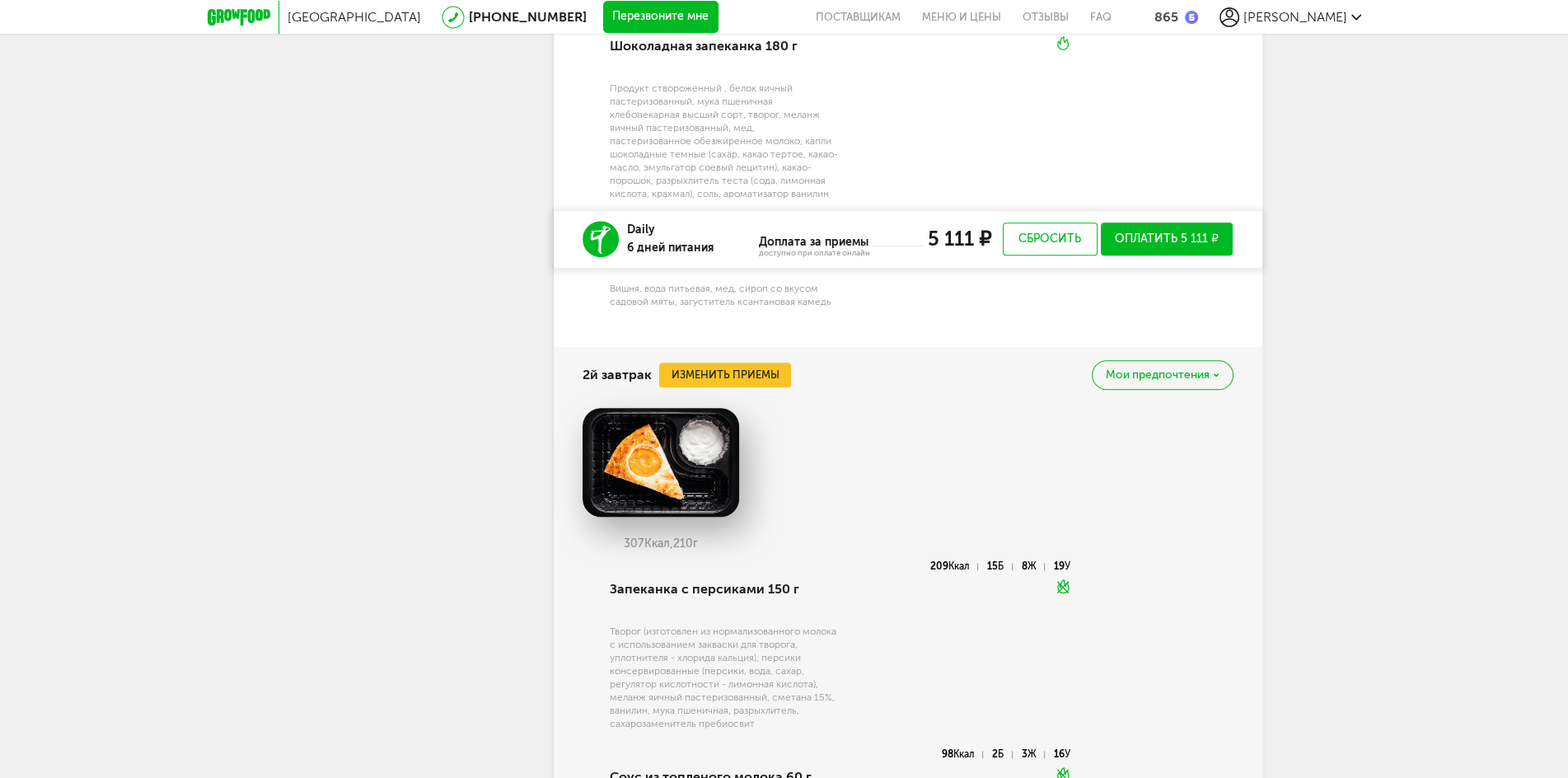
scroll to position [1904, 0]
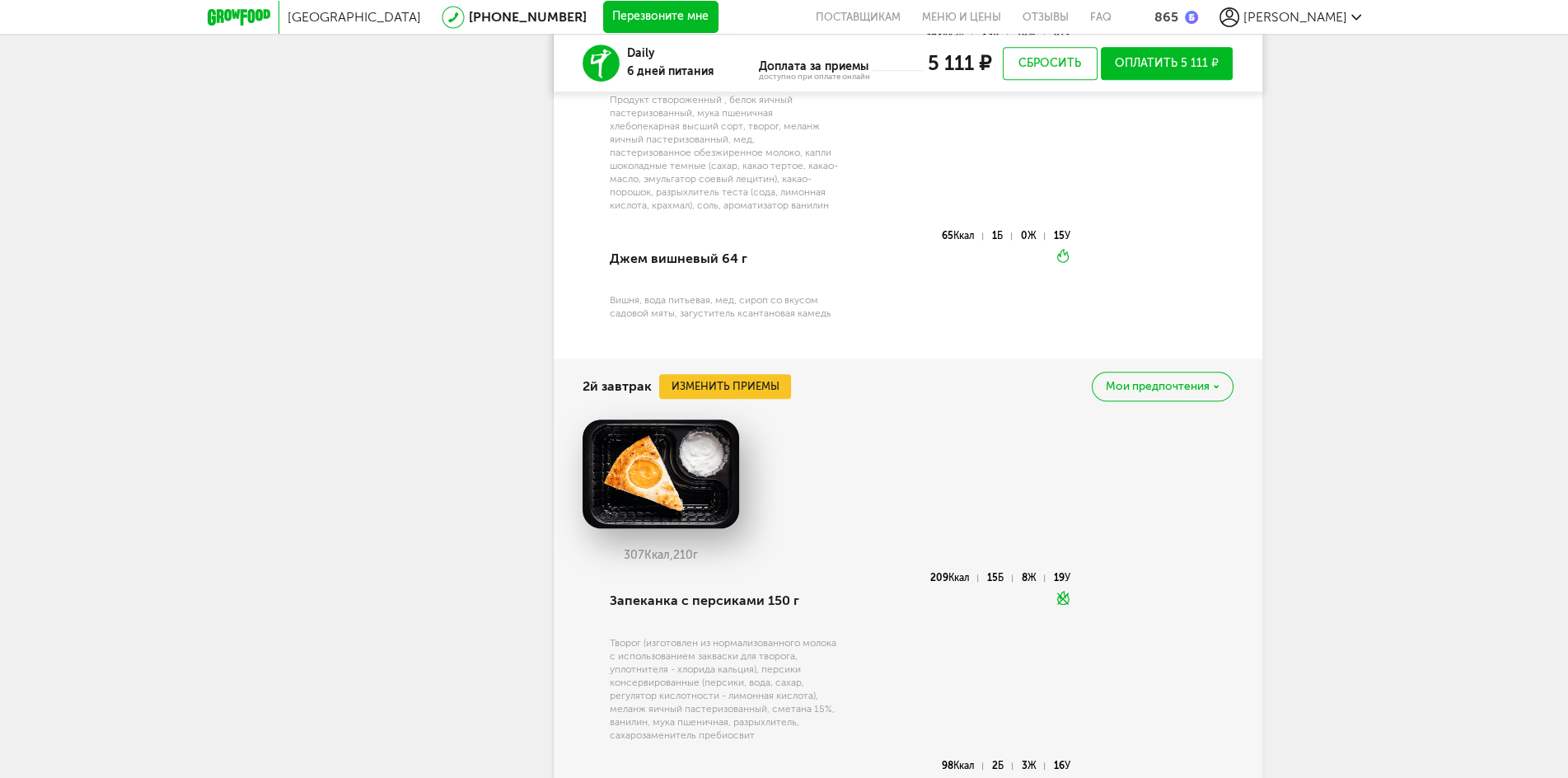
click at [1143, 393] on span "Мои предпочтения" at bounding box center [1158, 387] width 104 height 12
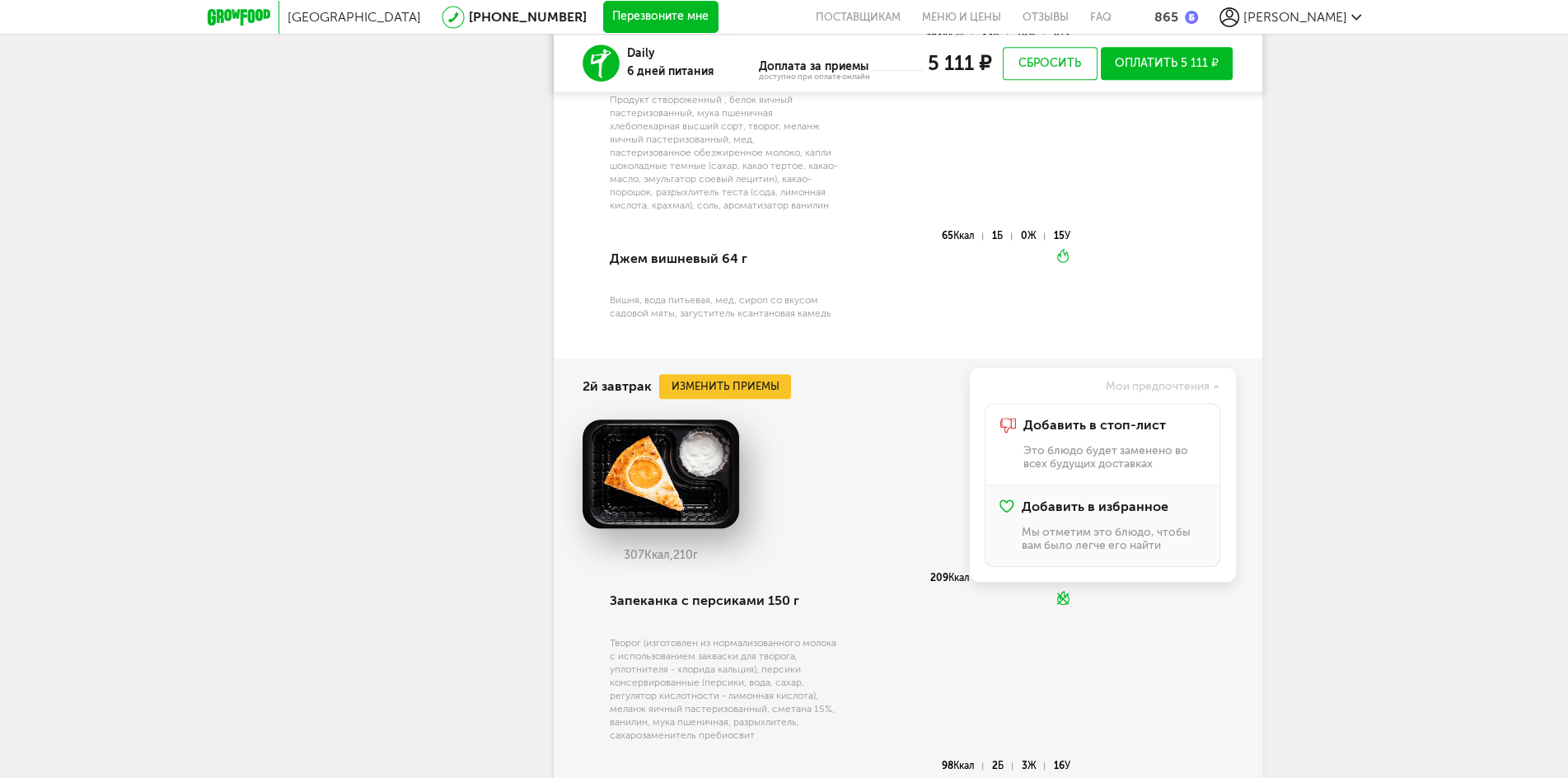
click at [1128, 505] on span "Добавить в избранное" at bounding box center [1095, 508] width 147 height 15
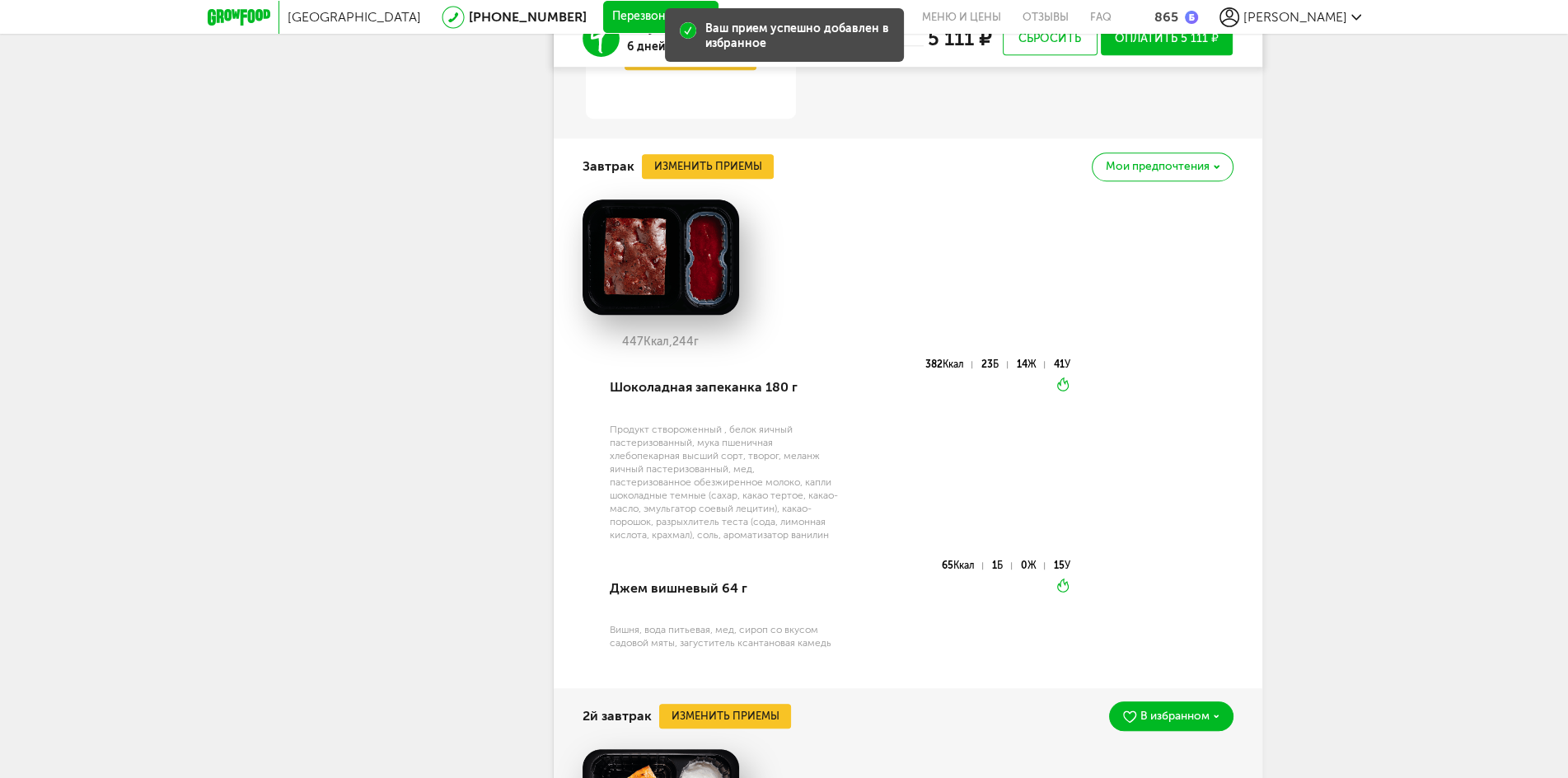
scroll to position [1310, 0]
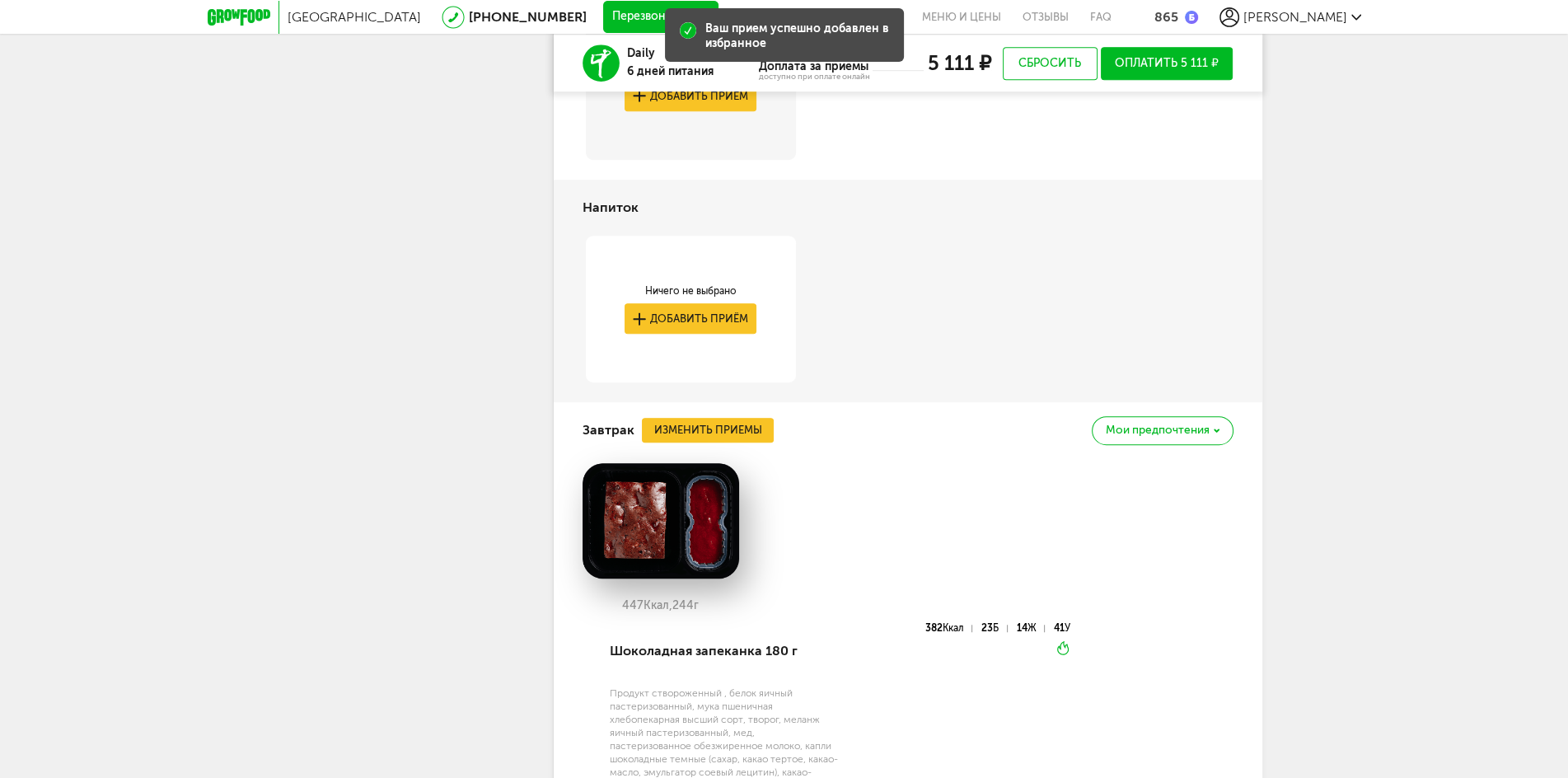
click at [1149, 430] on span "Мои предпочтения" at bounding box center [1158, 430] width 104 height 12
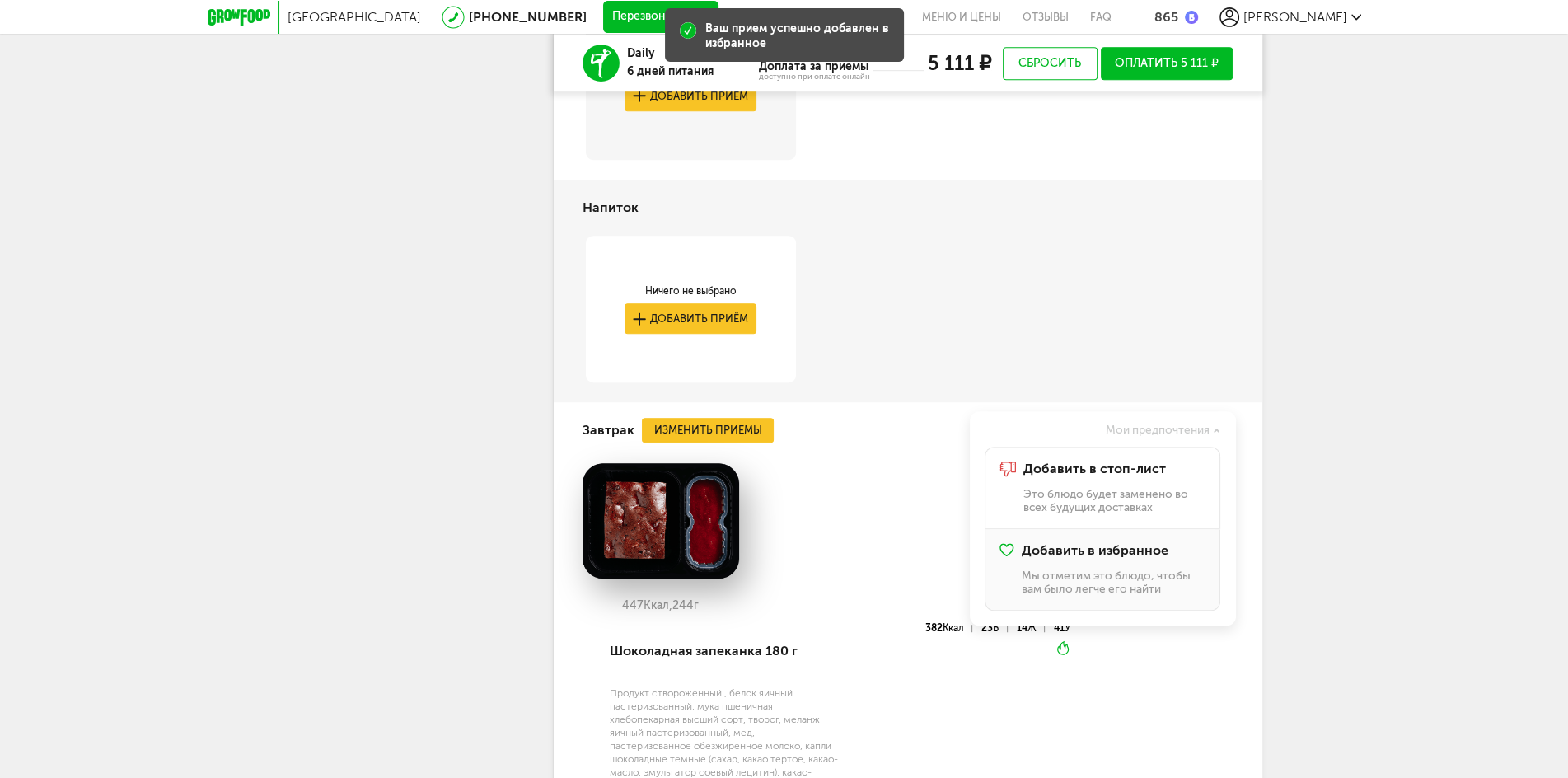
click at [1162, 544] on span "Добавить в избранное" at bounding box center [1095, 551] width 147 height 15
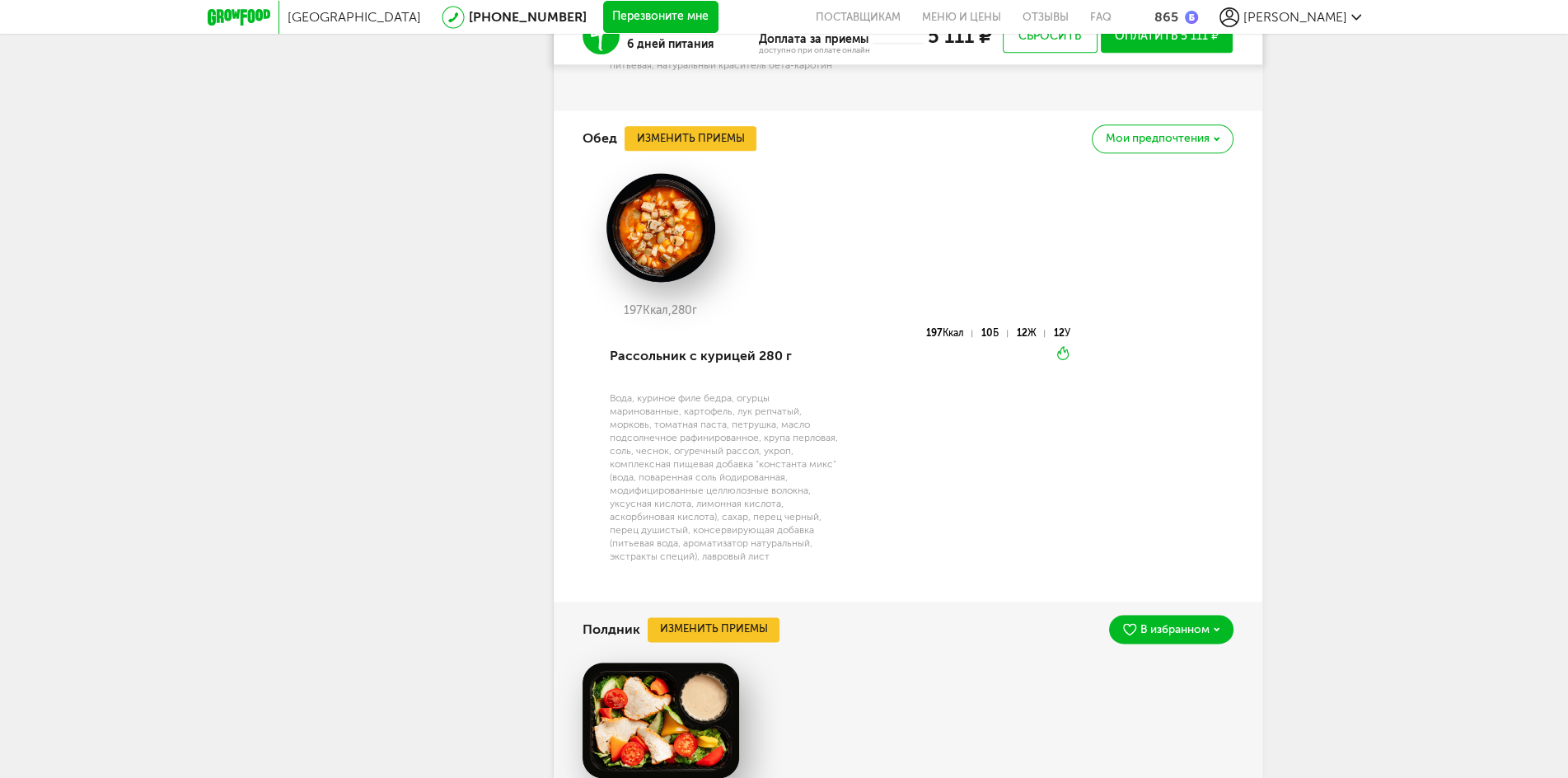
scroll to position [2365, 0]
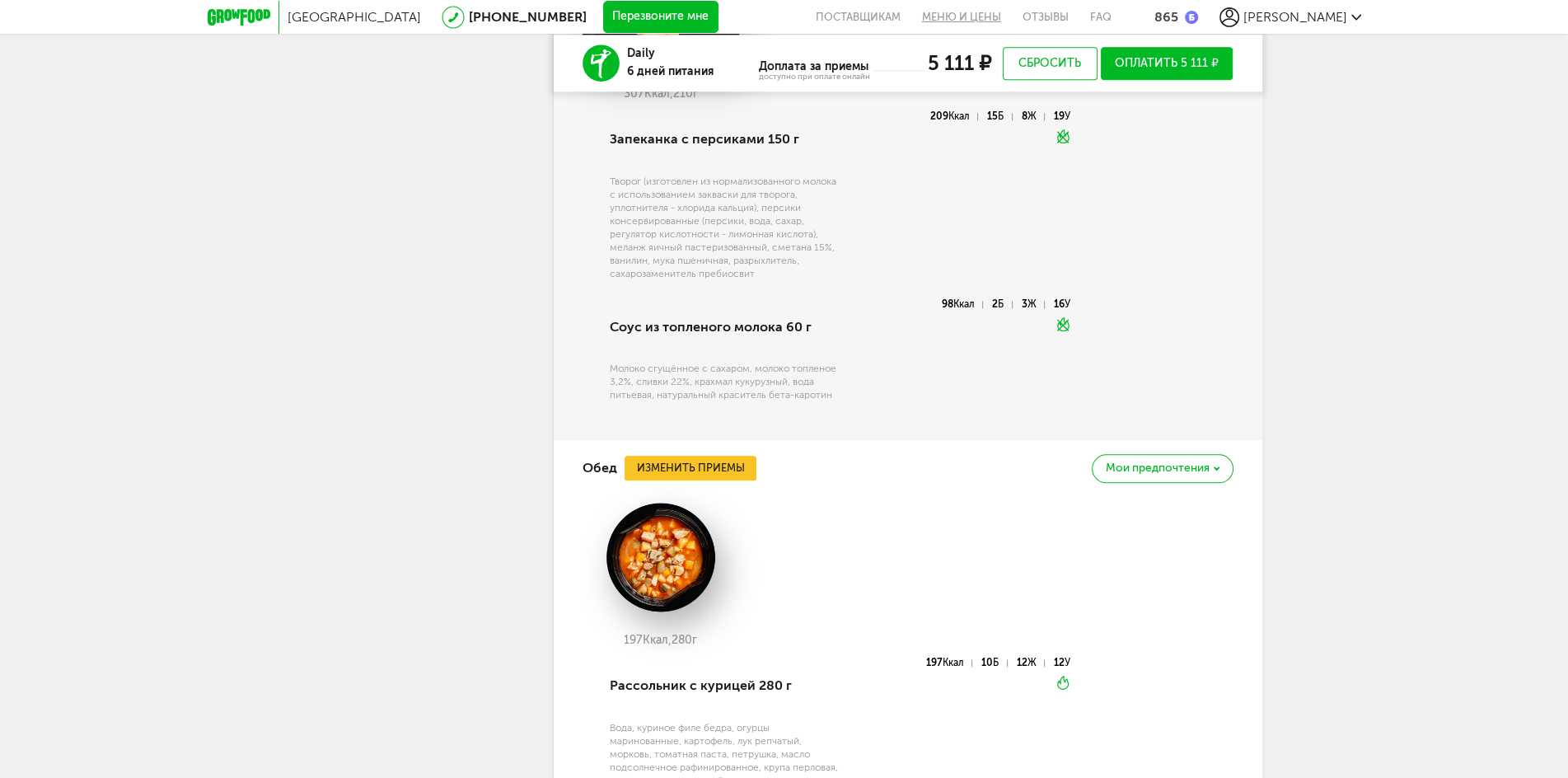
click at [990, 18] on link "Меню и цены" at bounding box center [962, 17] width 100 height 33
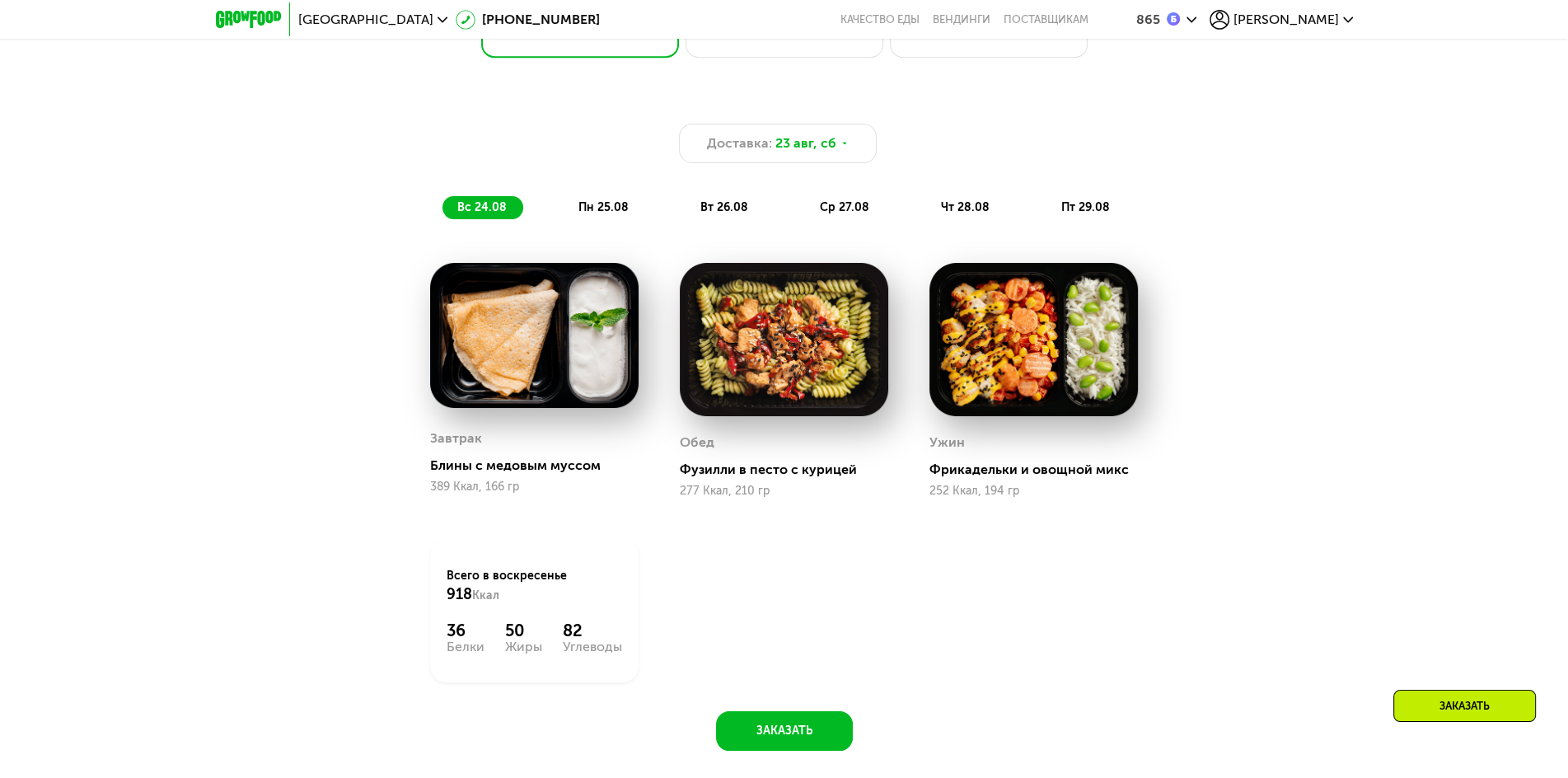
scroll to position [1252, 0]
click at [595, 214] on span "пн 25.08" at bounding box center [604, 207] width 50 height 14
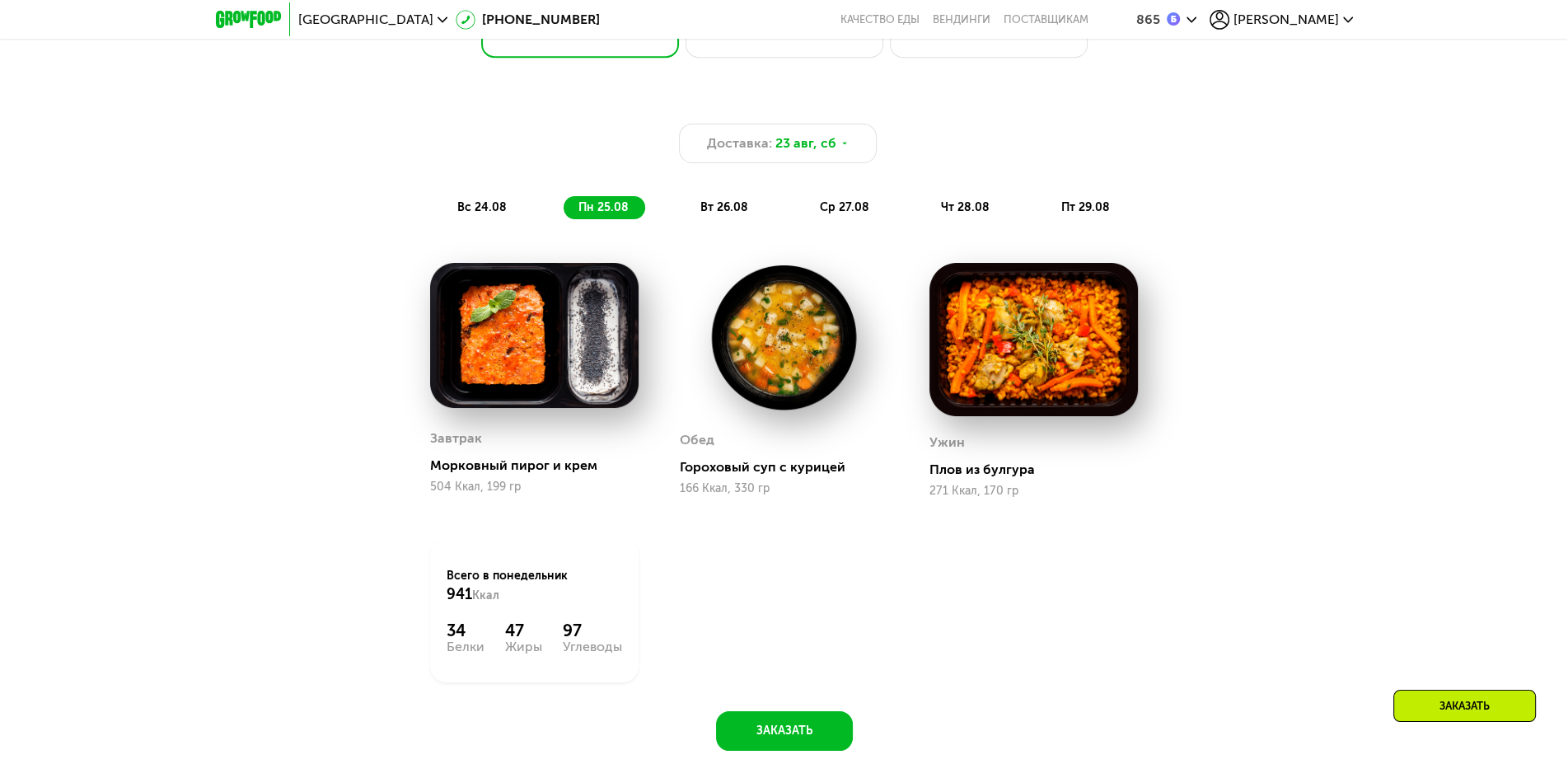
click at [734, 211] on span "вт 26.08" at bounding box center [724, 207] width 48 height 14
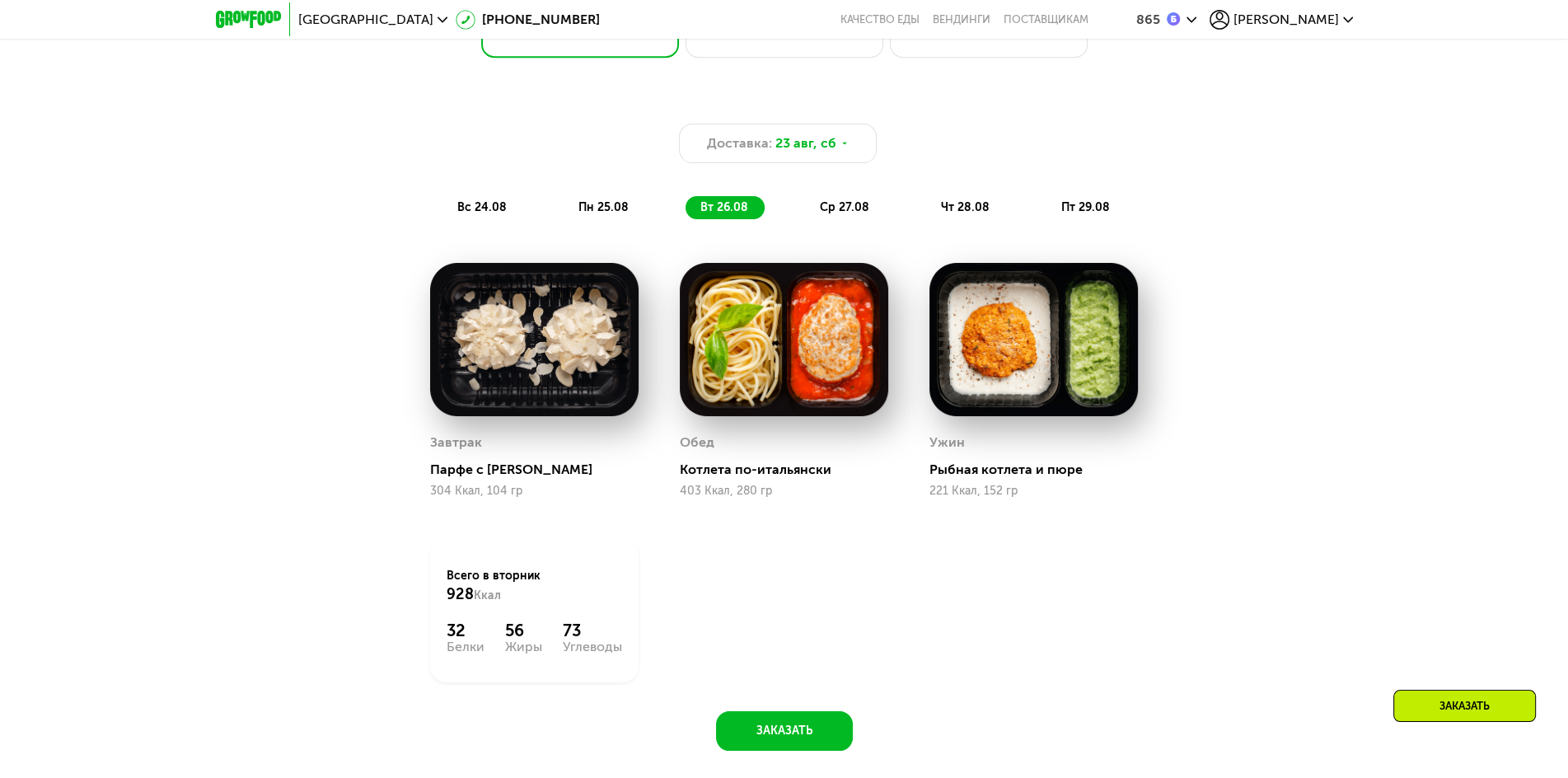
click at [834, 204] on span "ср 27.08" at bounding box center [845, 207] width 49 height 14
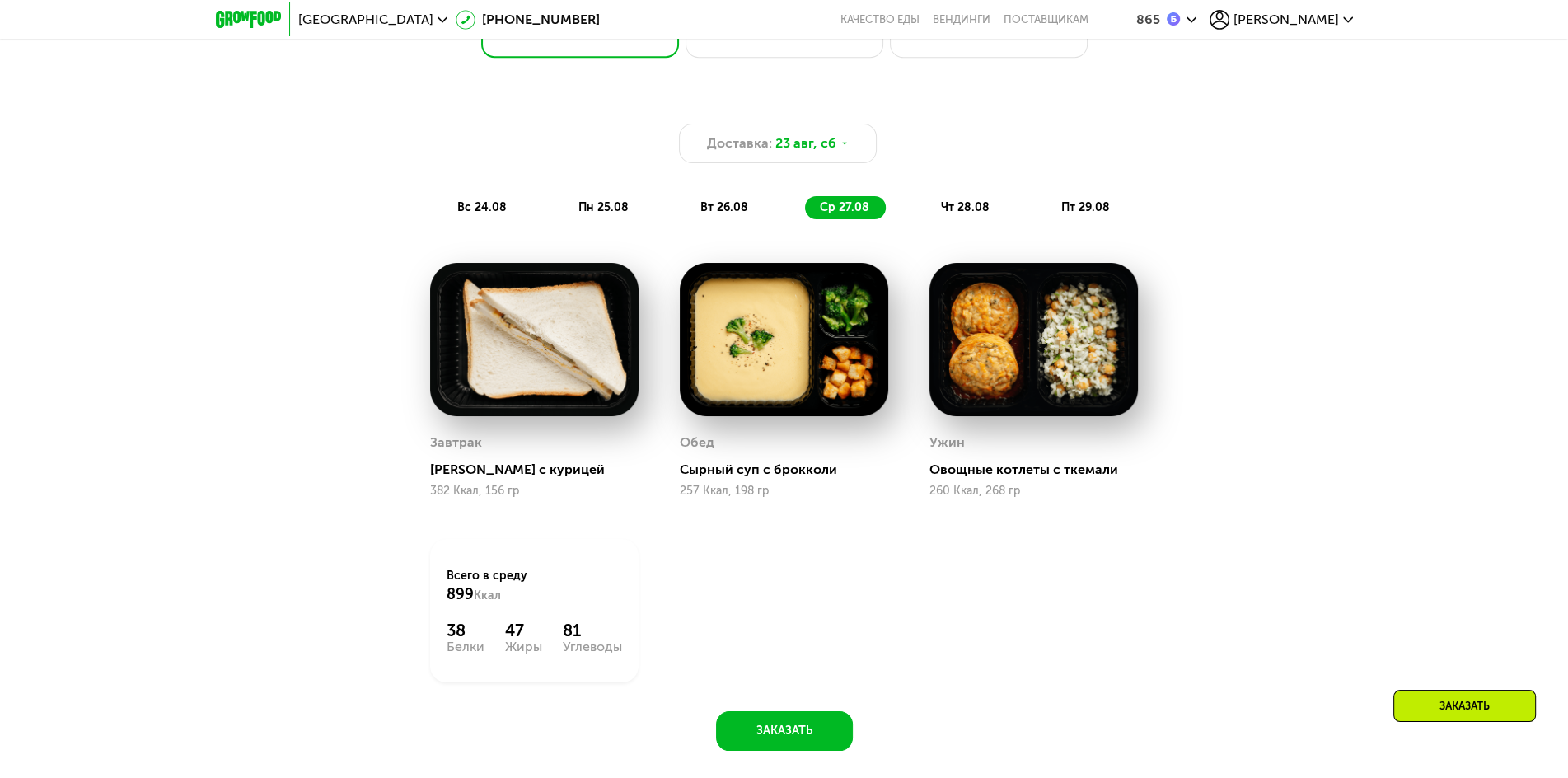
click at [954, 208] on span "чт 28.08" at bounding box center [965, 207] width 49 height 14
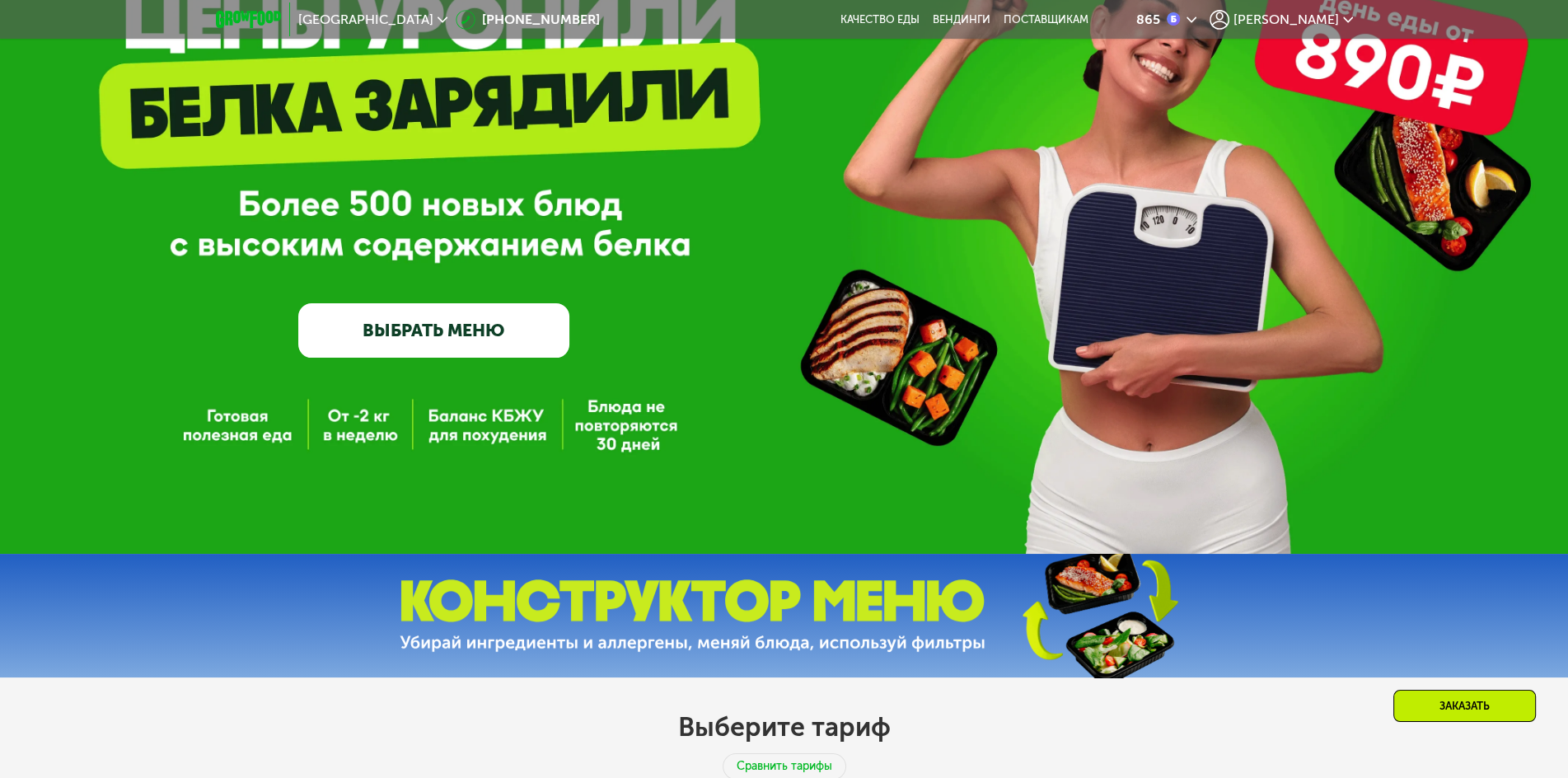
scroll to position [0, 0]
